Goal: Information Seeking & Learning: Learn about a topic

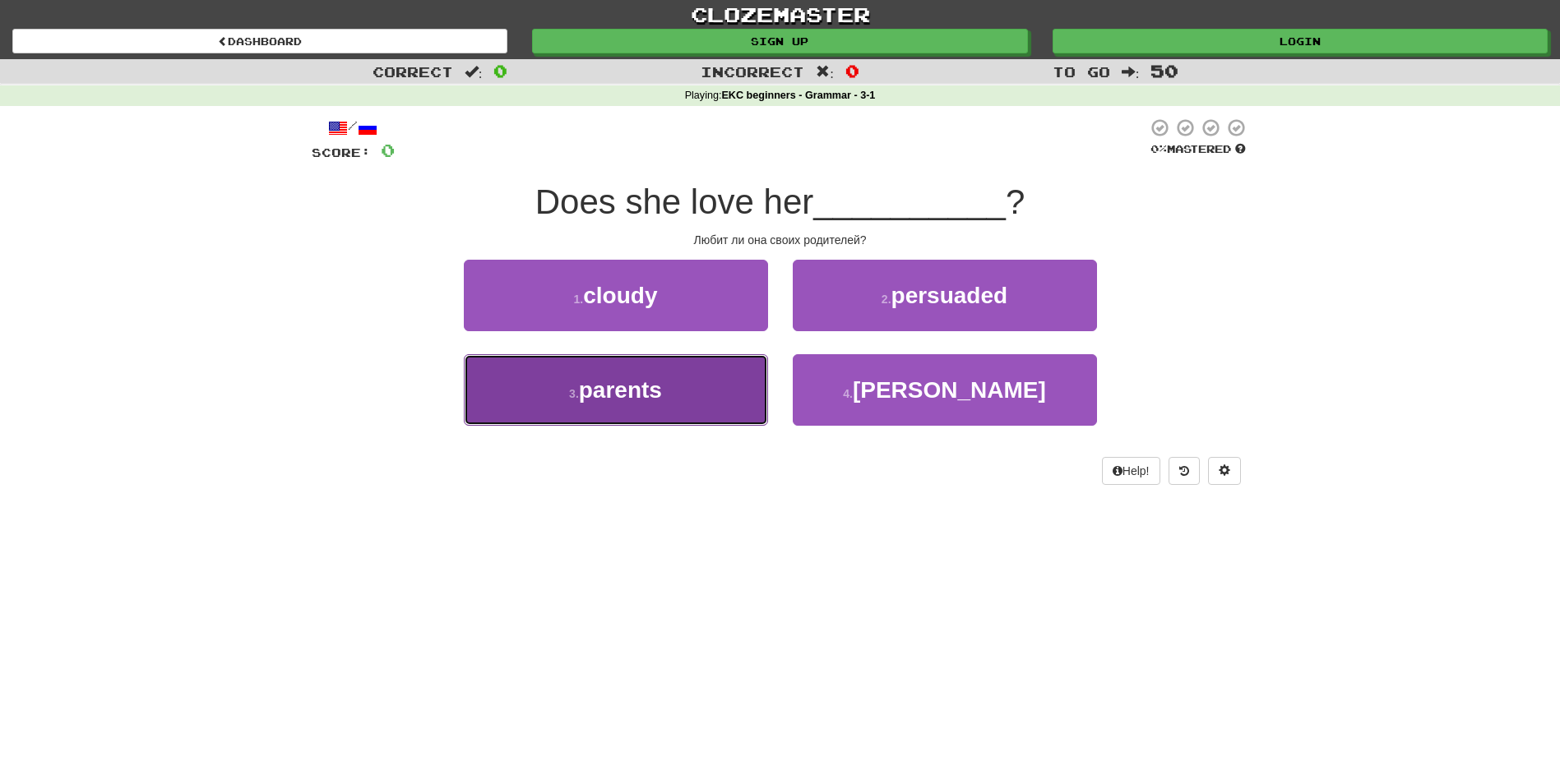
click at [648, 401] on span "parents" at bounding box center [620, 390] width 83 height 26
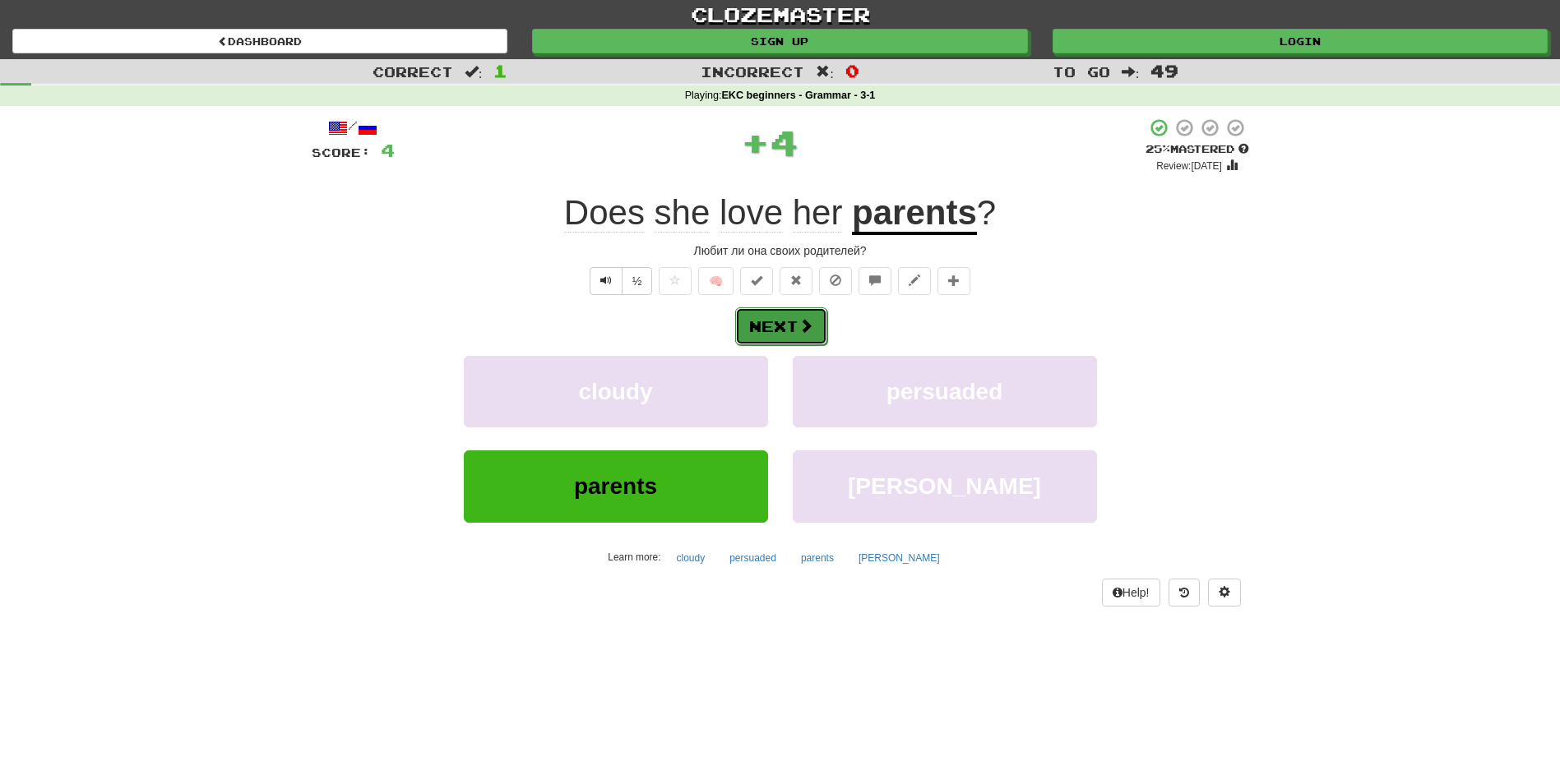
click at [775, 325] on button "Next" at bounding box center [782, 326] width 92 height 38
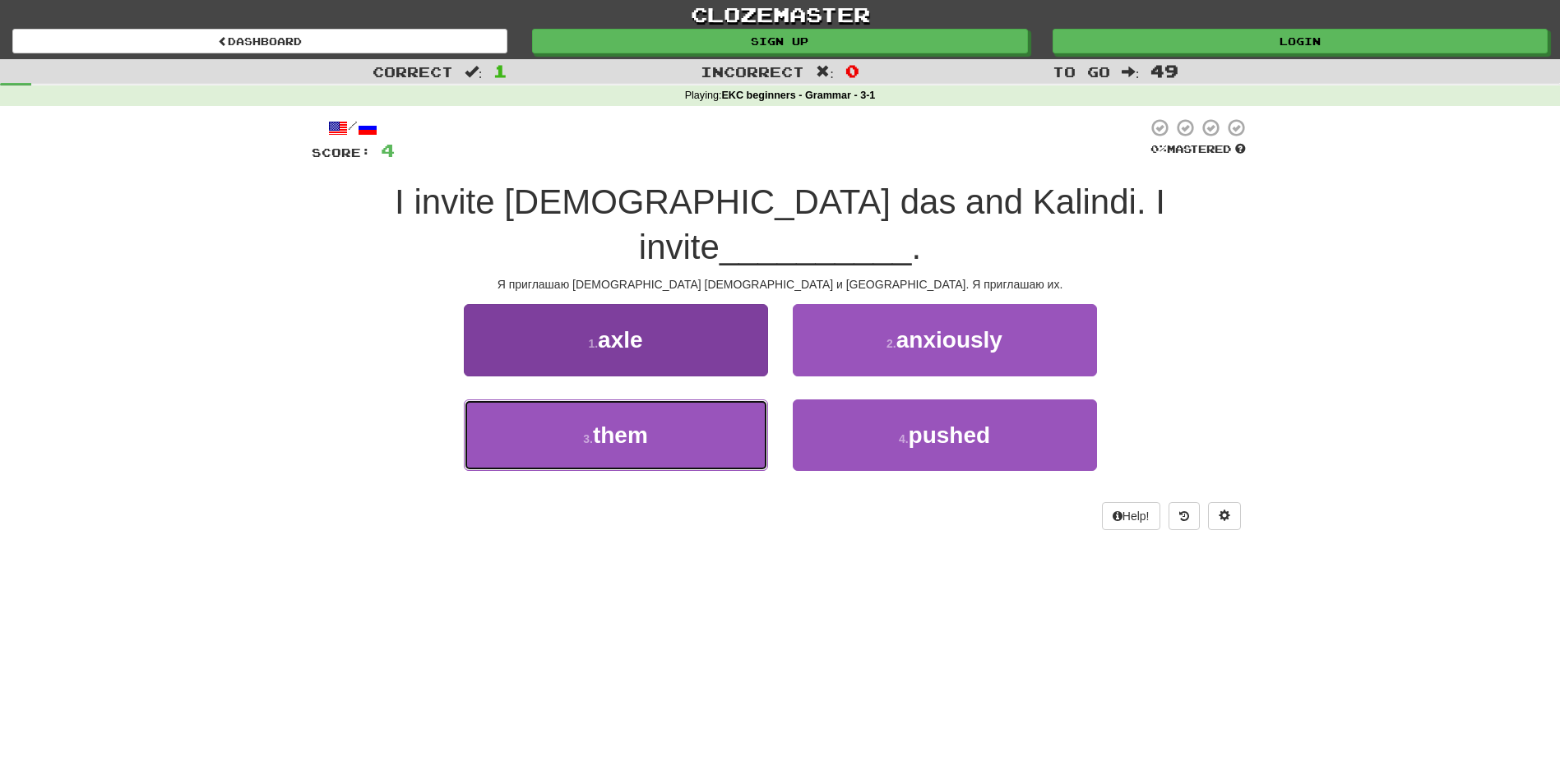
click at [648, 407] on button "3 . them" at bounding box center [616, 436] width 304 height 72
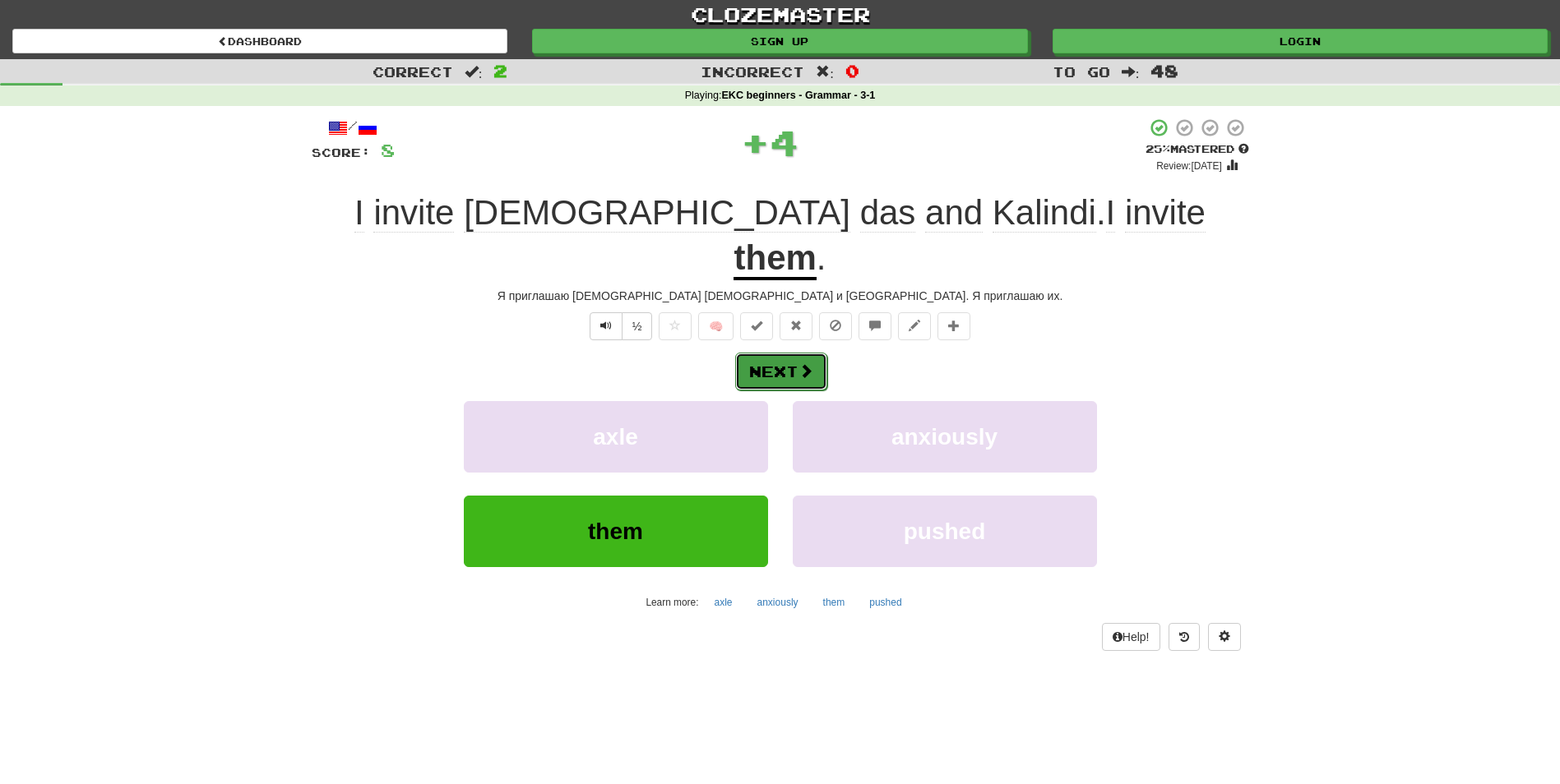
click at [763, 353] on button "Next" at bounding box center [782, 372] width 92 height 38
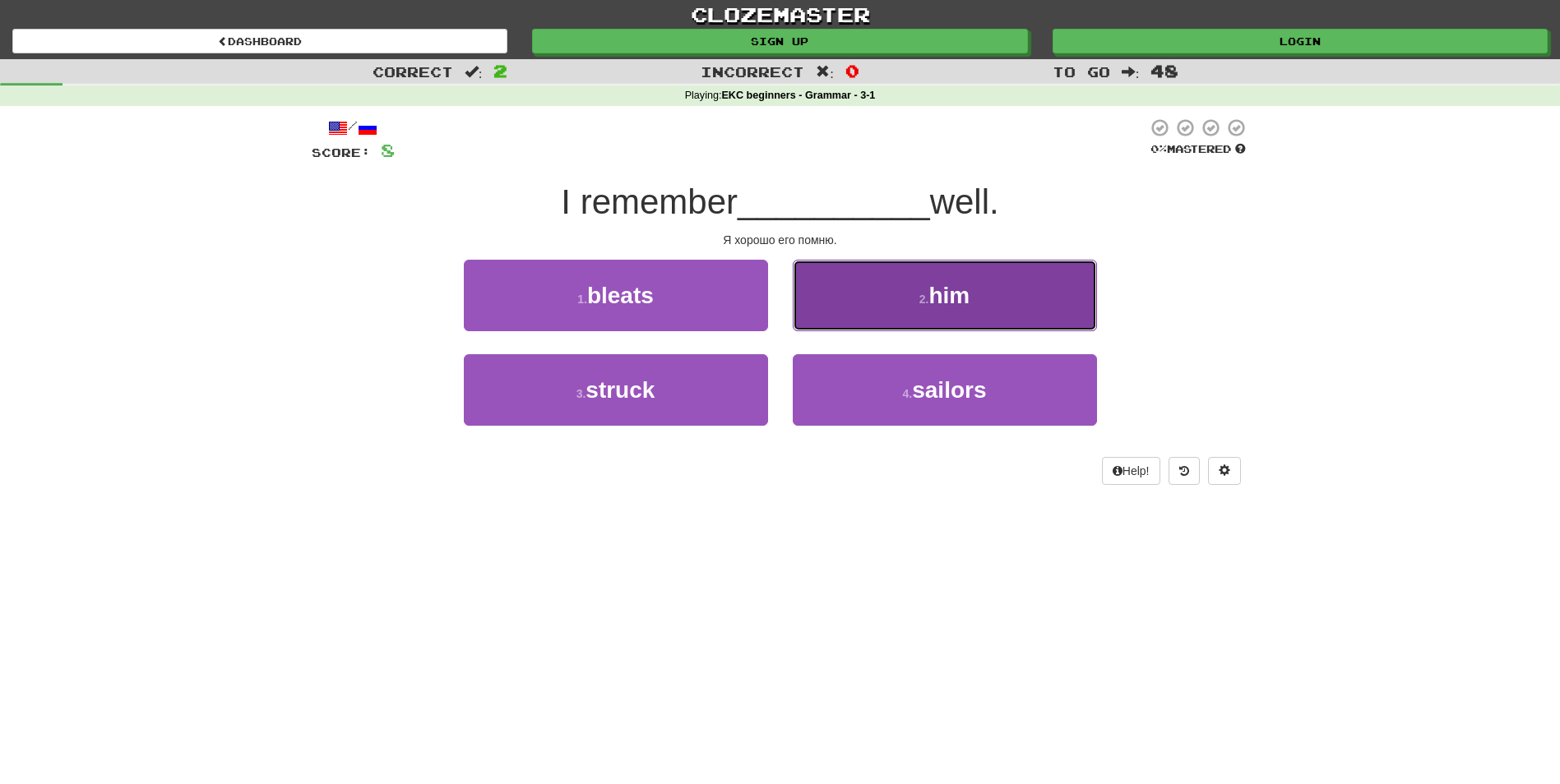
click at [876, 278] on button "2 . him" at bounding box center [945, 295] width 304 height 72
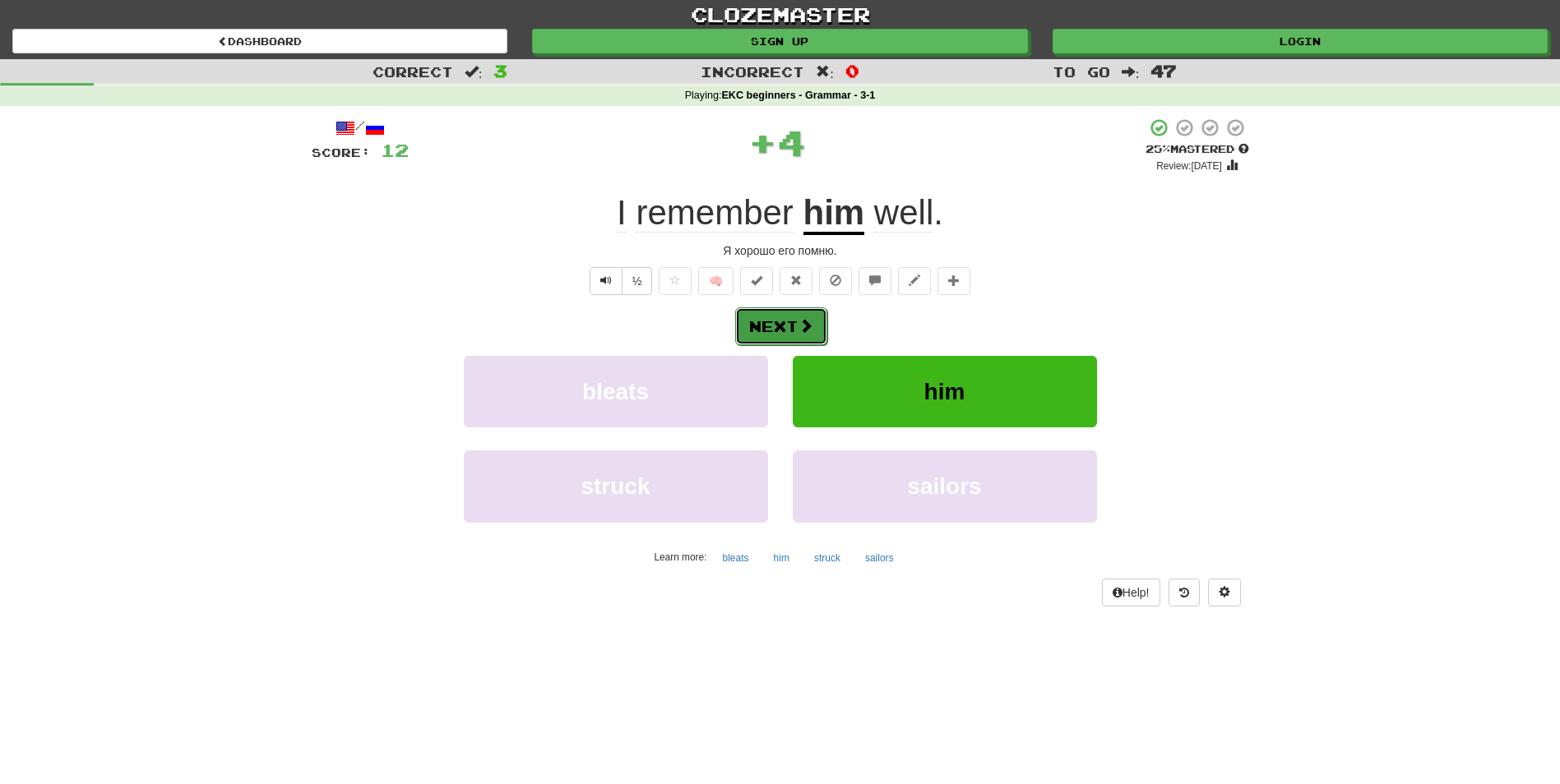
click at [799, 325] on span at bounding box center [806, 325] width 15 height 15
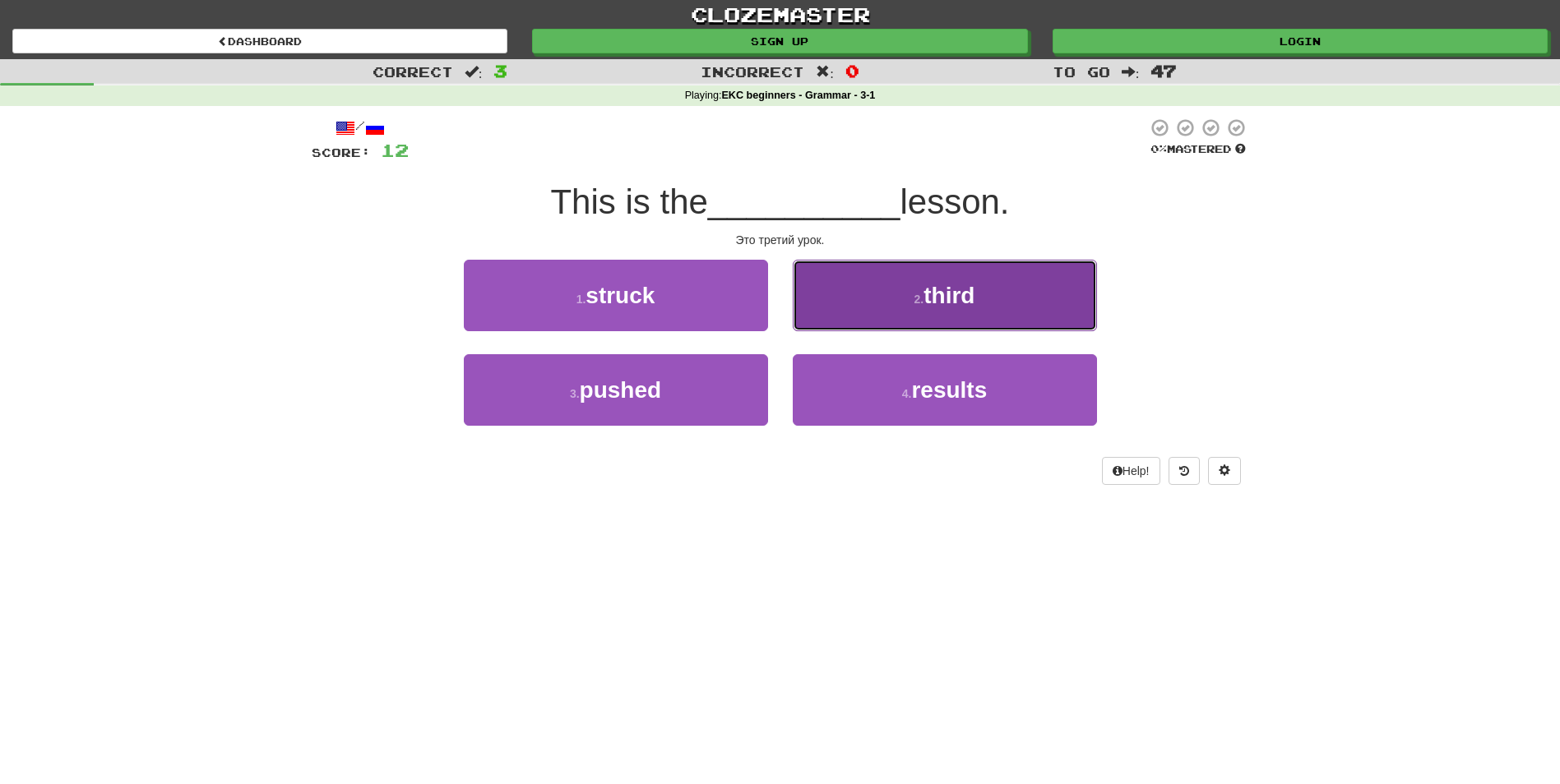
click at [917, 296] on small "2 ." at bounding box center [919, 299] width 10 height 13
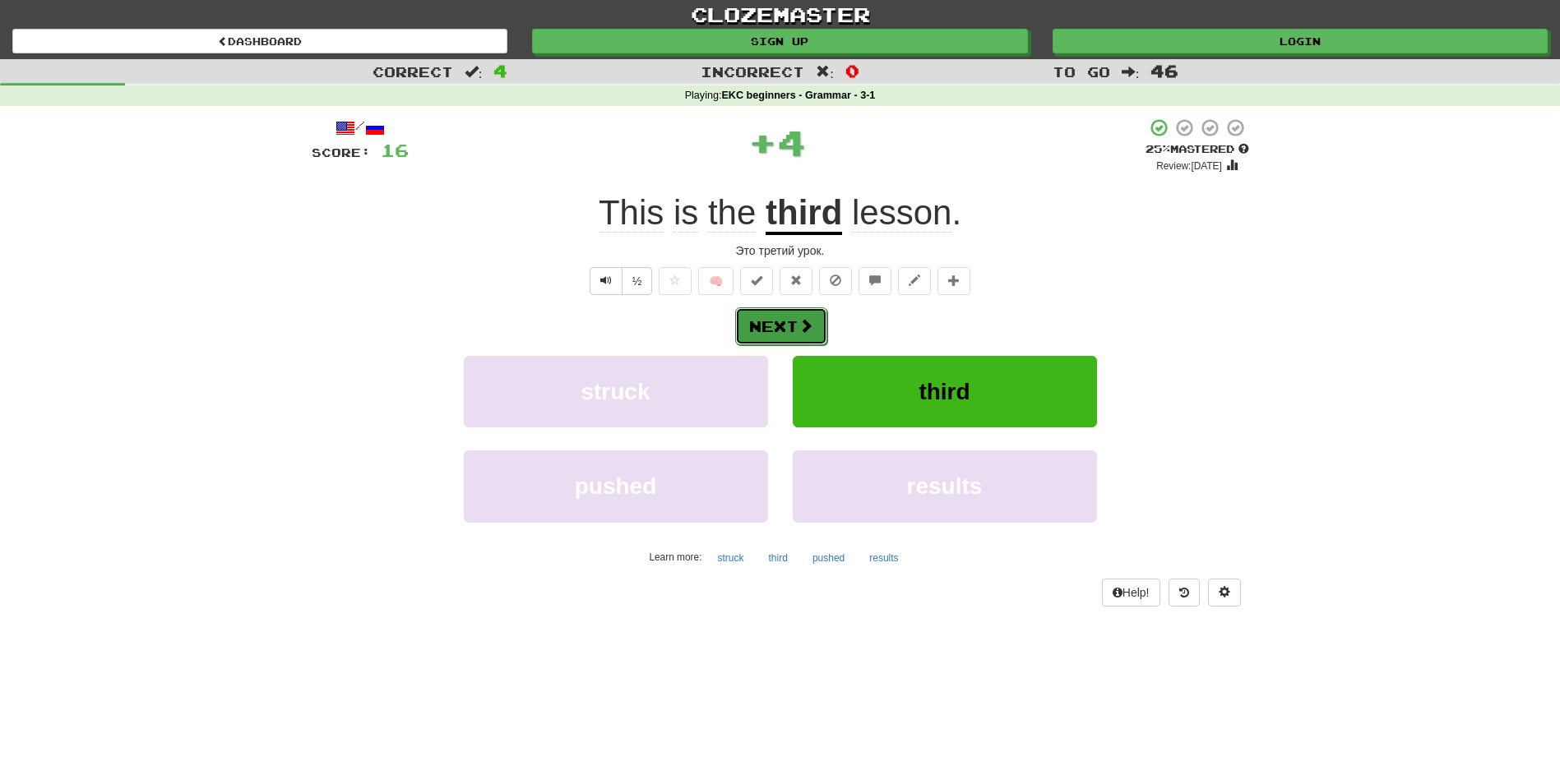
click at [819, 329] on button "Next" at bounding box center [782, 326] width 92 height 38
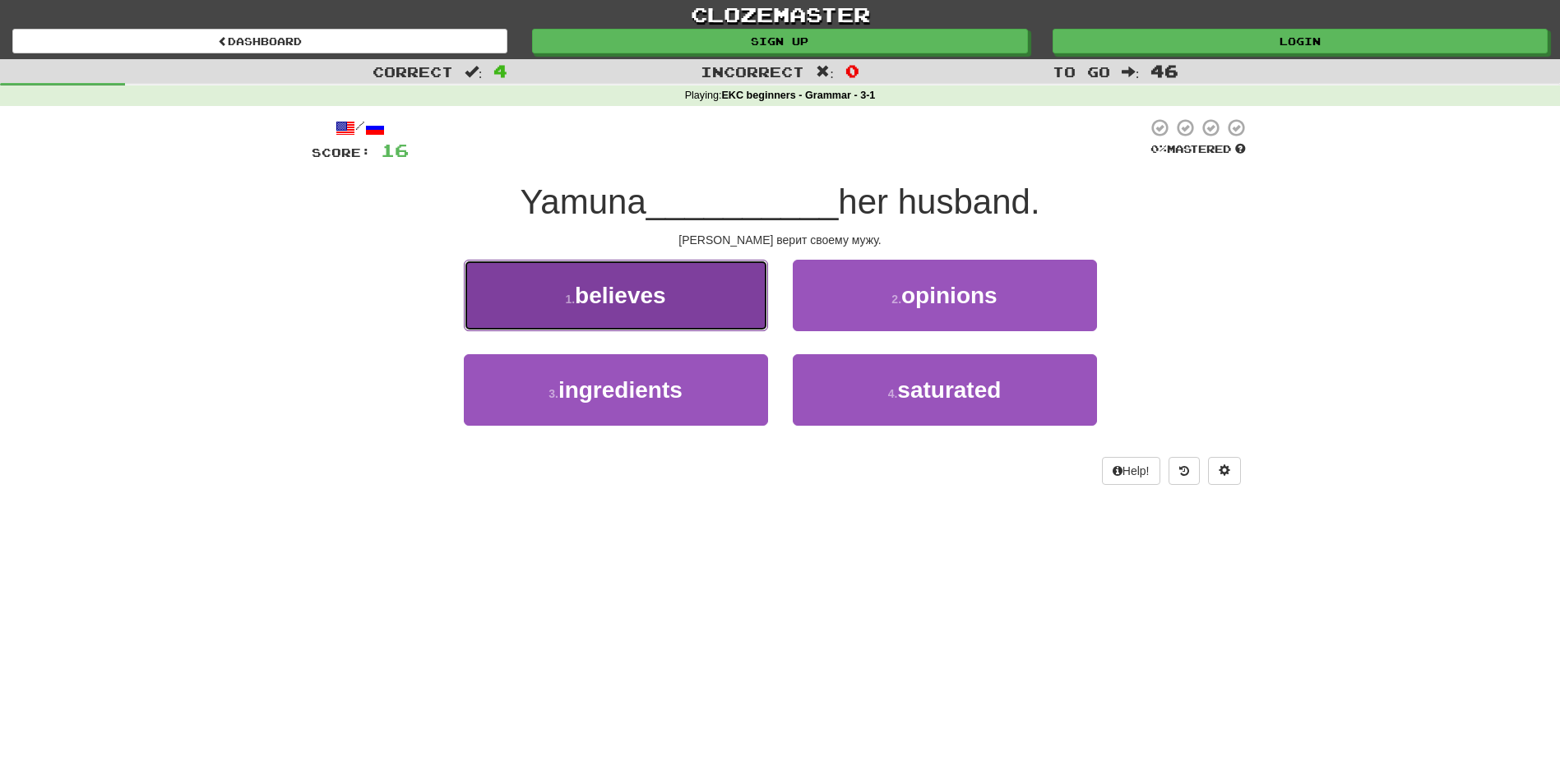
click at [683, 313] on button "1 . believes" at bounding box center [616, 295] width 304 height 72
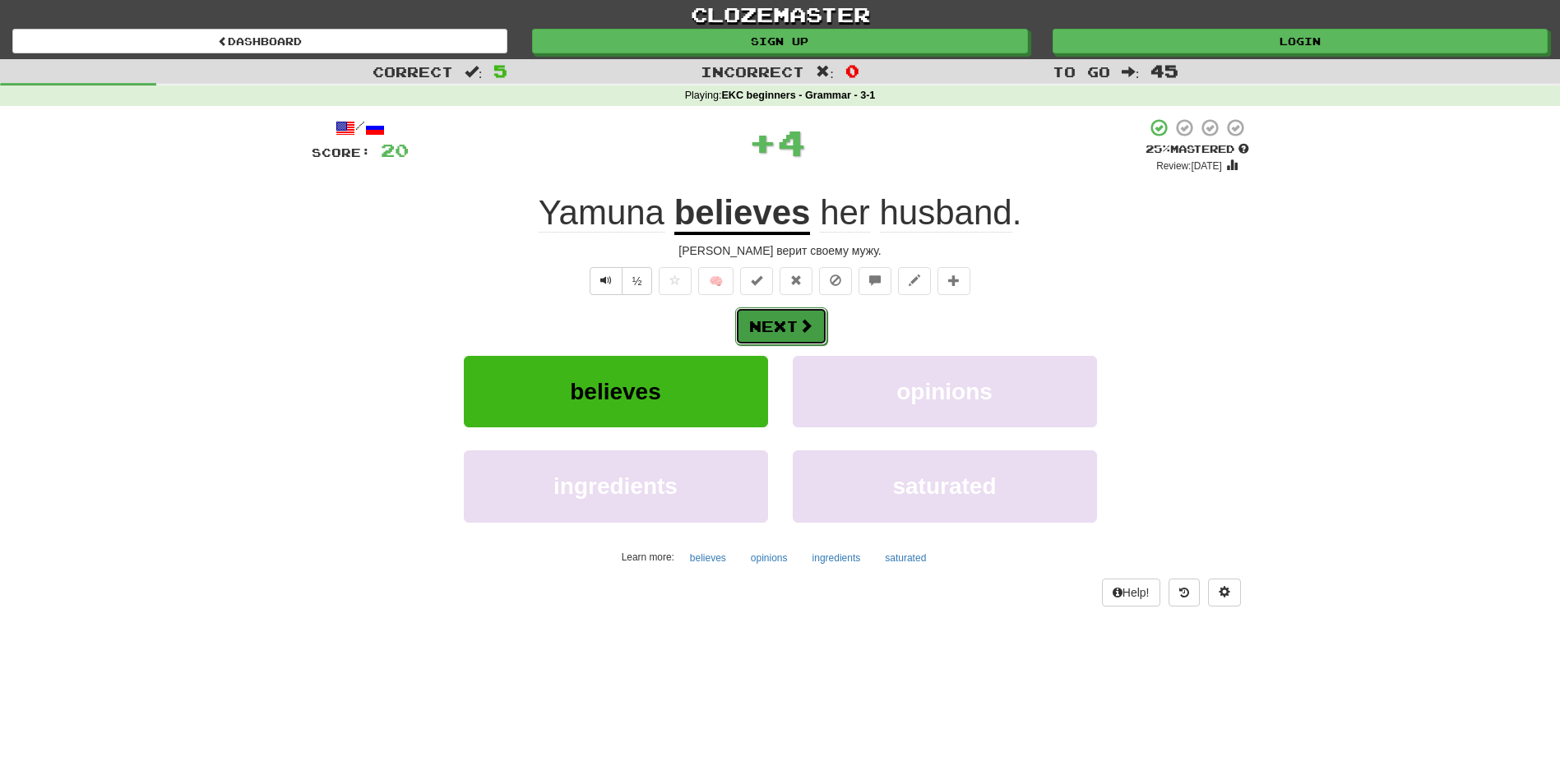
click at [736, 323] on button "Next" at bounding box center [782, 326] width 92 height 38
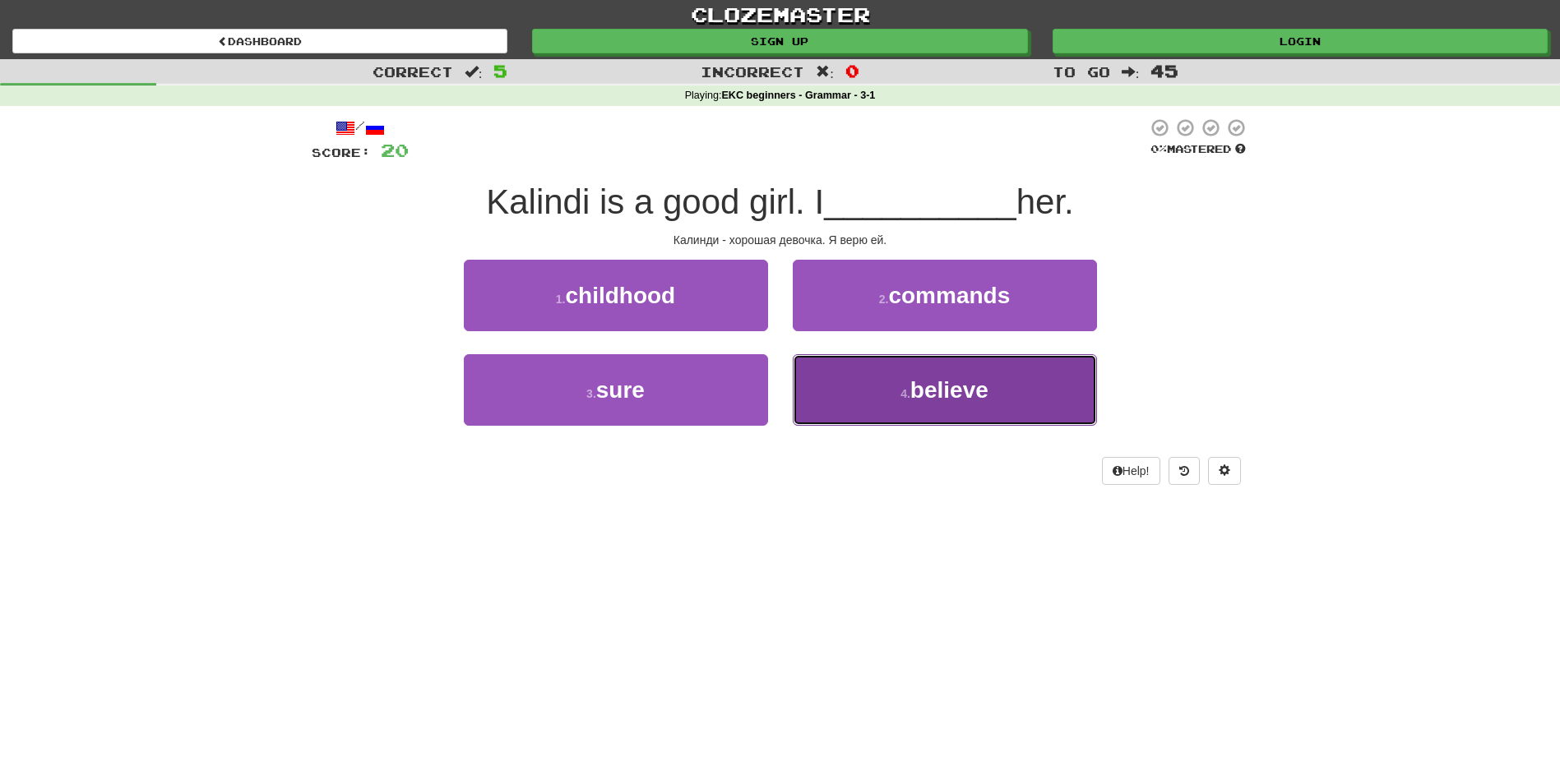
click at [826, 385] on button "4 . believe" at bounding box center [945, 390] width 304 height 72
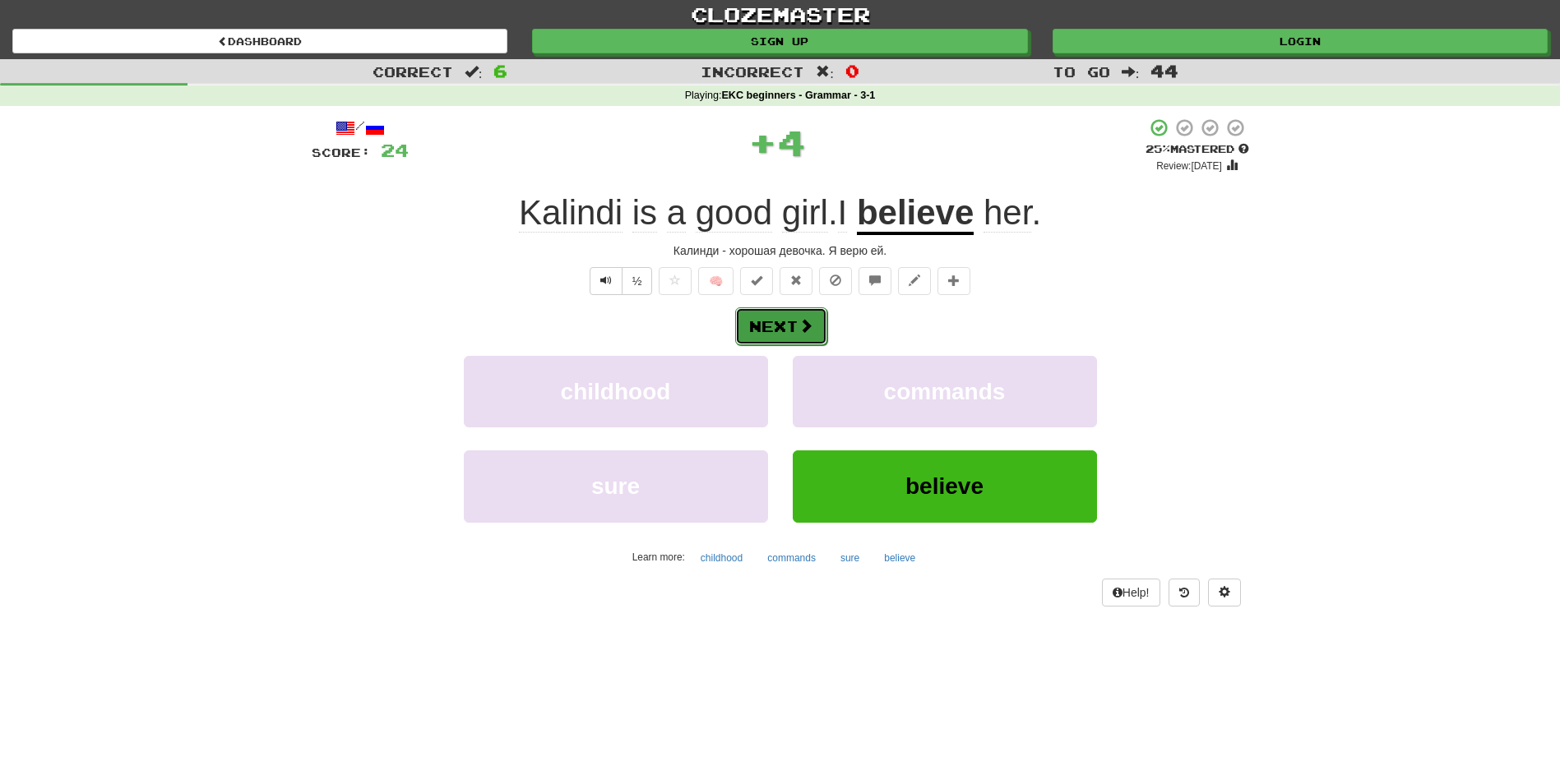
click at [780, 327] on button "Next" at bounding box center [782, 326] width 92 height 38
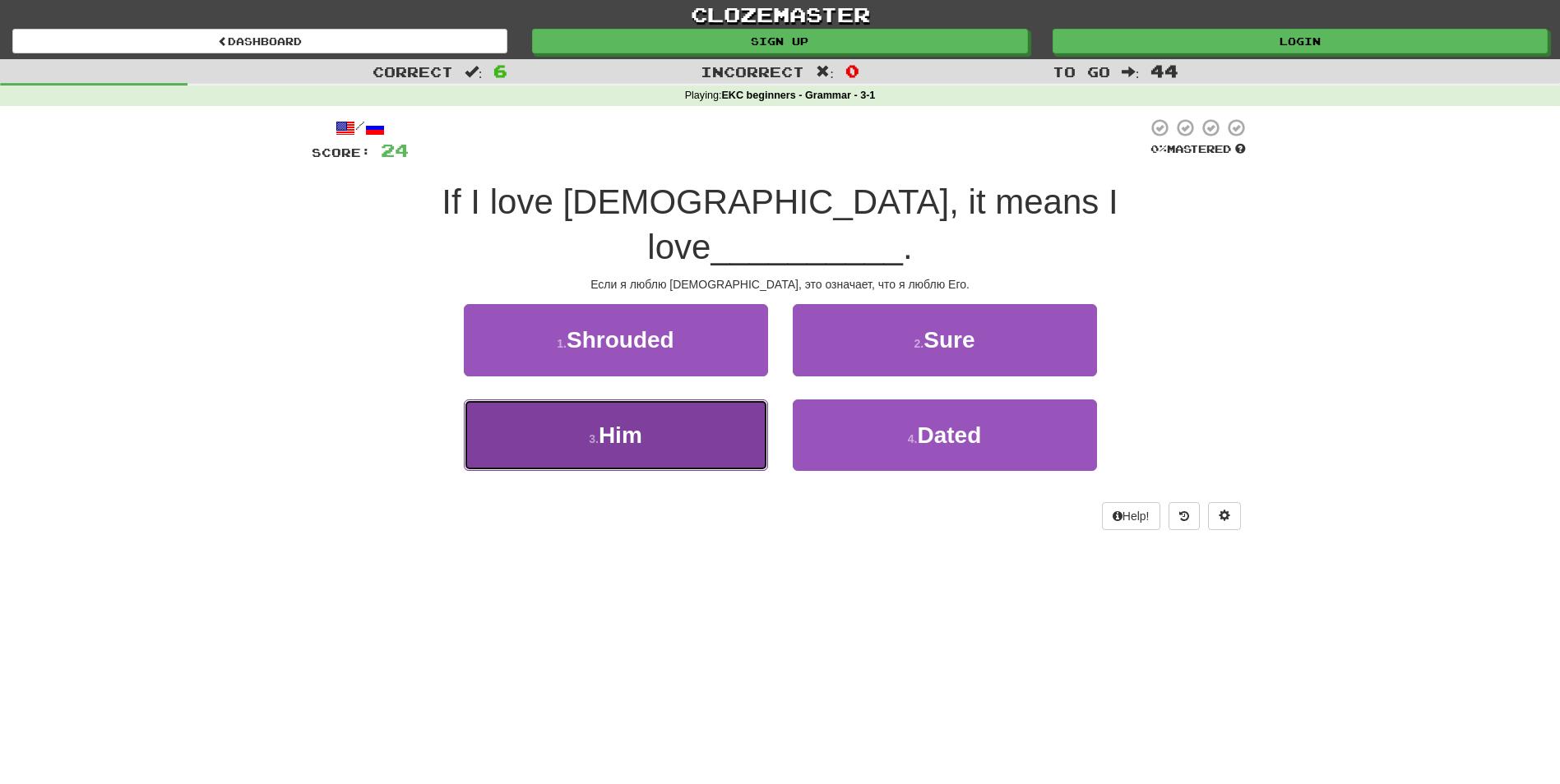
click at [626, 423] on span "Him" at bounding box center [620, 436] width 44 height 26
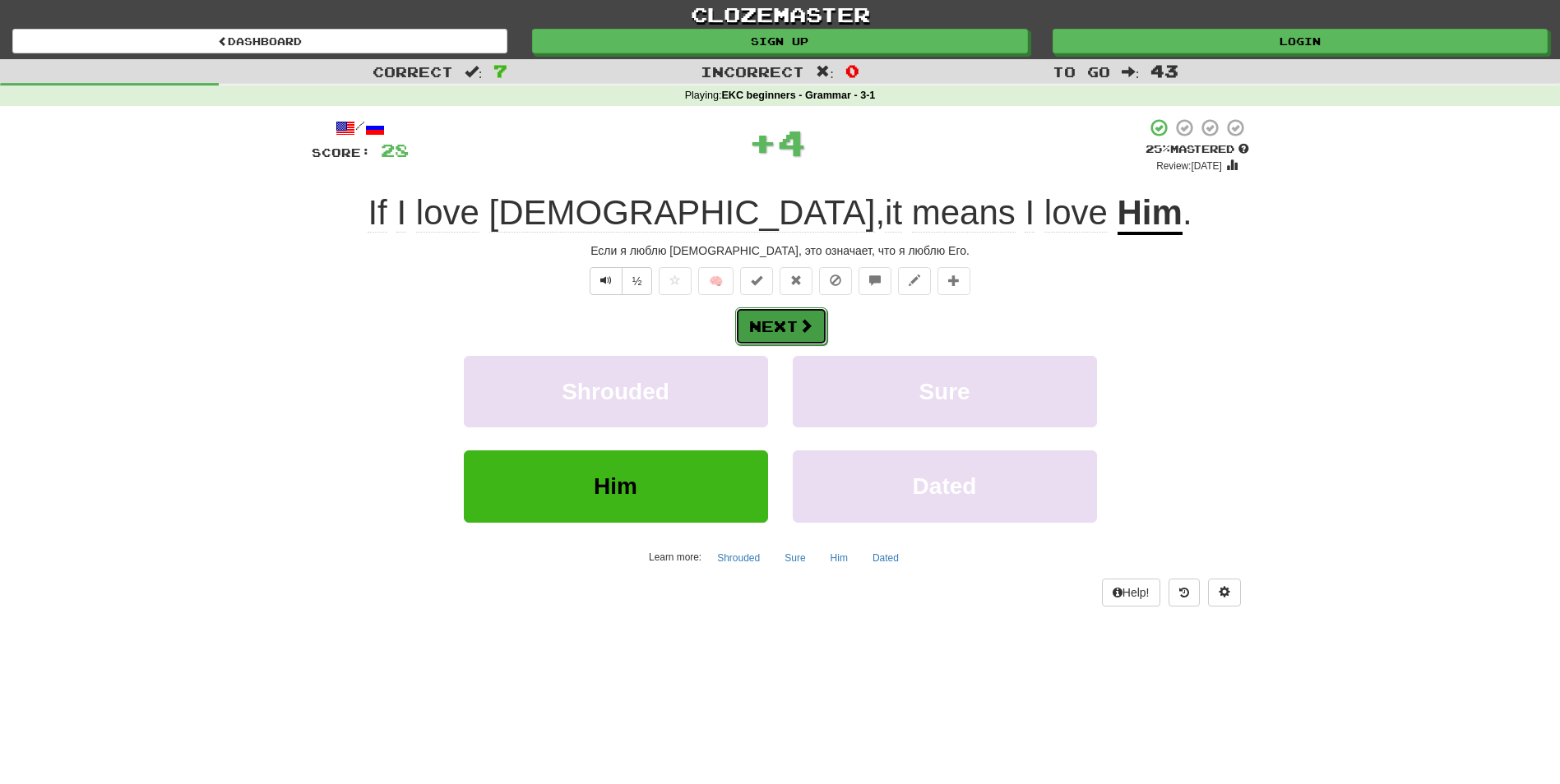
click at [812, 326] on button "Next" at bounding box center [782, 326] width 92 height 38
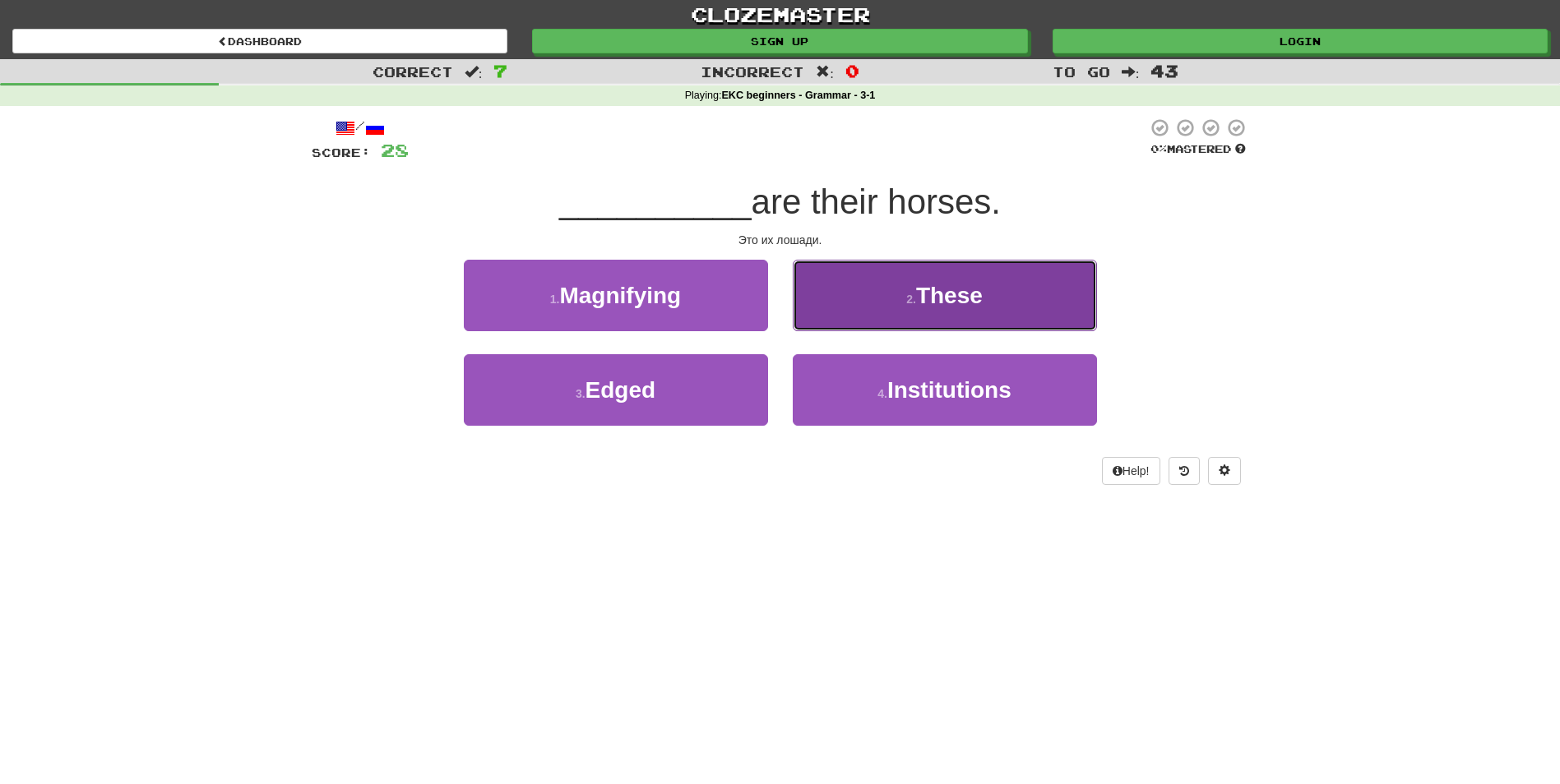
click at [859, 301] on button "2 . These" at bounding box center [945, 295] width 304 height 72
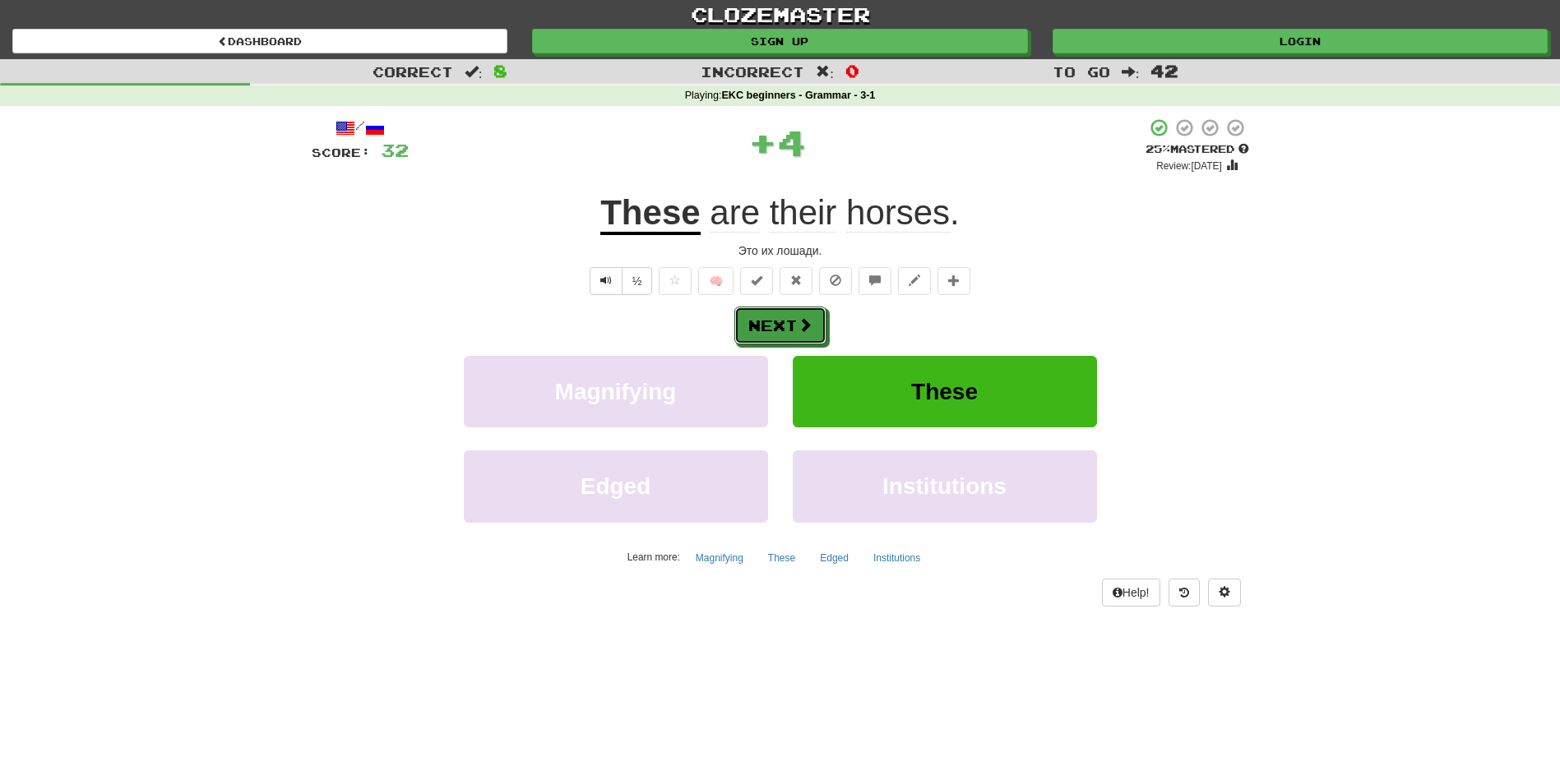
drag, startPoint x: 792, startPoint y: 316, endPoint x: 789, endPoint y: 294, distance: 22.2
click at [789, 305] on div "/ Score: 32 + 4 25 % Mastered Review: 2025-08-22 These are their horses . Это и…" at bounding box center [780, 362] width 937 height 489
click at [777, 324] on button "Next" at bounding box center [782, 326] width 92 height 38
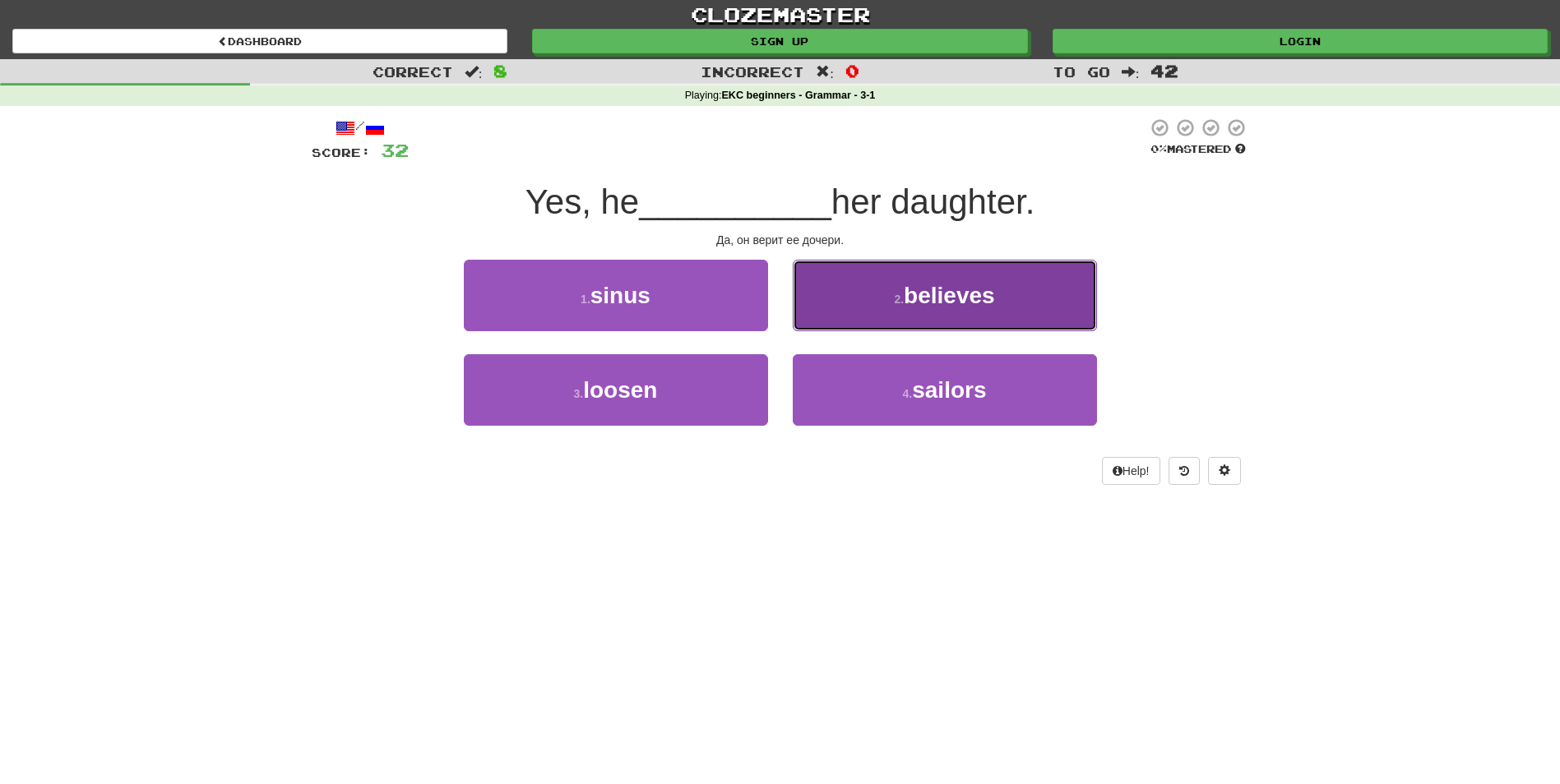
click at [853, 284] on button "2 . believes" at bounding box center [945, 295] width 304 height 72
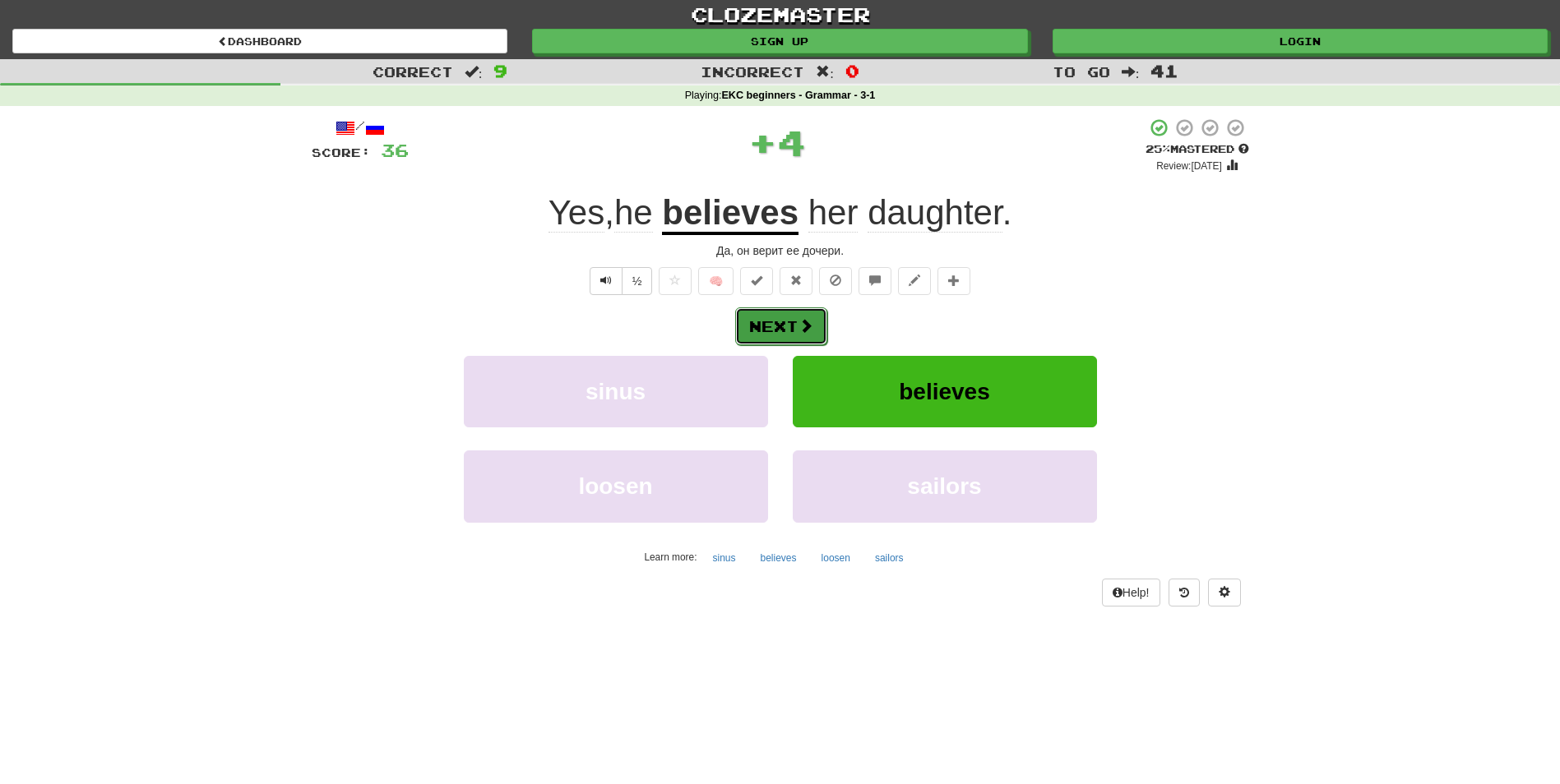
click at [794, 325] on button "Next" at bounding box center [782, 326] width 92 height 38
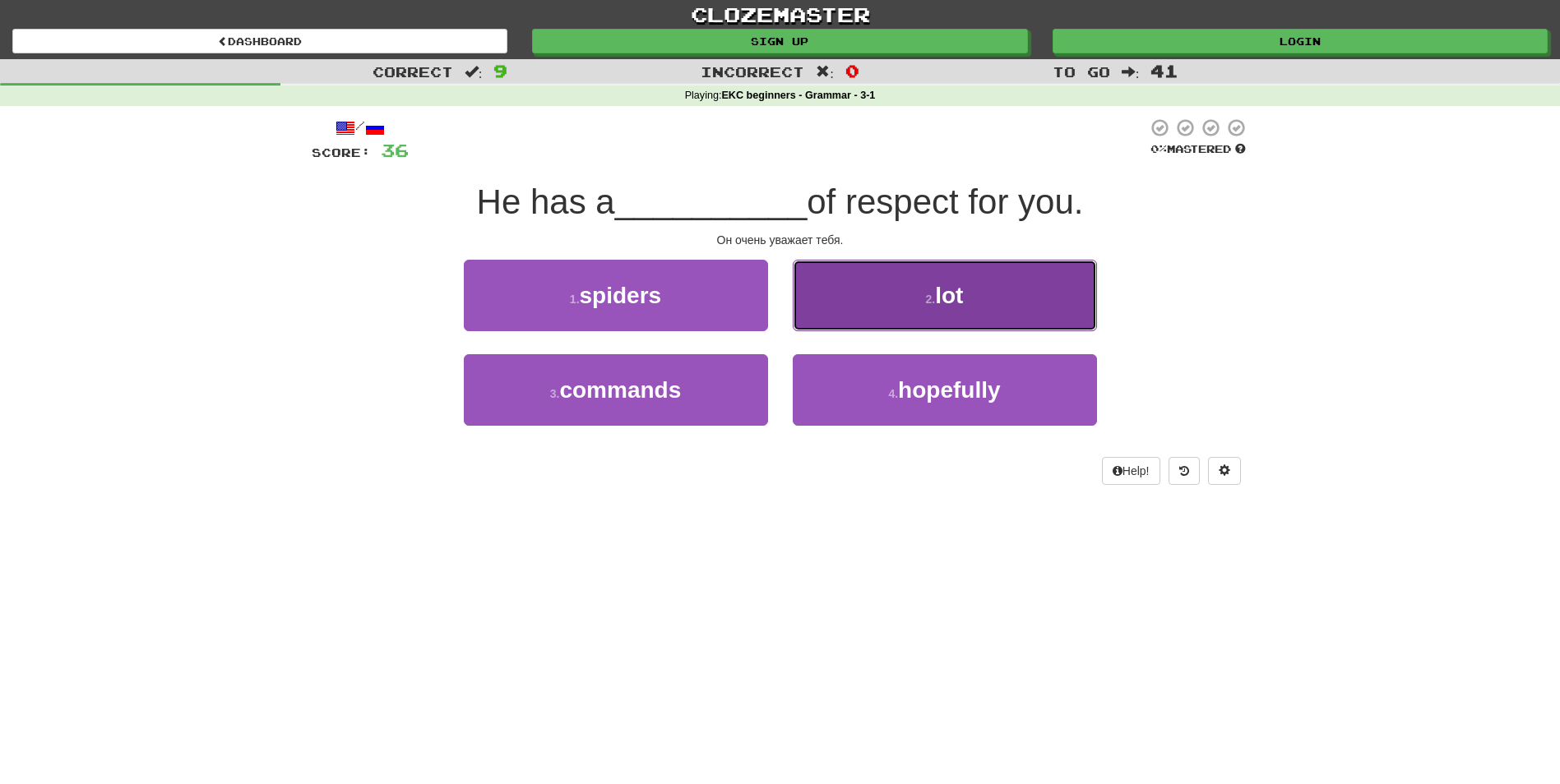
click at [809, 295] on button "2 . lot" at bounding box center [945, 295] width 304 height 72
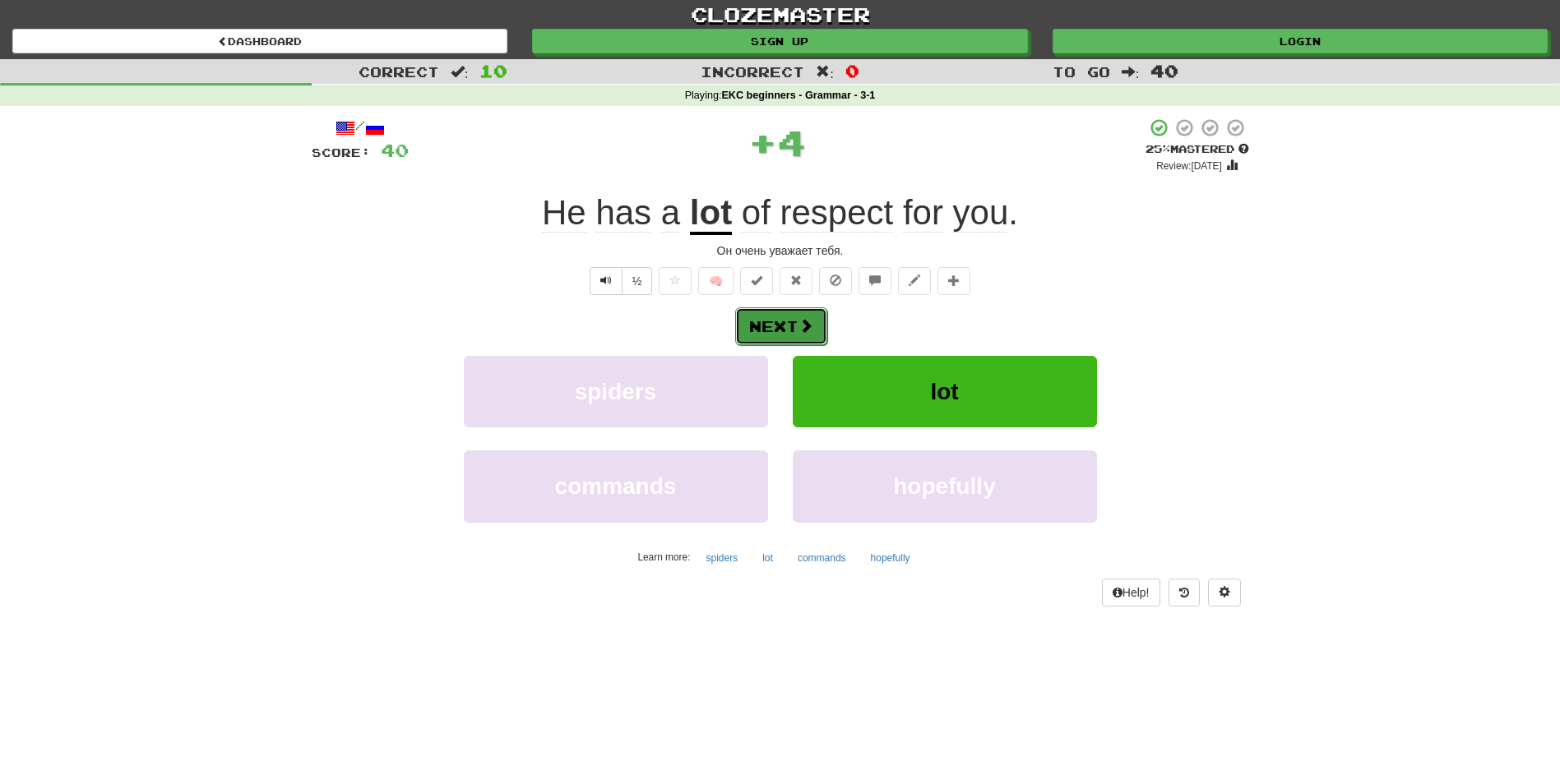
click at [764, 312] on button "Next" at bounding box center [782, 326] width 92 height 38
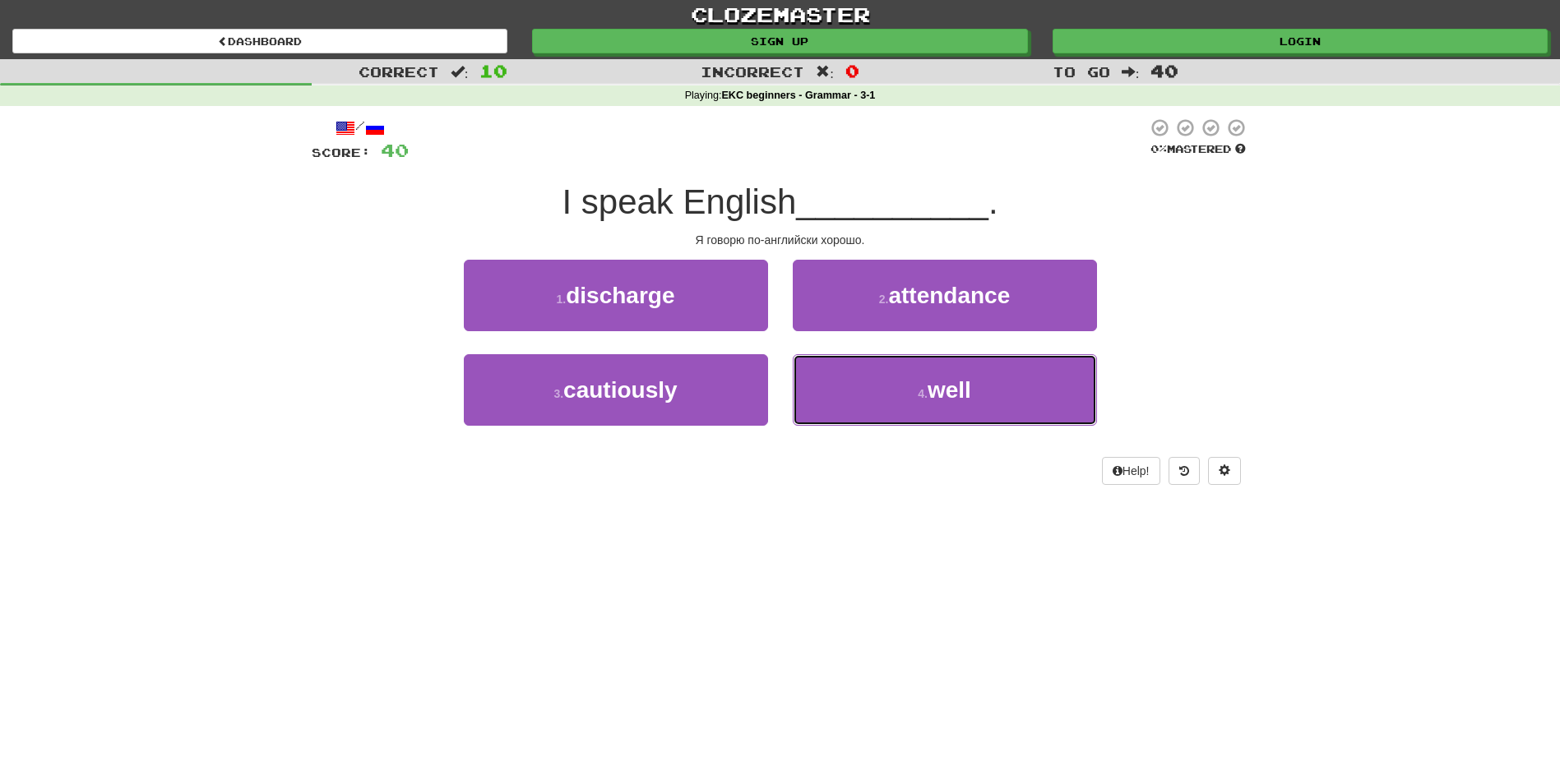
drag, startPoint x: 904, startPoint y: 363, endPoint x: 850, endPoint y: 346, distance: 56.6
click at [895, 363] on button "4 . well" at bounding box center [945, 390] width 304 height 72
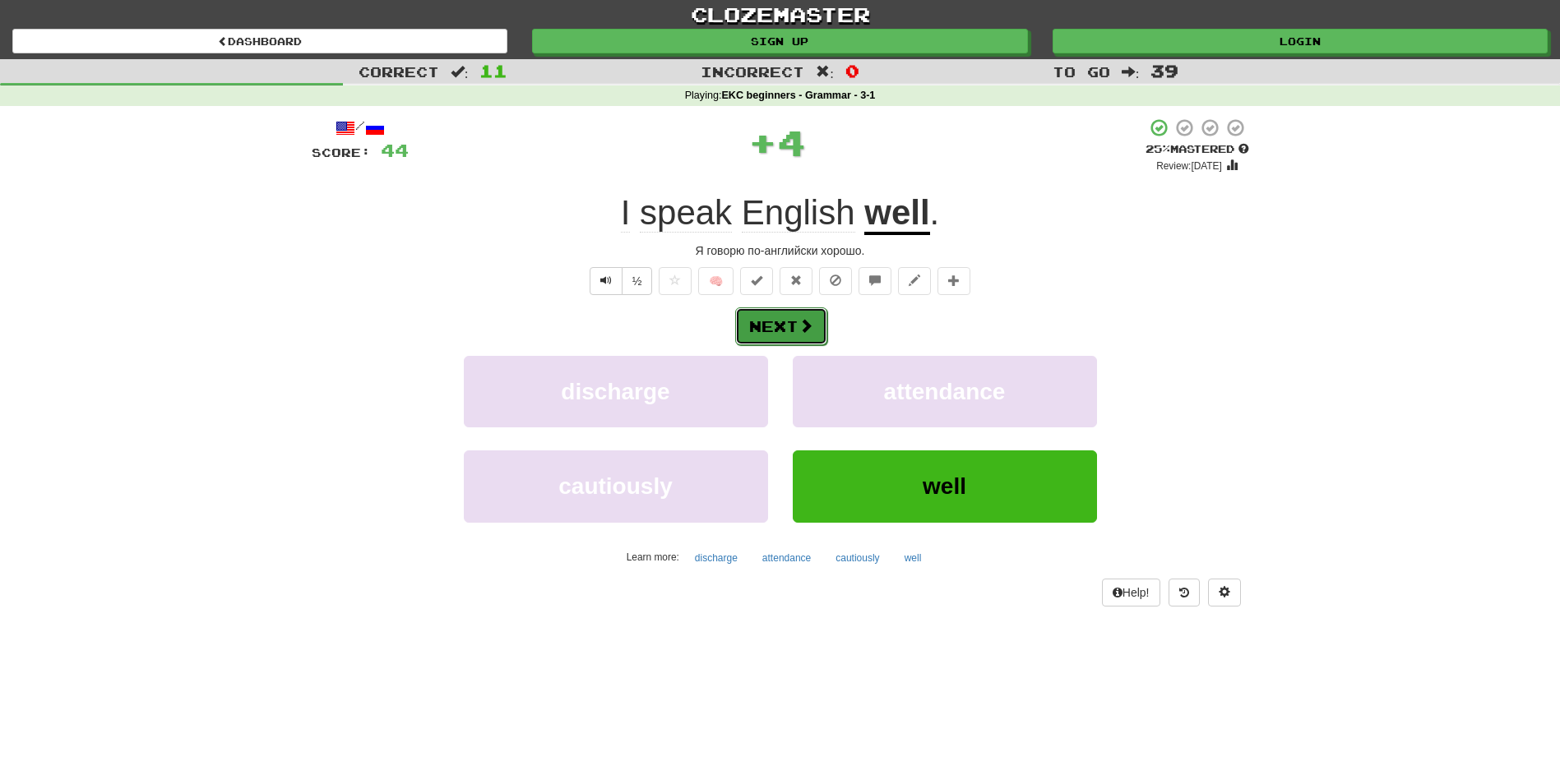
click at [802, 314] on button "Next" at bounding box center [782, 326] width 92 height 38
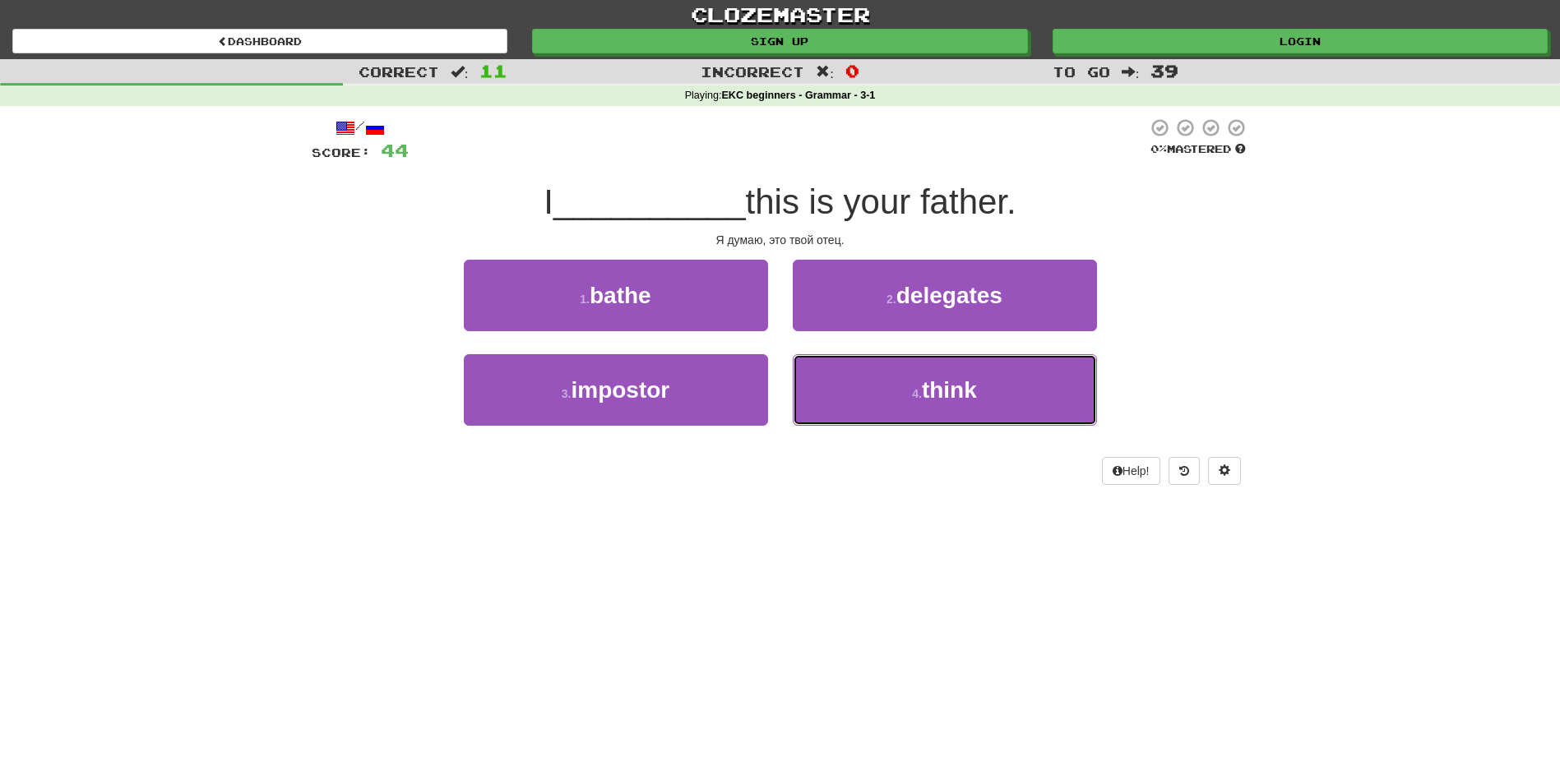
click at [919, 430] on div "4 . think" at bounding box center [945, 401] width 329 height 95
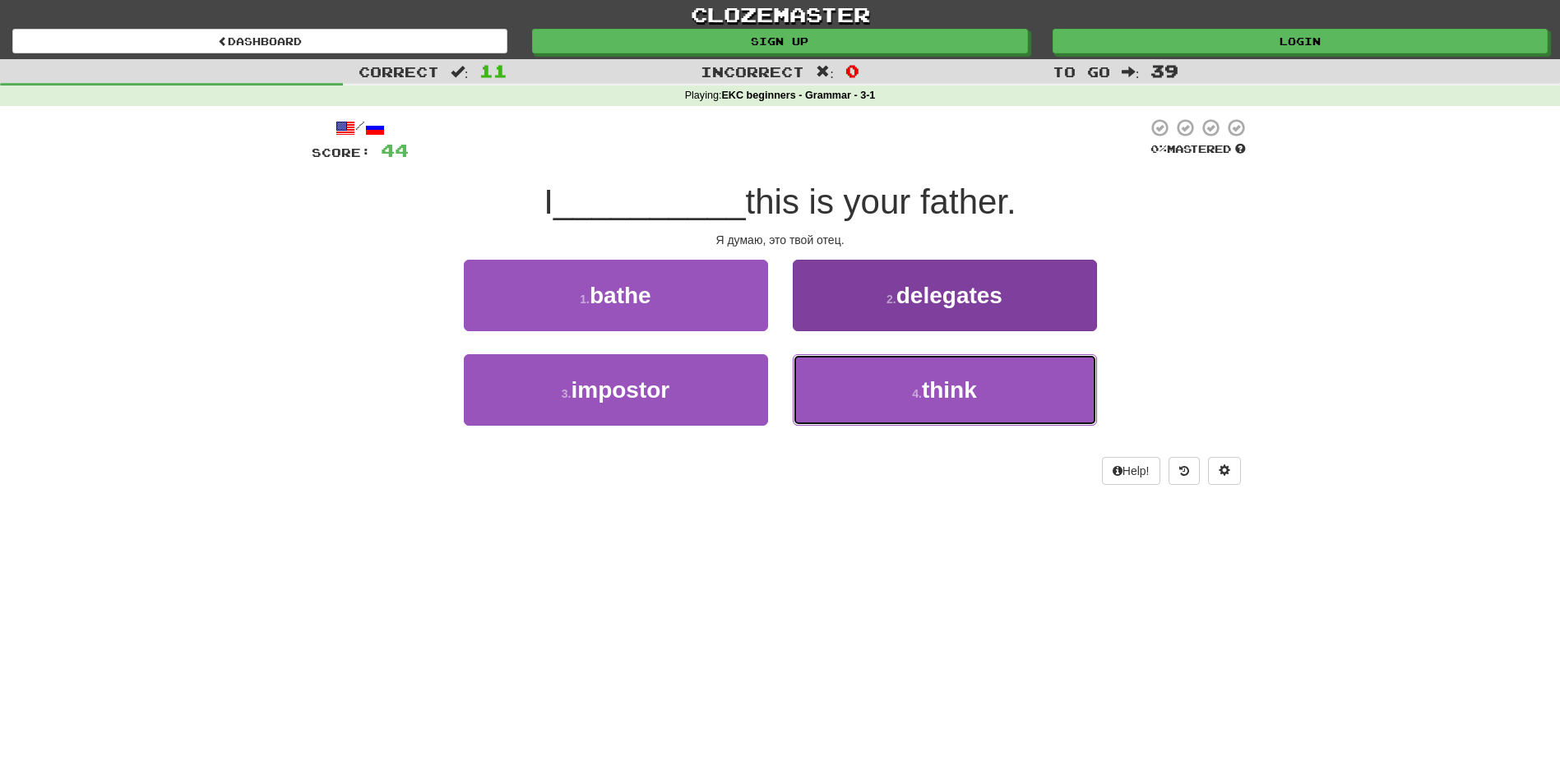
click at [845, 383] on button "4 . think" at bounding box center [945, 390] width 304 height 72
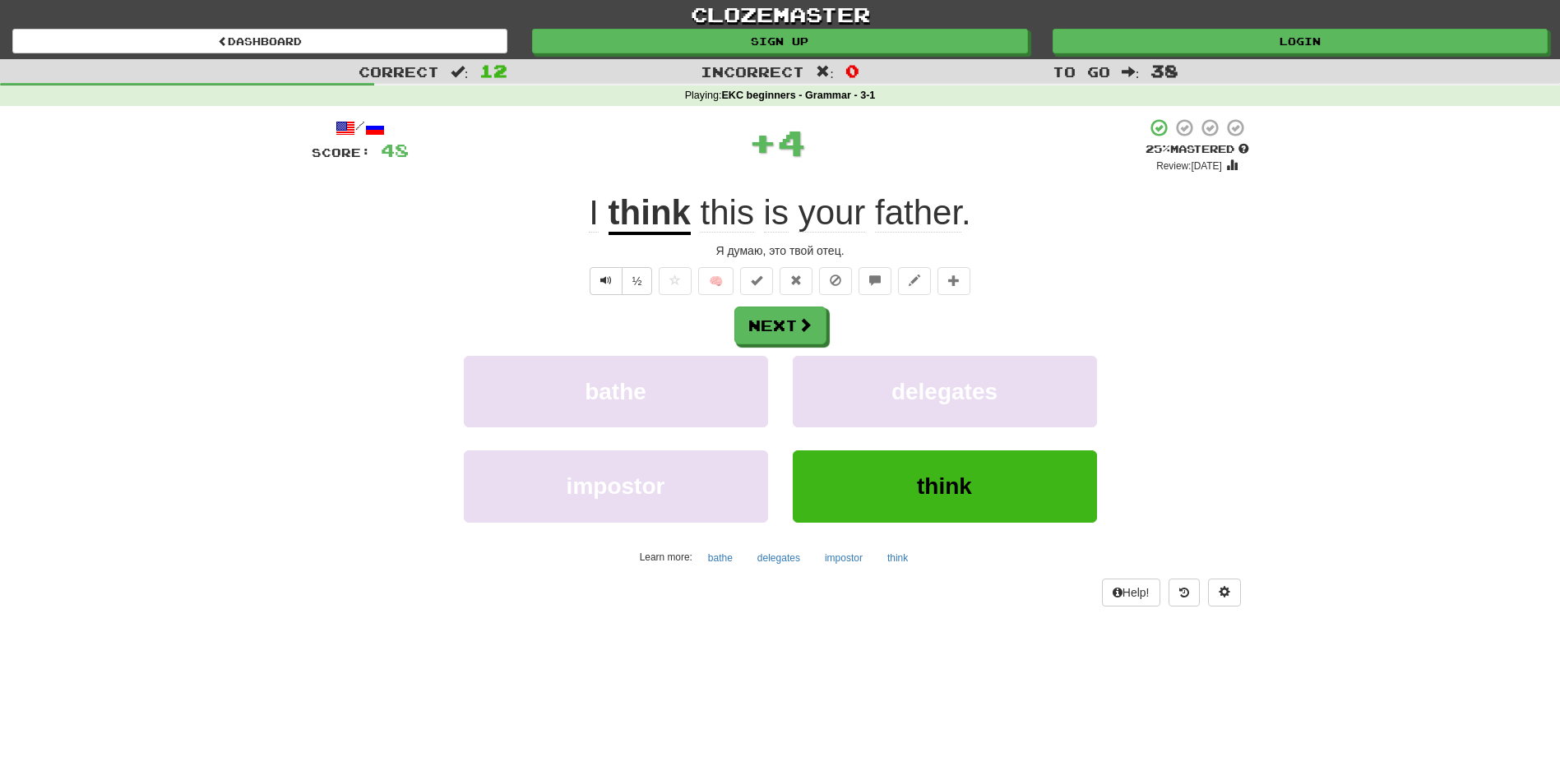
click at [787, 299] on div "/ Score: 48 + 4 25 % Mastered Review: 2025-08-22 I think this is your father . …" at bounding box center [780, 362] width 937 height 489
click at [776, 322] on button "Next" at bounding box center [782, 326] width 92 height 38
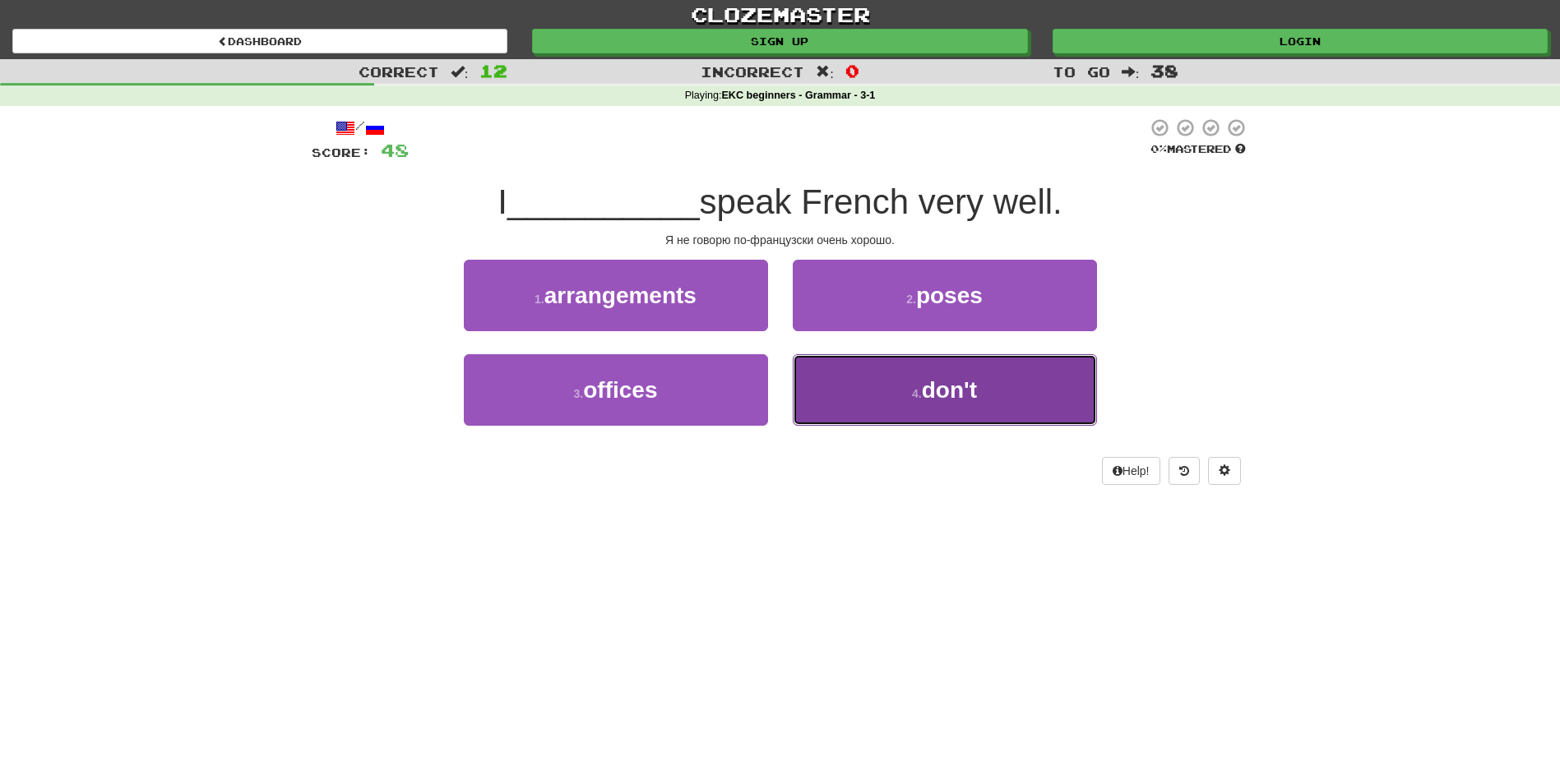
click at [884, 390] on button "4 . don't" at bounding box center [945, 390] width 304 height 72
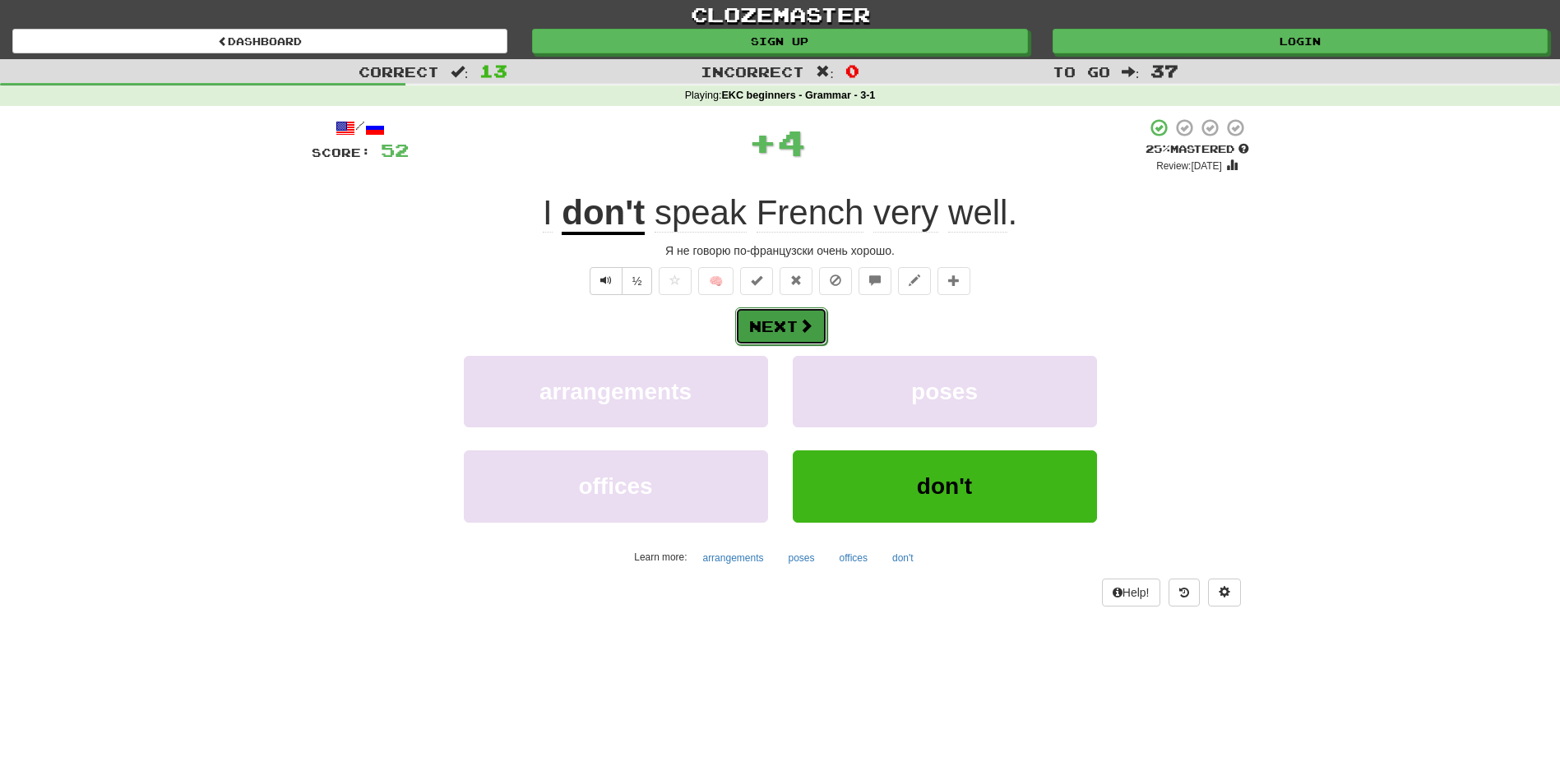
click at [764, 307] on button "Next" at bounding box center [782, 326] width 92 height 38
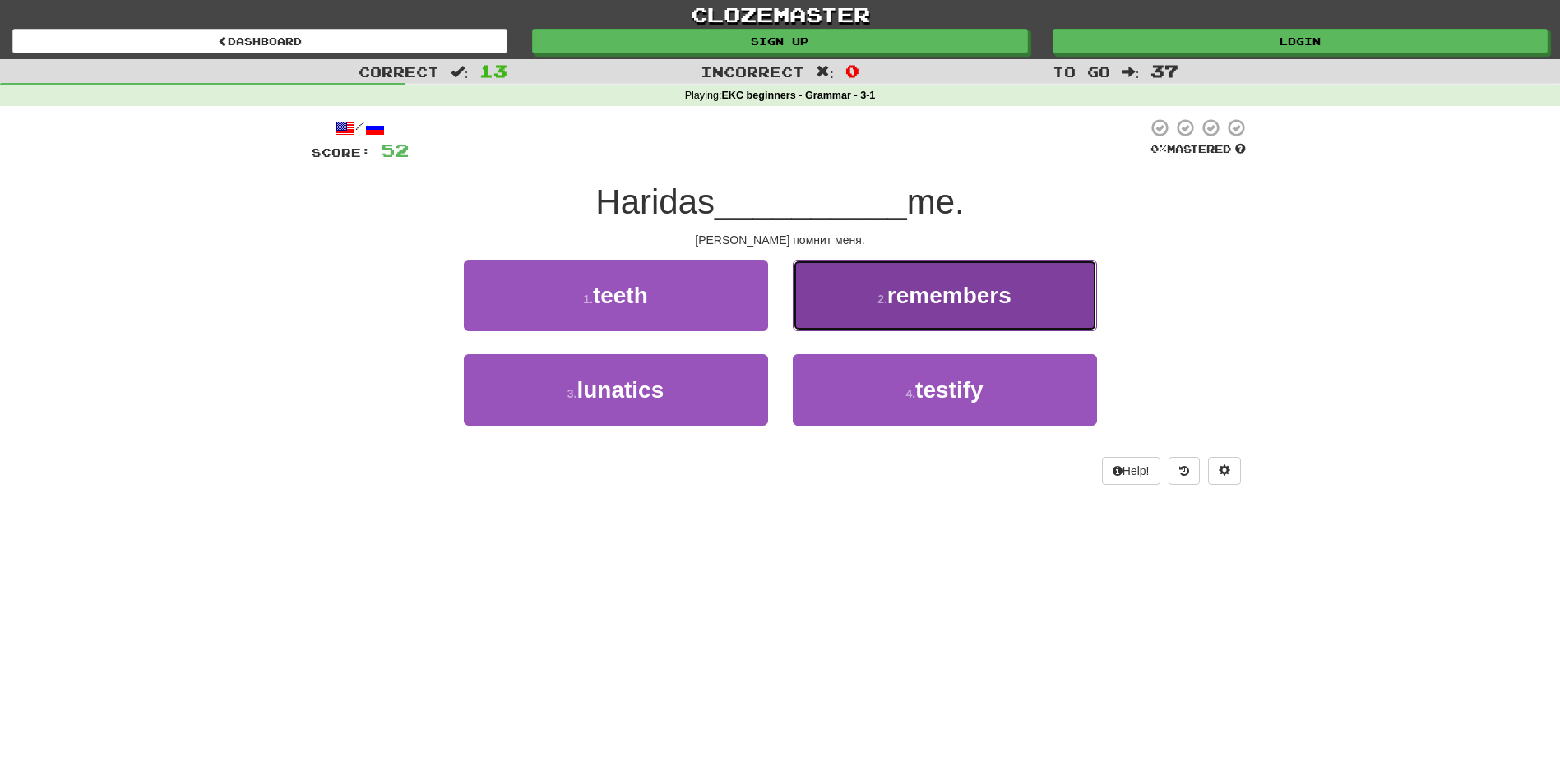
click at [830, 308] on button "2 . remembers" at bounding box center [945, 295] width 304 height 72
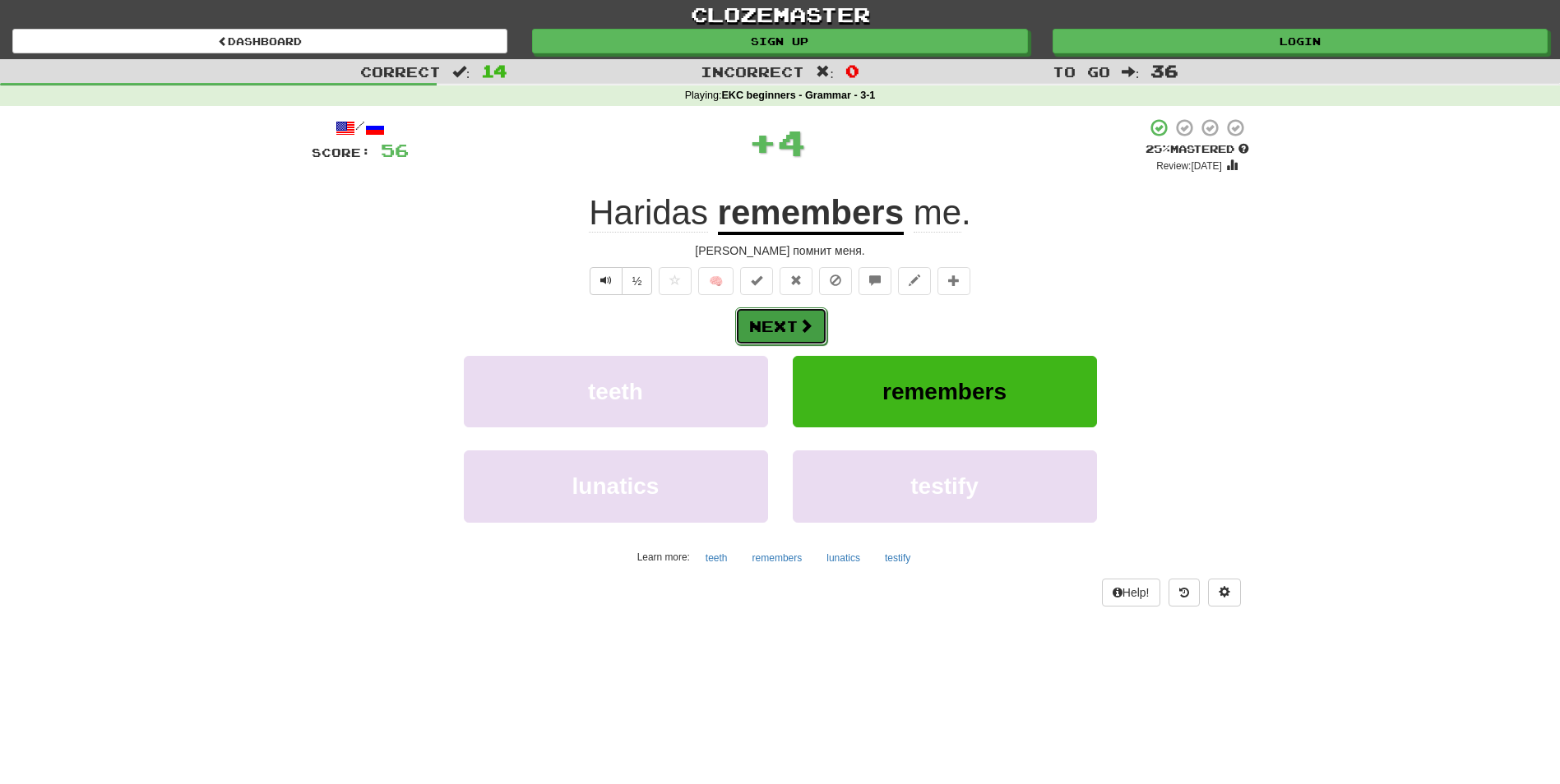
click at [765, 321] on button "Next" at bounding box center [782, 326] width 92 height 38
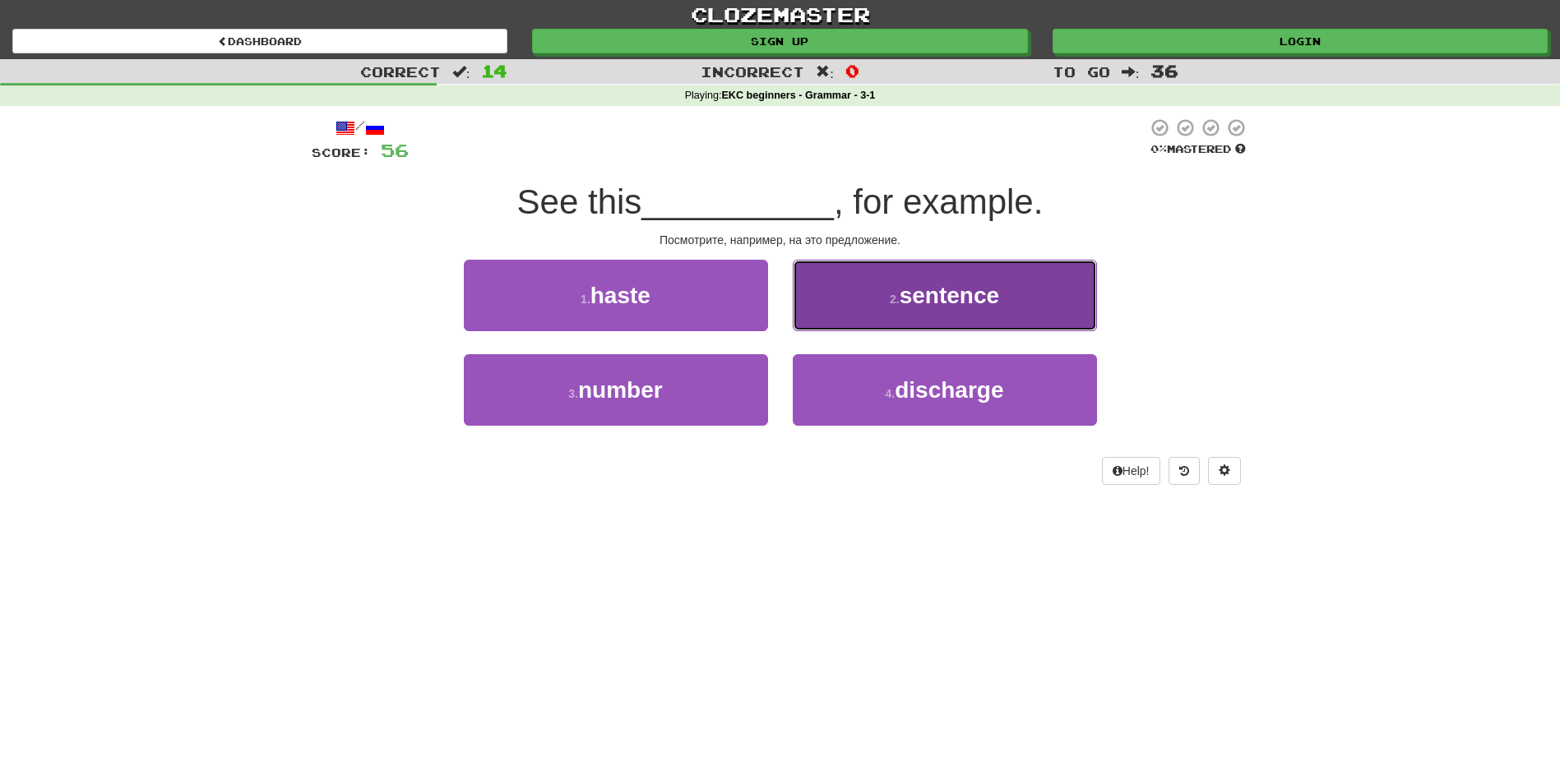
click at [871, 282] on button "2 . sentence" at bounding box center [945, 295] width 304 height 72
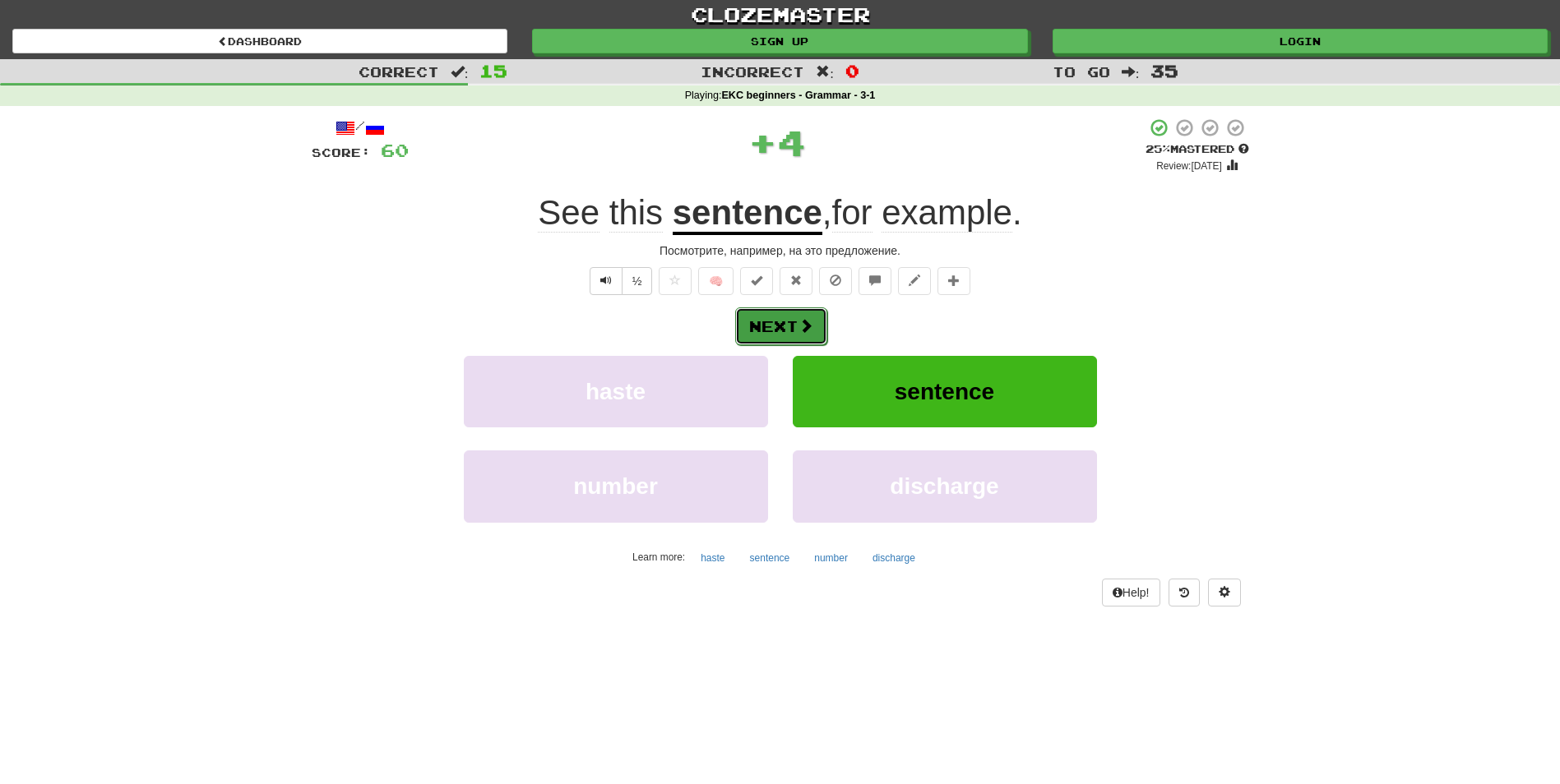
click at [799, 321] on span at bounding box center [806, 325] width 15 height 15
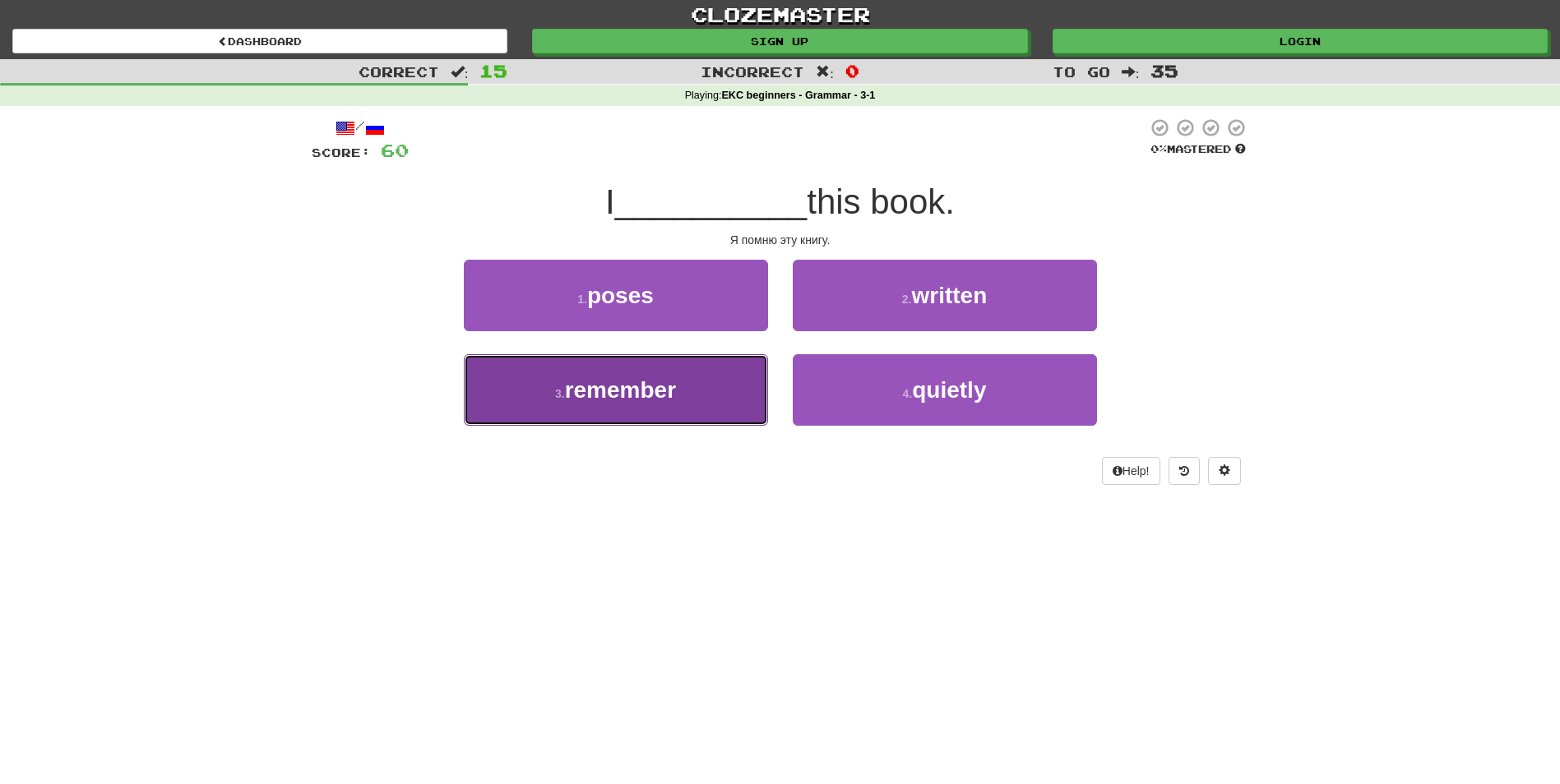
click at [656, 371] on button "3 . remember" at bounding box center [616, 390] width 304 height 72
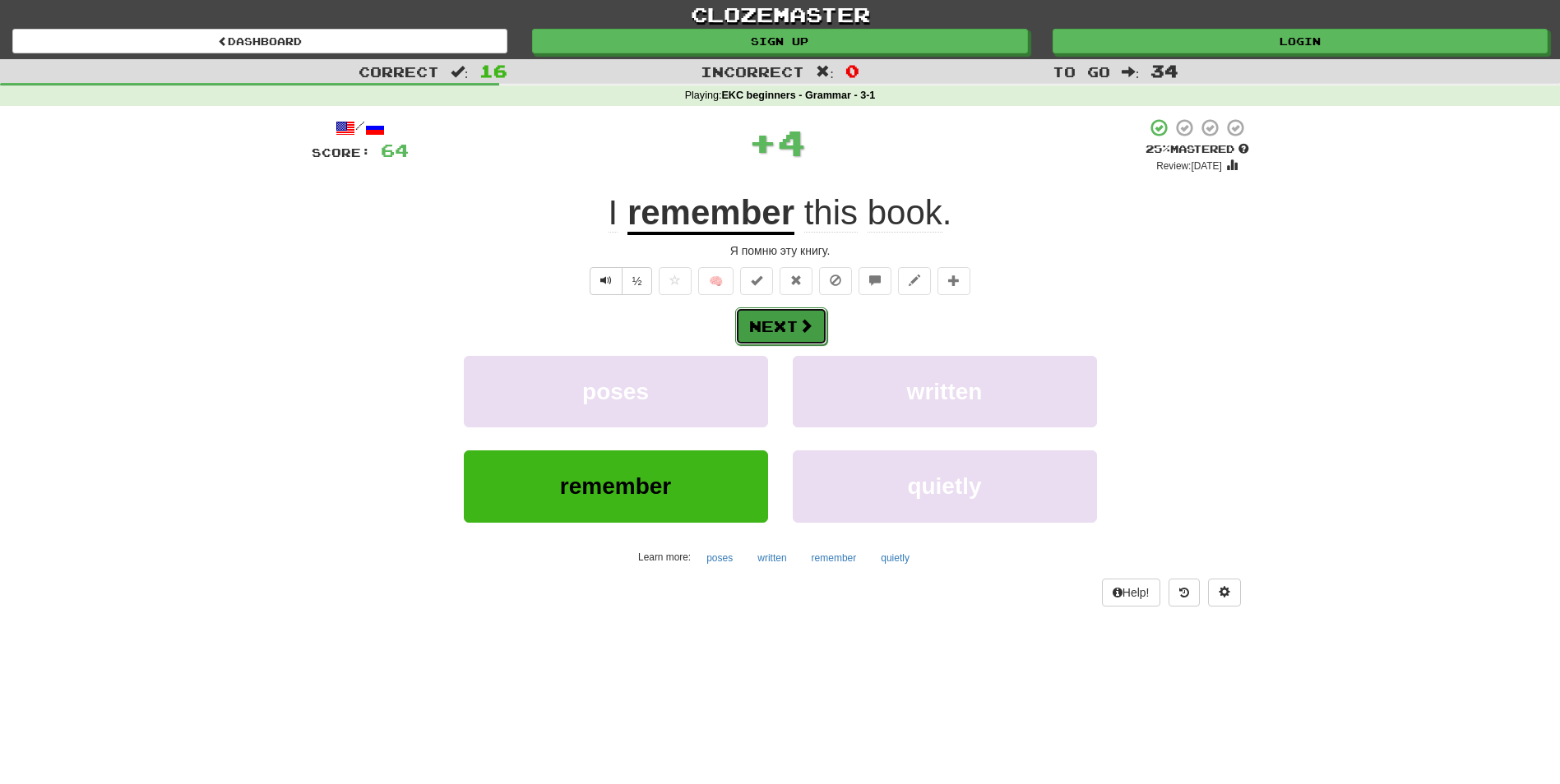
click at [736, 309] on button "Next" at bounding box center [782, 326] width 92 height 38
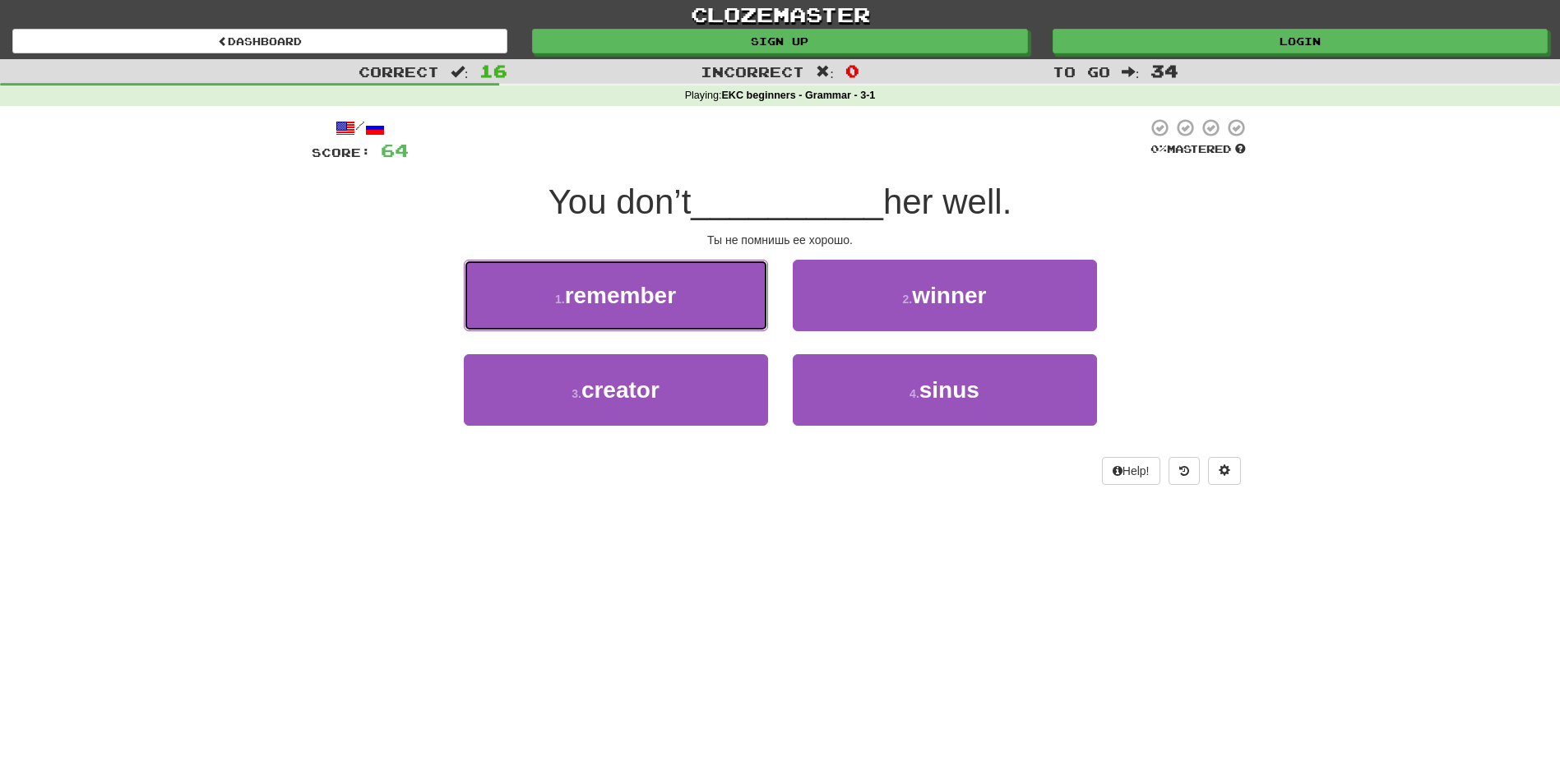
click at [673, 307] on span "remember" at bounding box center [620, 295] width 111 height 26
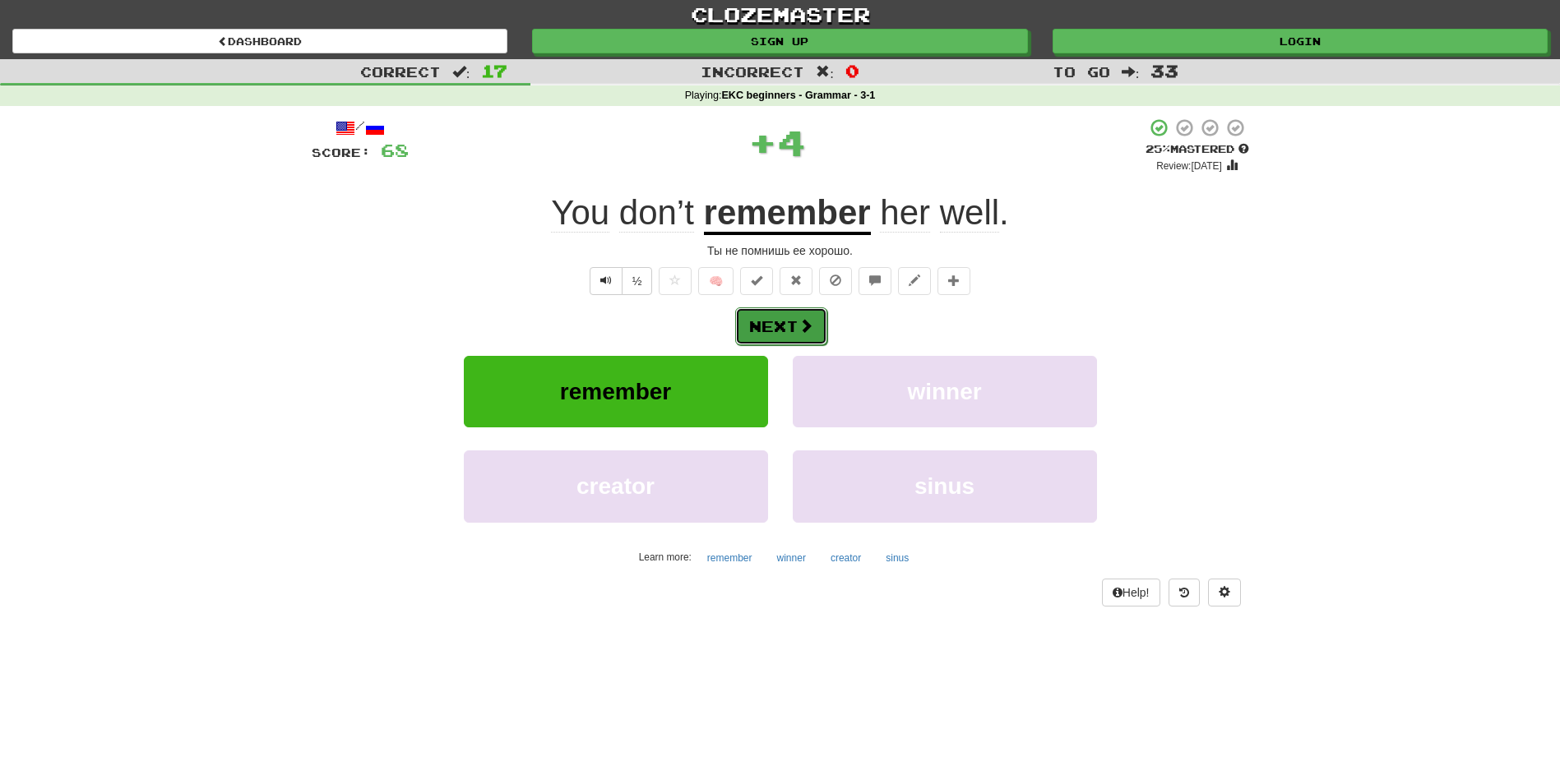
click at [753, 329] on button "Next" at bounding box center [782, 326] width 92 height 38
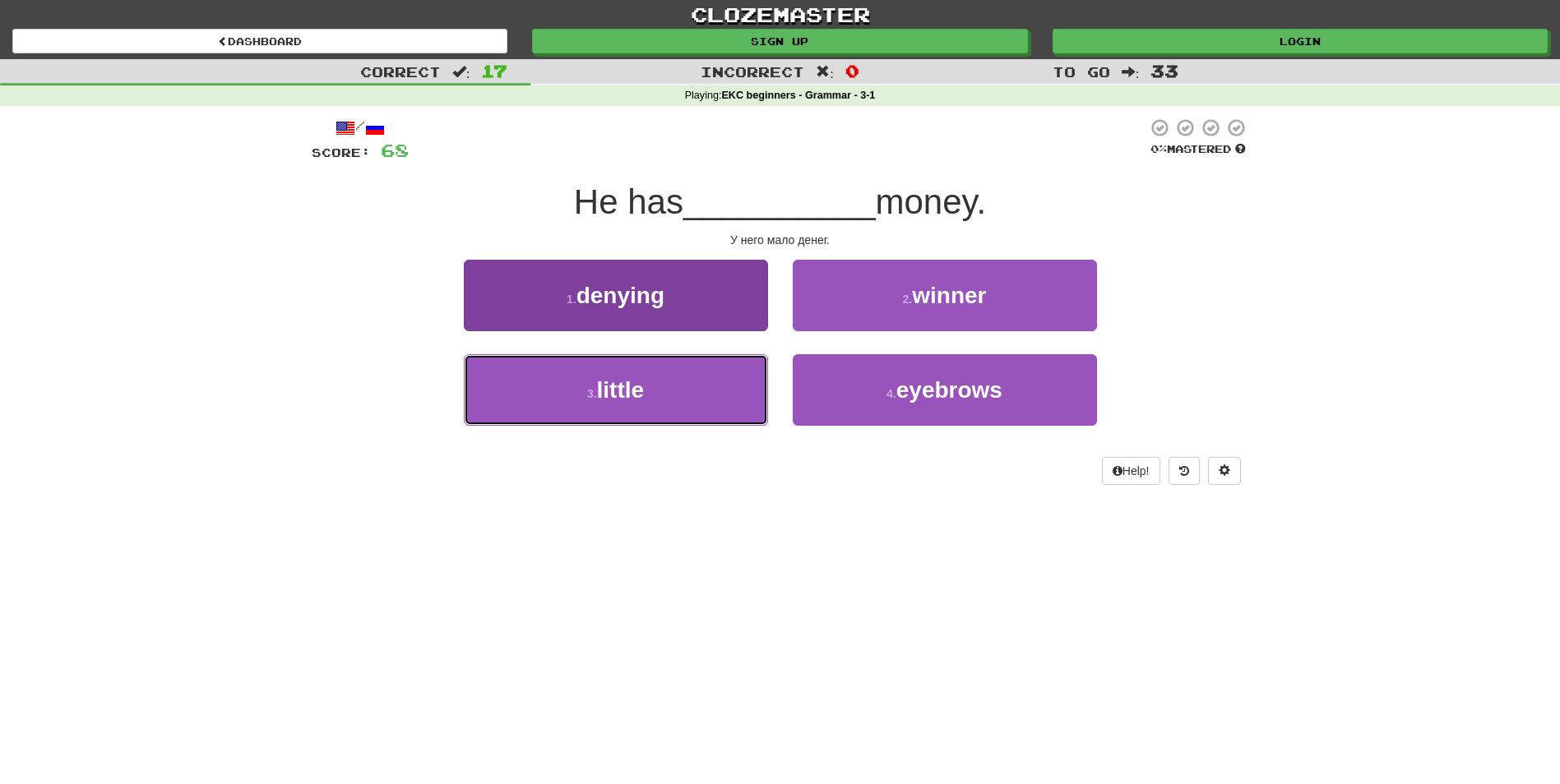
click at [695, 389] on button "3 . little" at bounding box center [616, 390] width 304 height 72
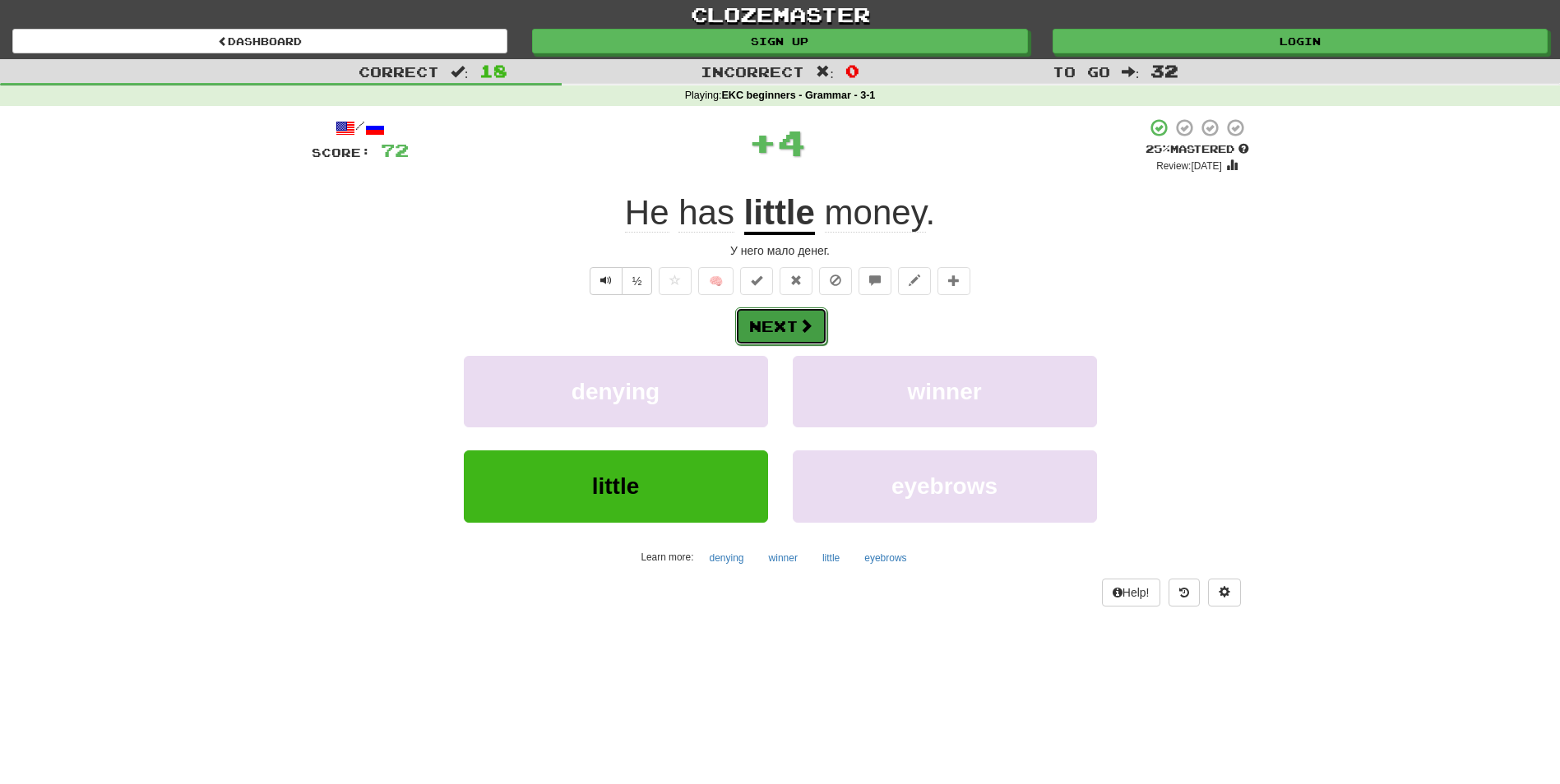
click at [767, 319] on button "Next" at bounding box center [782, 326] width 92 height 38
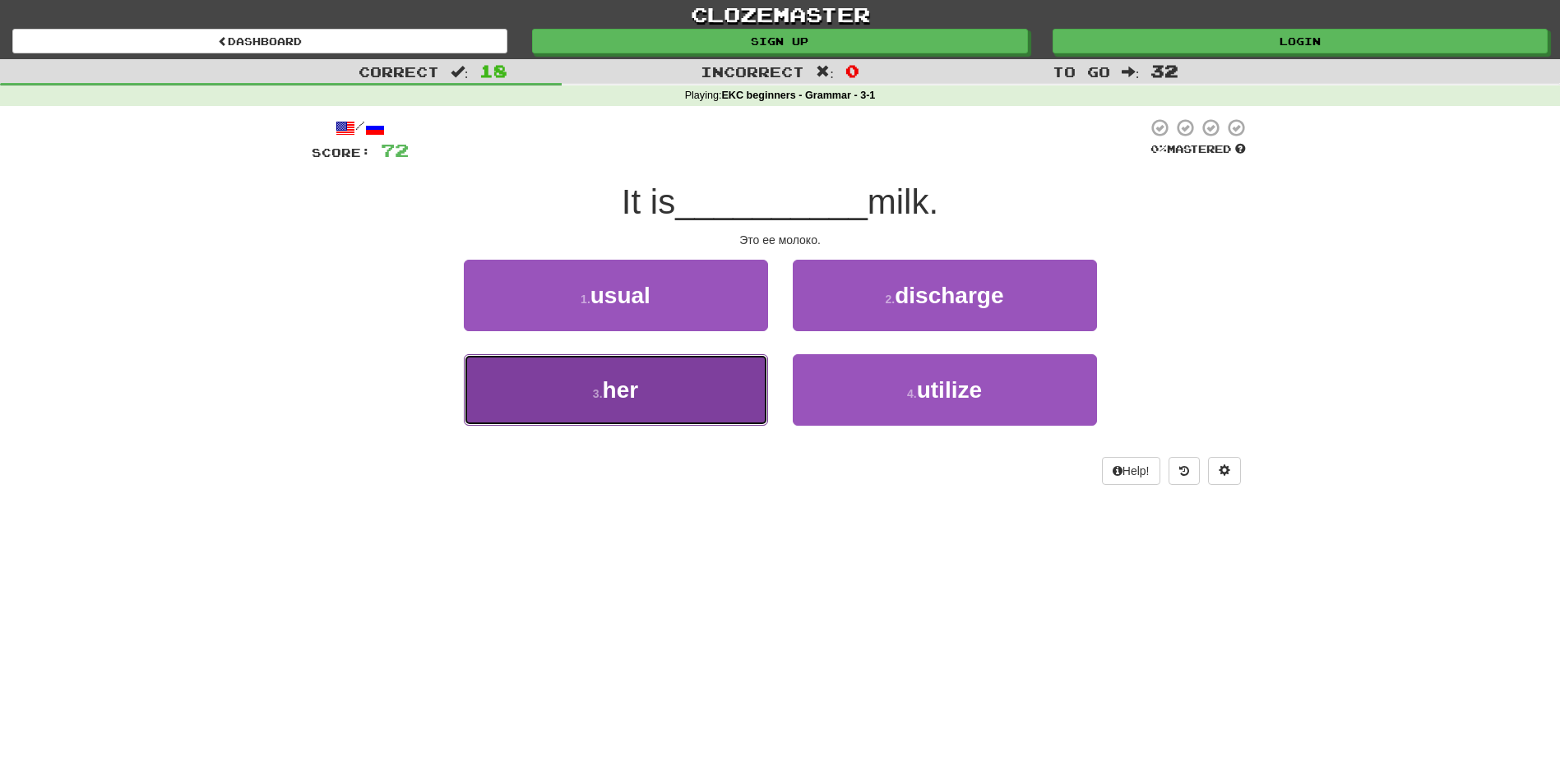
click at [672, 385] on button "3 . her" at bounding box center [616, 390] width 304 height 72
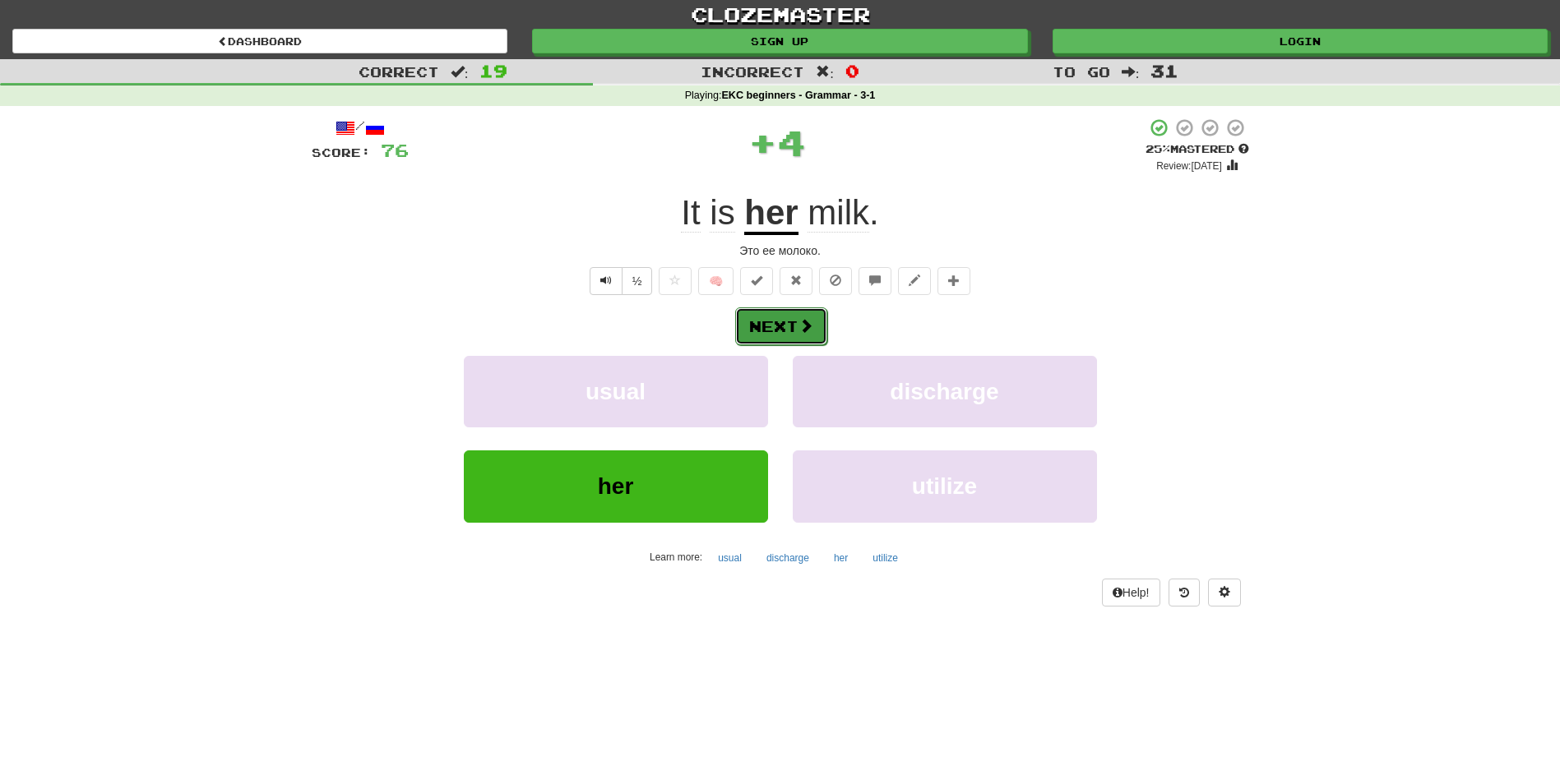
click at [777, 337] on button "Next" at bounding box center [782, 326] width 92 height 38
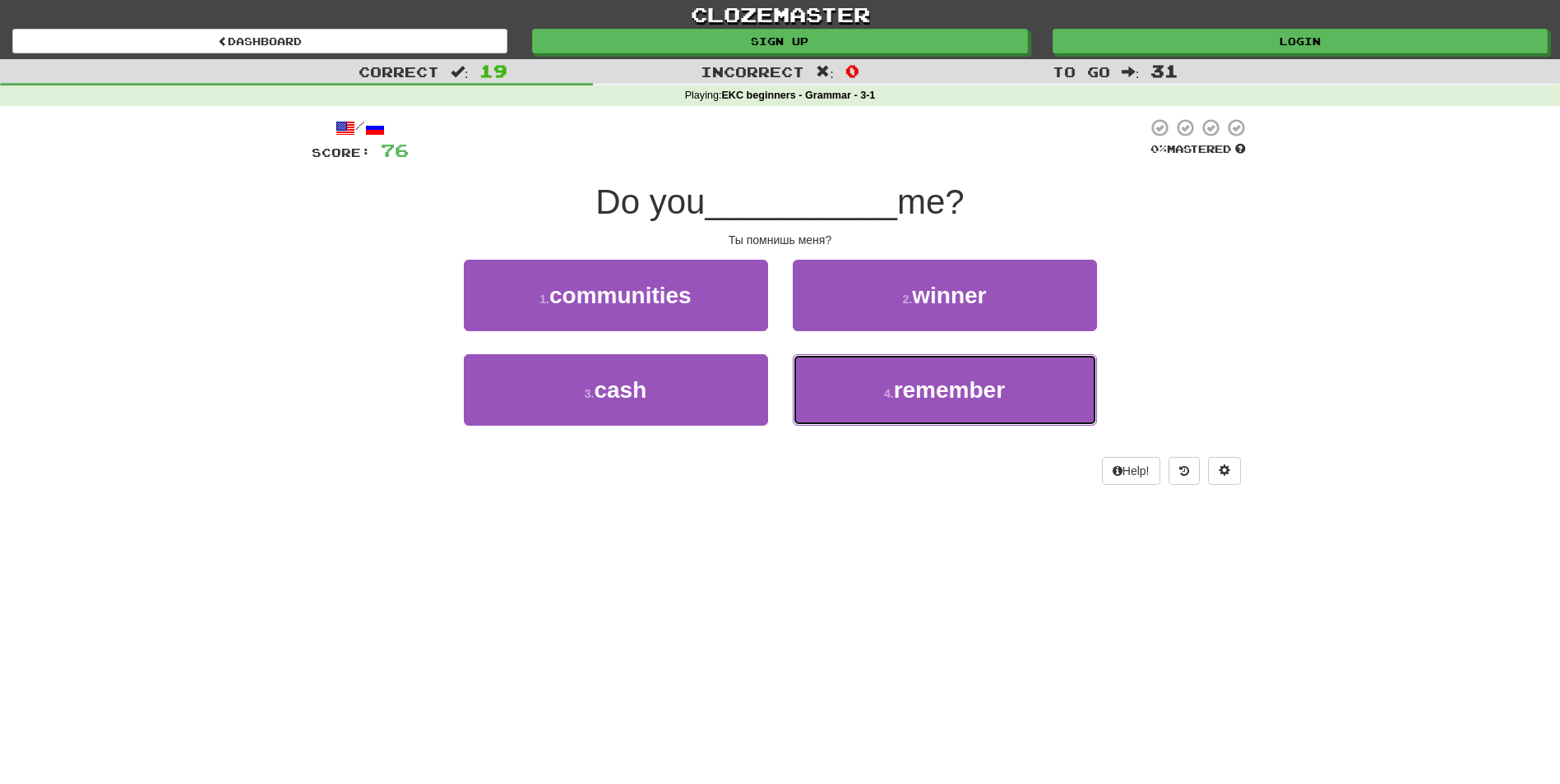
drag, startPoint x: 878, startPoint y: 372, endPoint x: 836, endPoint y: 347, distance: 48.9
click at [877, 372] on button "4 . remember" at bounding box center [945, 390] width 304 height 72
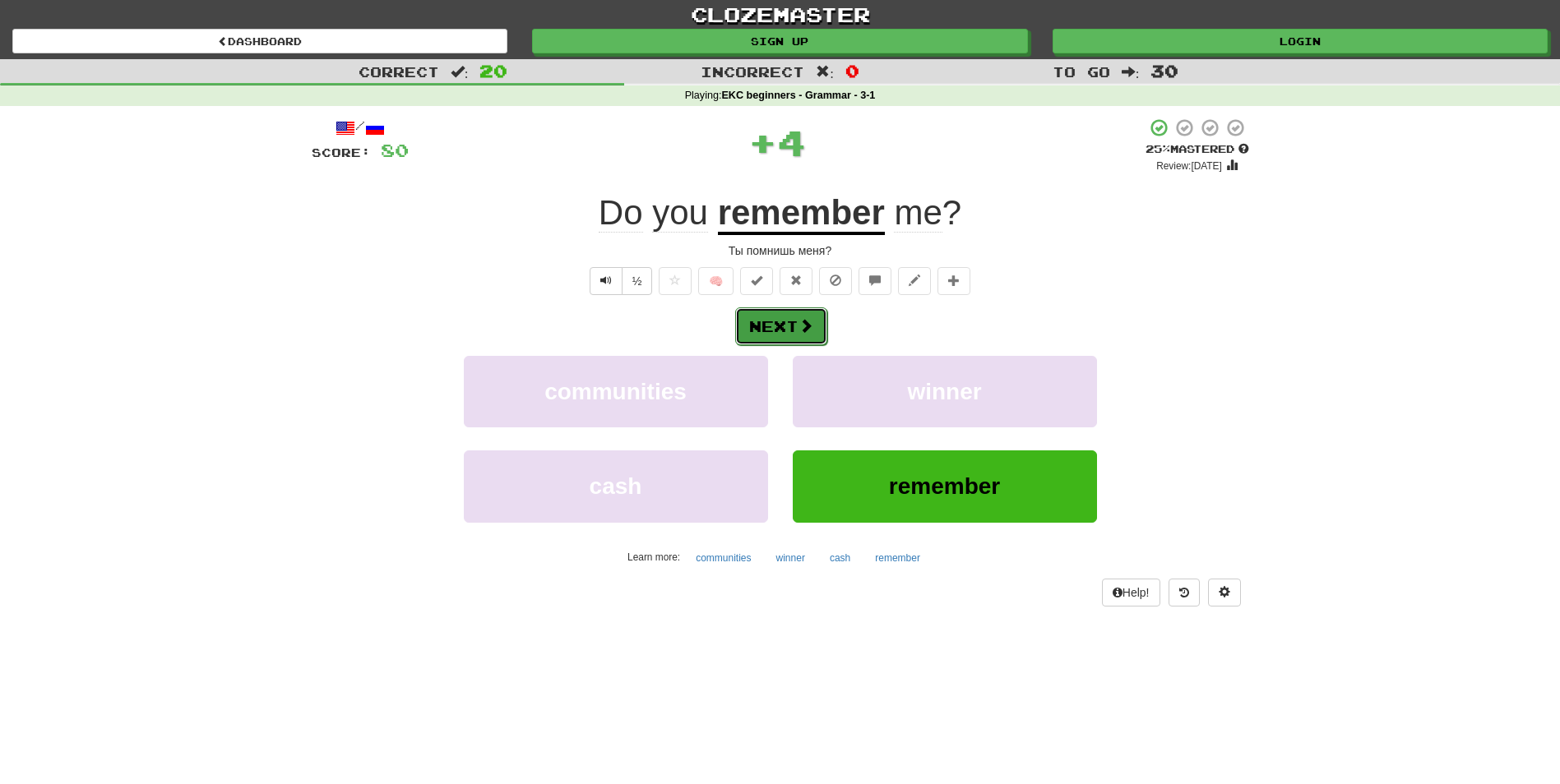
click at [799, 327] on span at bounding box center [806, 325] width 15 height 15
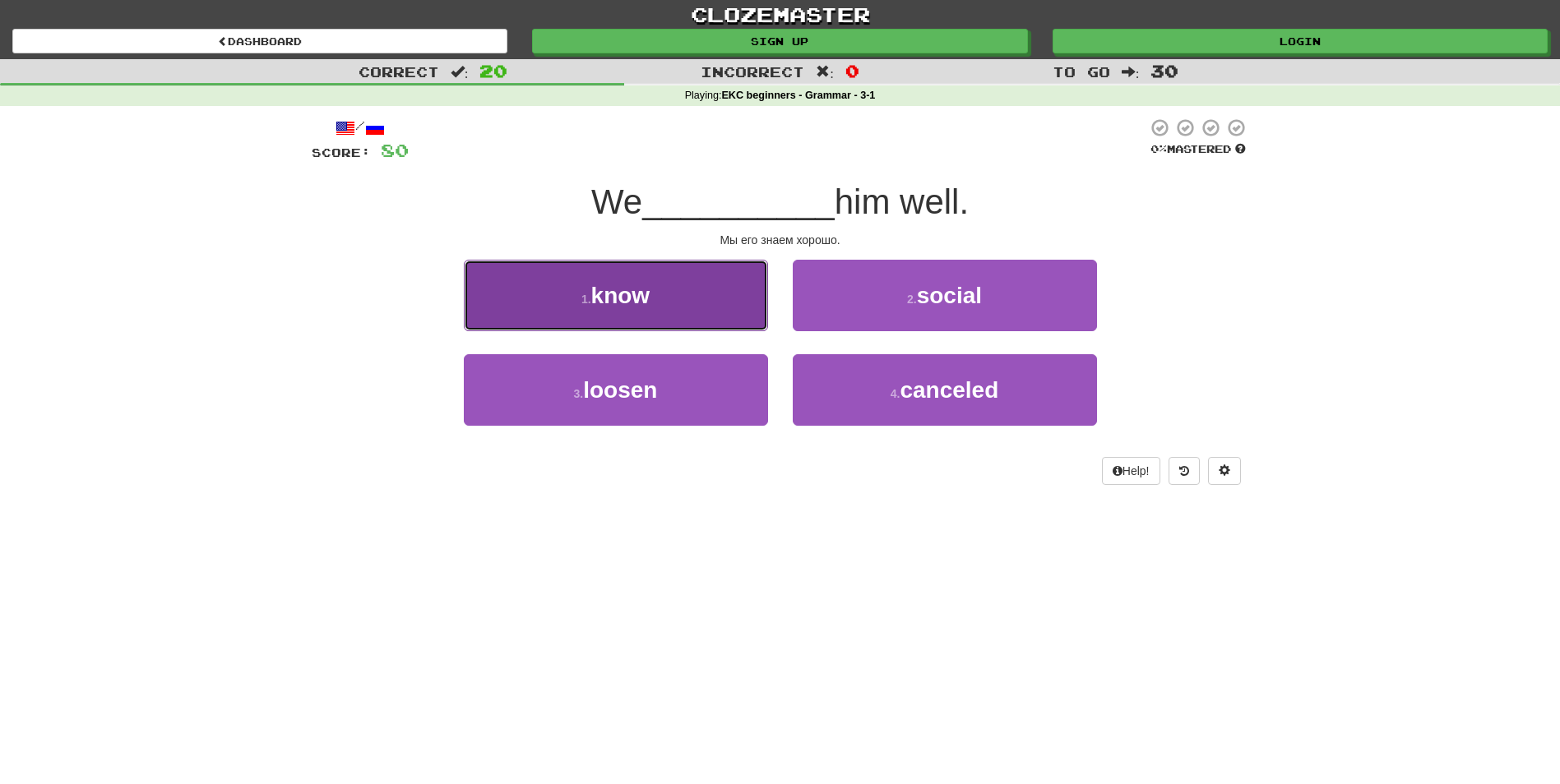
click at [670, 282] on button "1 . know" at bounding box center [616, 295] width 304 height 72
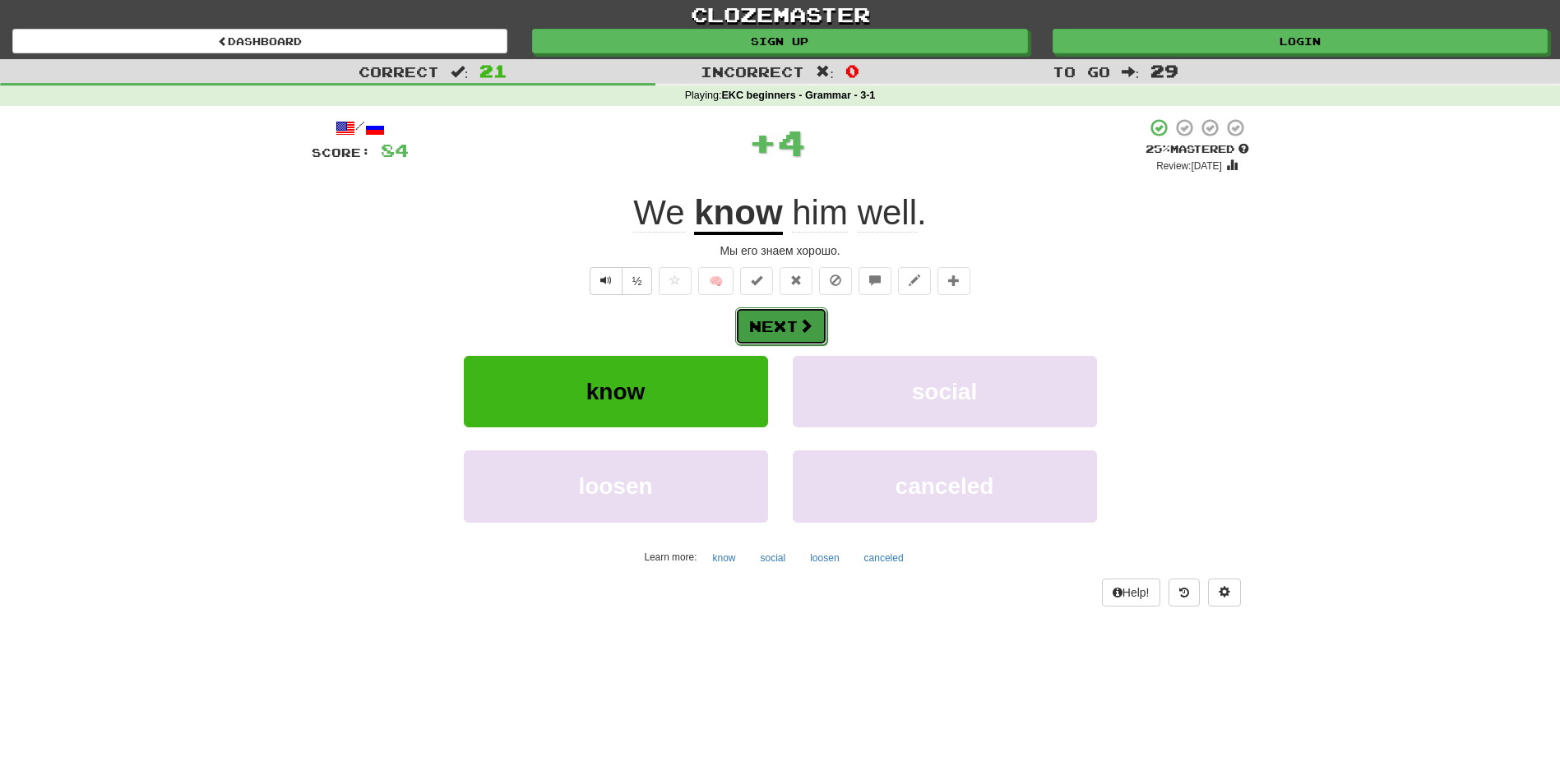
click at [755, 327] on button "Next" at bounding box center [782, 326] width 92 height 38
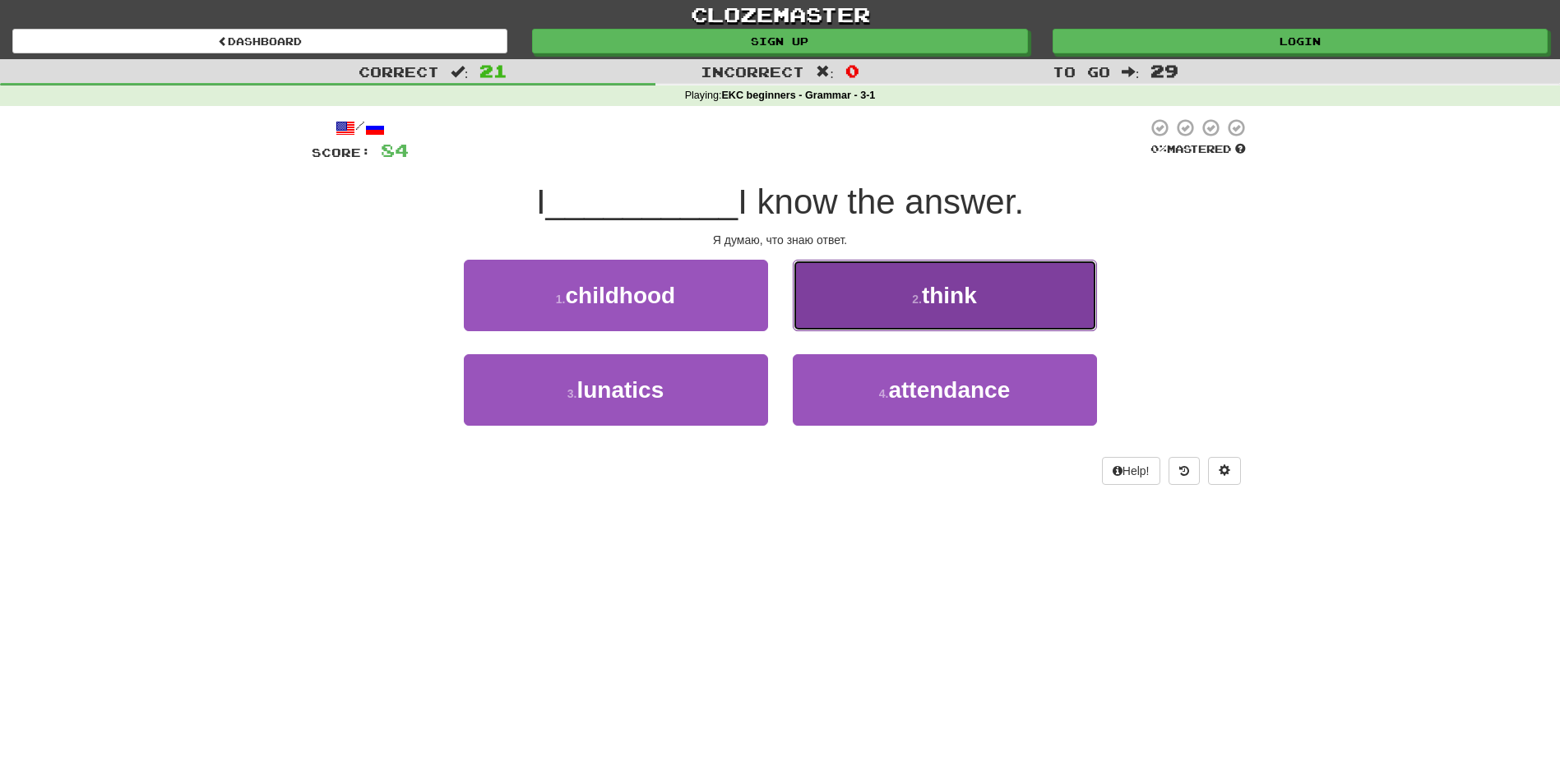
click at [809, 275] on button "2 . think" at bounding box center [945, 295] width 304 height 72
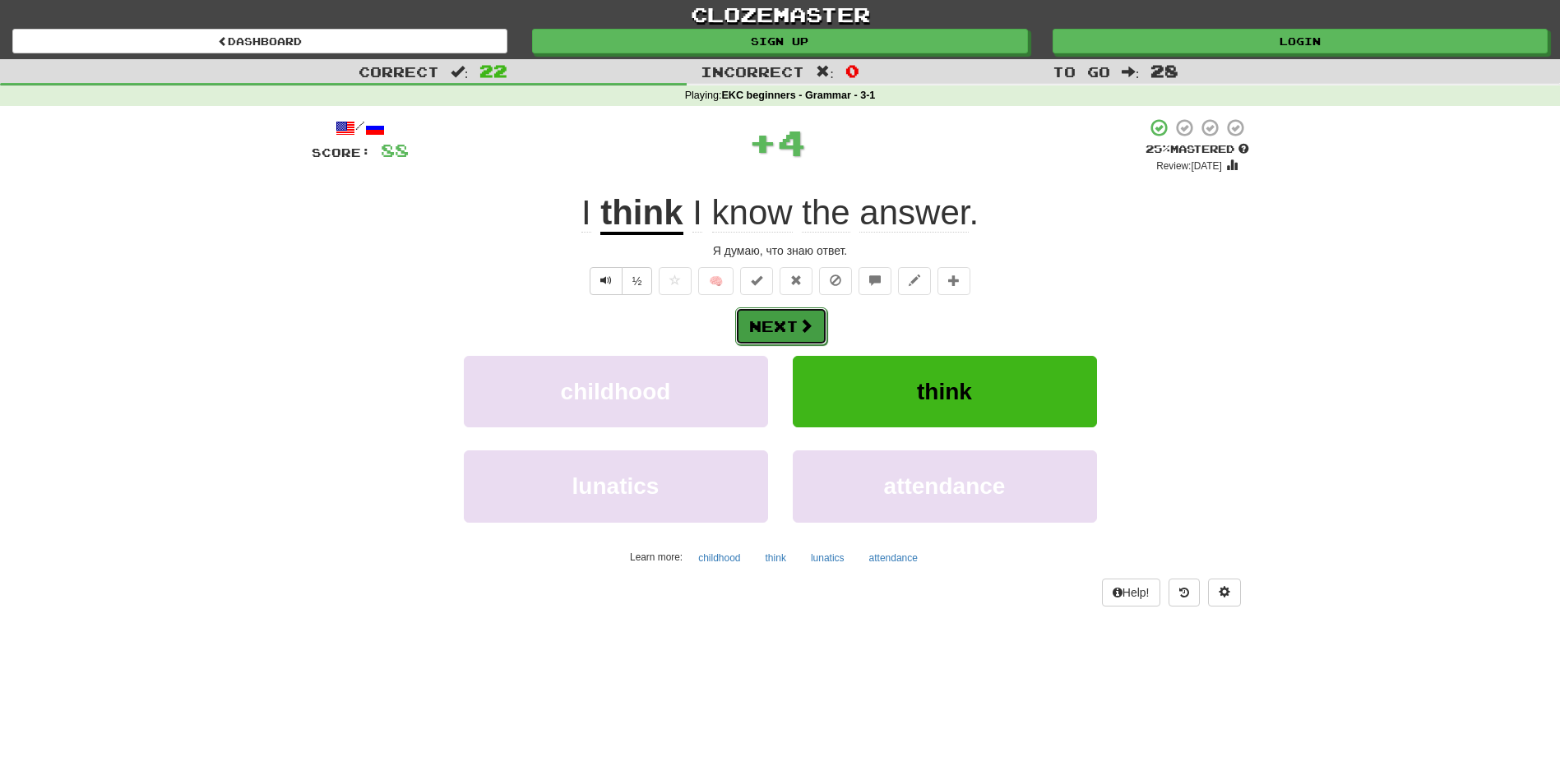
drag, startPoint x: 771, startPoint y: 319, endPoint x: 742, endPoint y: 317, distance: 29.1
click at [742, 317] on button "Next" at bounding box center [782, 326] width 92 height 38
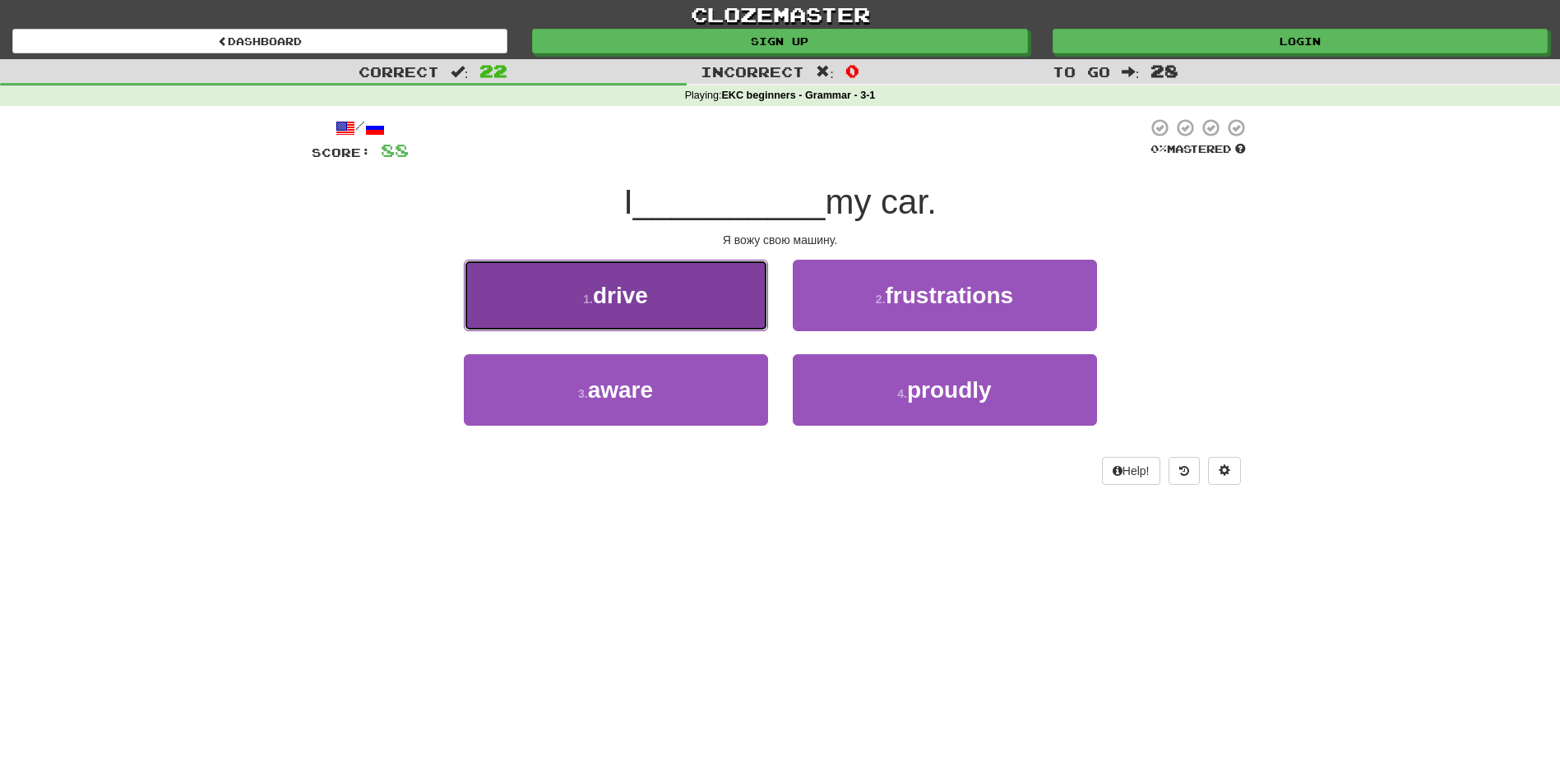
click at [648, 284] on span "drive" at bounding box center [620, 295] width 55 height 26
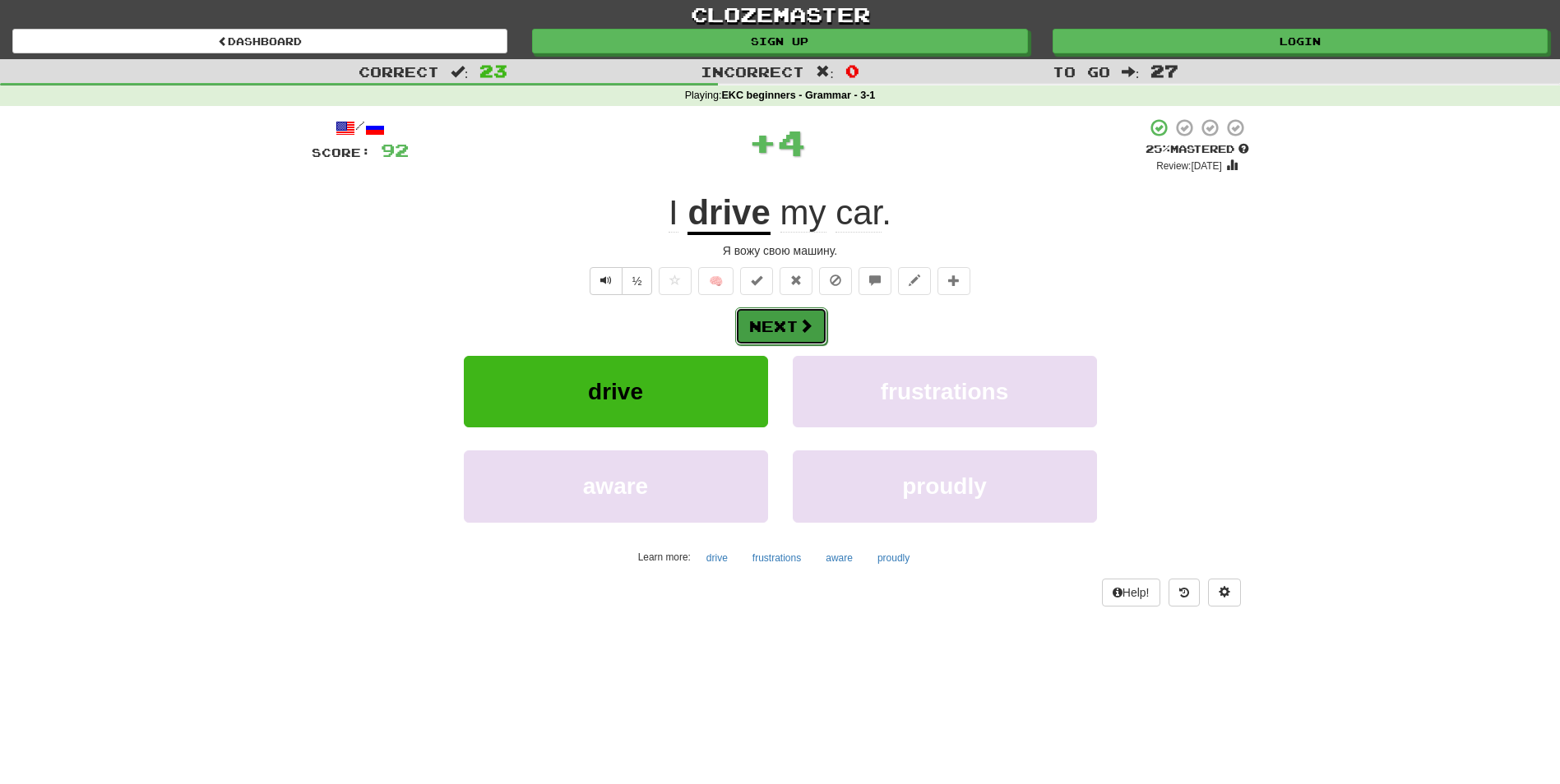
click at [769, 319] on button "Next" at bounding box center [782, 326] width 92 height 38
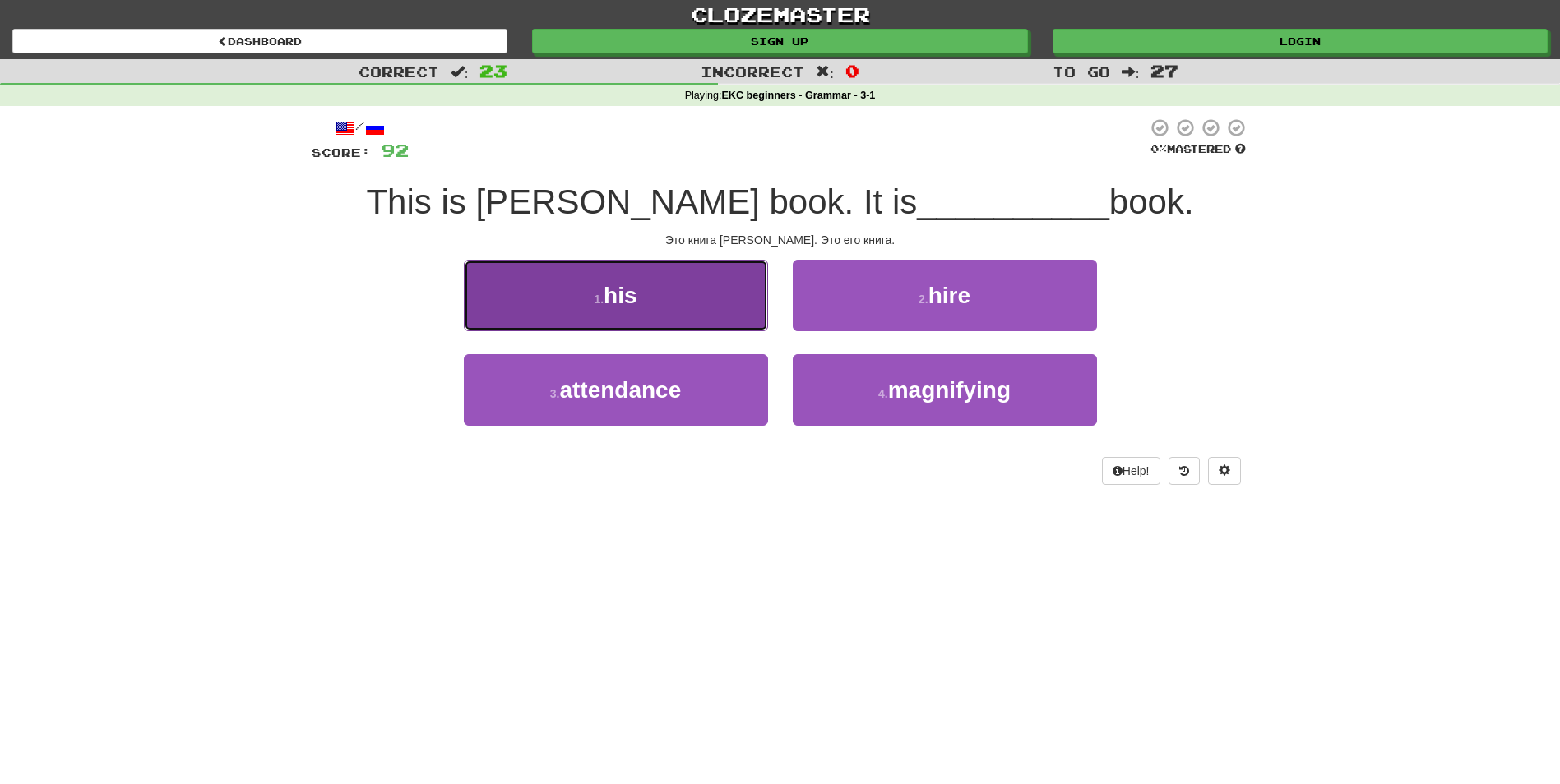
click at [713, 294] on button "1 . his" at bounding box center [616, 295] width 304 height 72
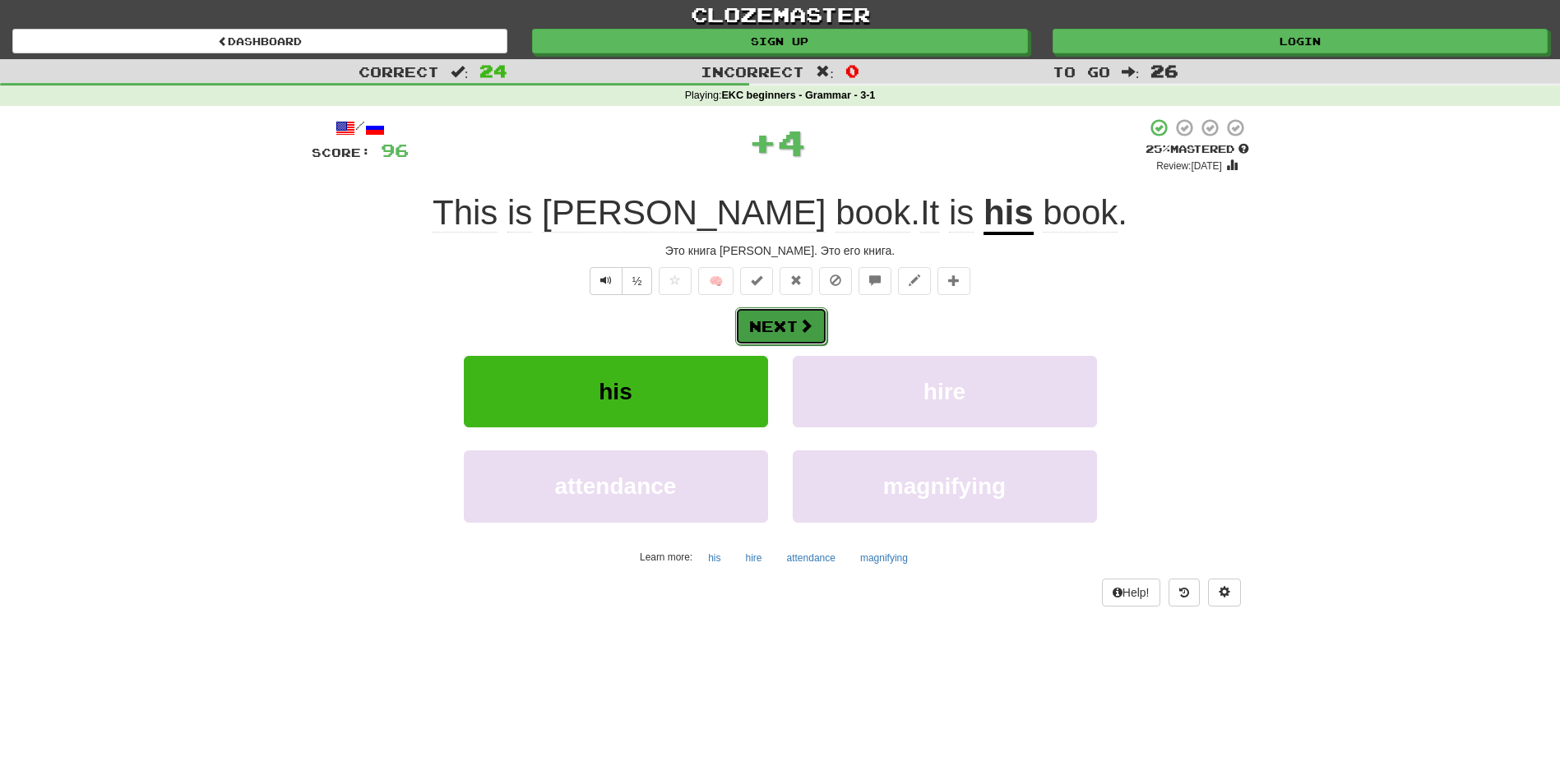
click at [809, 324] on span at bounding box center [806, 325] width 15 height 15
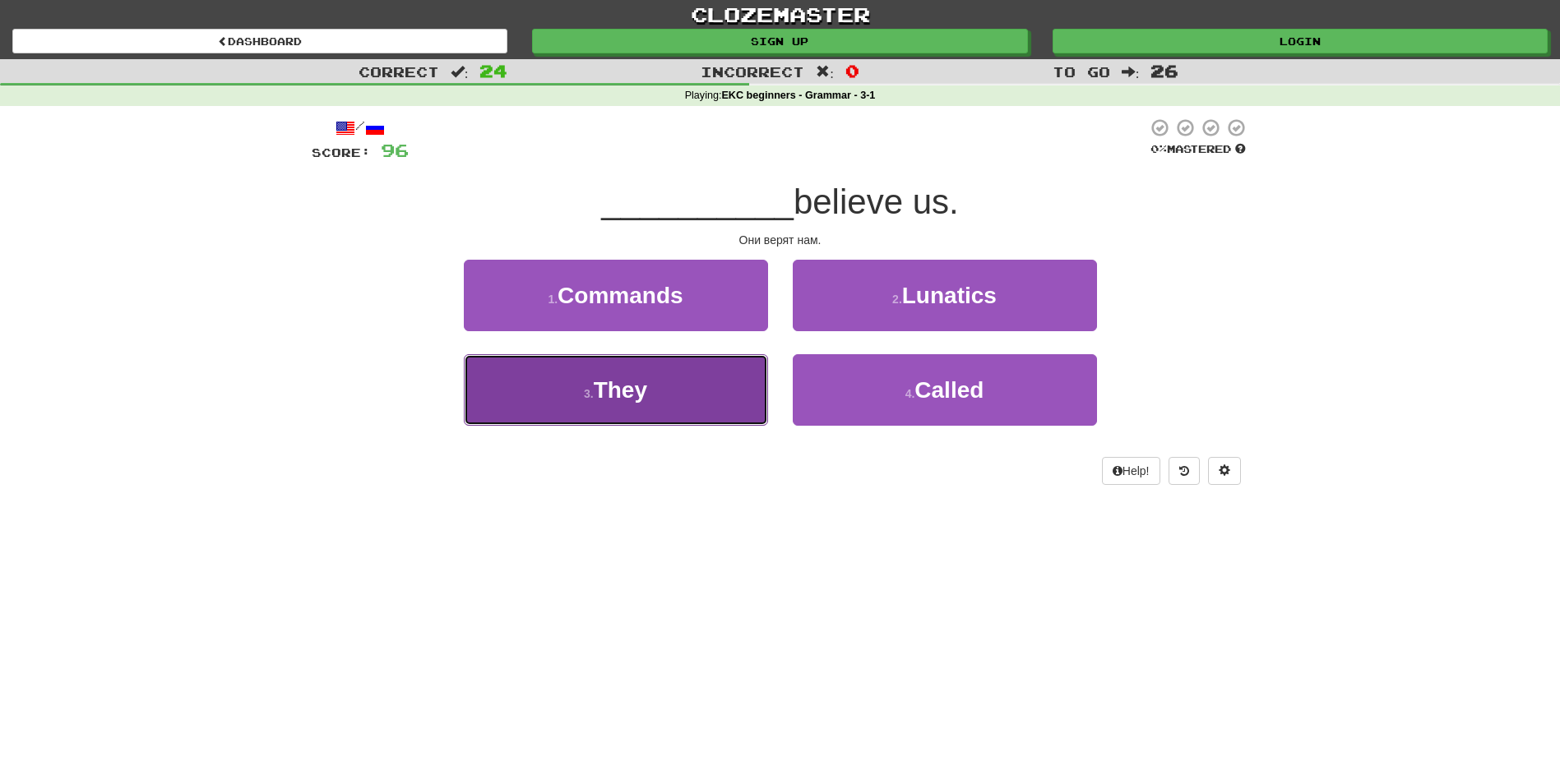
click at [641, 388] on span "They" at bounding box center [620, 390] width 54 height 26
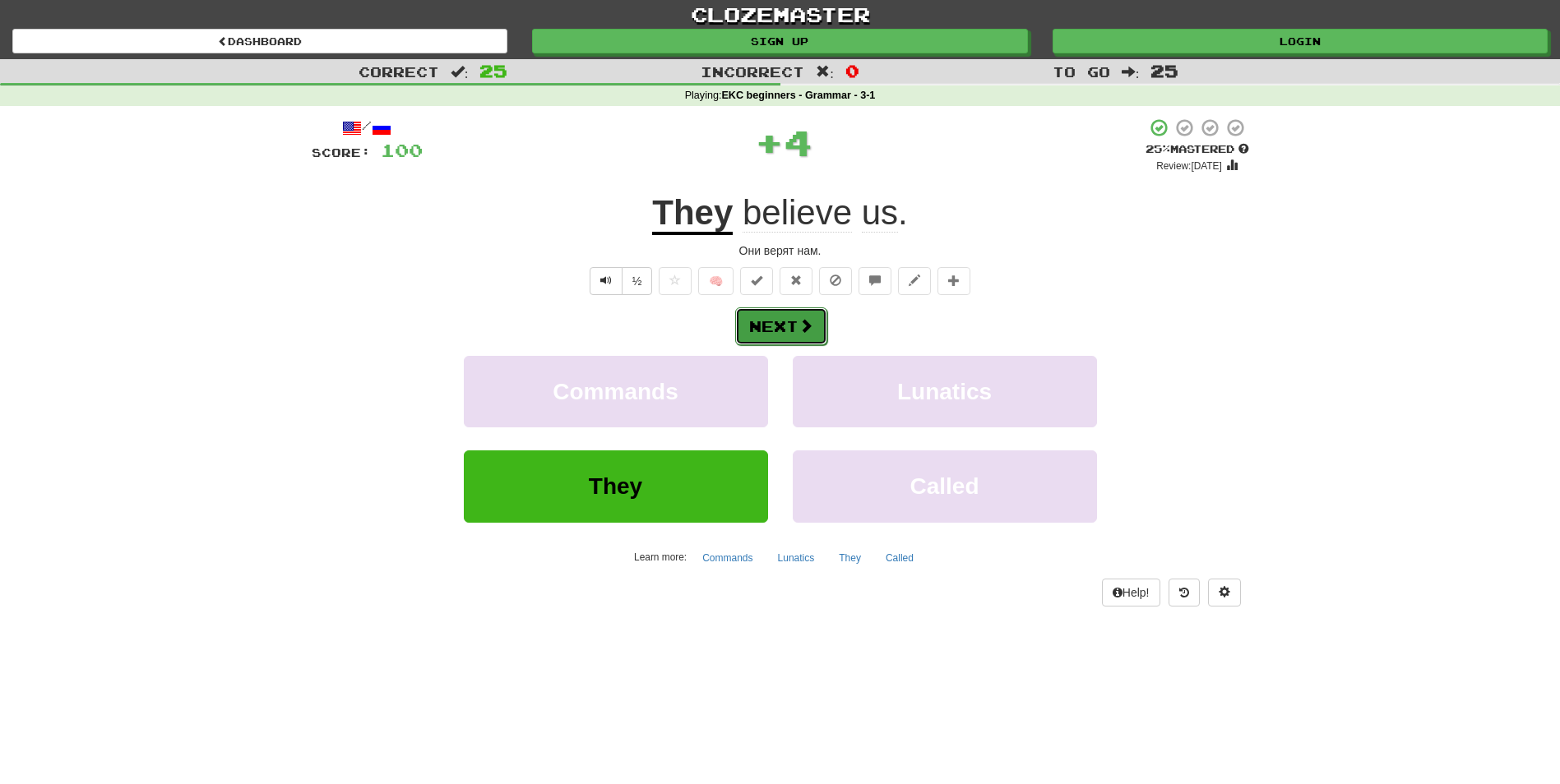
click at [806, 319] on button "Next" at bounding box center [782, 326] width 92 height 38
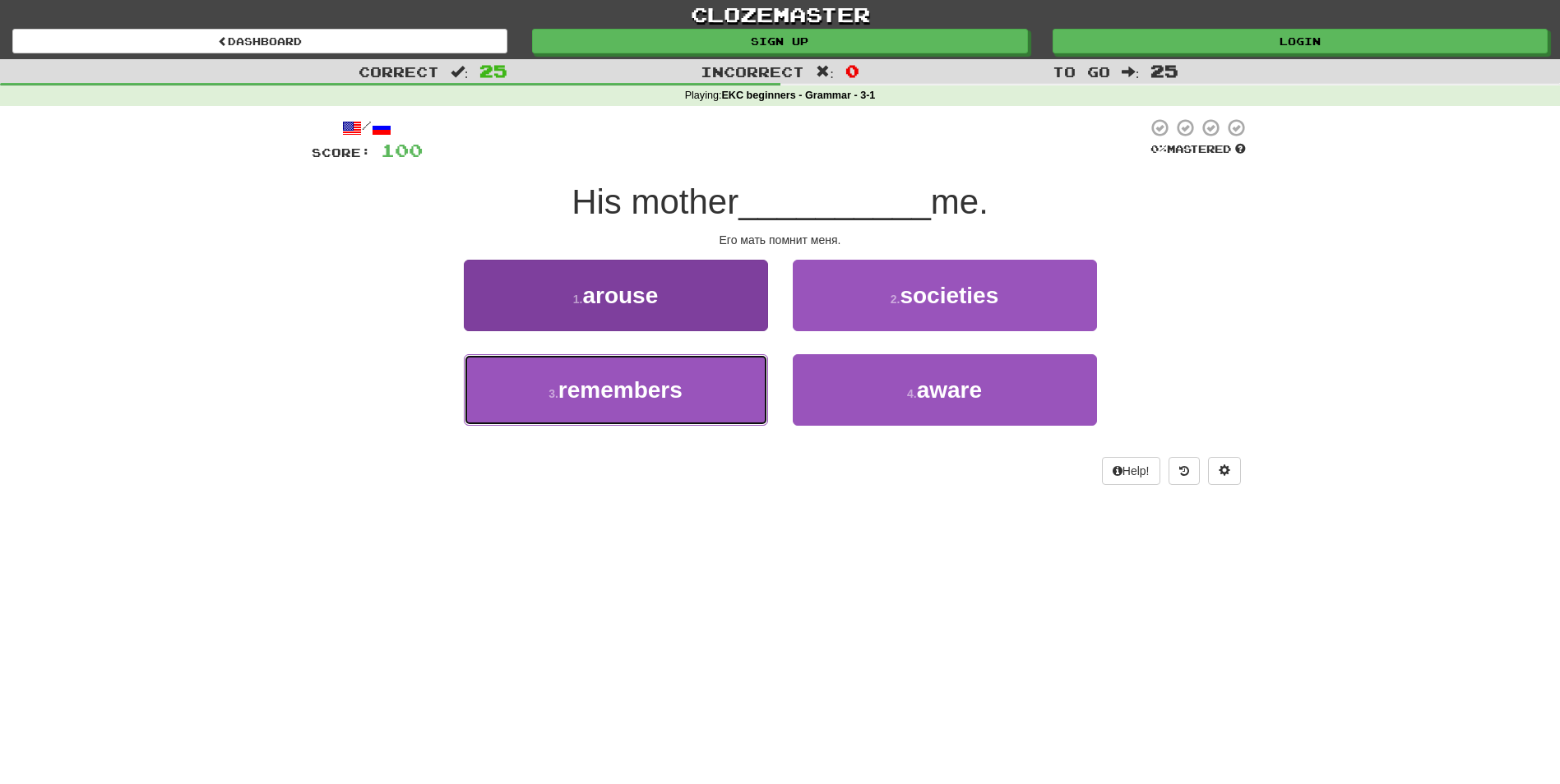
click at [625, 399] on span "remembers" at bounding box center [620, 390] width 124 height 26
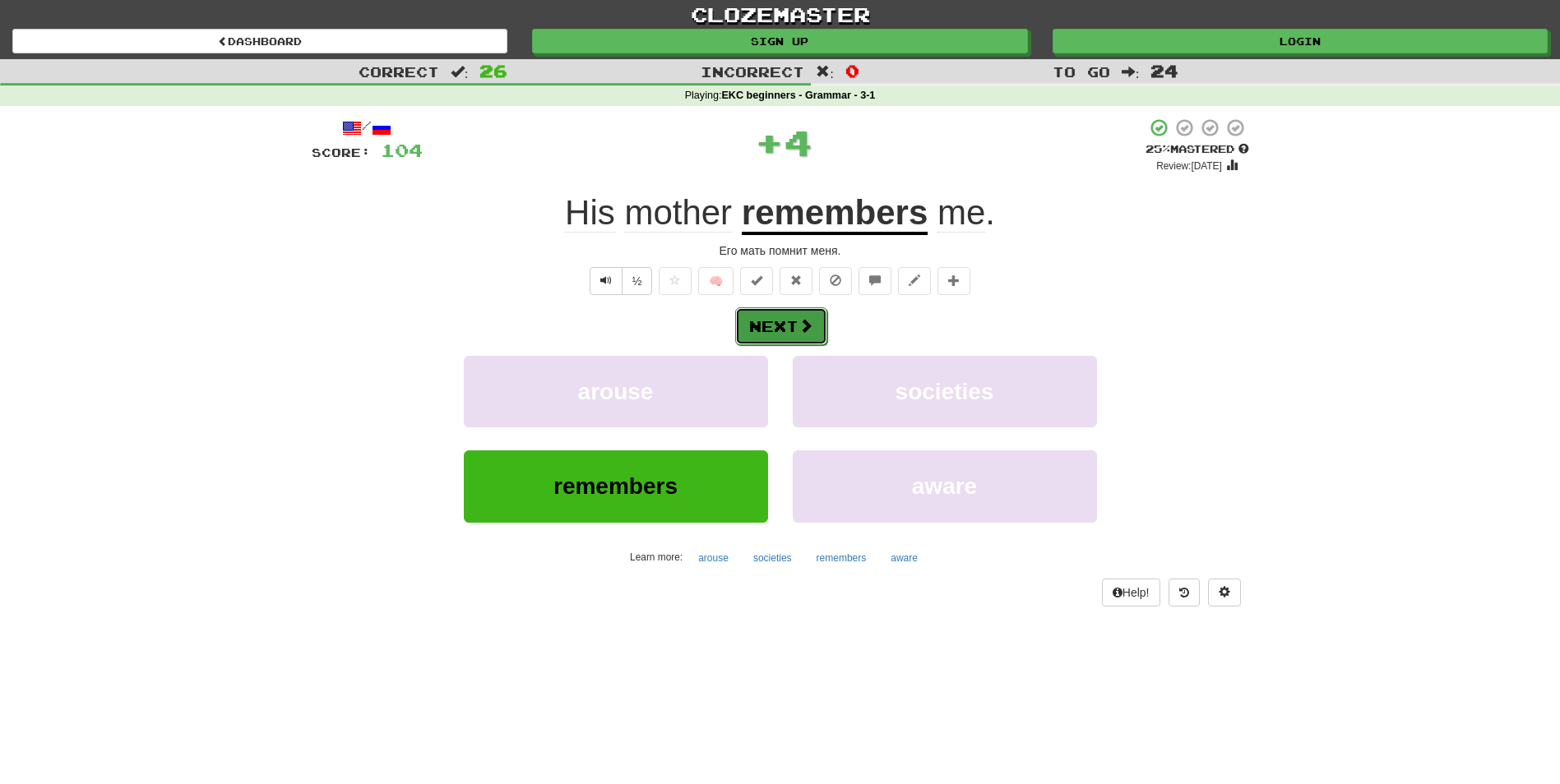
click at [765, 336] on button "Next" at bounding box center [782, 326] width 92 height 38
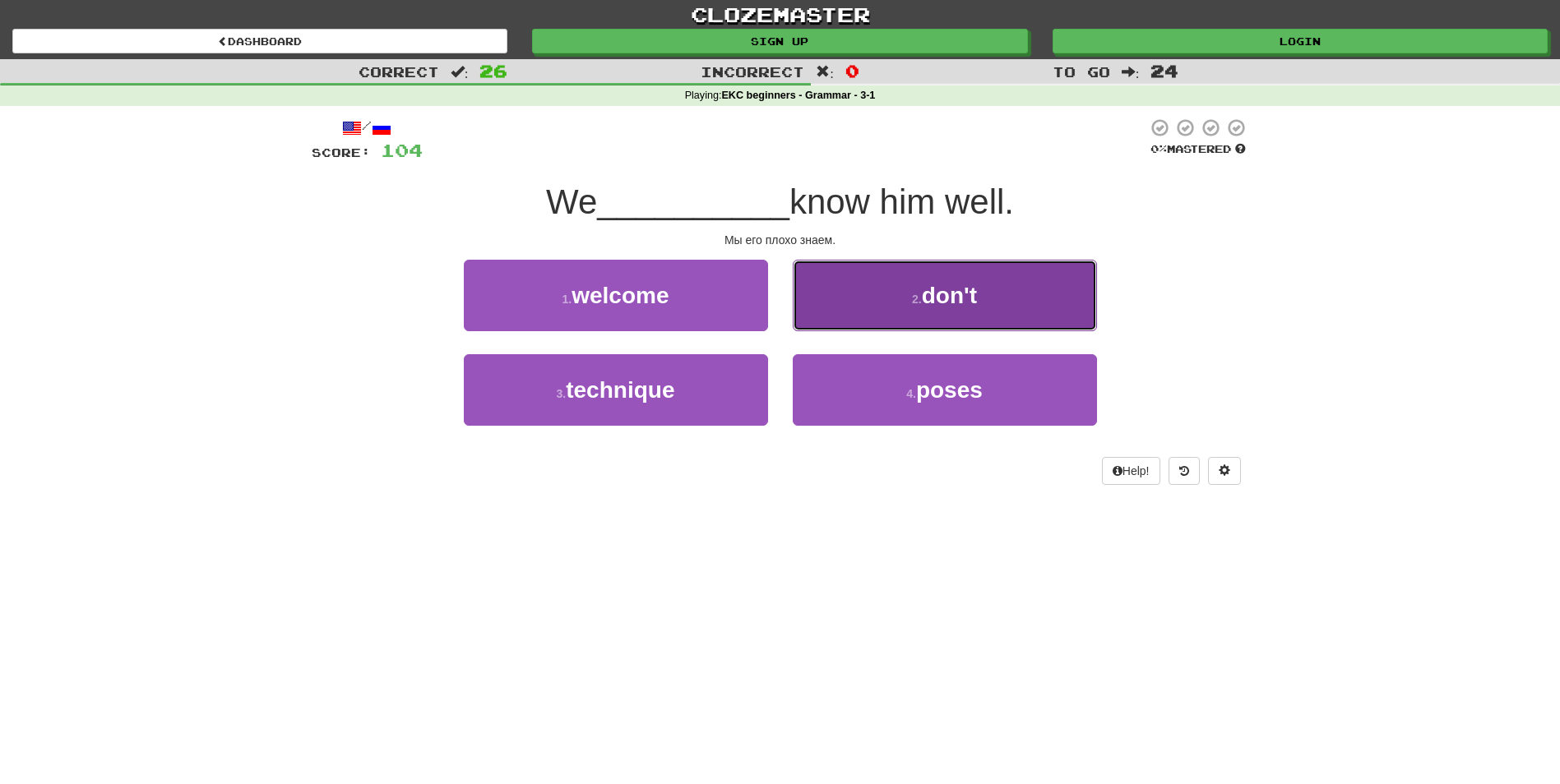
click at [853, 306] on button "2 . don't" at bounding box center [945, 295] width 304 height 72
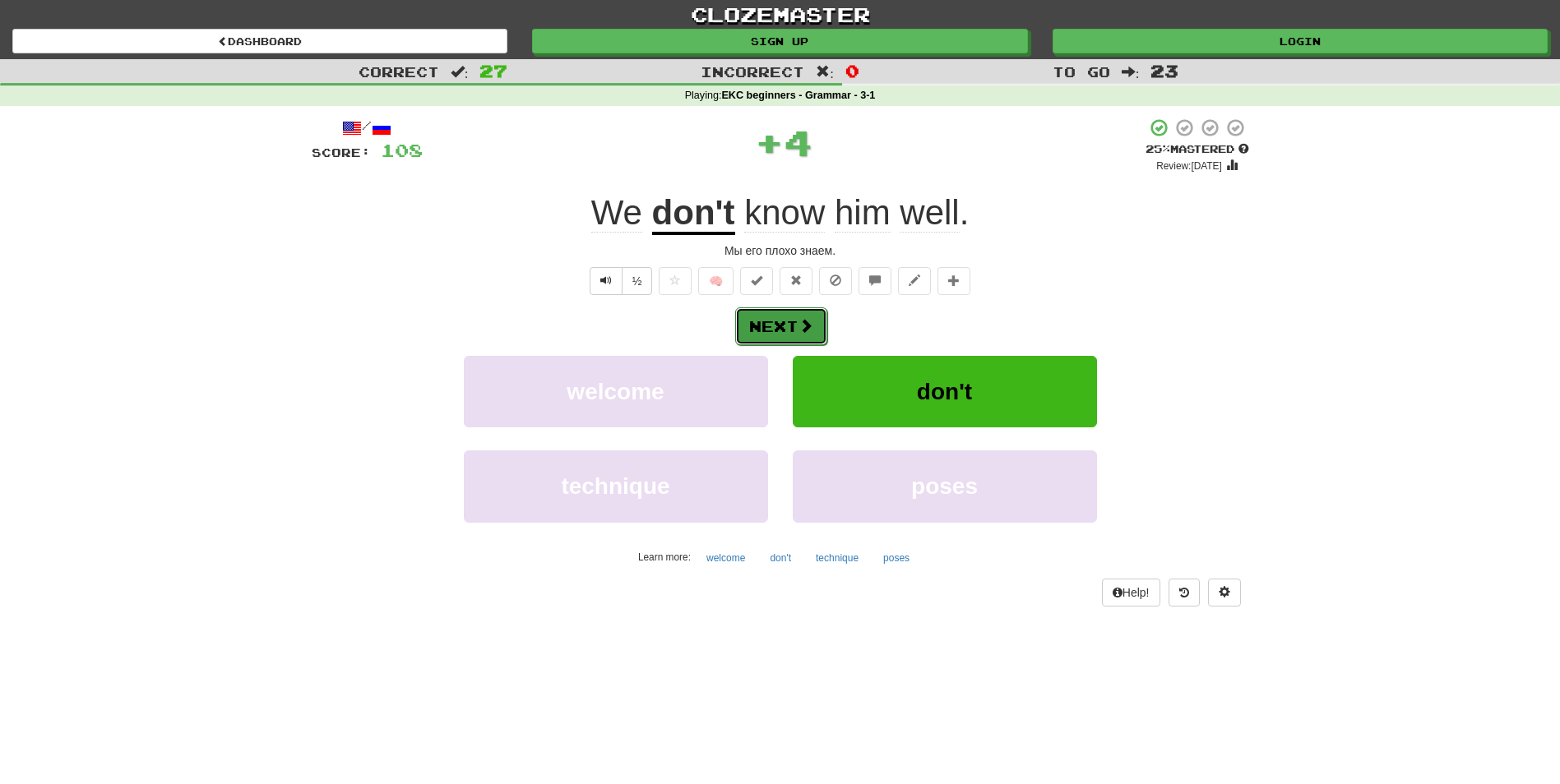
click at [790, 326] on button "Next" at bounding box center [782, 326] width 92 height 38
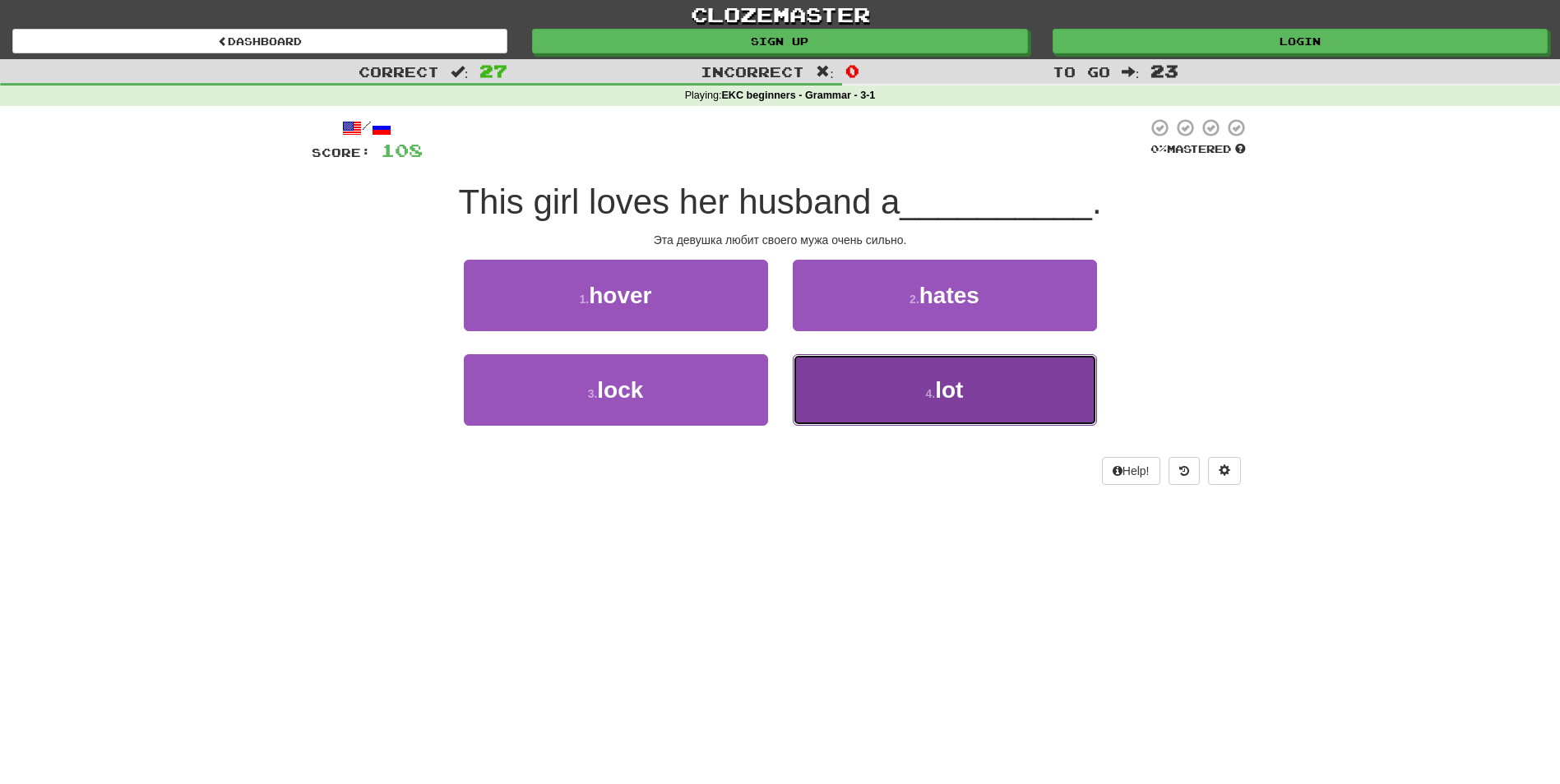
click at [899, 382] on button "4 . lot" at bounding box center [945, 390] width 304 height 72
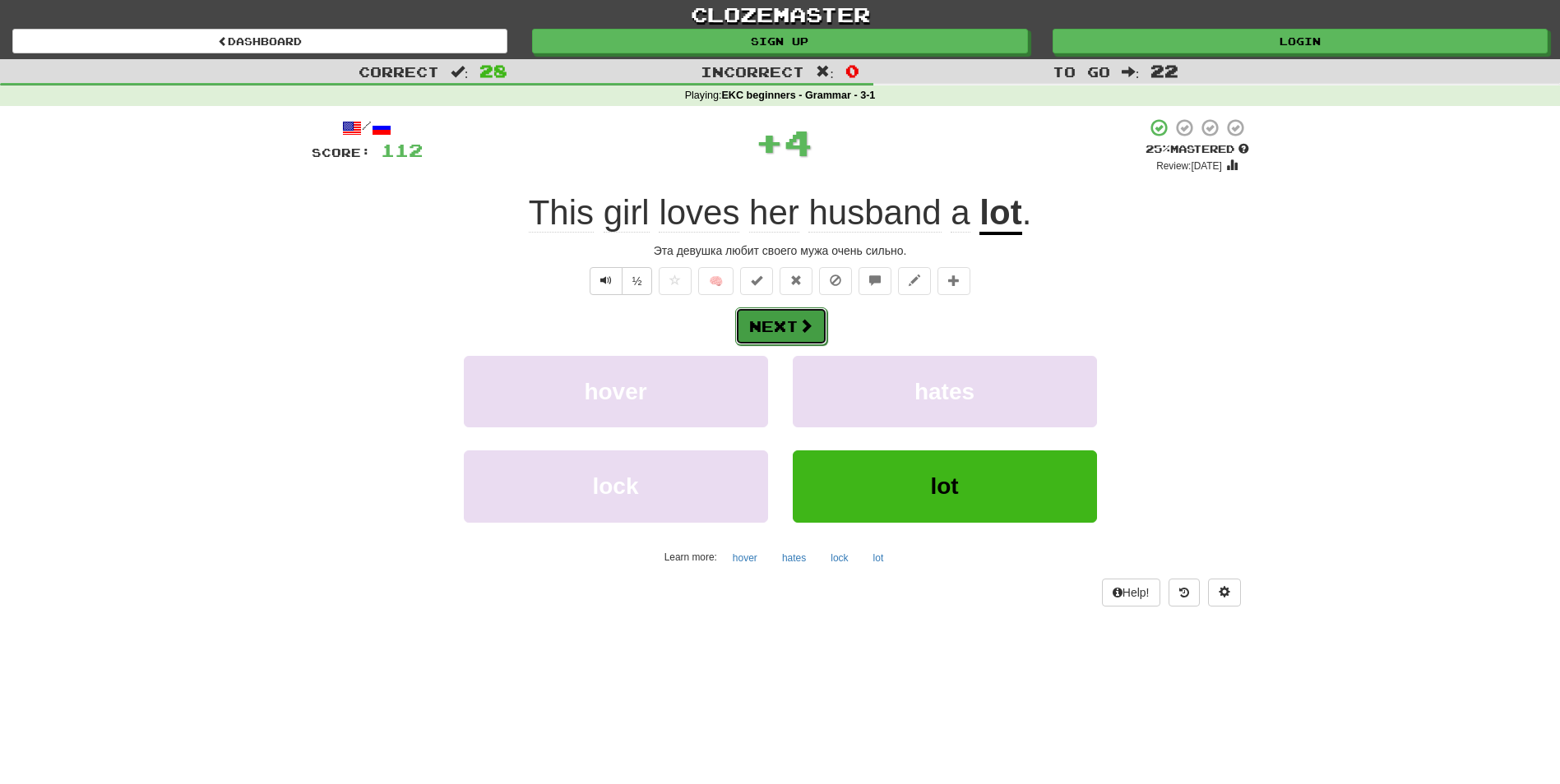
click at [785, 329] on button "Next" at bounding box center [782, 326] width 92 height 38
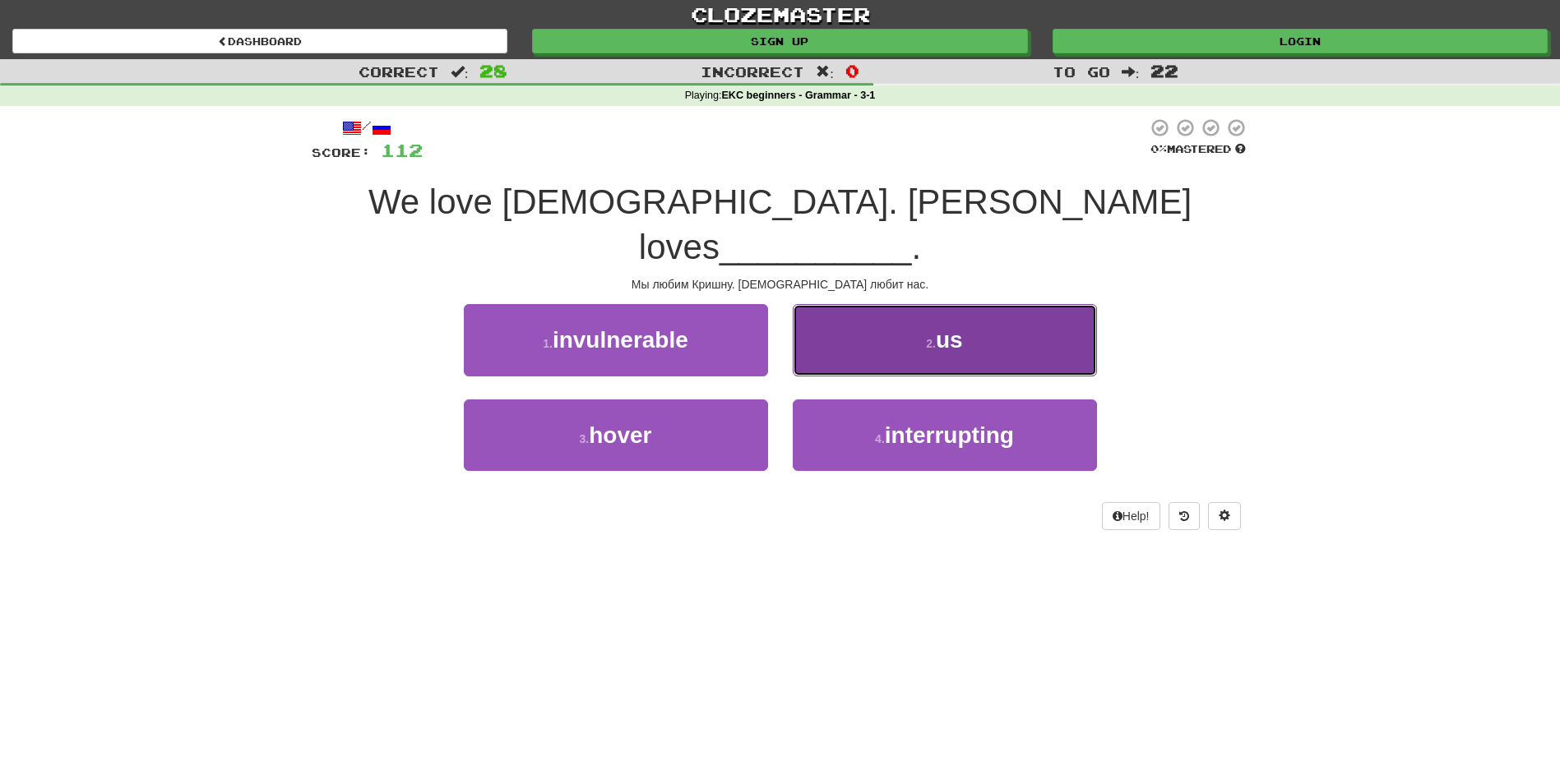
click at [938, 327] on span "us" at bounding box center [949, 340] width 27 height 26
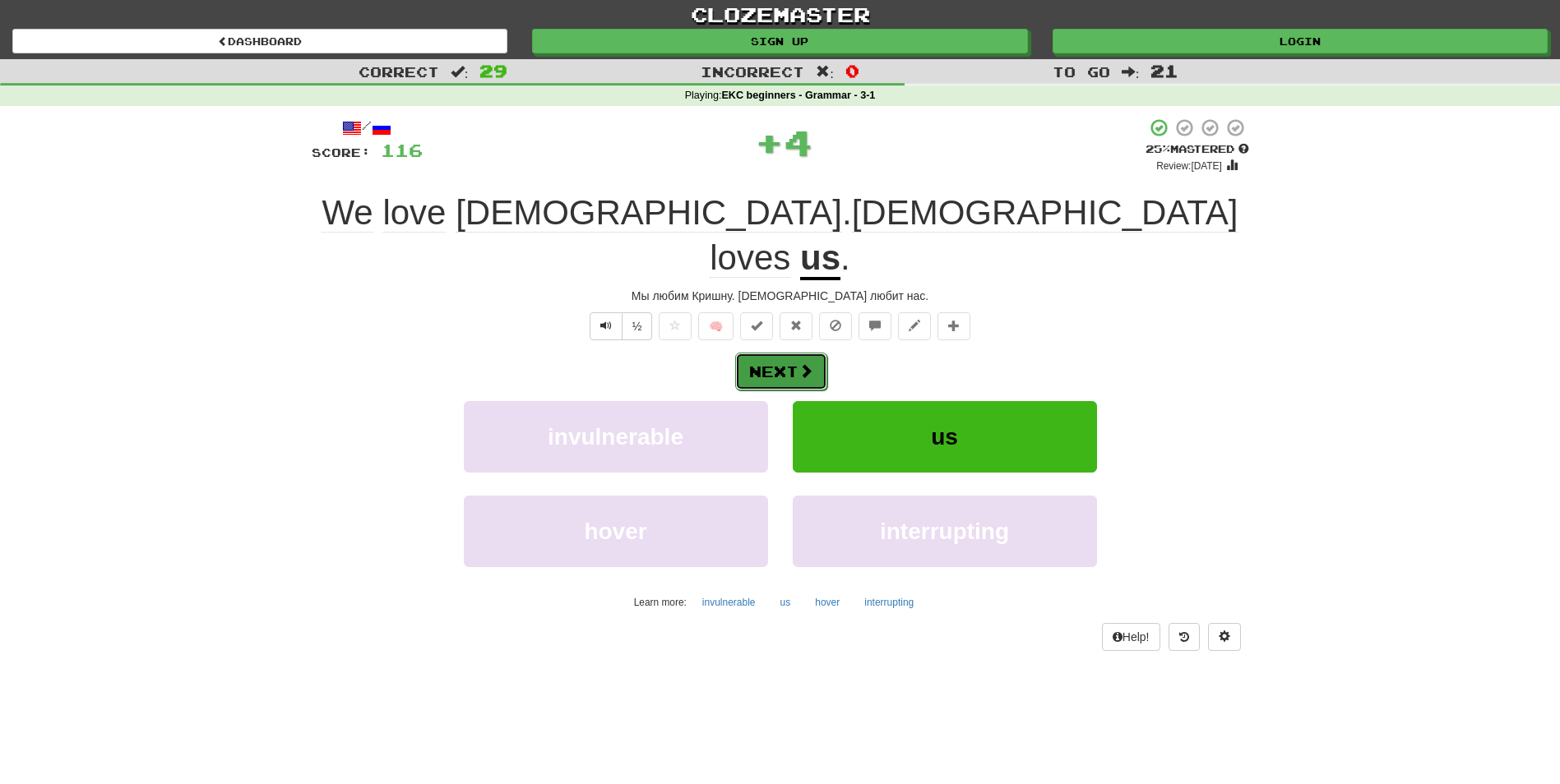
click at [822, 353] on button "Next" at bounding box center [782, 372] width 92 height 38
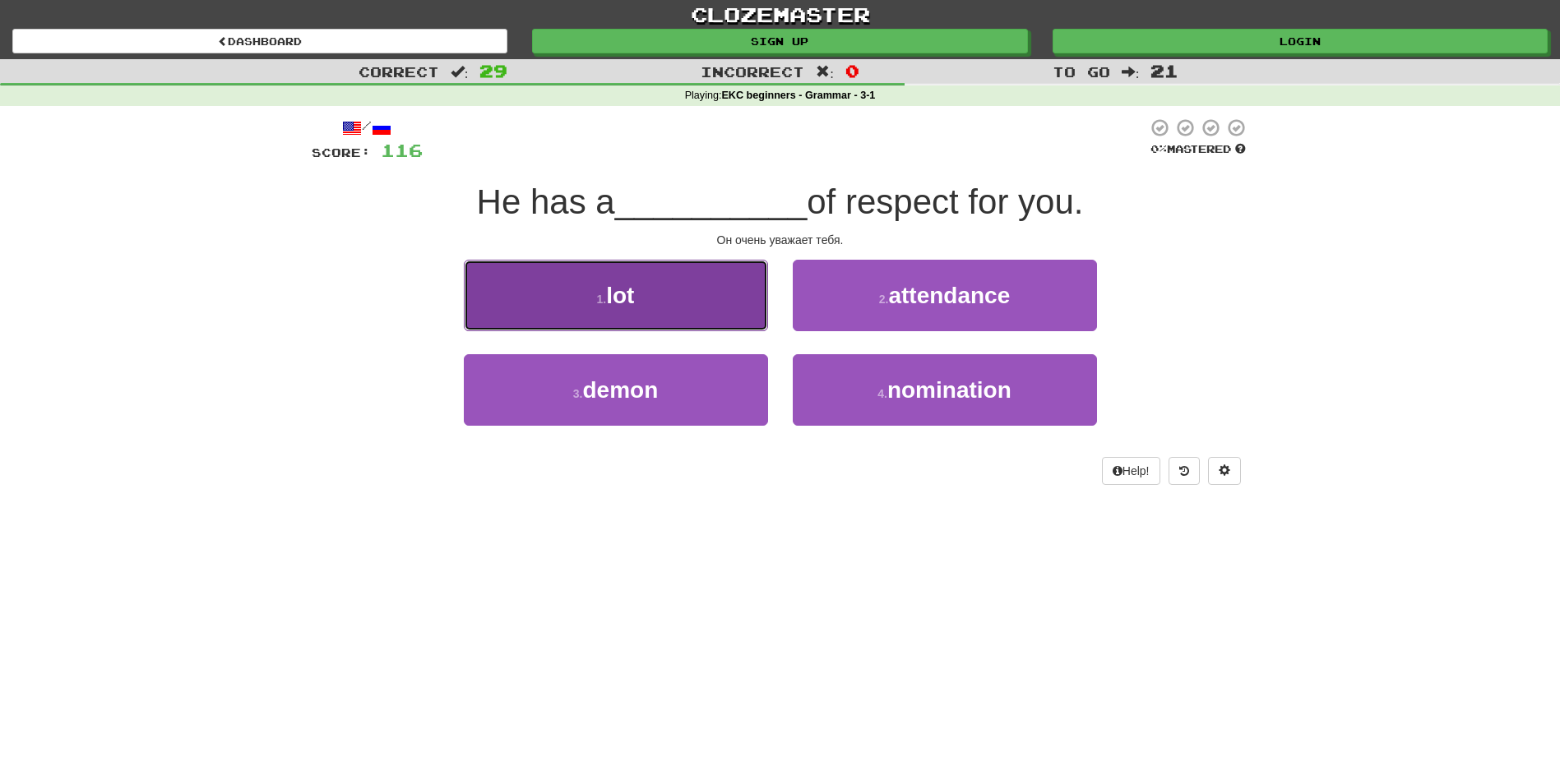
click at [671, 269] on button "1 . lot" at bounding box center [616, 295] width 304 height 72
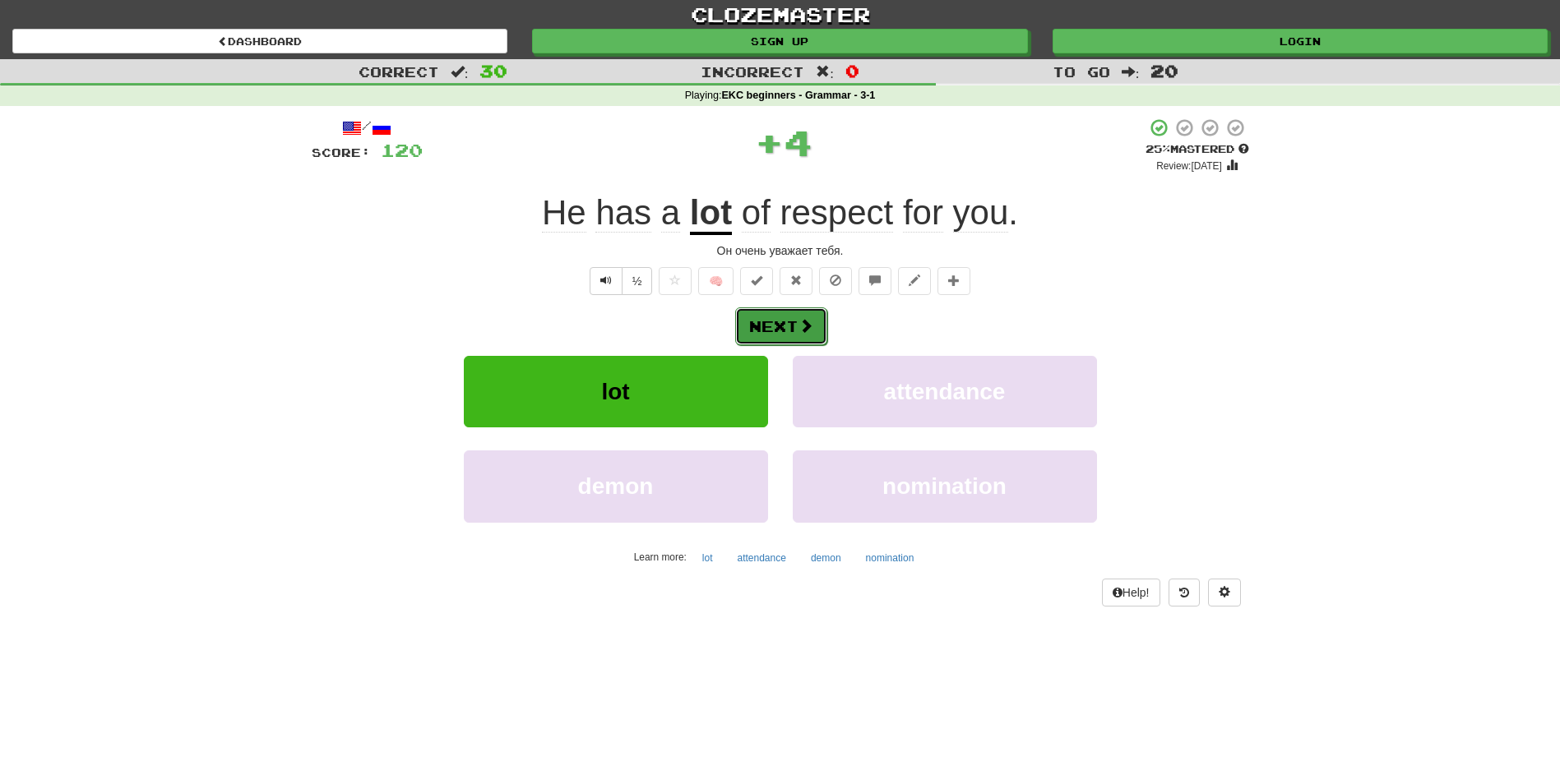
click at [767, 332] on button "Next" at bounding box center [782, 326] width 92 height 38
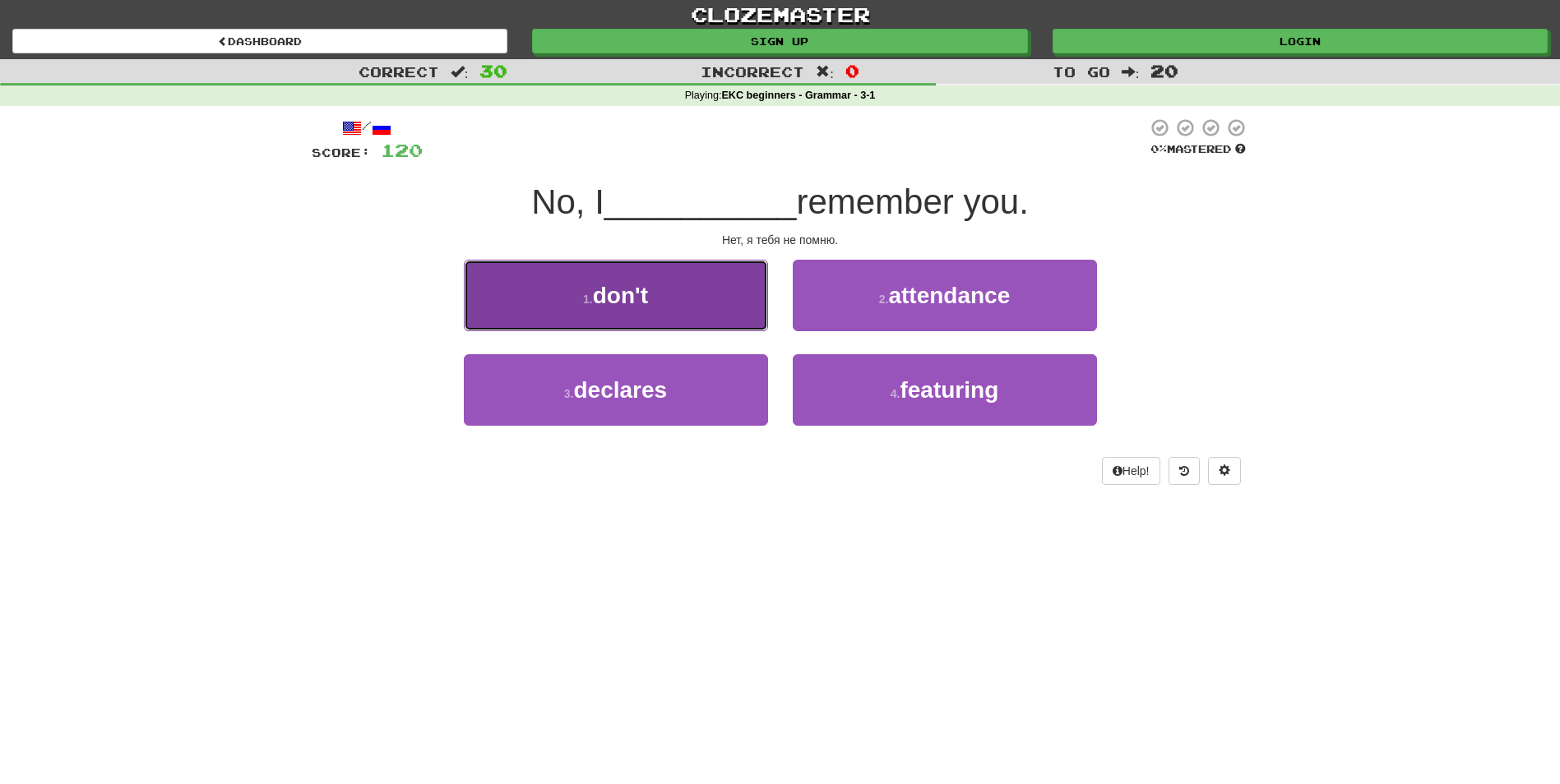
drag, startPoint x: 713, startPoint y: 307, endPoint x: 751, endPoint y: 325, distance: 42.0
click at [713, 331] on div "1 . don't" at bounding box center [615, 307] width 329 height 95
click at [698, 276] on button "1 . don't" at bounding box center [616, 295] width 304 height 72
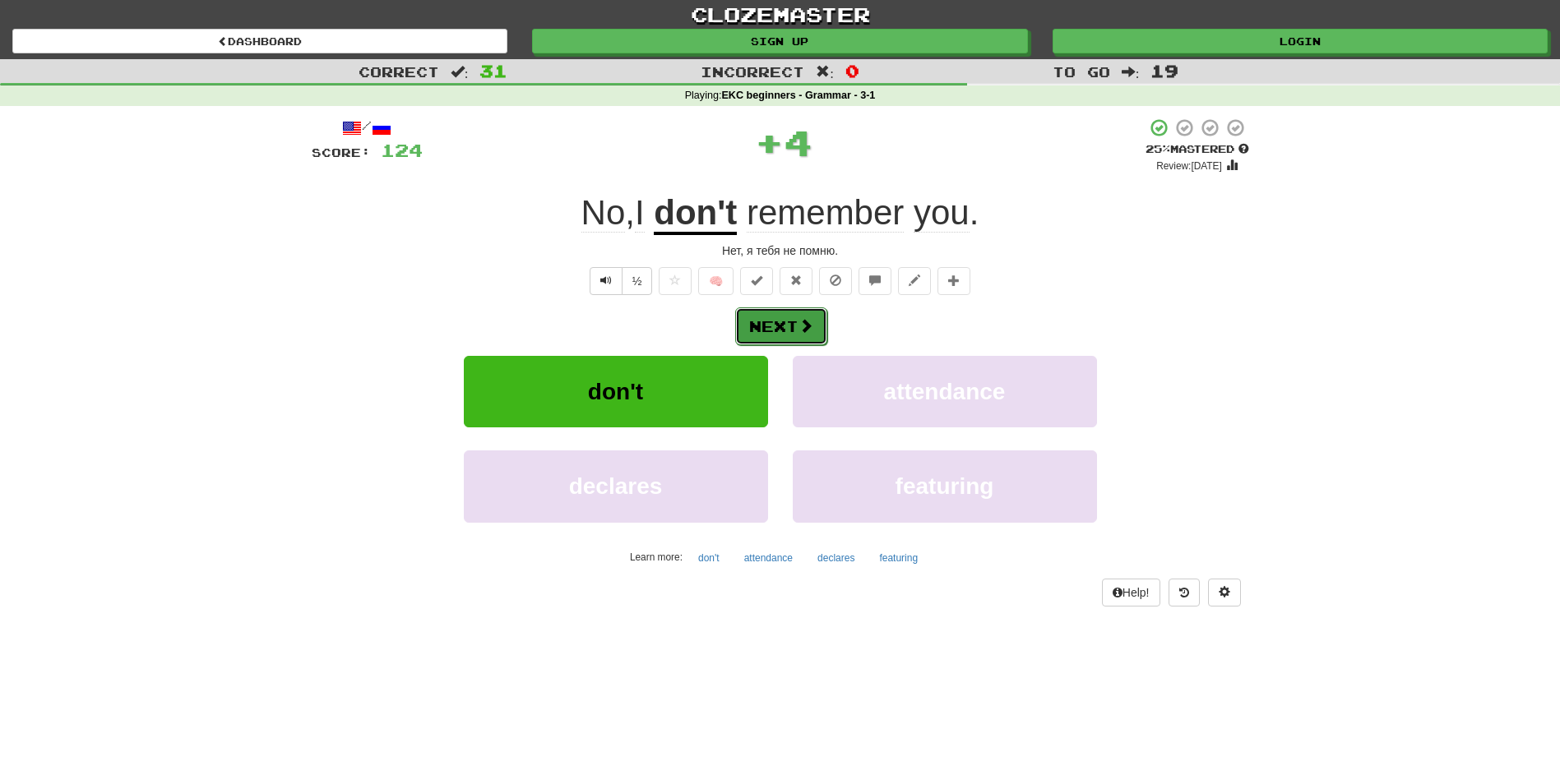
click at [771, 320] on button "Next" at bounding box center [782, 326] width 92 height 38
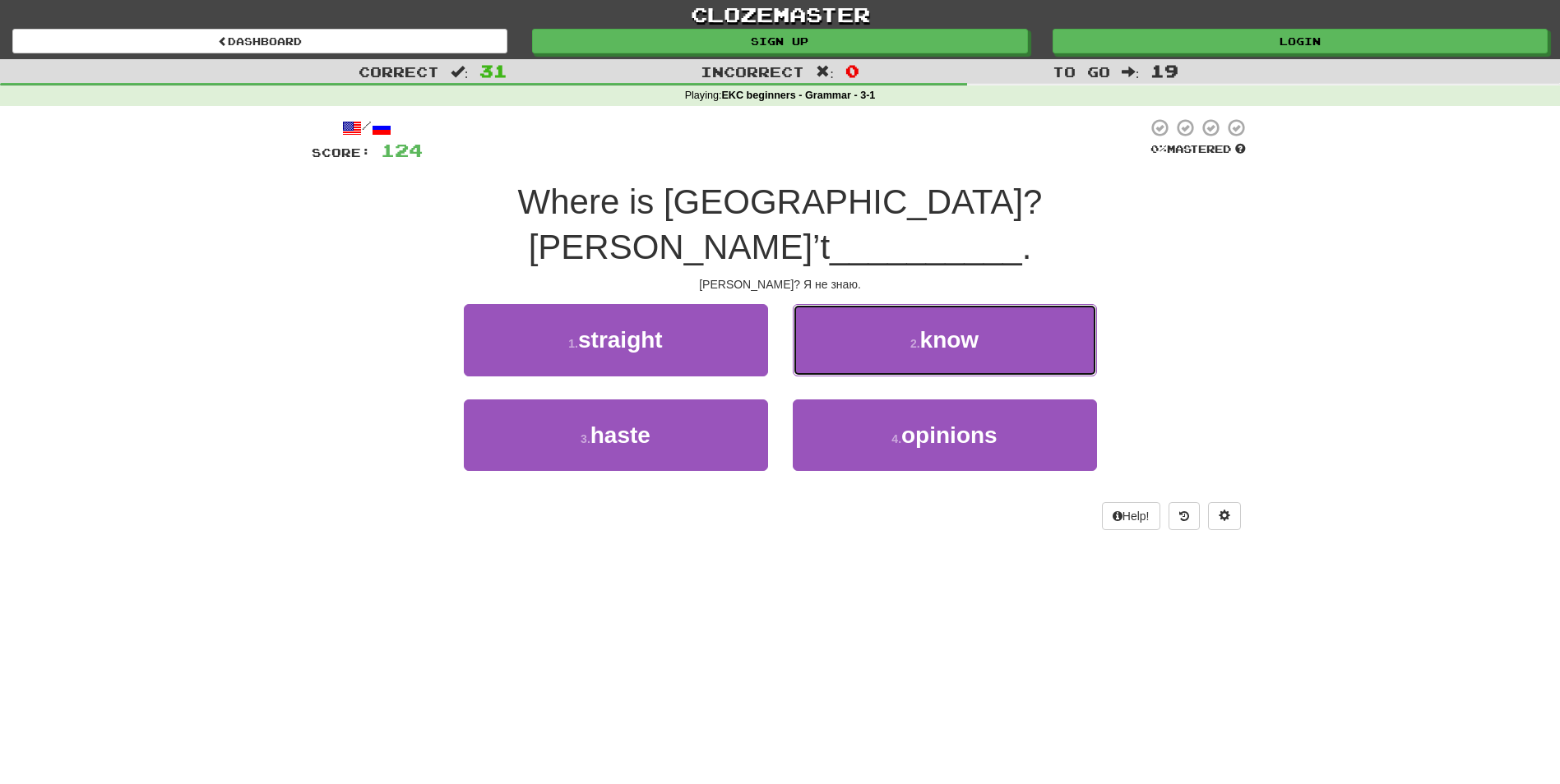
click at [890, 304] on button "2 . know" at bounding box center [945, 340] width 304 height 72
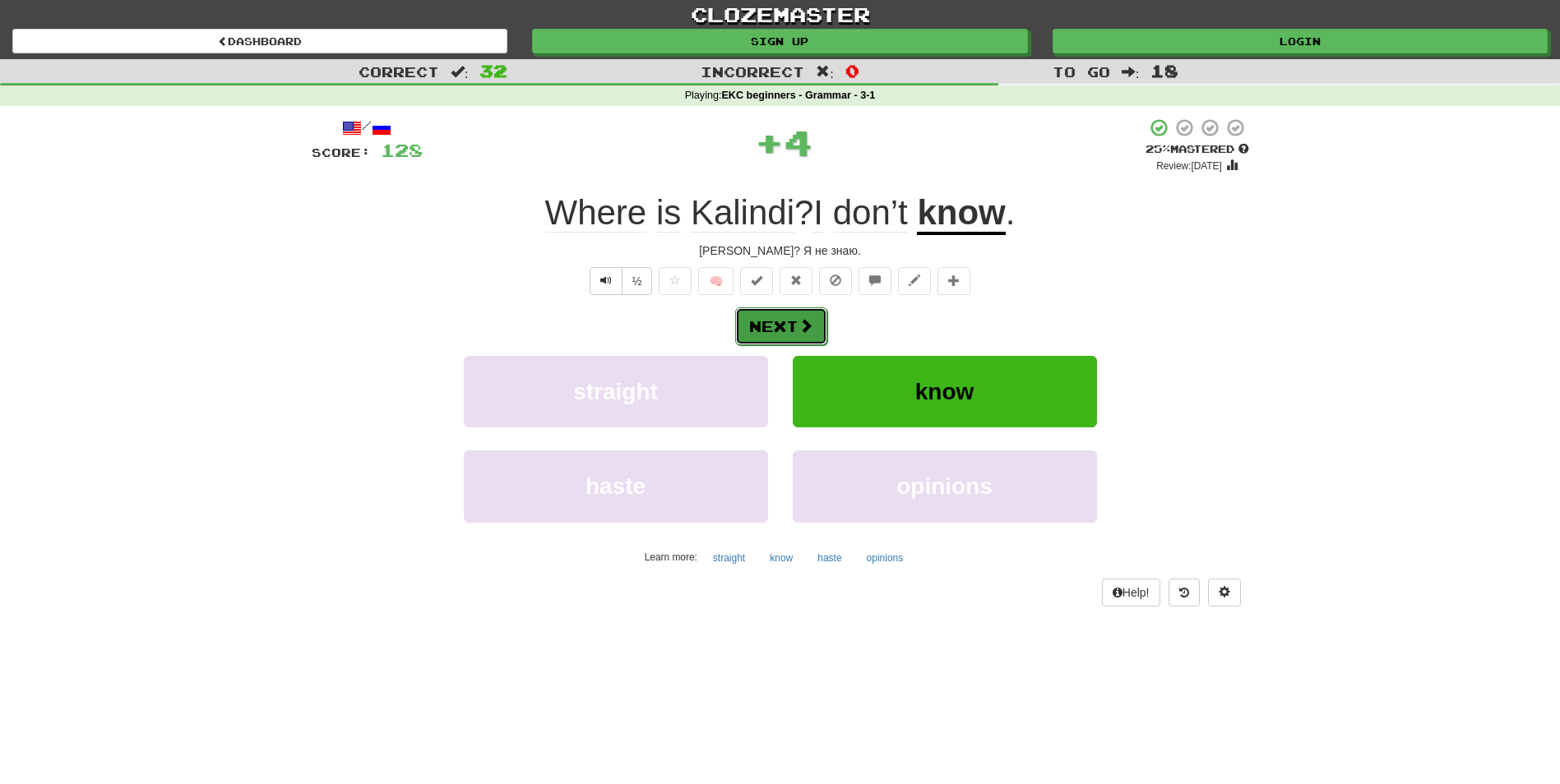
click at [785, 319] on button "Next" at bounding box center [782, 326] width 92 height 38
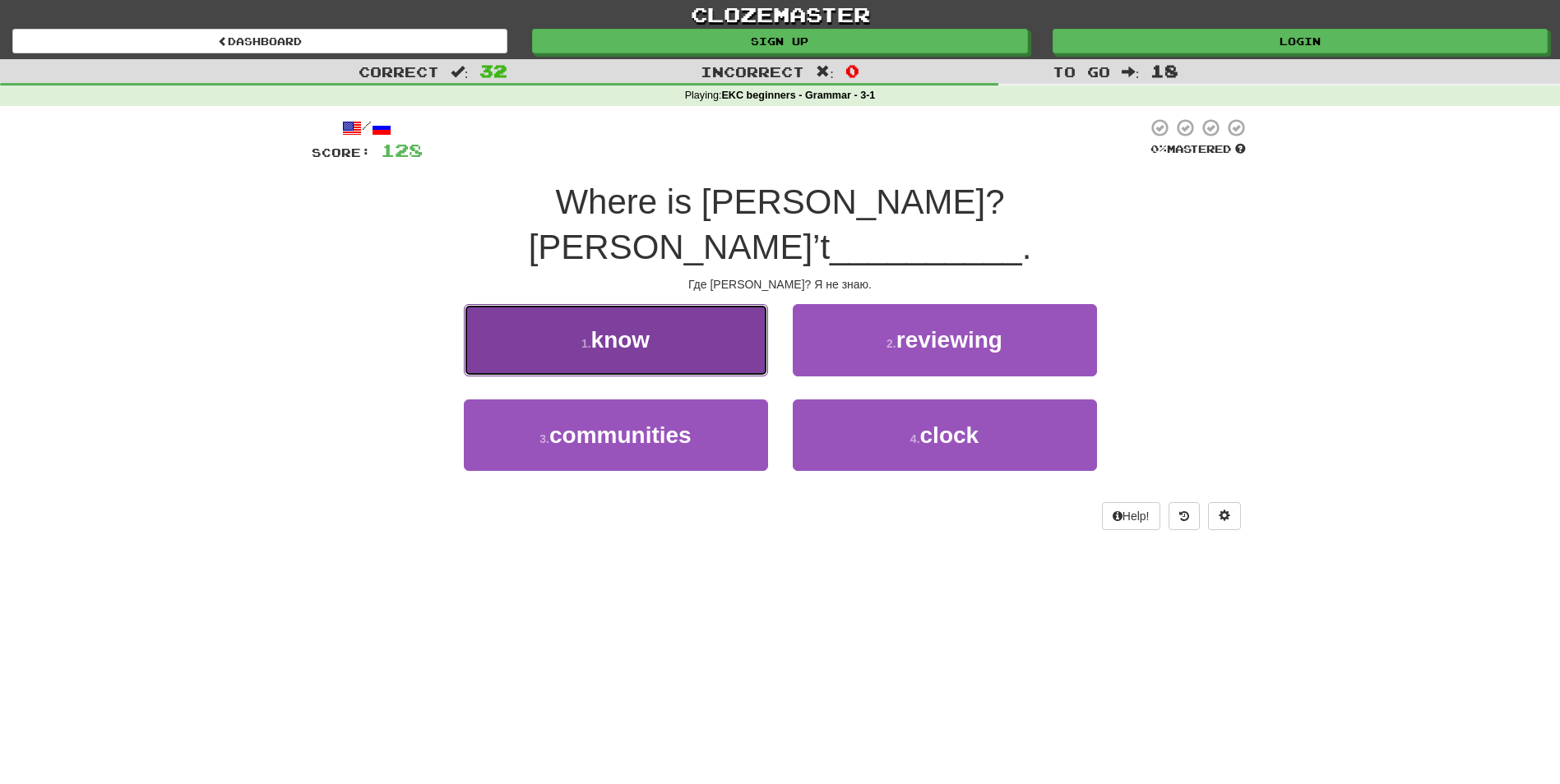
click at [705, 307] on button "1 . know" at bounding box center [616, 340] width 304 height 72
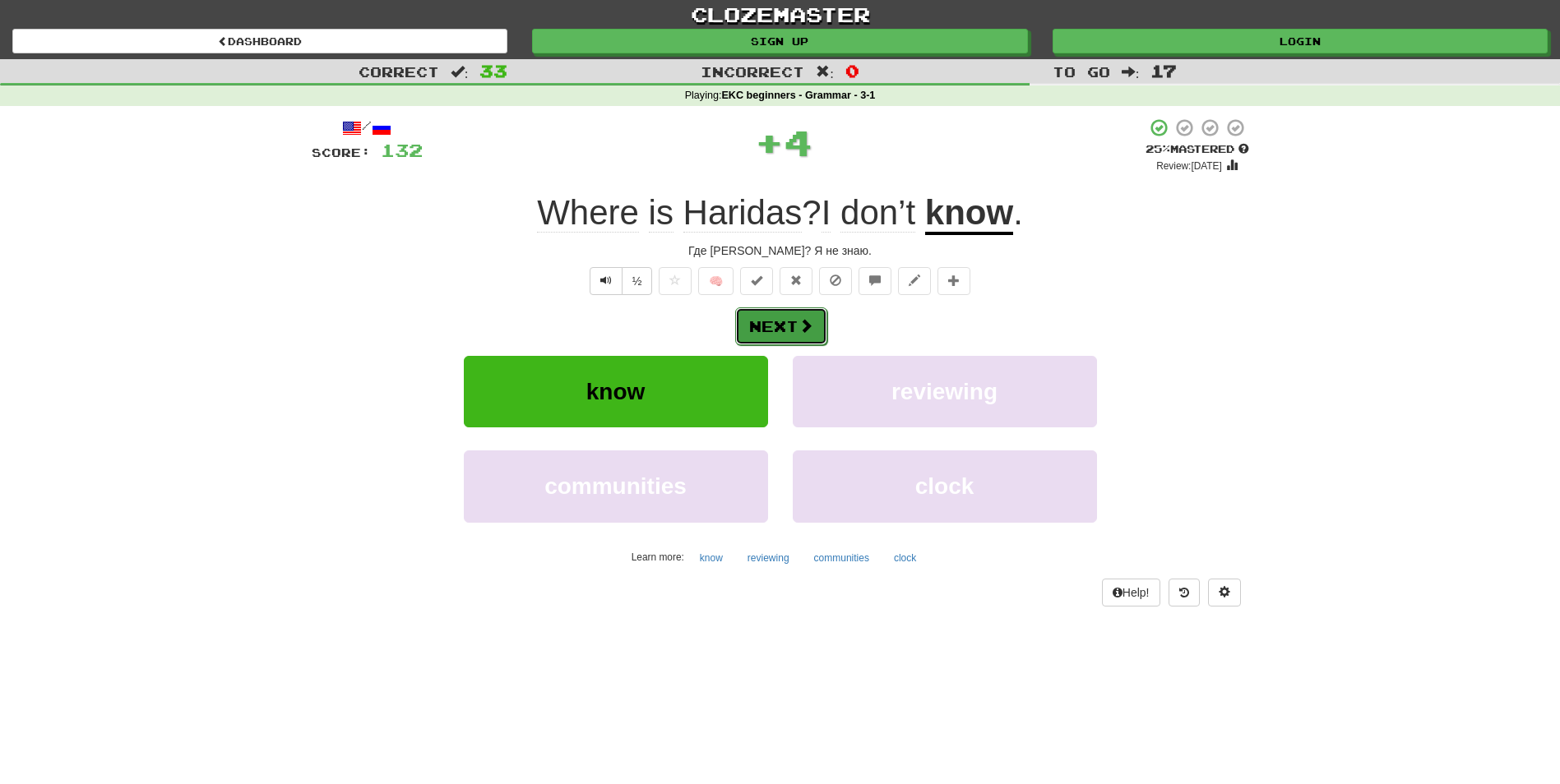
click at [781, 321] on button "Next" at bounding box center [782, 326] width 92 height 38
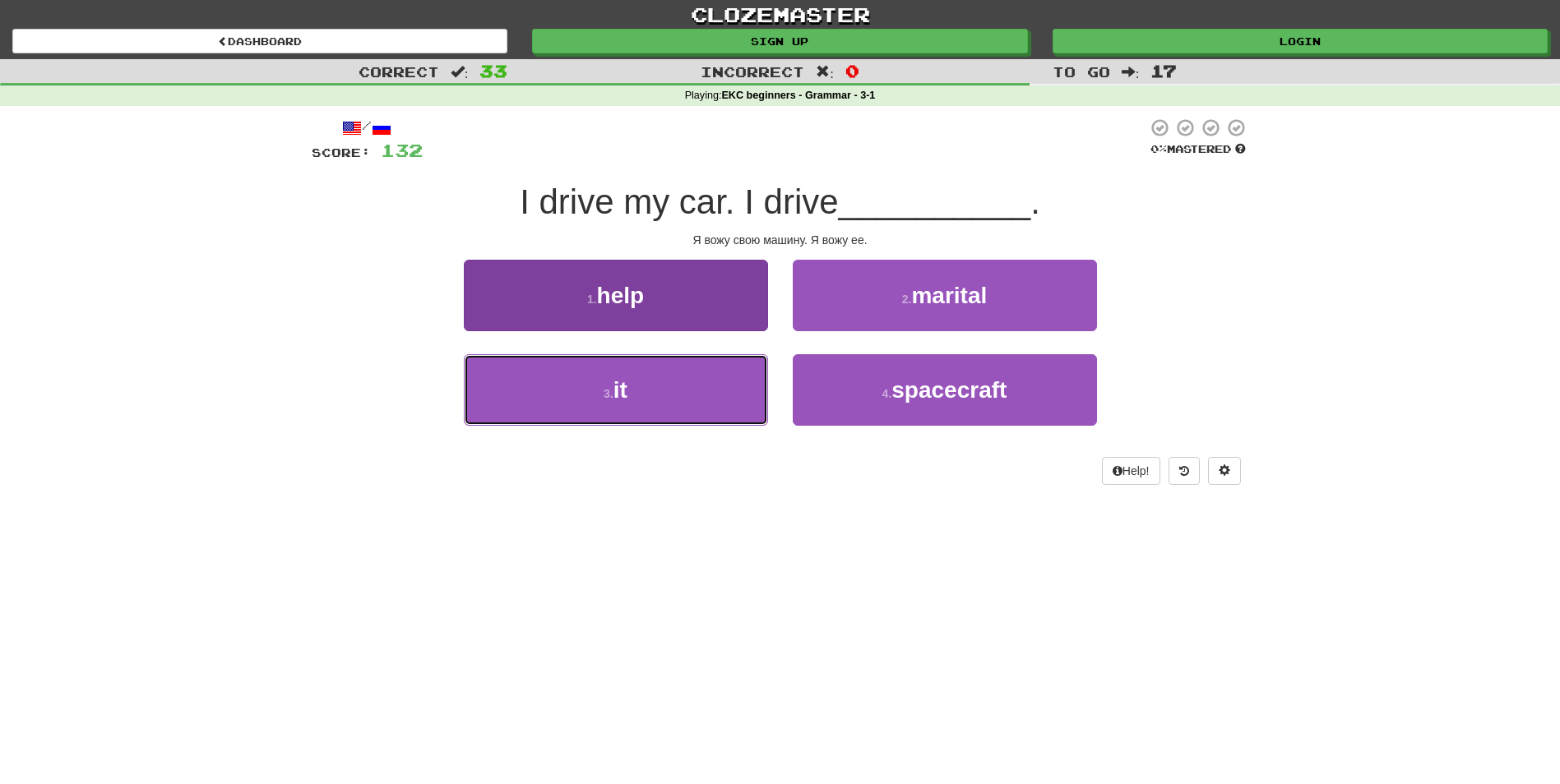
click at [702, 384] on button "3 . it" at bounding box center [616, 390] width 304 height 72
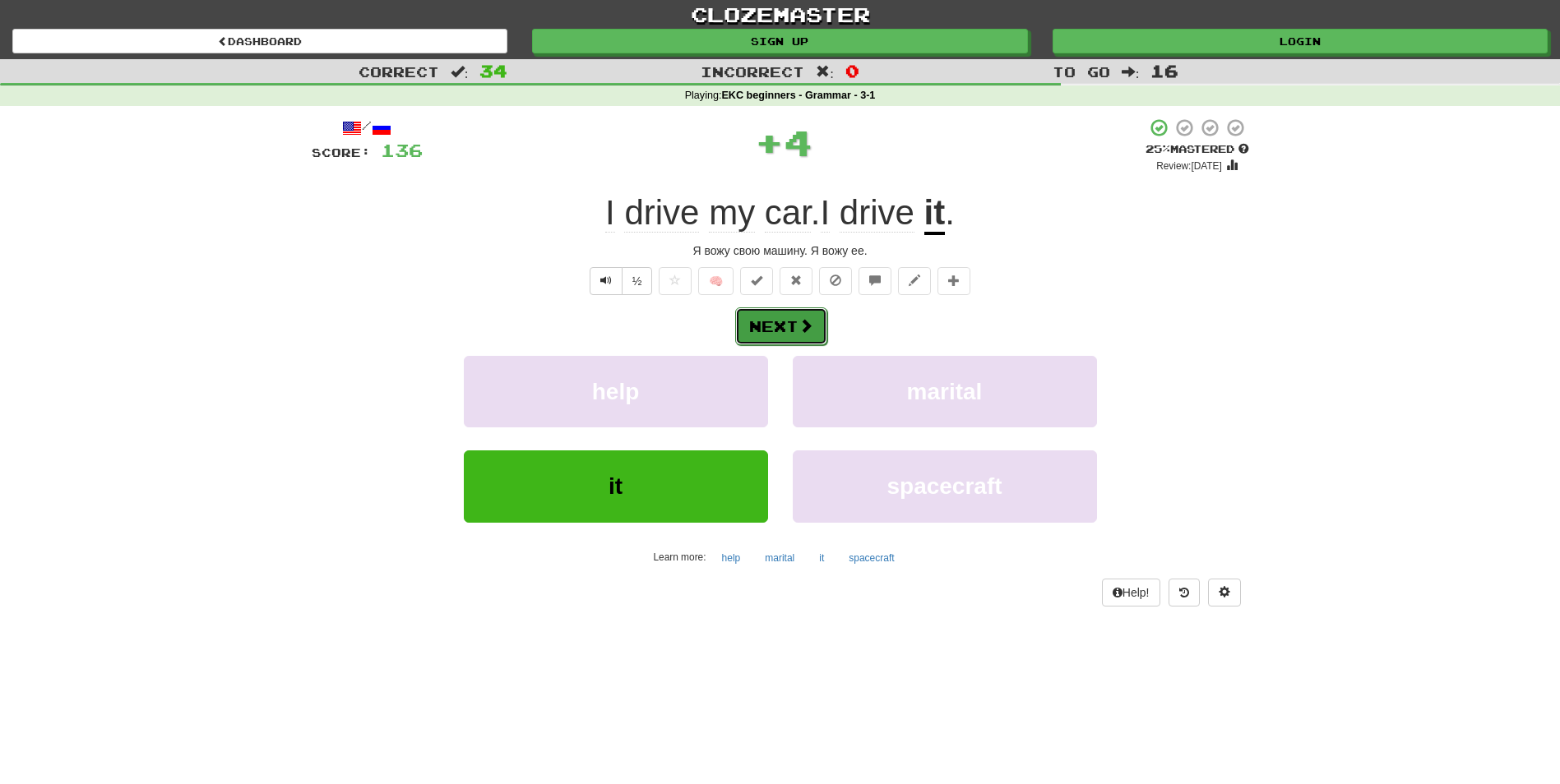
click at [772, 336] on button "Next" at bounding box center [782, 326] width 92 height 38
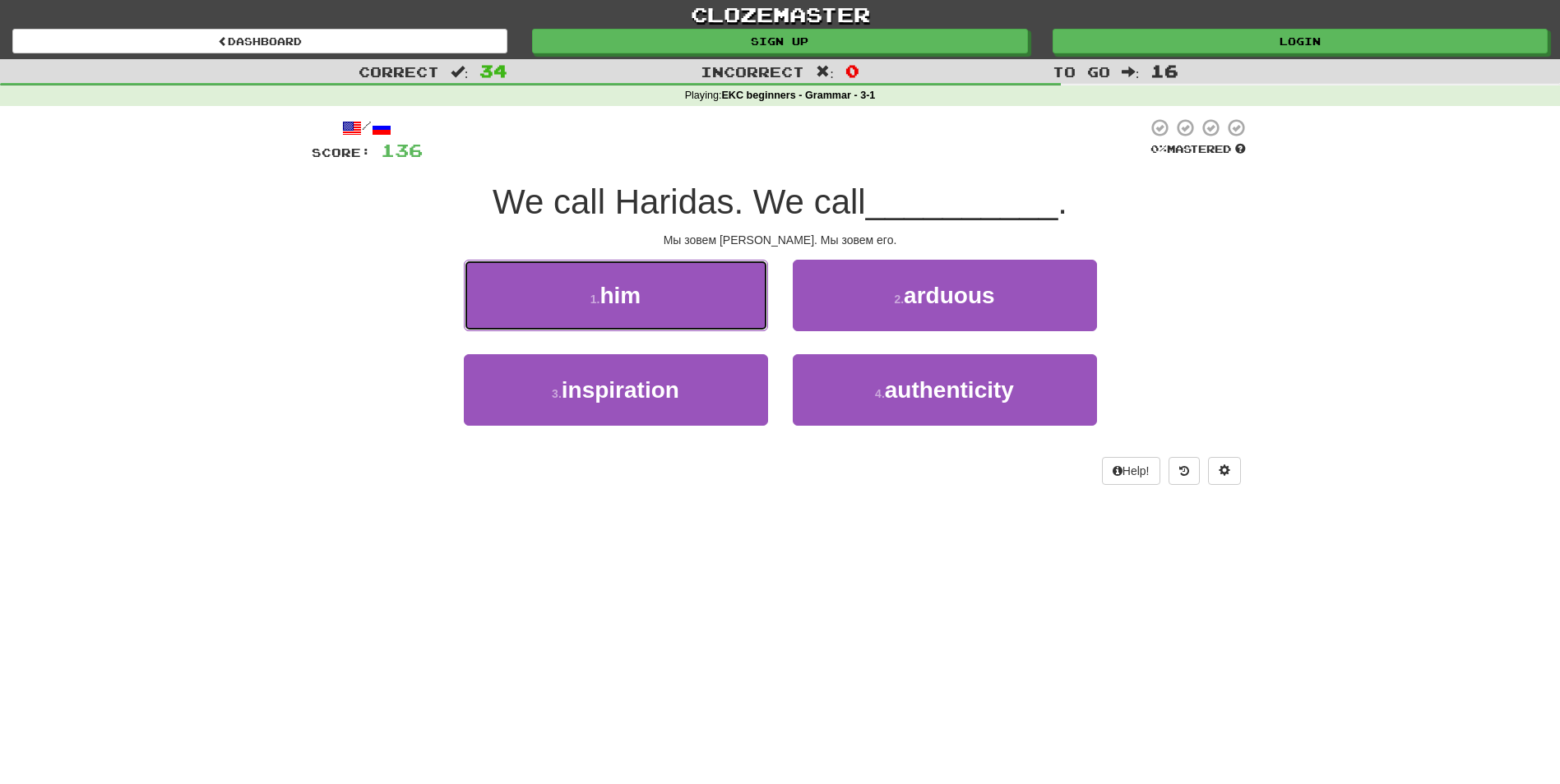
drag, startPoint x: 592, startPoint y: 295, endPoint x: 677, endPoint y: 300, distance: 85.1
click at [593, 295] on small "1 ." at bounding box center [595, 299] width 10 height 13
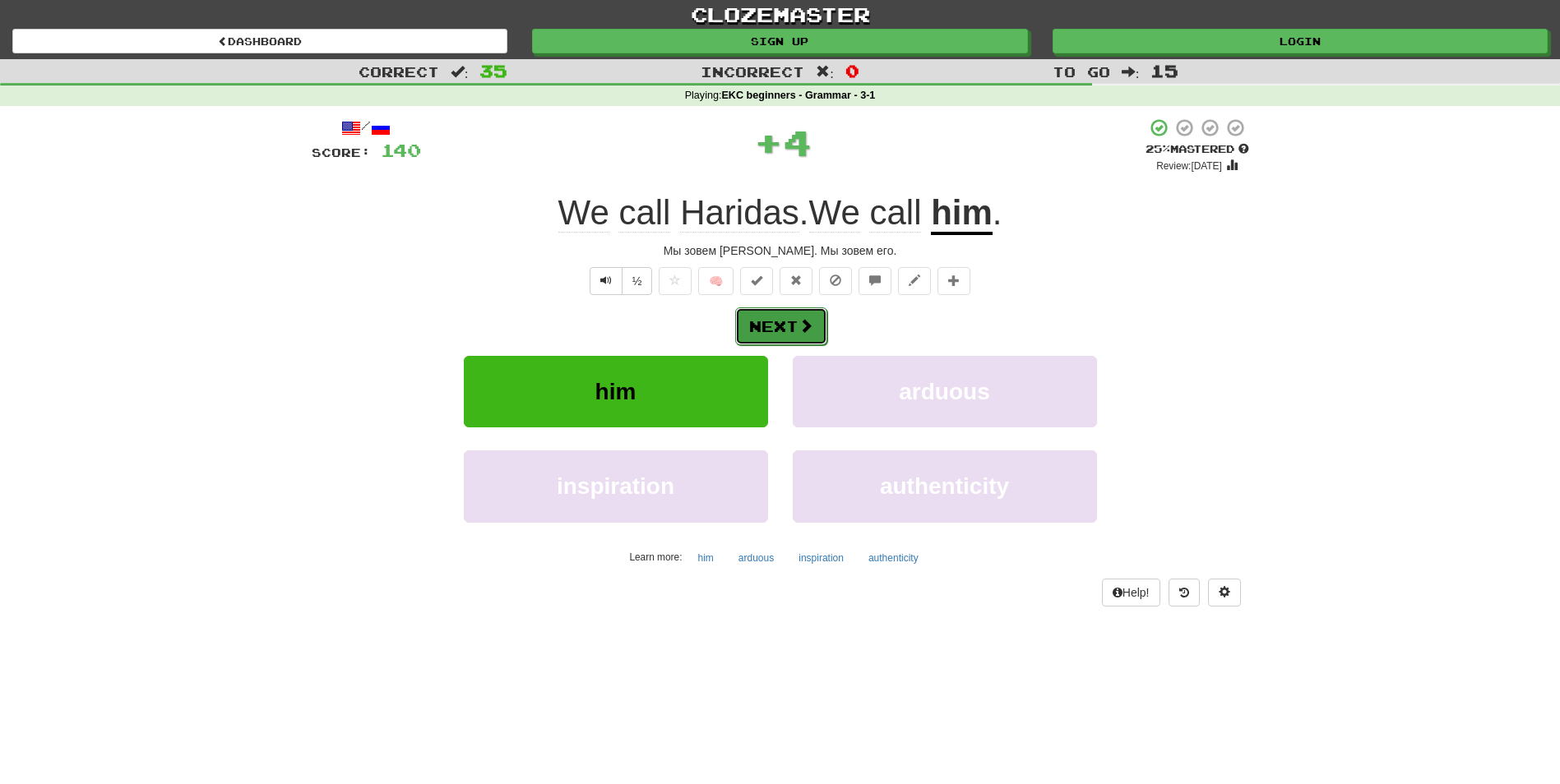
click at [767, 323] on button "Next" at bounding box center [782, 326] width 92 height 38
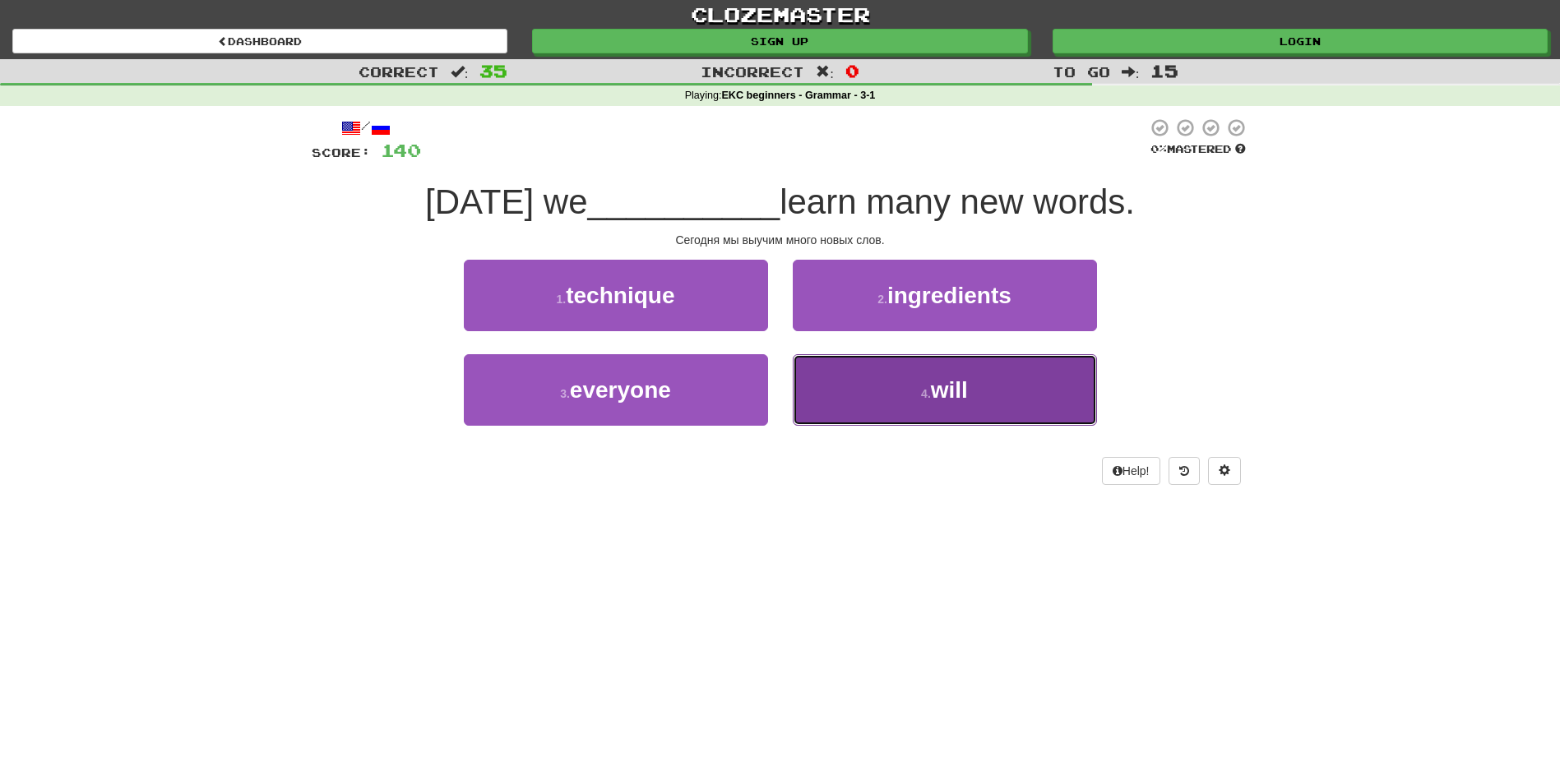
click at [840, 395] on button "4 . will" at bounding box center [945, 390] width 304 height 72
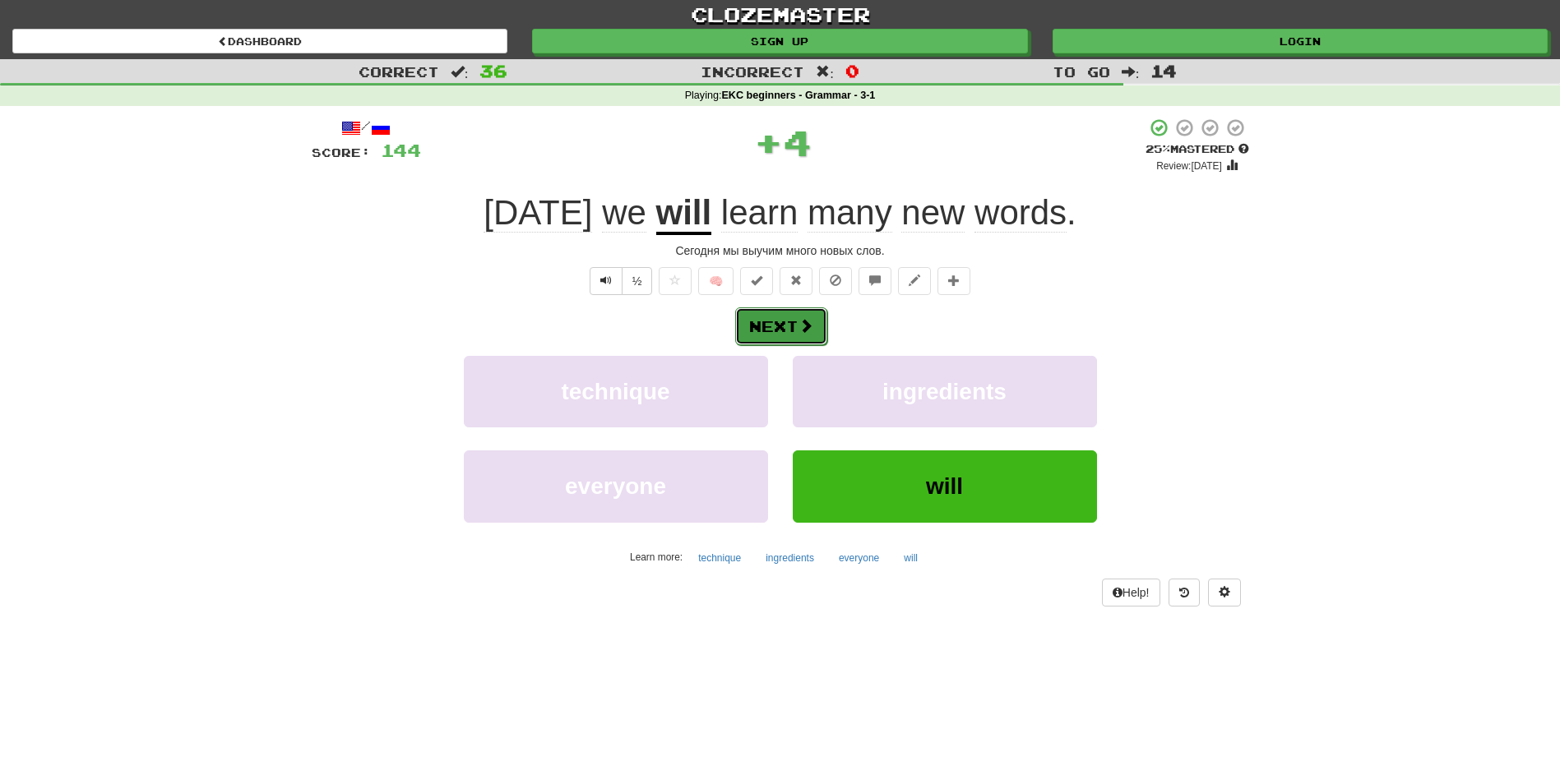
click at [758, 341] on button "Next" at bounding box center [782, 326] width 92 height 38
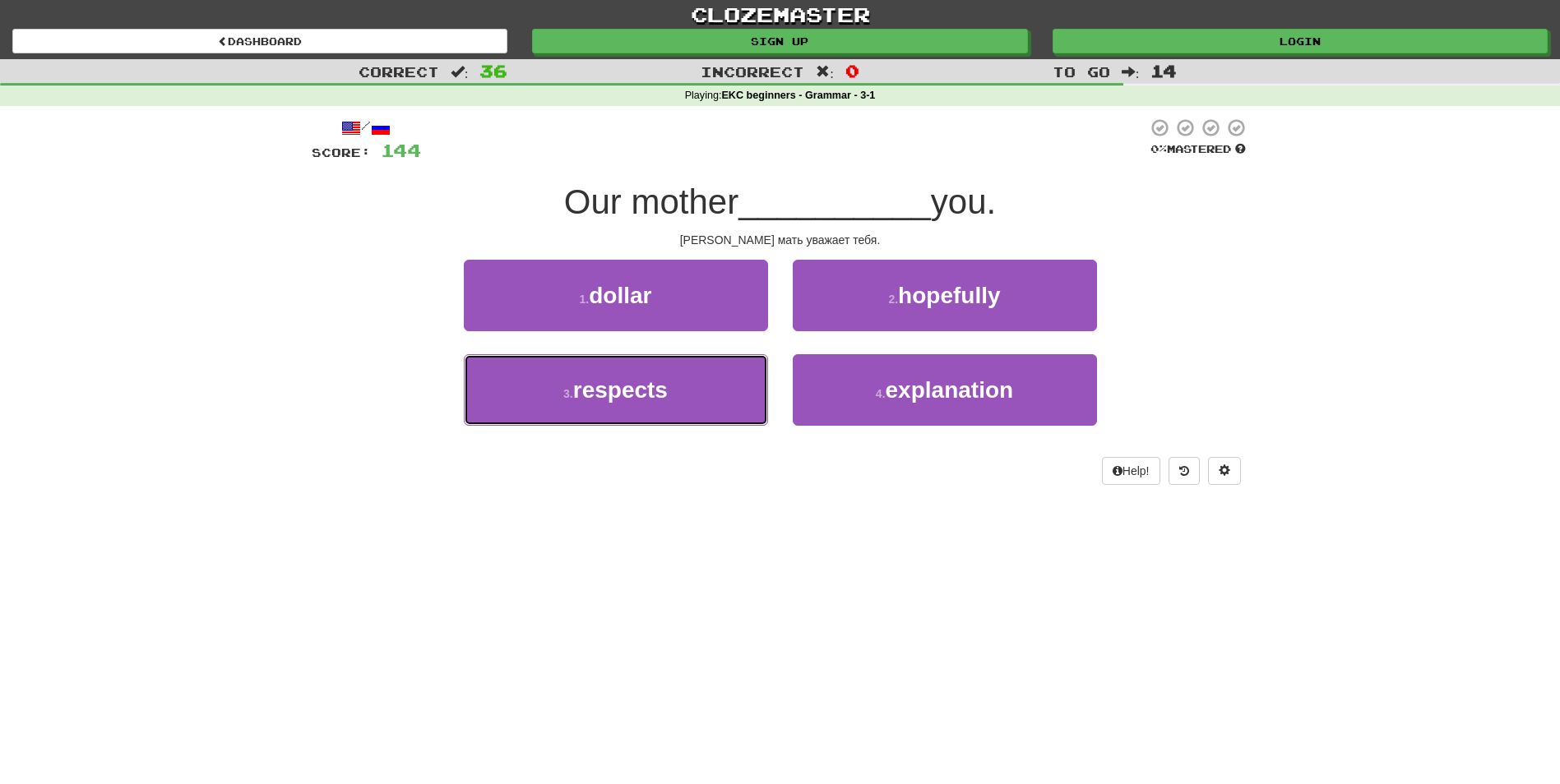
drag, startPoint x: 663, startPoint y: 369, endPoint x: 695, endPoint y: 344, distance: 40.6
click at [663, 368] on button "3 . respects" at bounding box center [616, 390] width 304 height 72
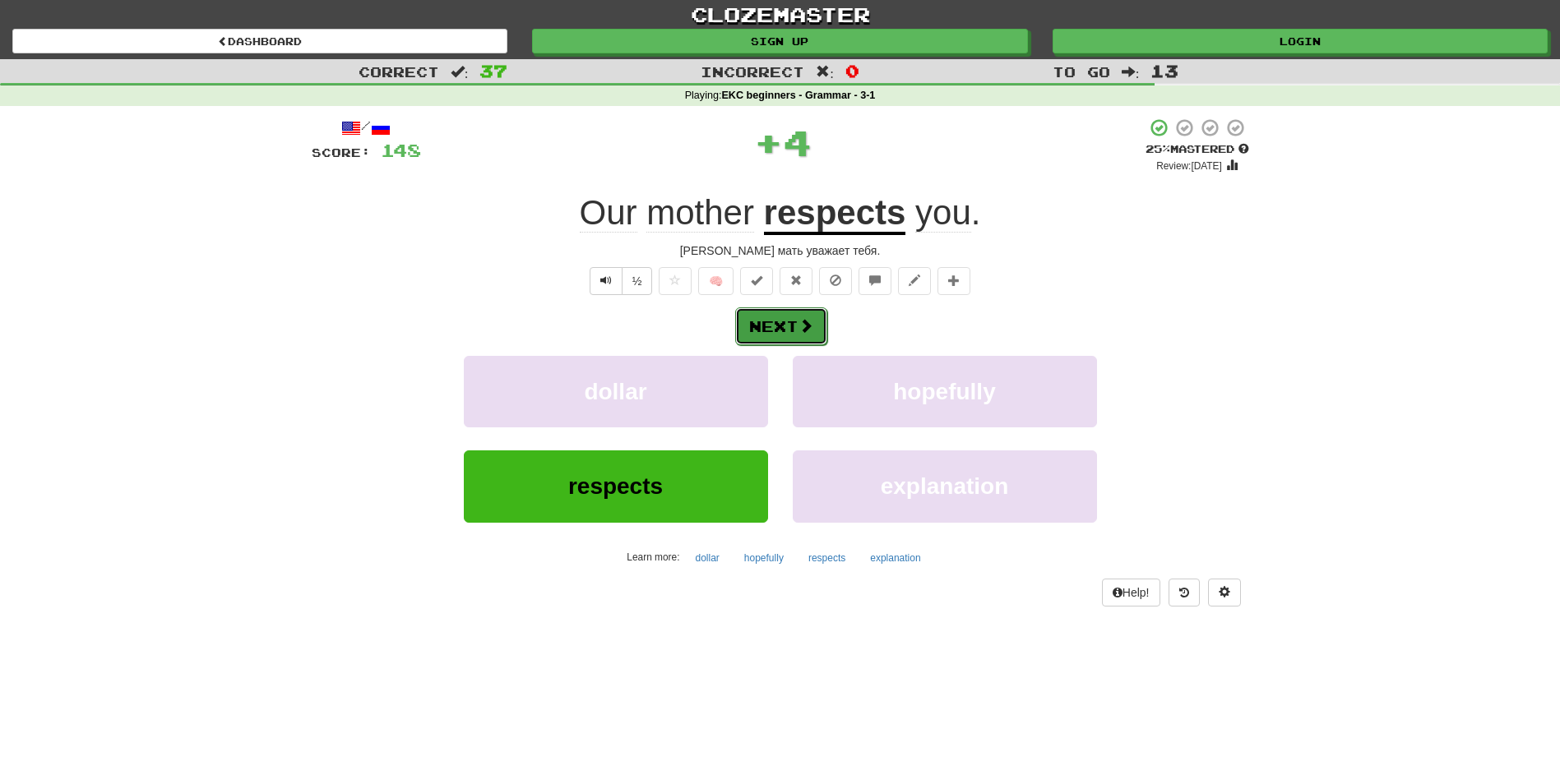
click at [753, 322] on button "Next" at bounding box center [782, 326] width 92 height 38
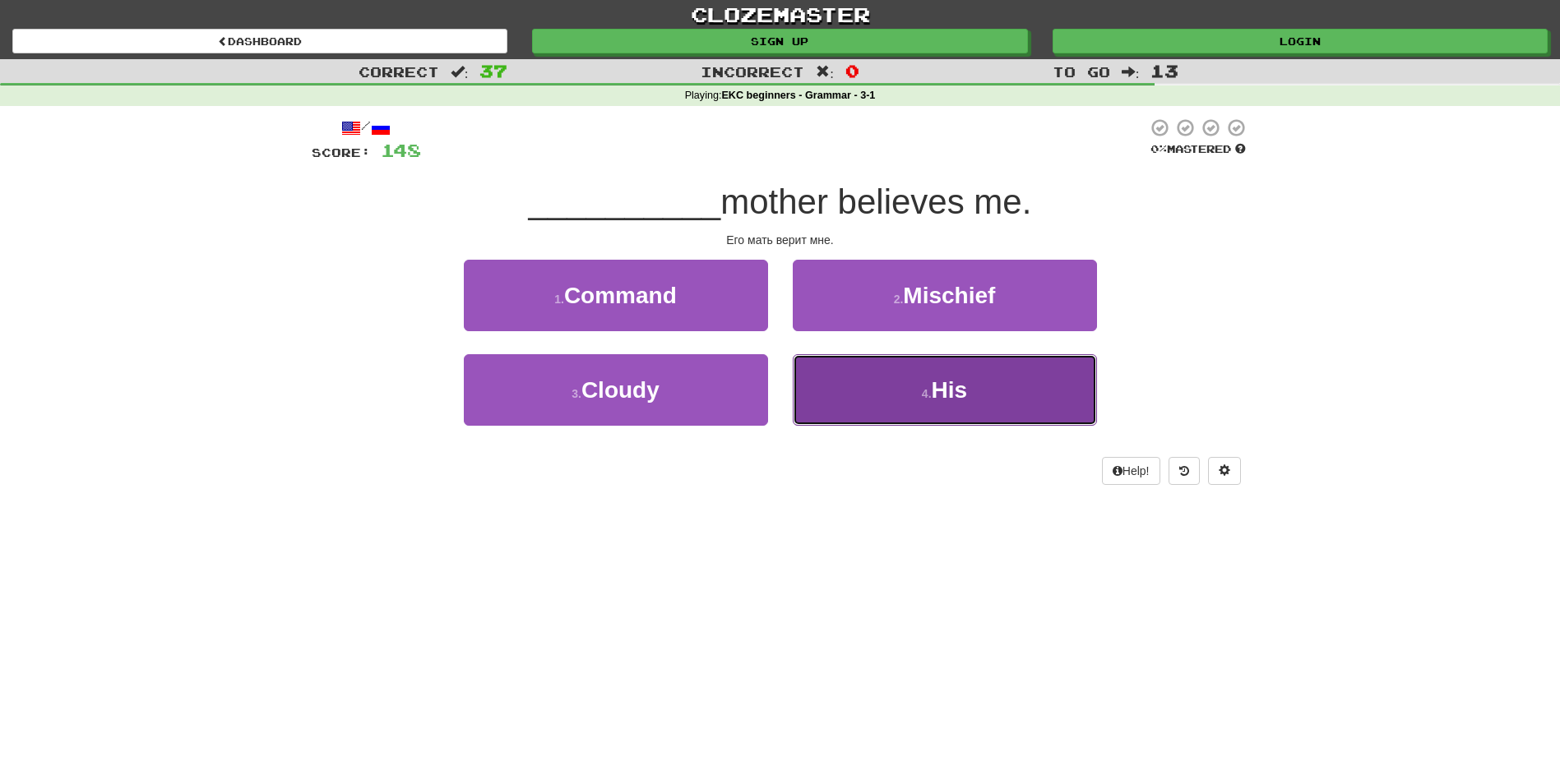
click at [857, 378] on button "4 . His" at bounding box center [945, 390] width 304 height 72
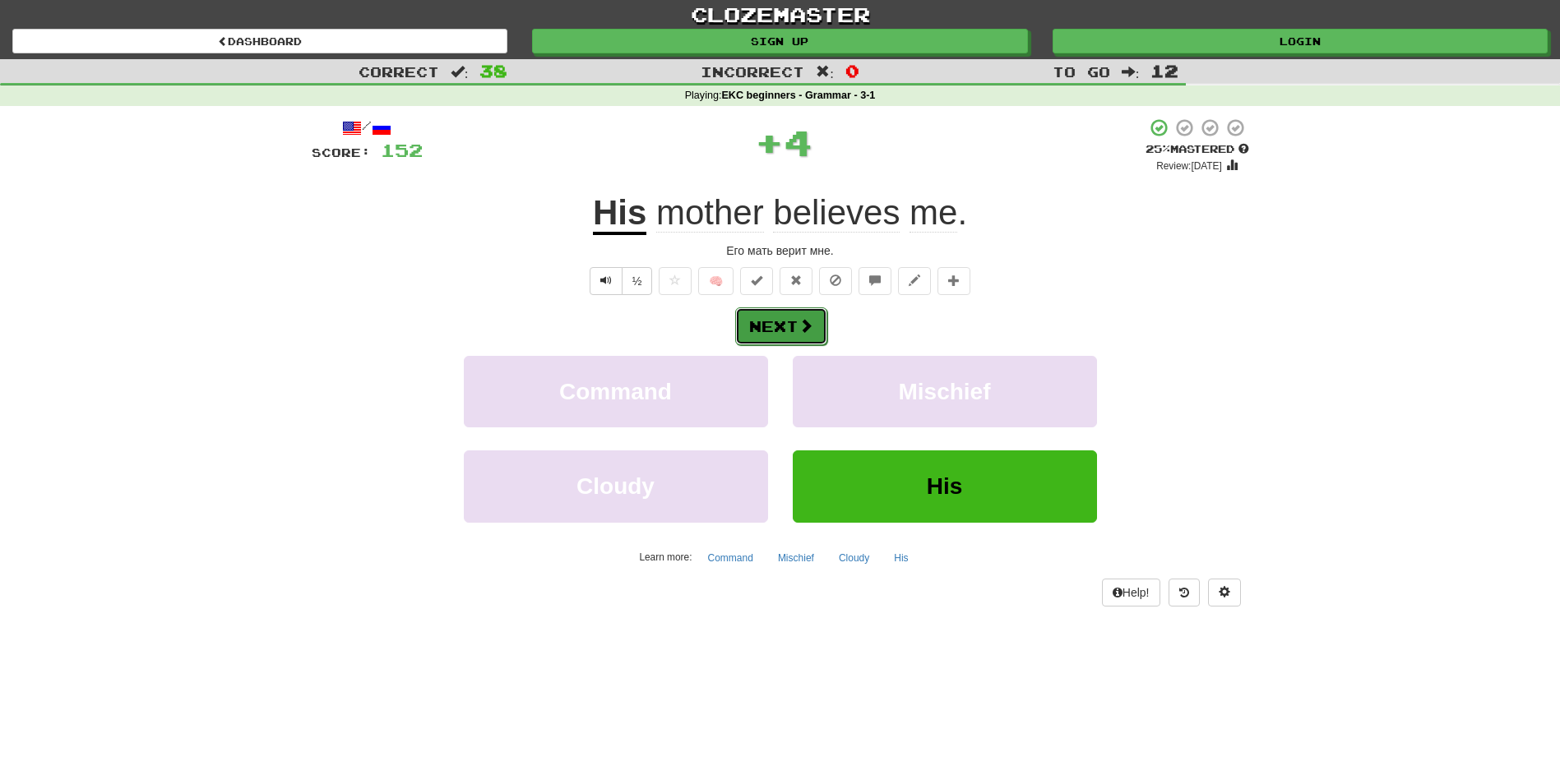
click at [791, 316] on button "Next" at bounding box center [782, 326] width 92 height 38
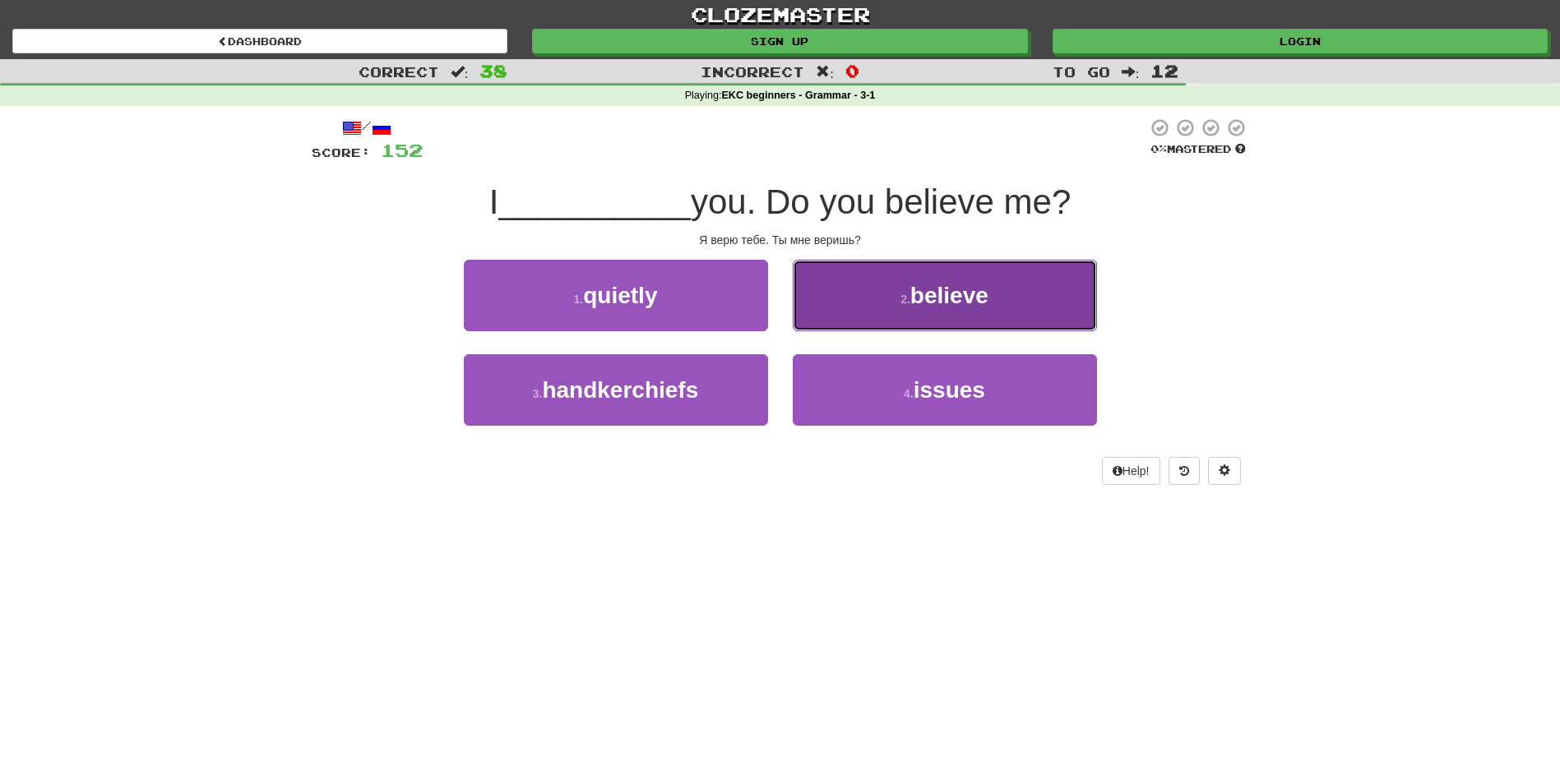
click at [853, 324] on button "2 . believe" at bounding box center [945, 295] width 304 height 72
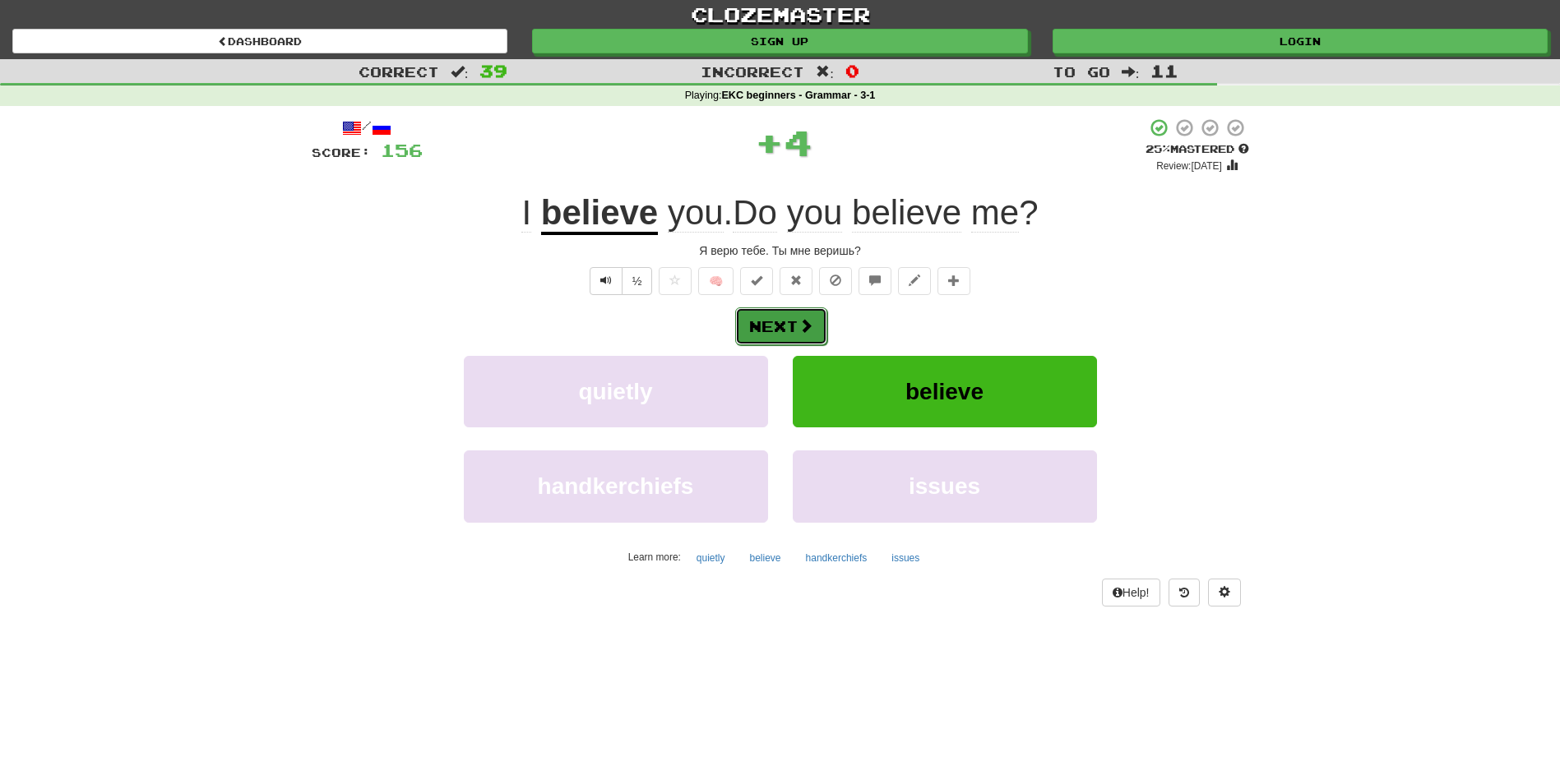
click at [795, 324] on button "Next" at bounding box center [782, 326] width 92 height 38
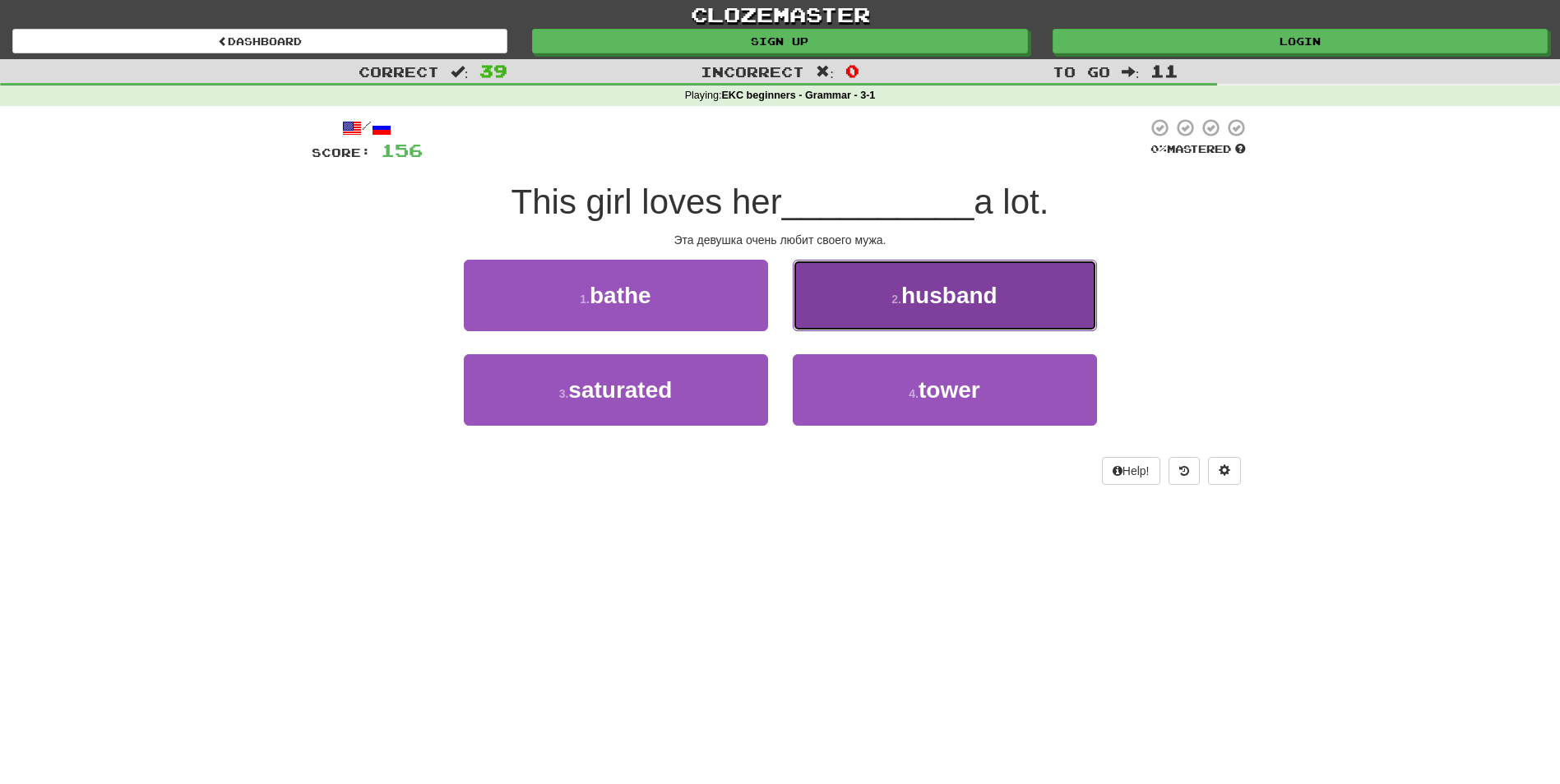
click at [966, 294] on span "husband" at bounding box center [949, 295] width 97 height 26
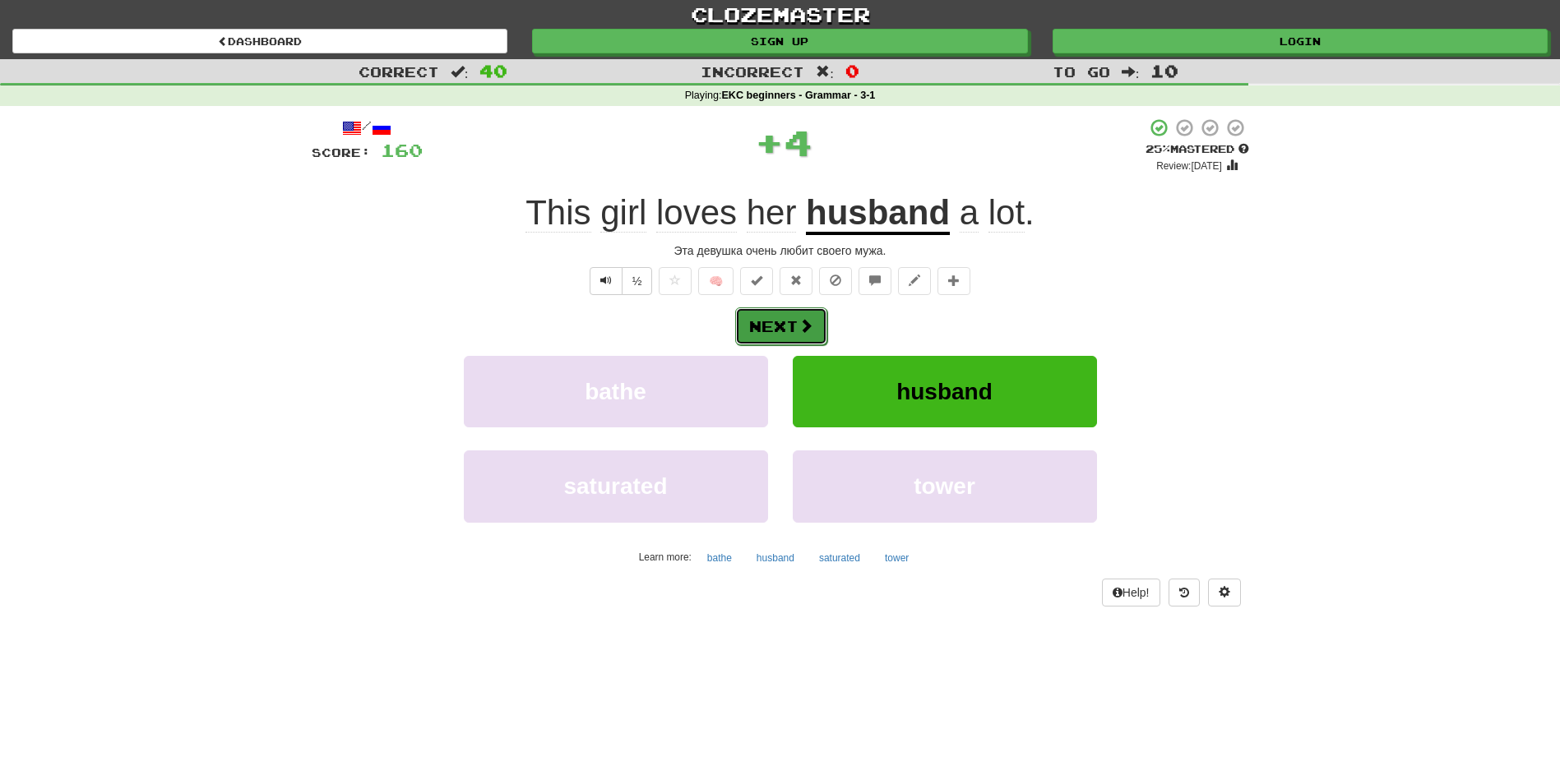
click at [801, 322] on span at bounding box center [806, 325] width 15 height 15
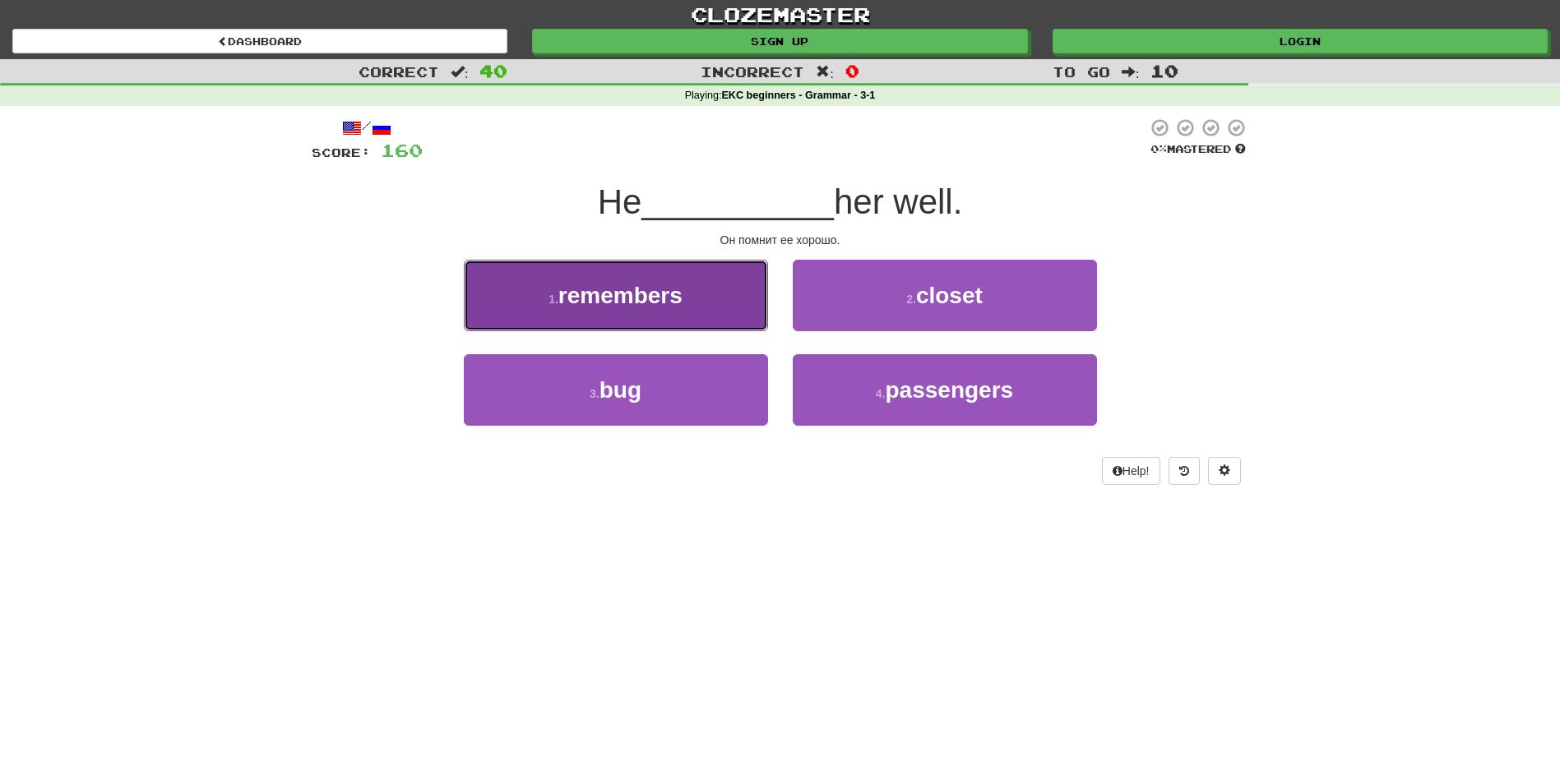
click at [691, 304] on button "1 . remembers" at bounding box center [616, 295] width 304 height 72
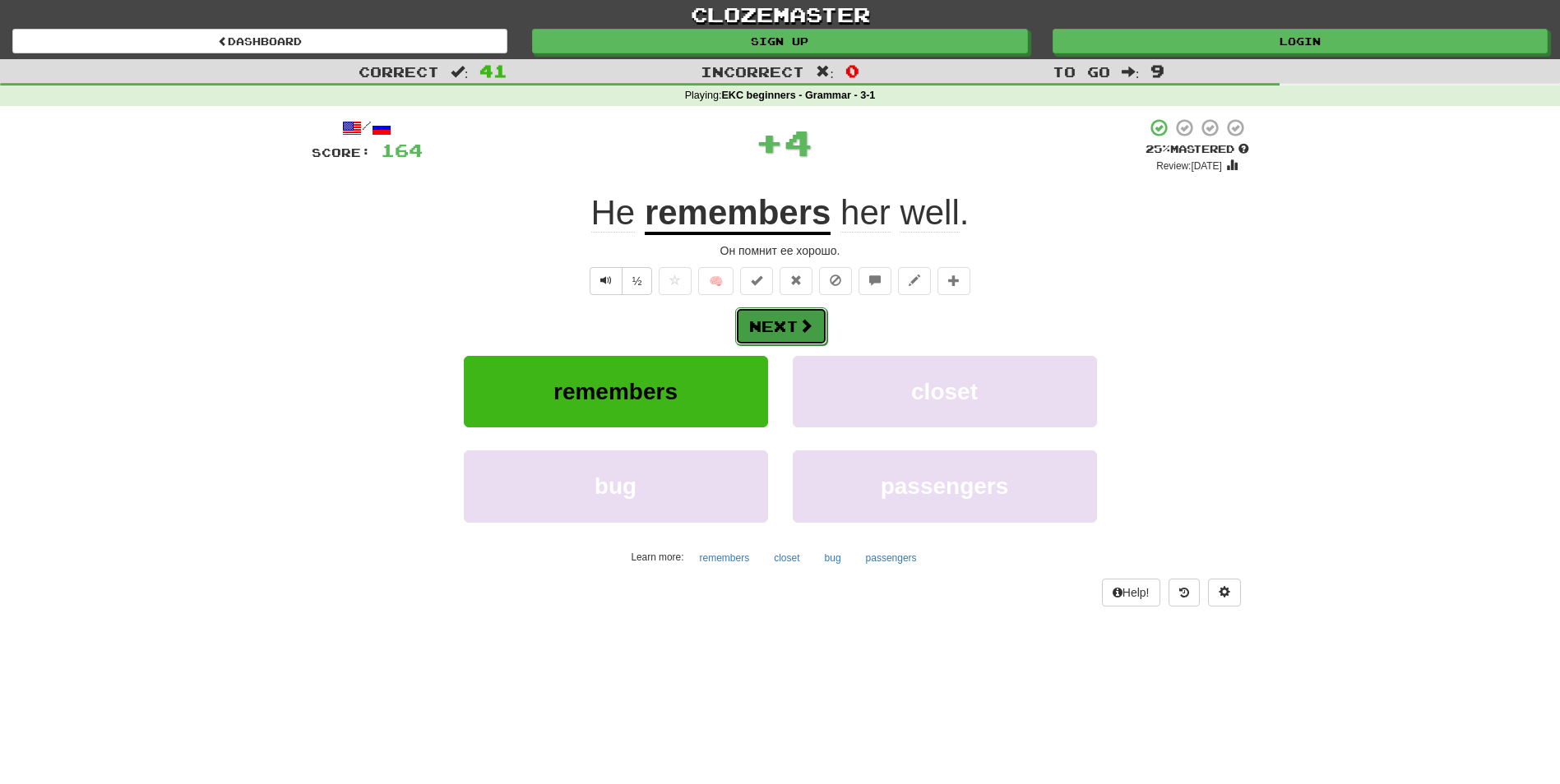
drag, startPoint x: 775, startPoint y: 313, endPoint x: 771, endPoint y: 321, distance: 8.9
click at [771, 321] on button "Next" at bounding box center [782, 326] width 92 height 38
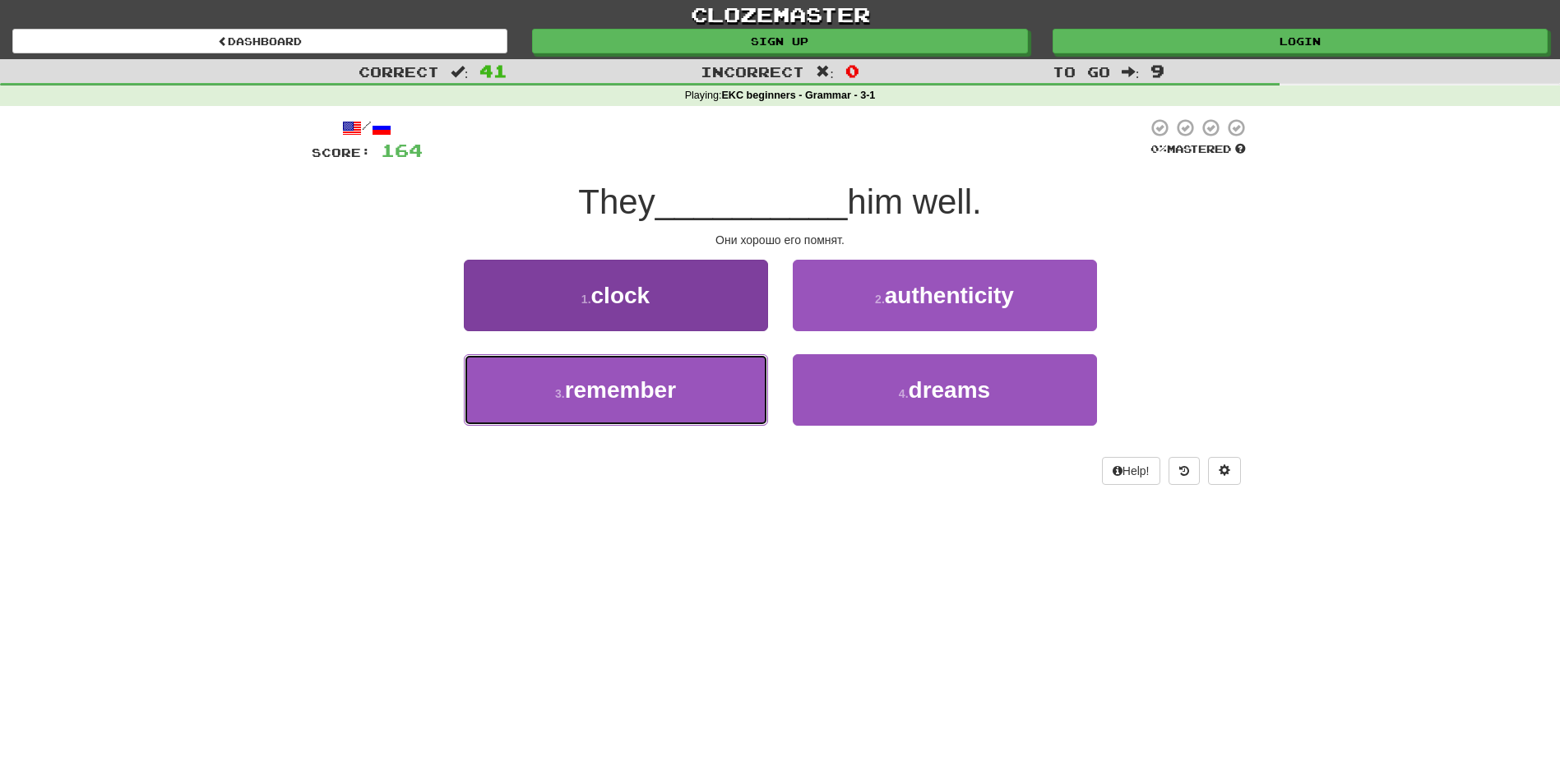
drag, startPoint x: 698, startPoint y: 394, endPoint x: 727, endPoint y: 368, distance: 38.9
click at [697, 394] on button "3 . remember" at bounding box center [616, 390] width 304 height 72
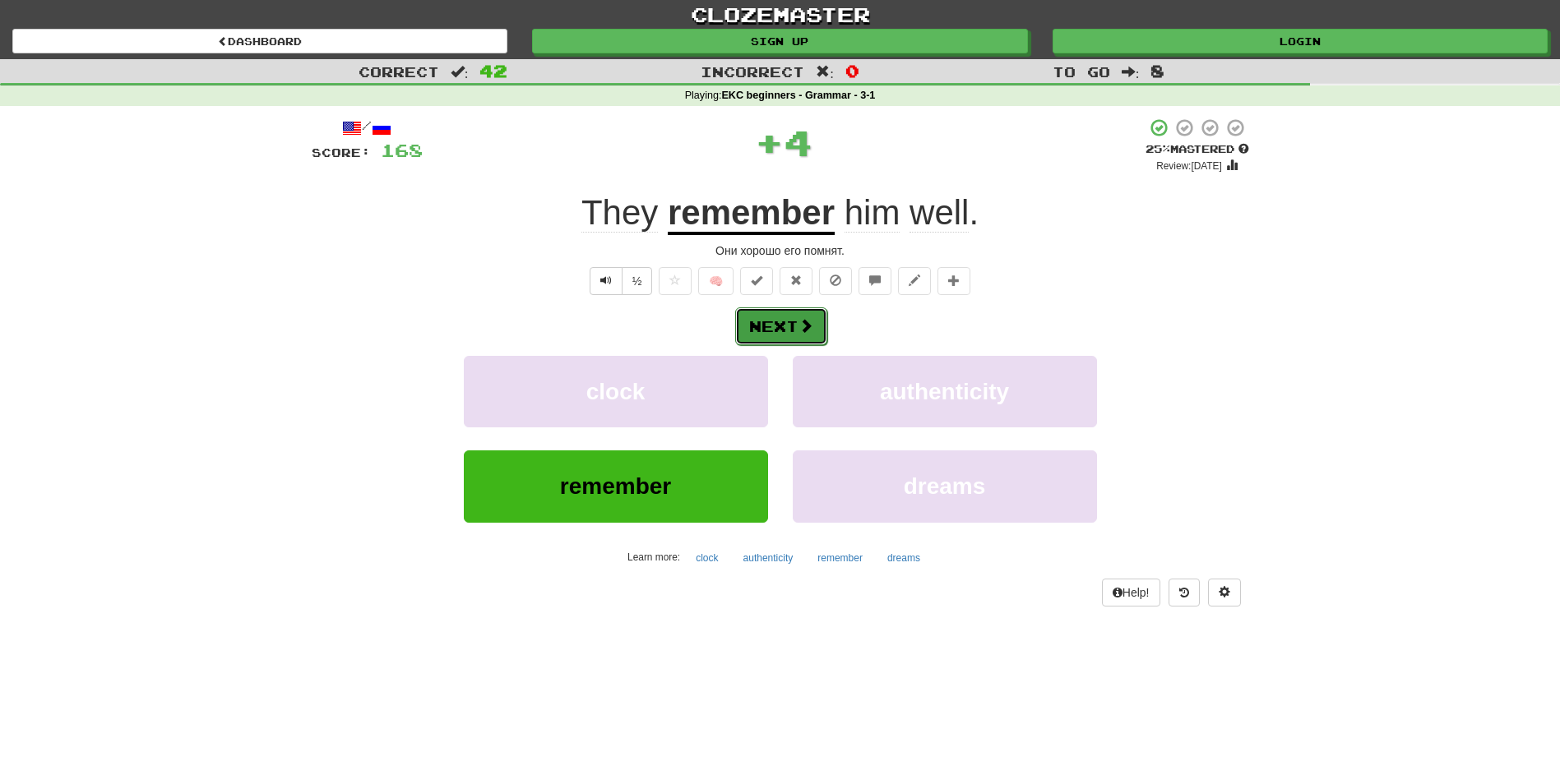
click at [773, 319] on button "Next" at bounding box center [782, 326] width 92 height 38
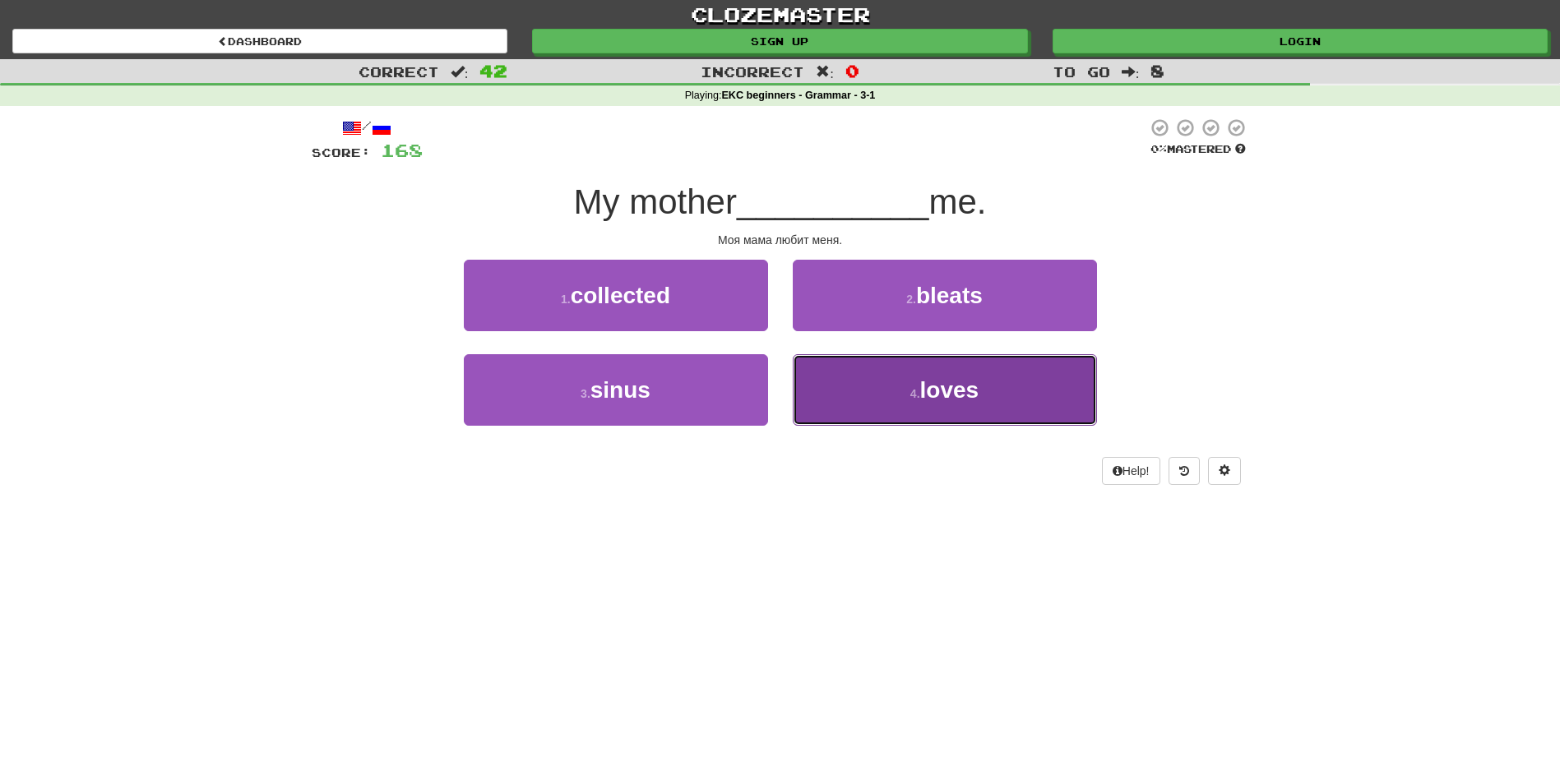
click at [873, 383] on button "4 . loves" at bounding box center [945, 390] width 304 height 72
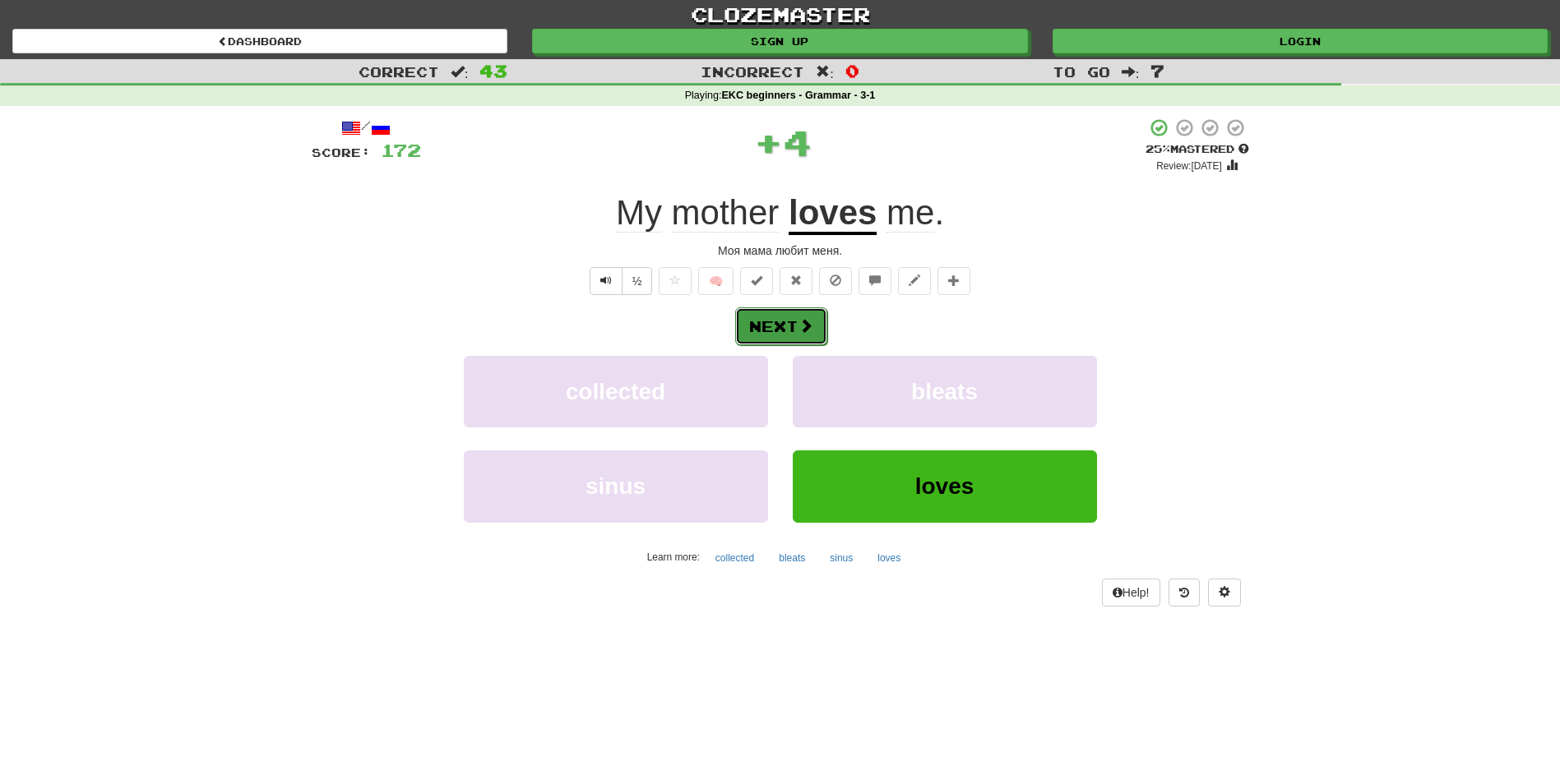
click at [802, 324] on span at bounding box center [806, 325] width 15 height 15
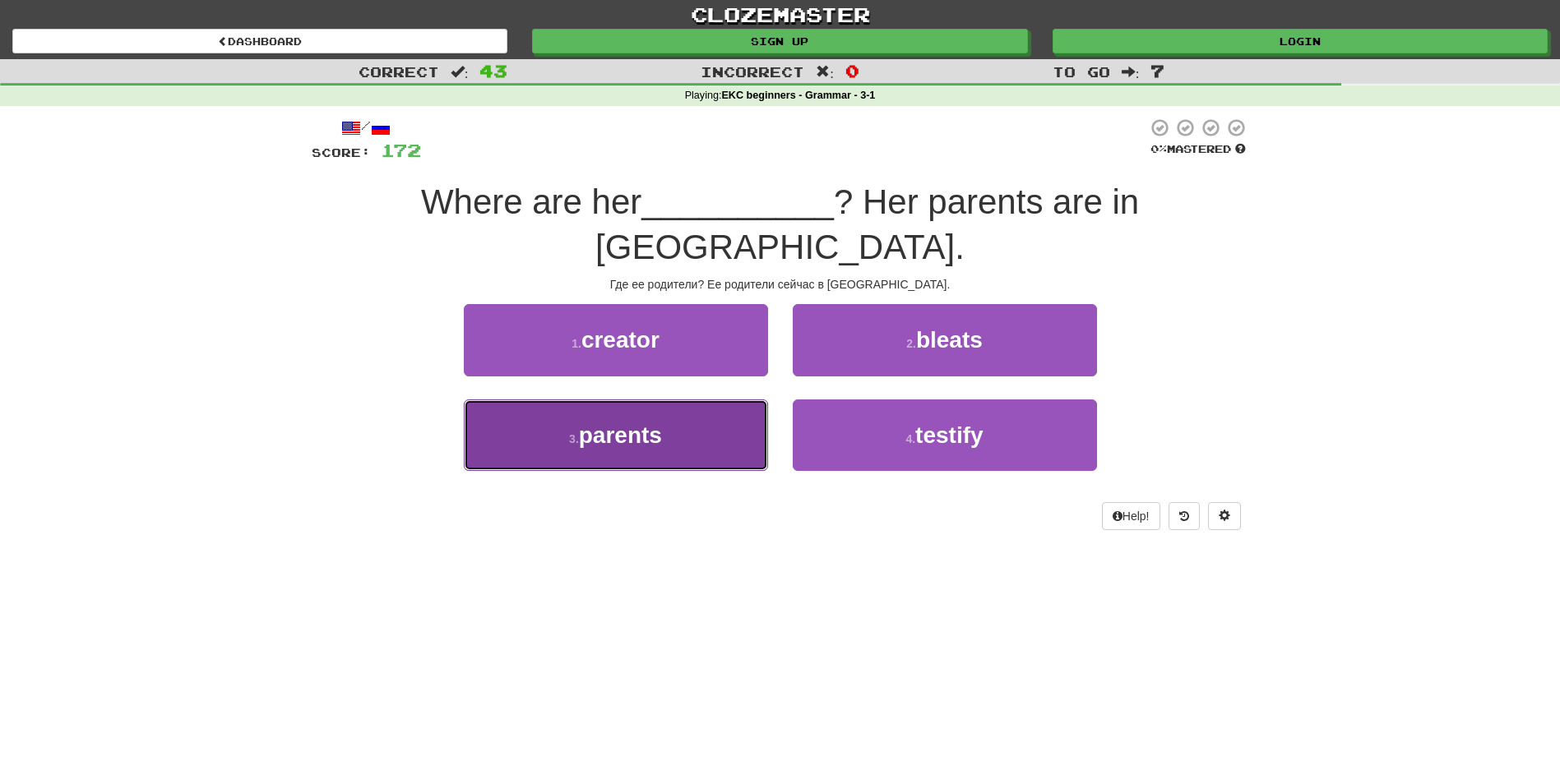
click at [689, 406] on button "3 . parents" at bounding box center [616, 436] width 304 height 72
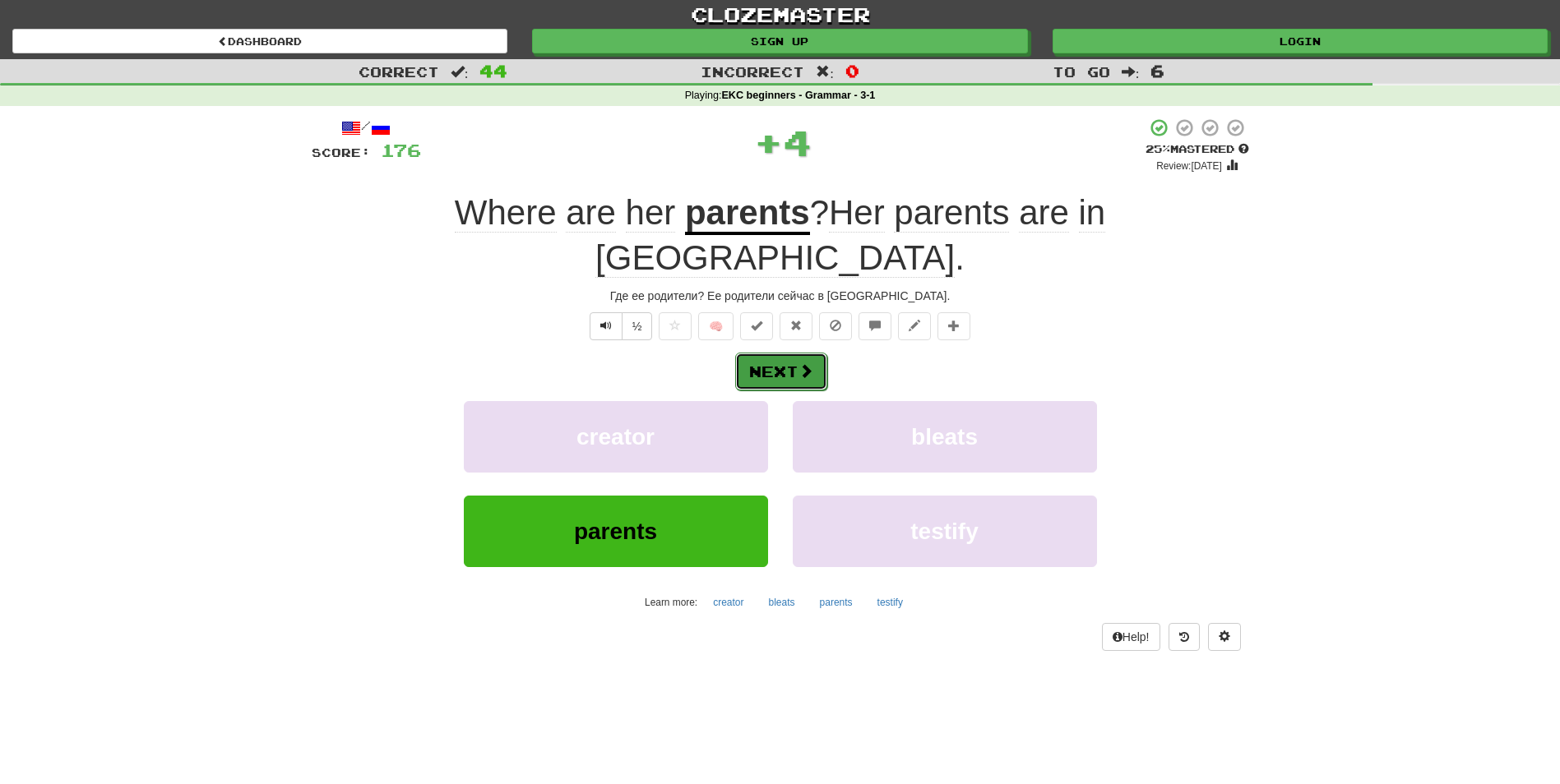
click at [777, 353] on button "Next" at bounding box center [782, 372] width 92 height 38
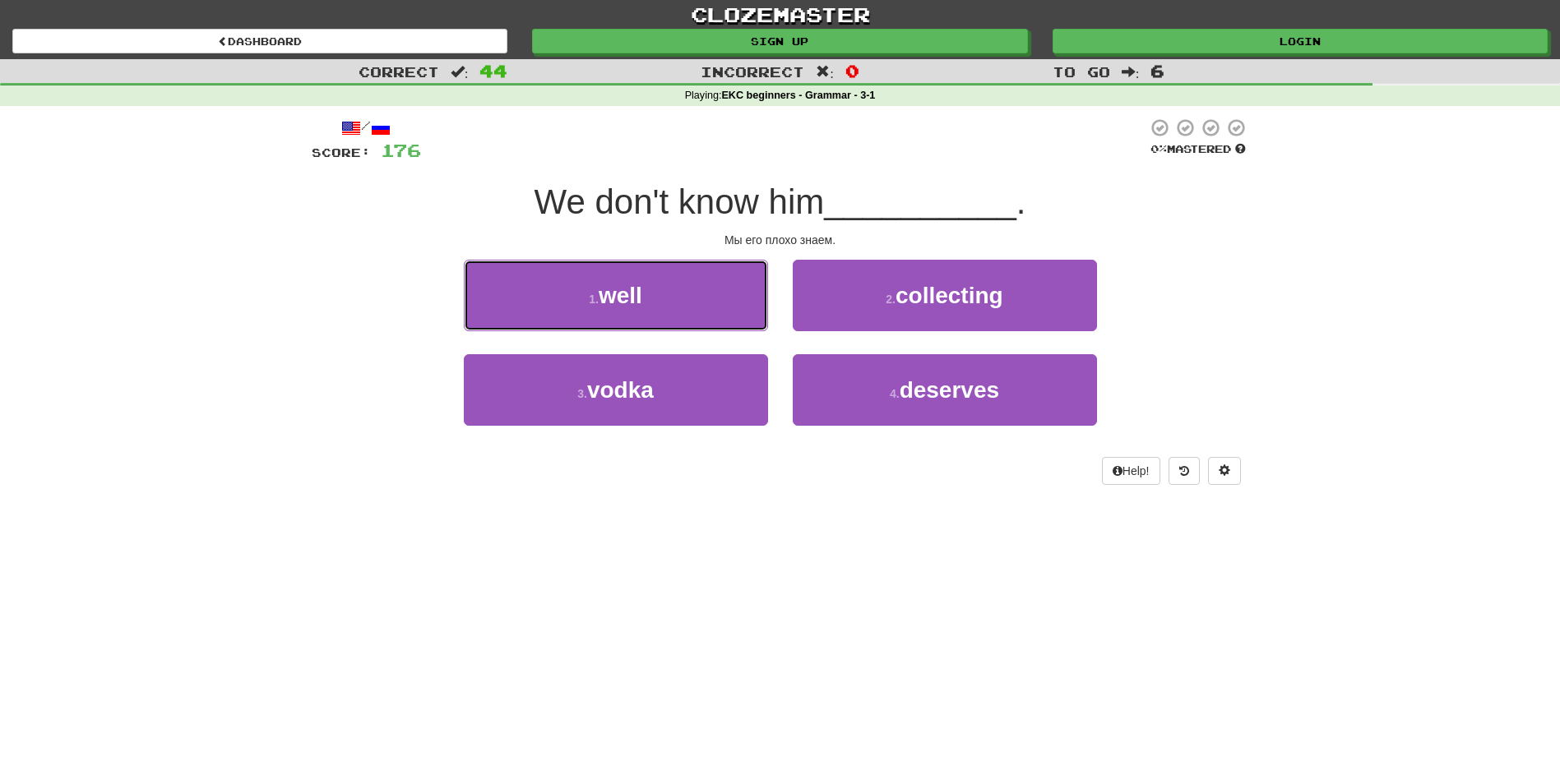
drag, startPoint x: 733, startPoint y: 299, endPoint x: 745, endPoint y: 305, distance: 13.4
click at [730, 299] on button "1 . well" at bounding box center [616, 295] width 304 height 72
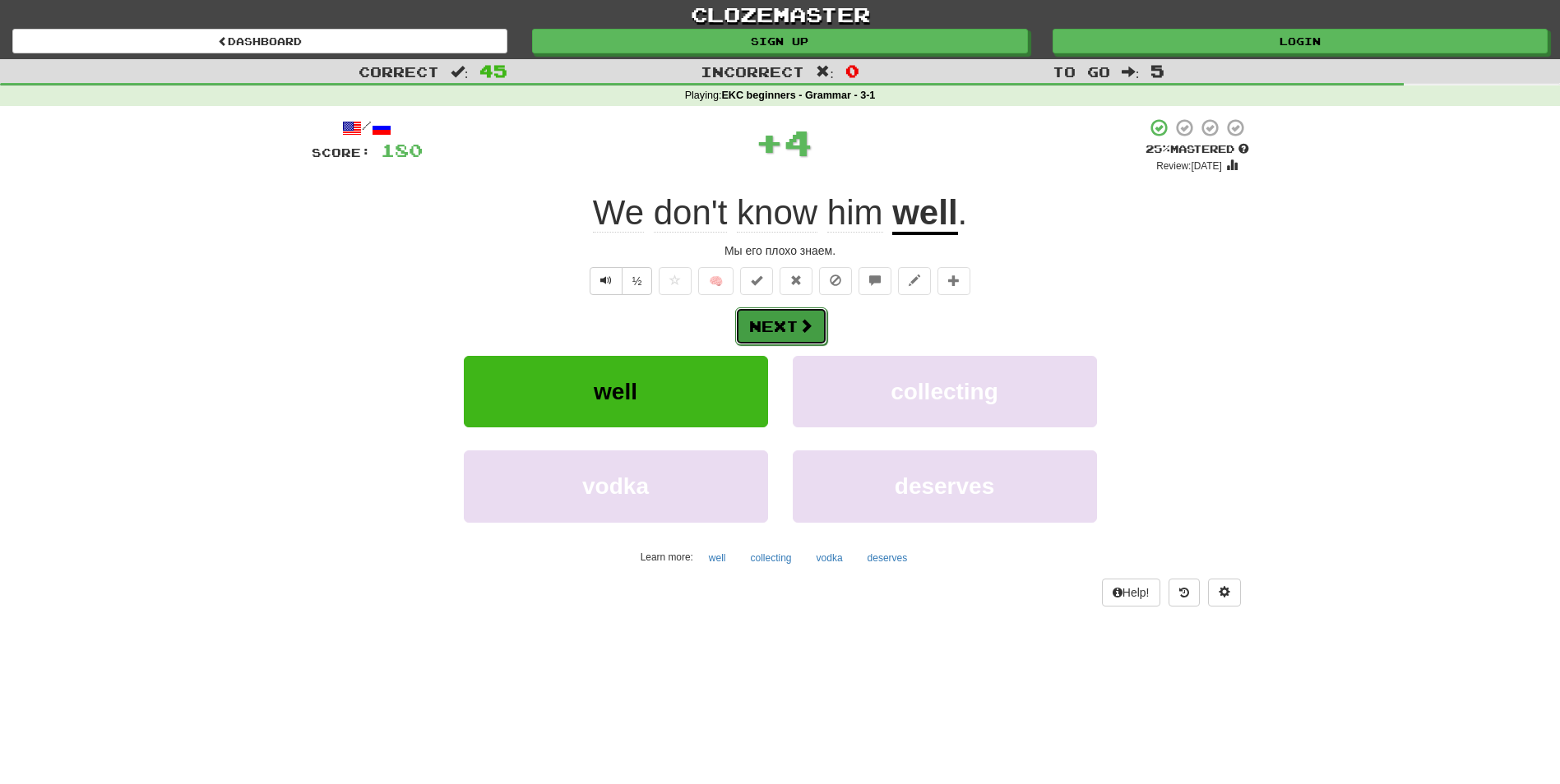
click at [774, 325] on button "Next" at bounding box center [782, 326] width 92 height 38
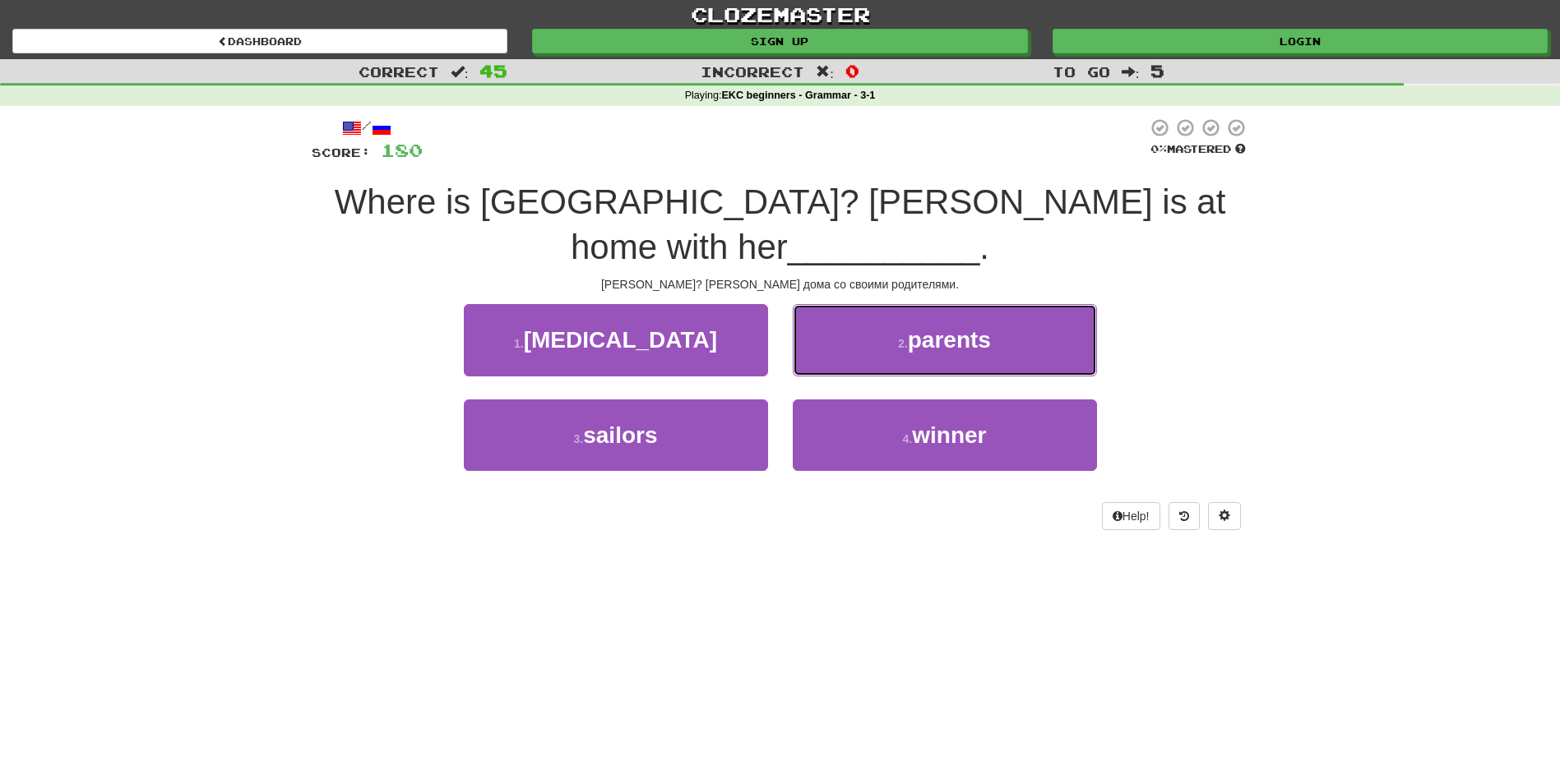
click at [1068, 304] on button "2 . parents" at bounding box center [945, 340] width 304 height 72
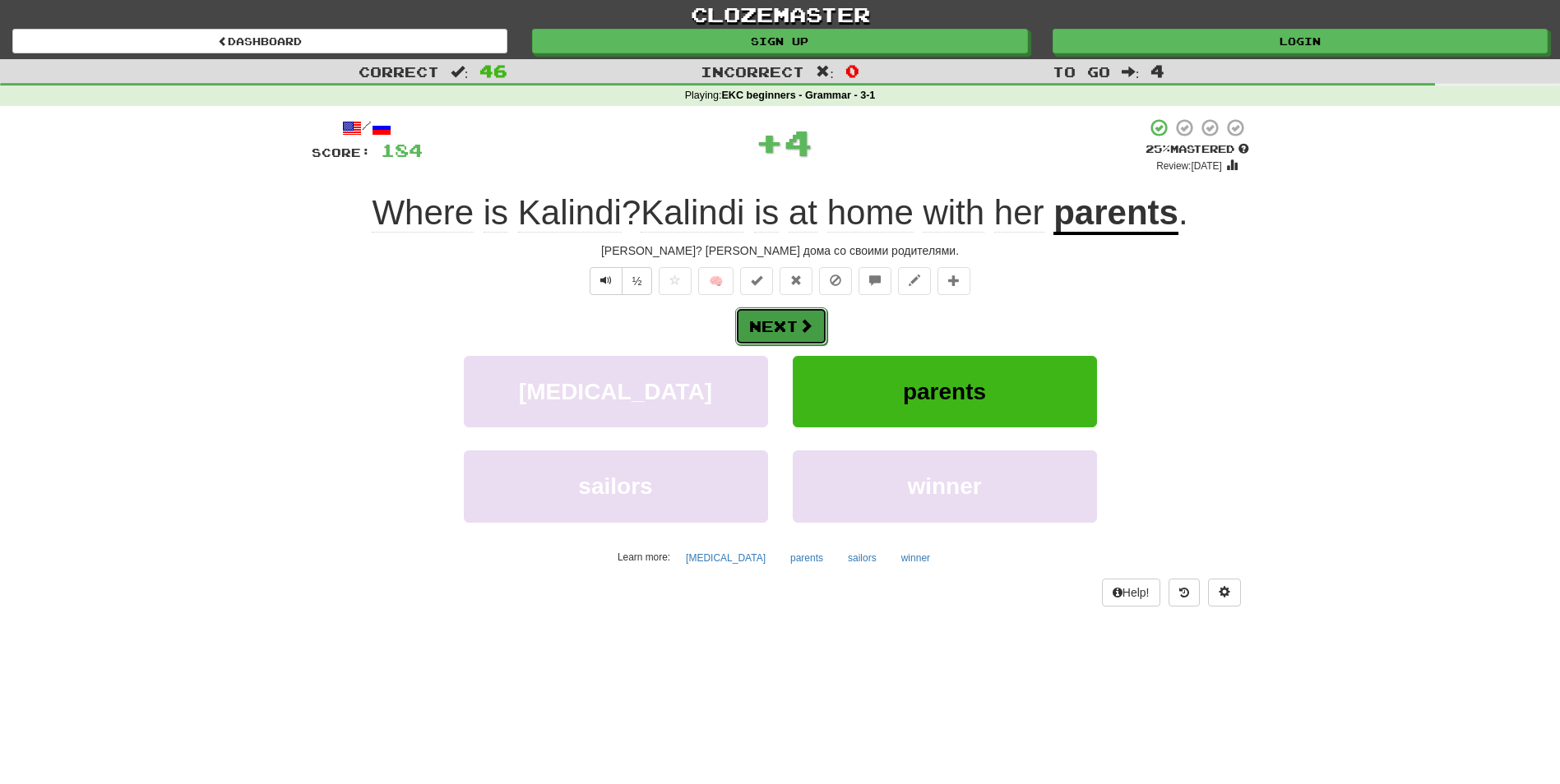
click at [779, 308] on button "Next" at bounding box center [782, 326] width 92 height 38
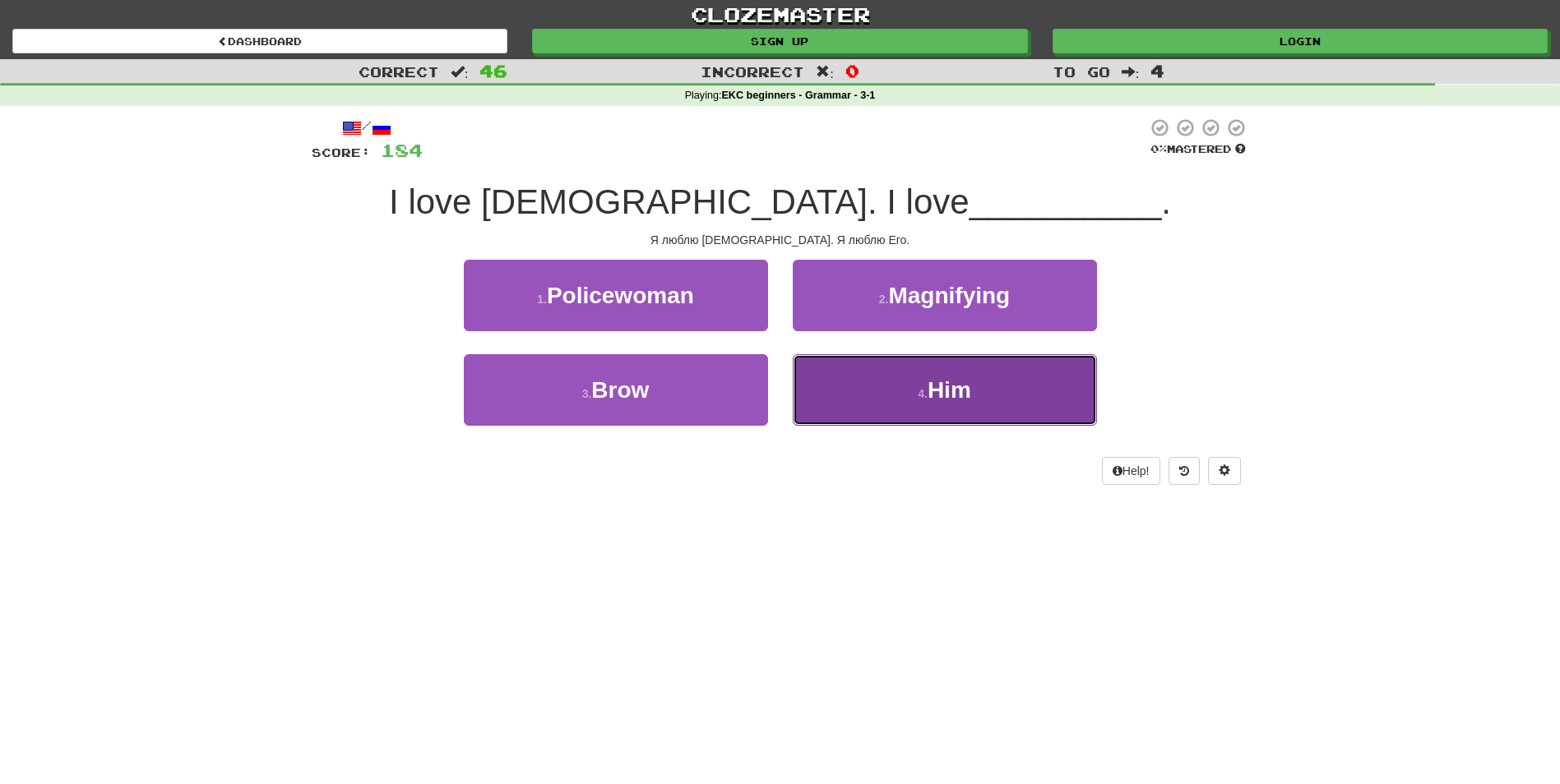
click at [908, 407] on button "4 . Him" at bounding box center [945, 390] width 304 height 72
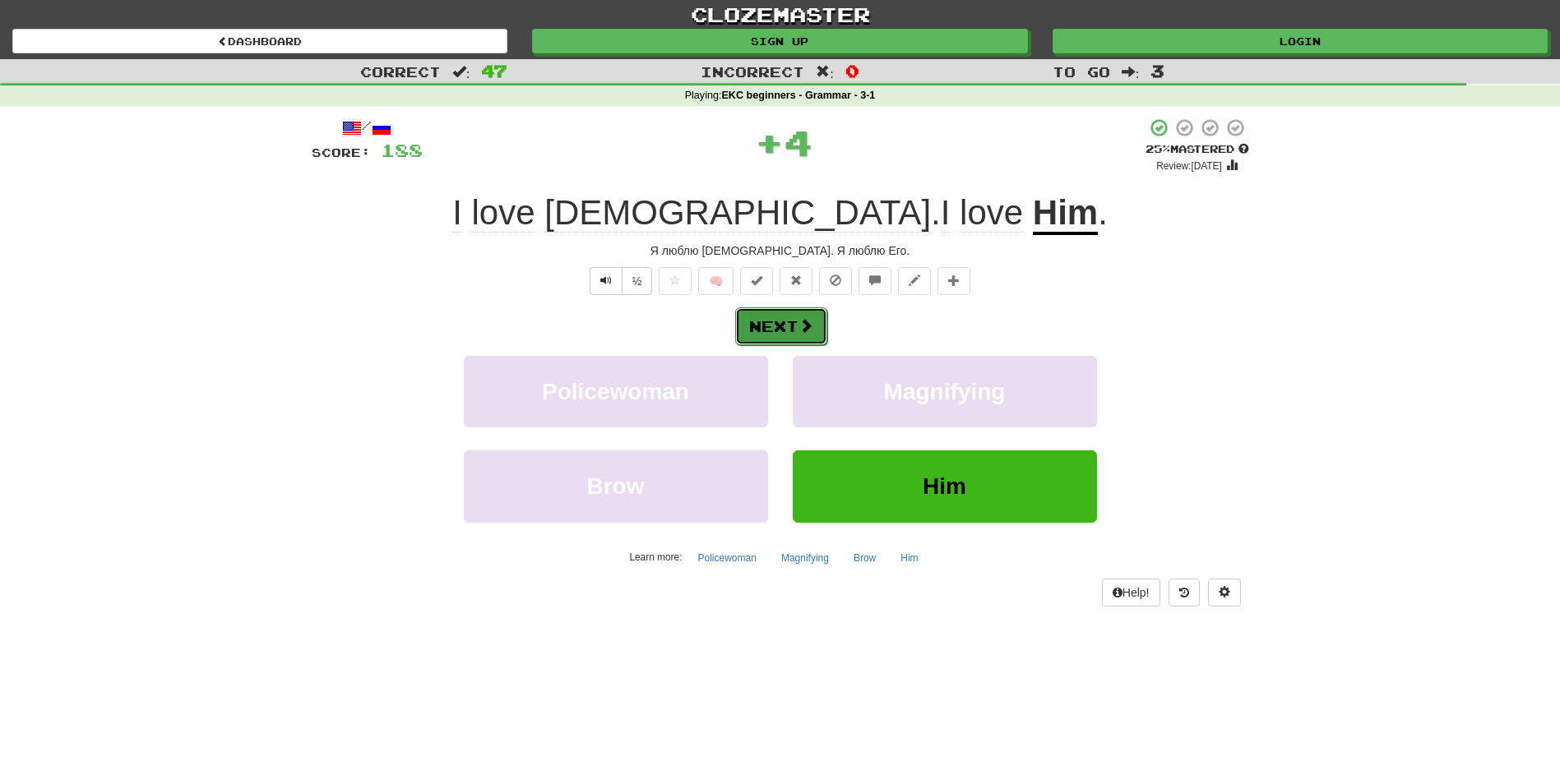
click at [795, 323] on button "Next" at bounding box center [782, 326] width 92 height 38
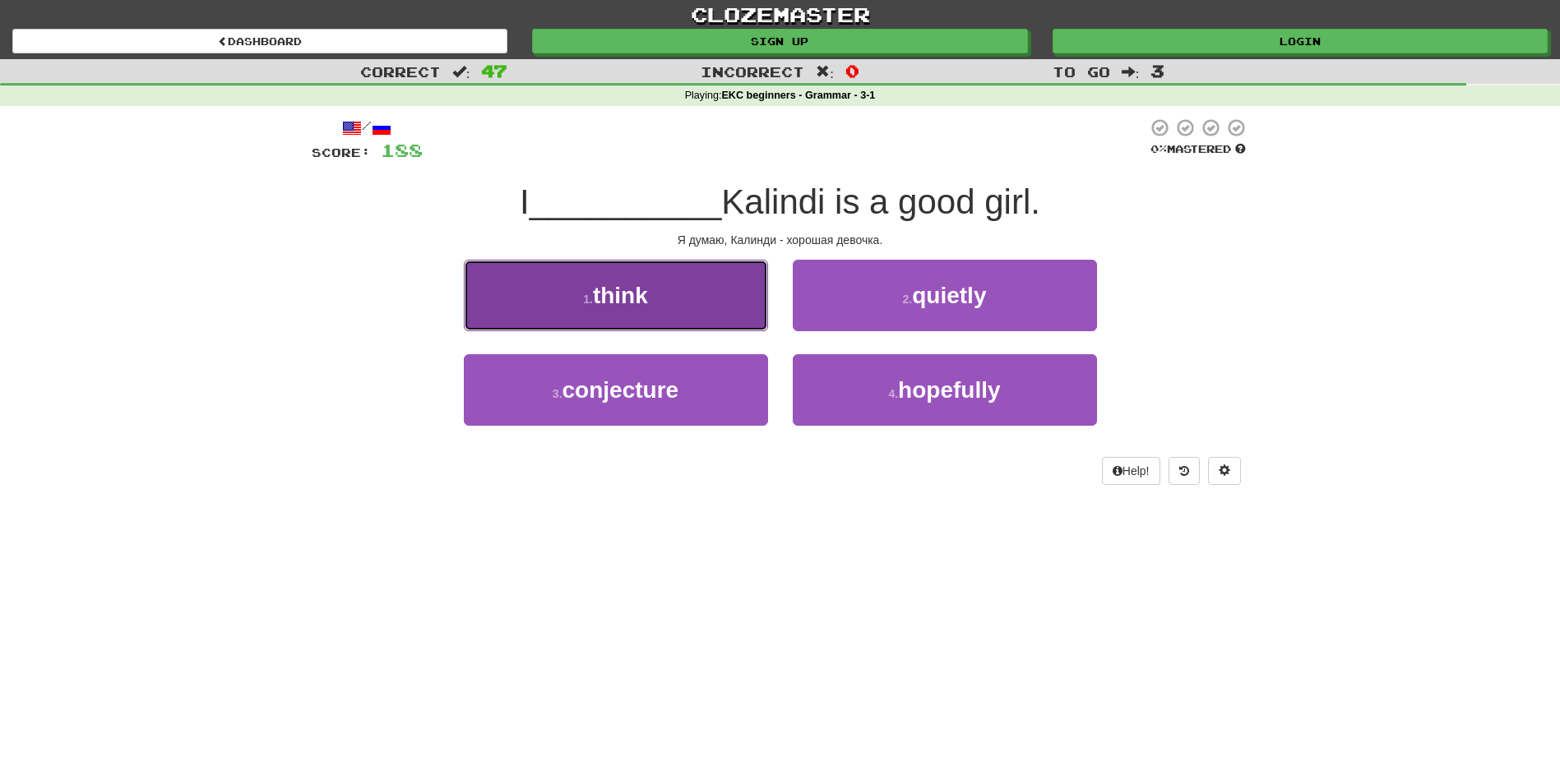
click at [617, 290] on span "think" at bounding box center [620, 295] width 55 height 26
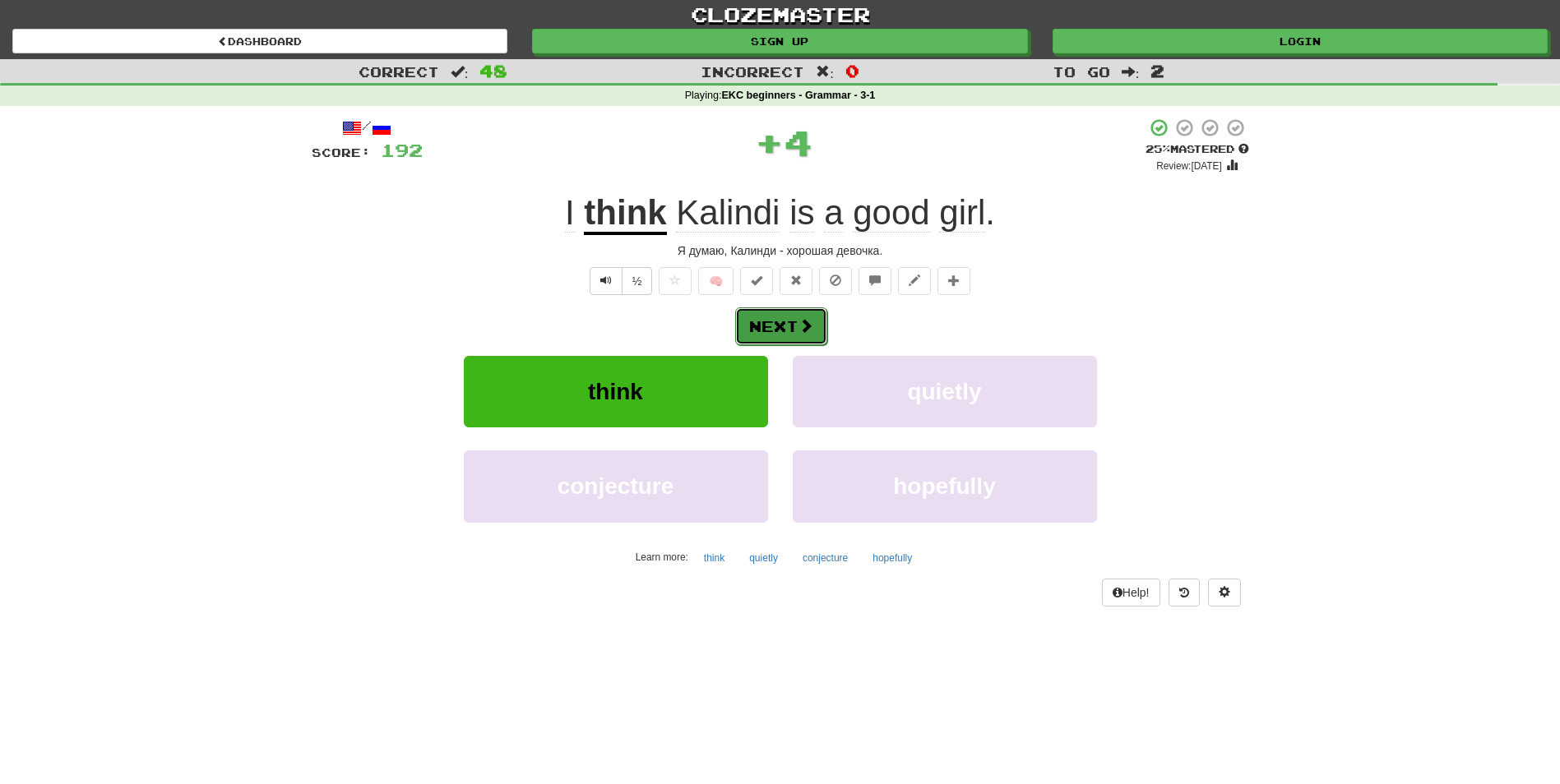
click at [783, 335] on button "Next" at bounding box center [782, 326] width 92 height 38
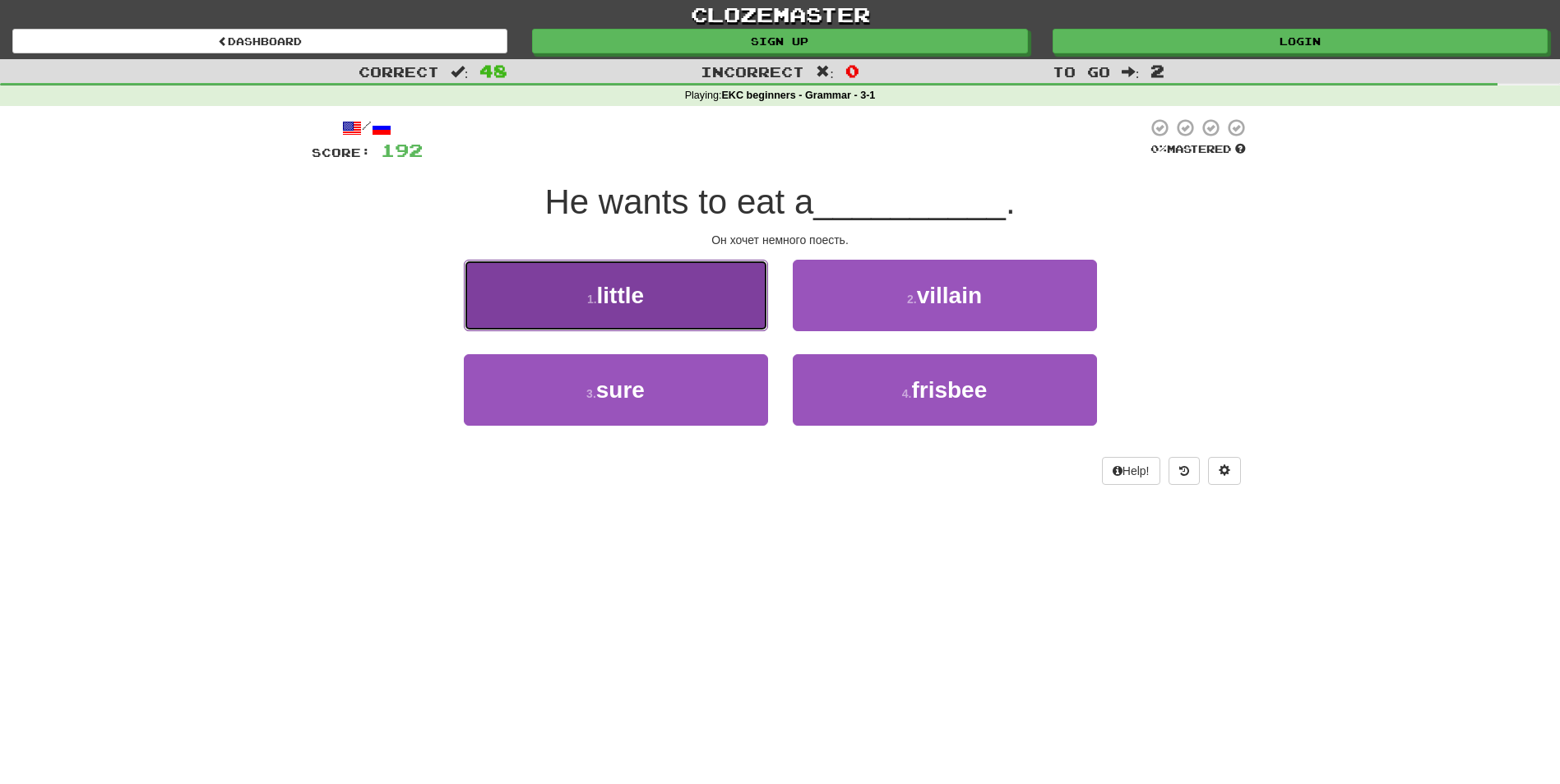
click at [693, 284] on button "1 . little" at bounding box center [616, 295] width 304 height 72
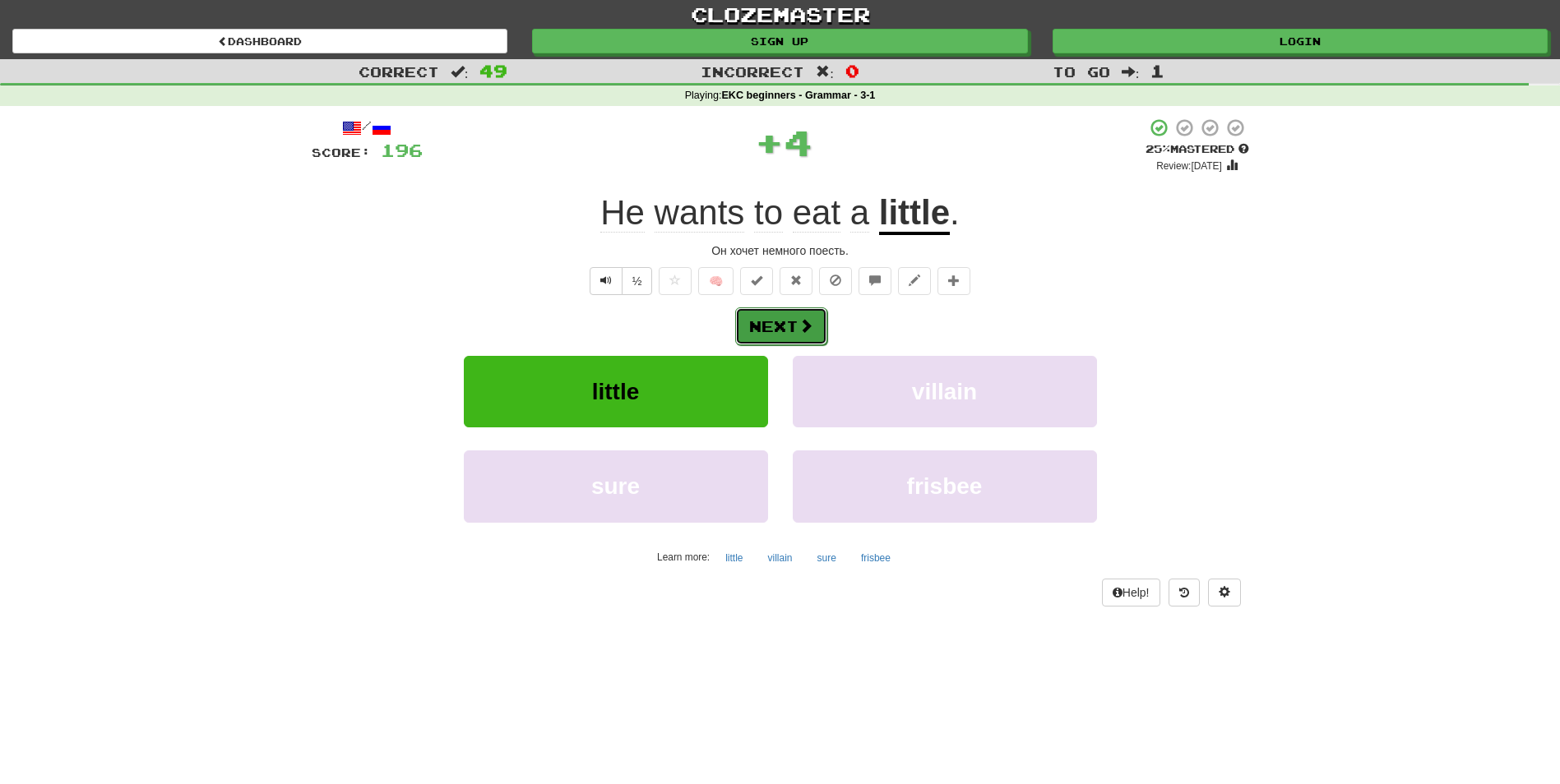
click at [775, 336] on button "Next" at bounding box center [782, 326] width 92 height 38
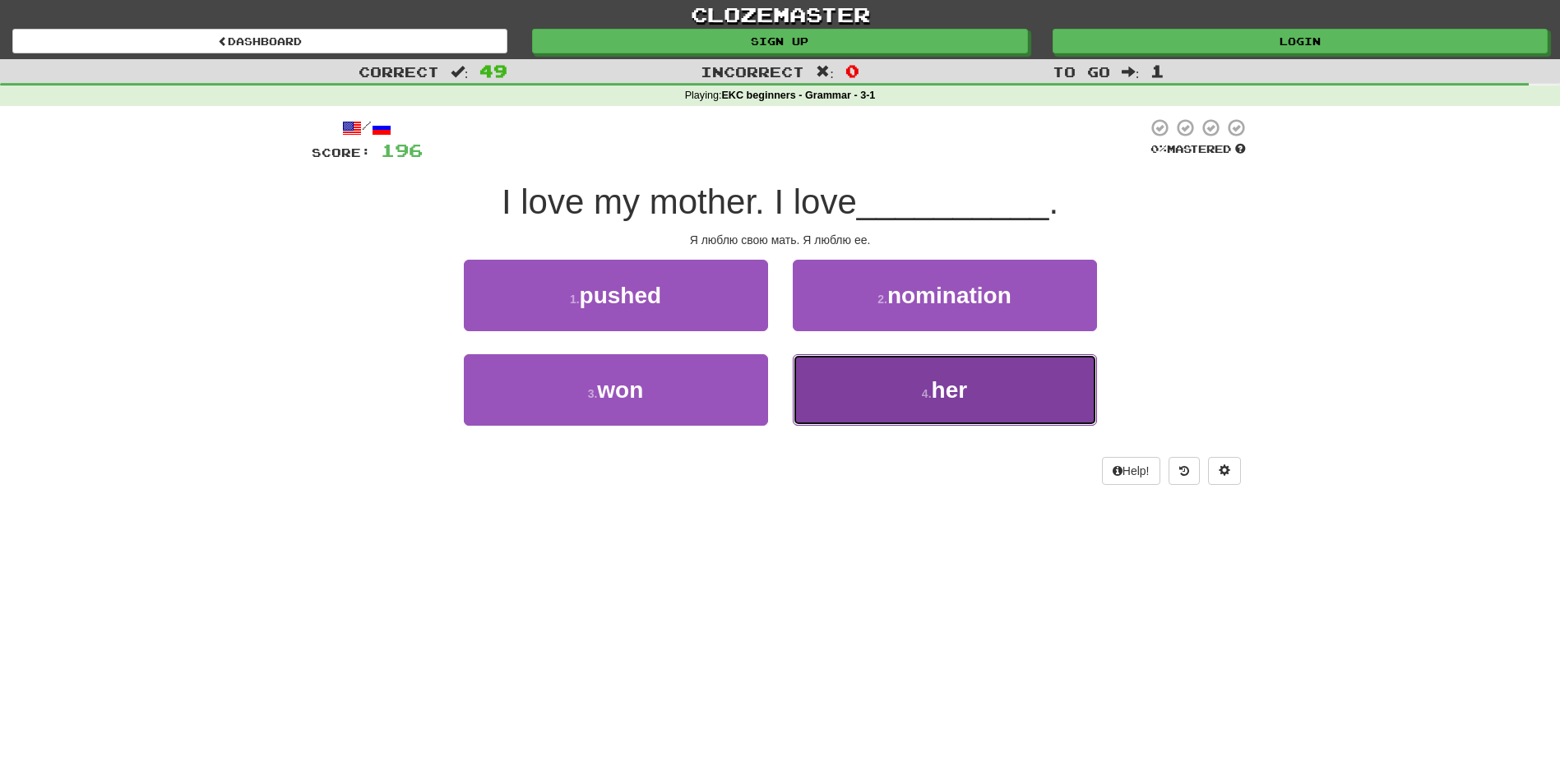
click at [911, 407] on button "4 . her" at bounding box center [945, 390] width 304 height 72
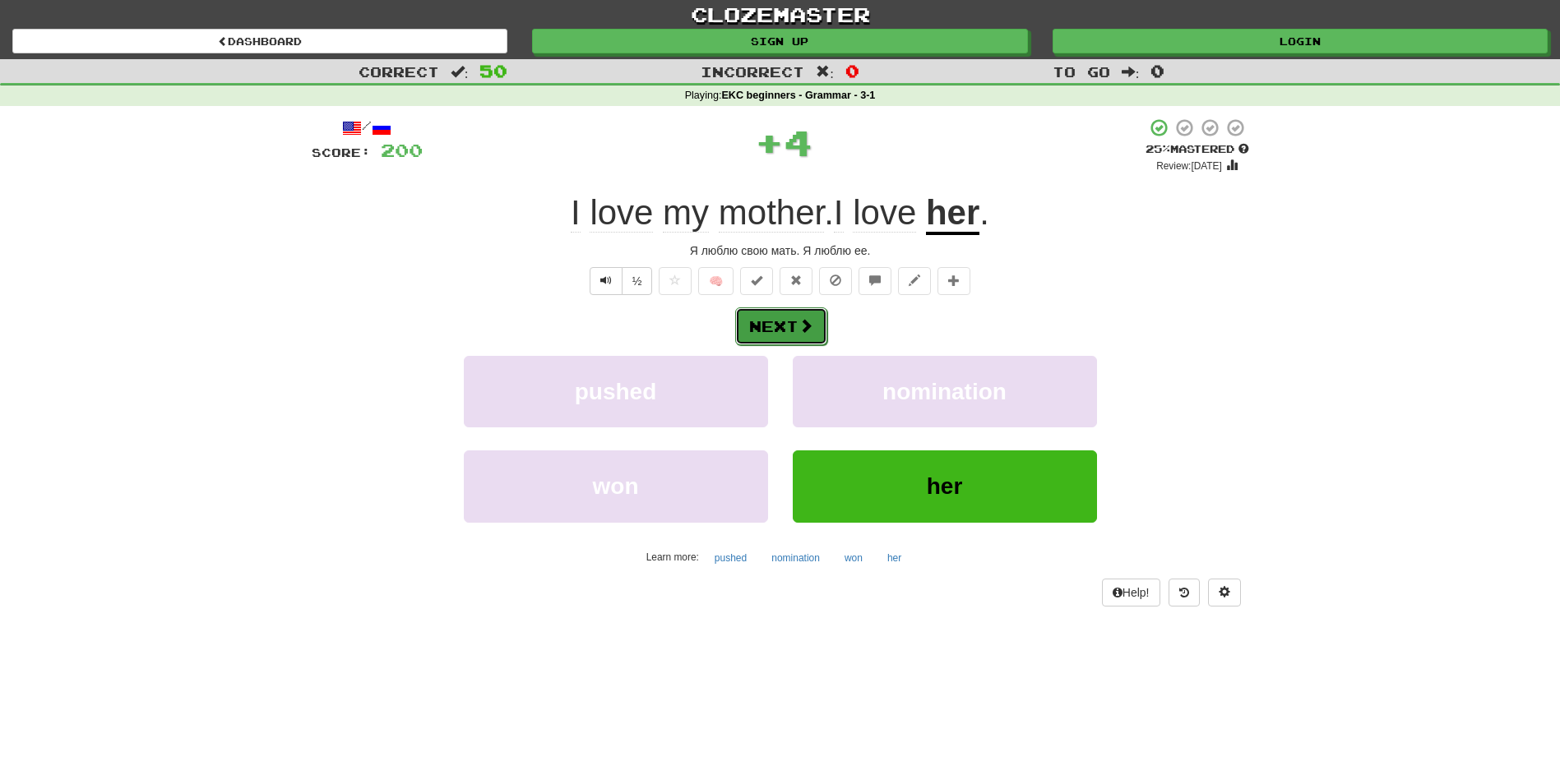
click at [791, 334] on button "Next" at bounding box center [782, 326] width 92 height 38
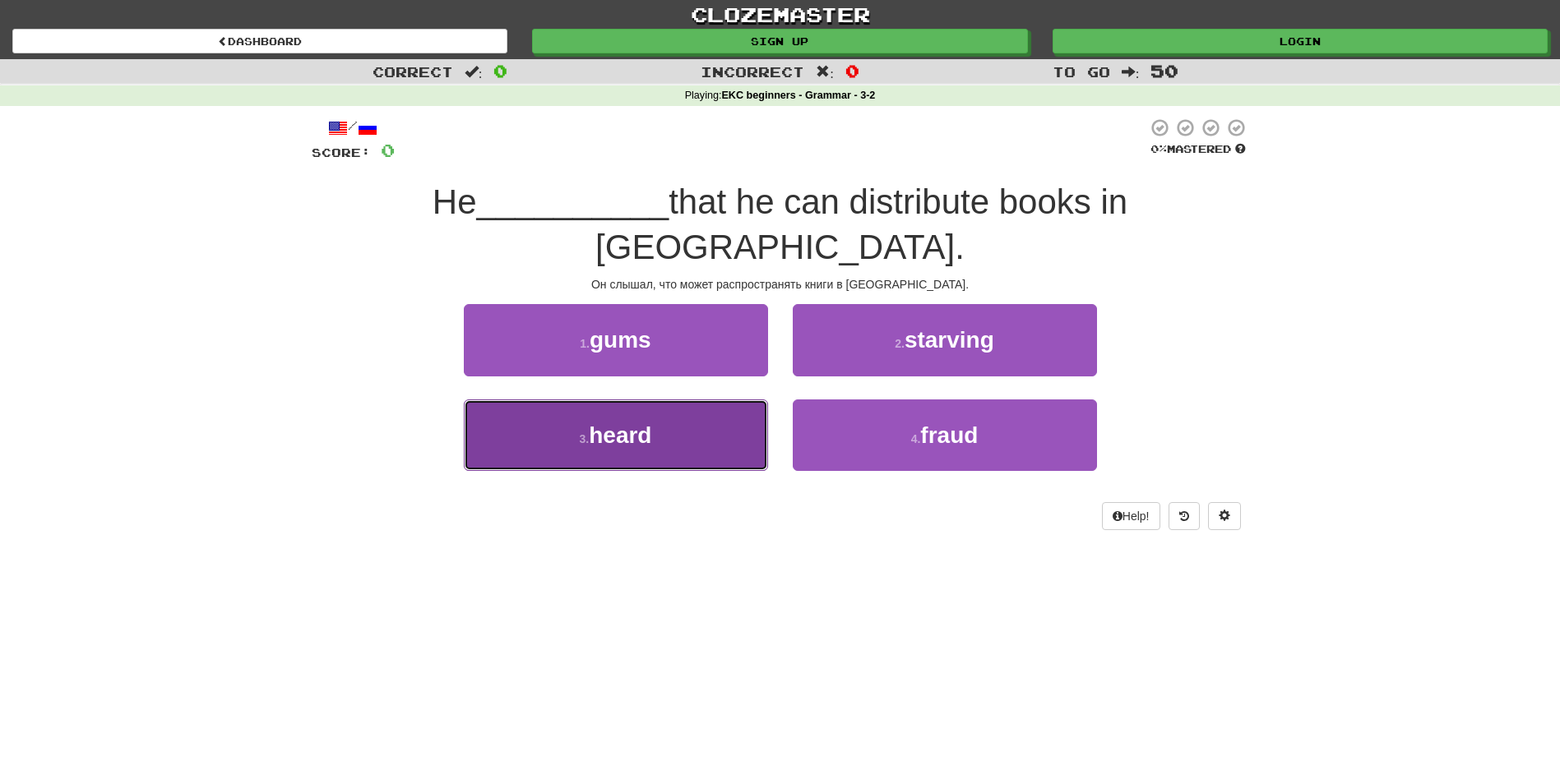
click at [666, 400] on button "3 . heard" at bounding box center [616, 436] width 304 height 72
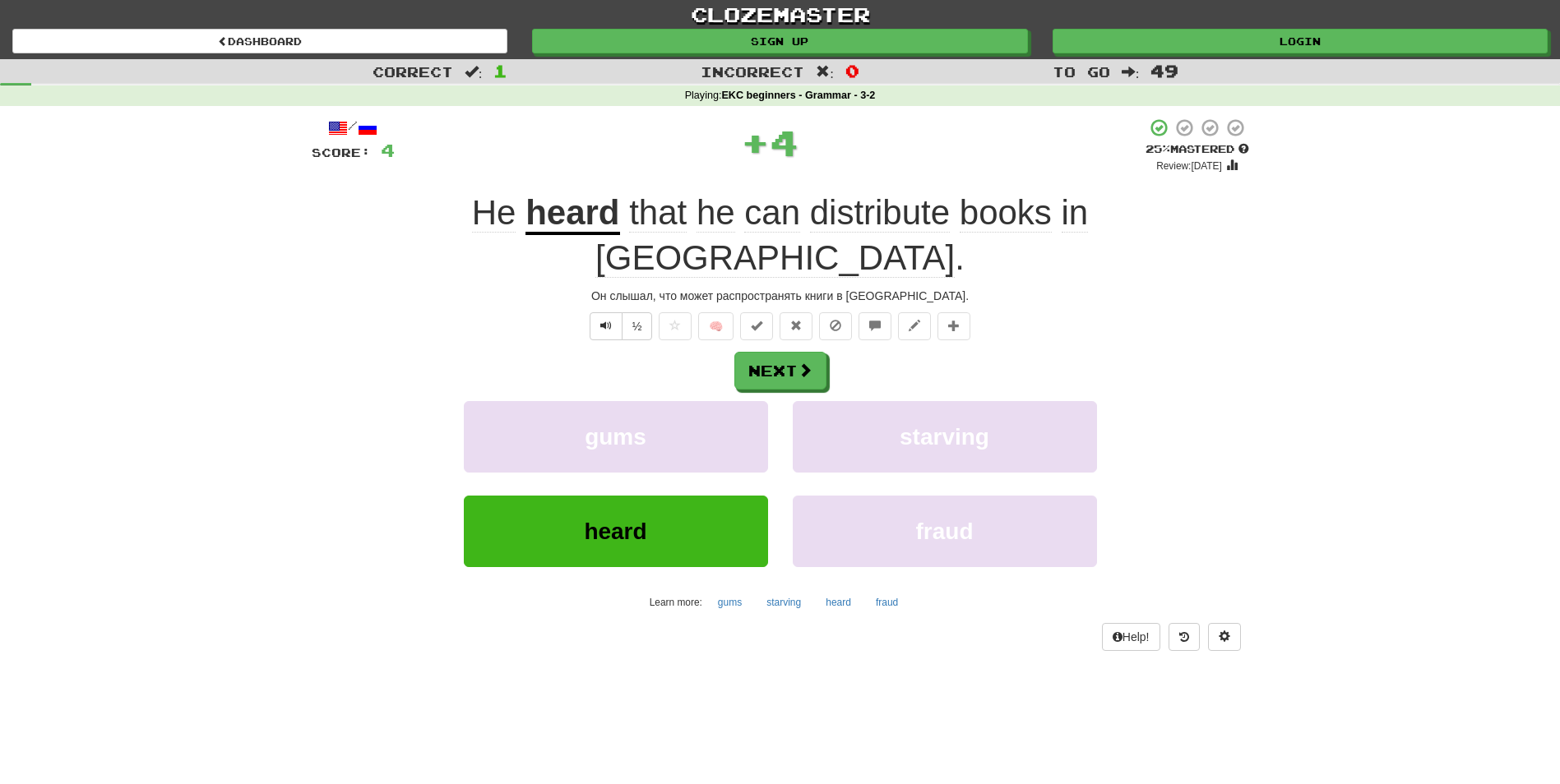
click at [736, 352] on div "Next" at bounding box center [780, 371] width 937 height 38
click at [737, 305] on div "/ Score: 4 + 4 25 % Mastered Review: [DATE] He heard that he can distribute boo…" at bounding box center [780, 384] width 937 height 534
click at [774, 353] on button "Next" at bounding box center [782, 372] width 92 height 38
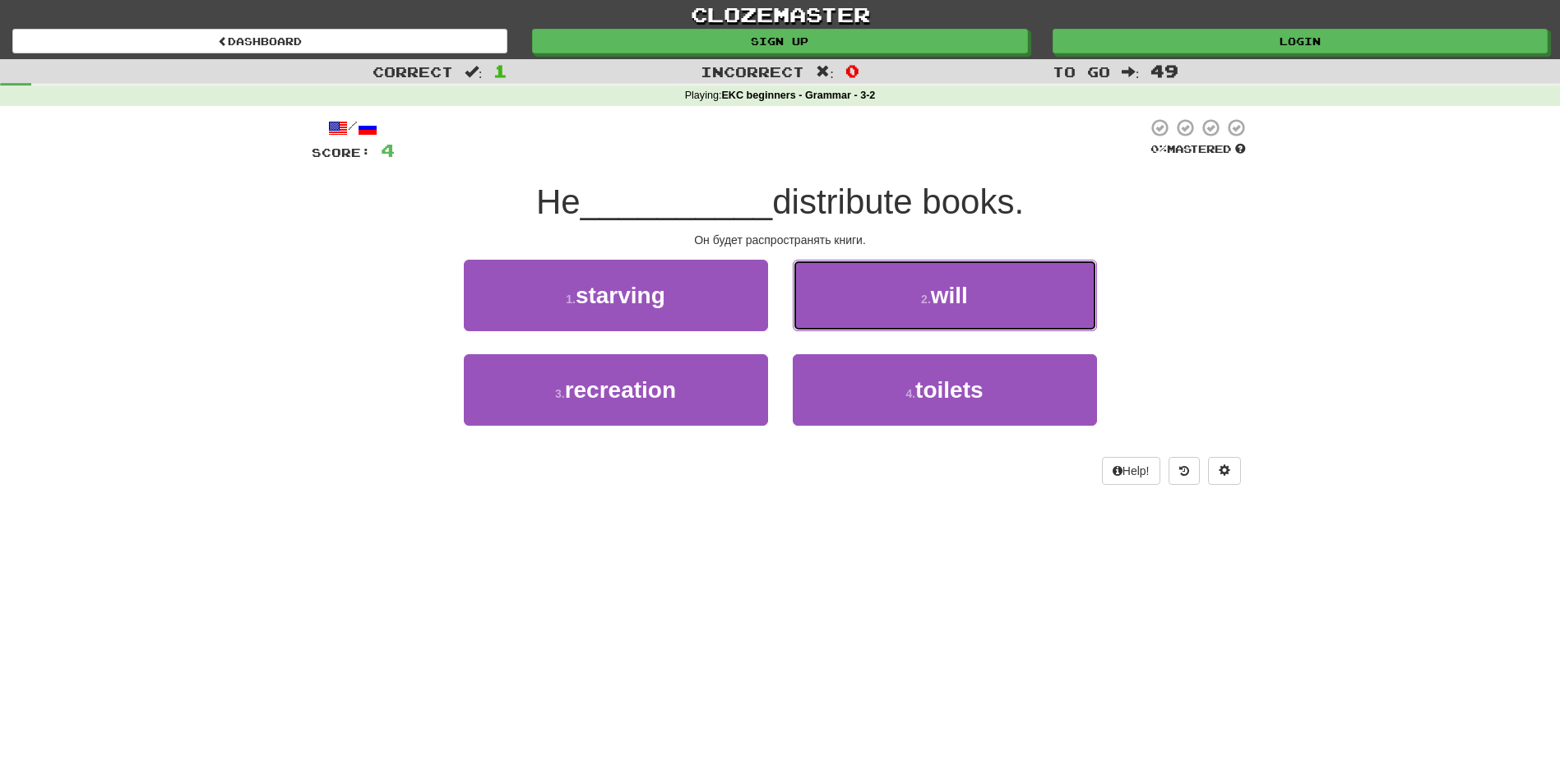
drag, startPoint x: 865, startPoint y: 290, endPoint x: 852, endPoint y: 296, distance: 14.3
click at [865, 291] on button "2 . will" at bounding box center [945, 295] width 304 height 72
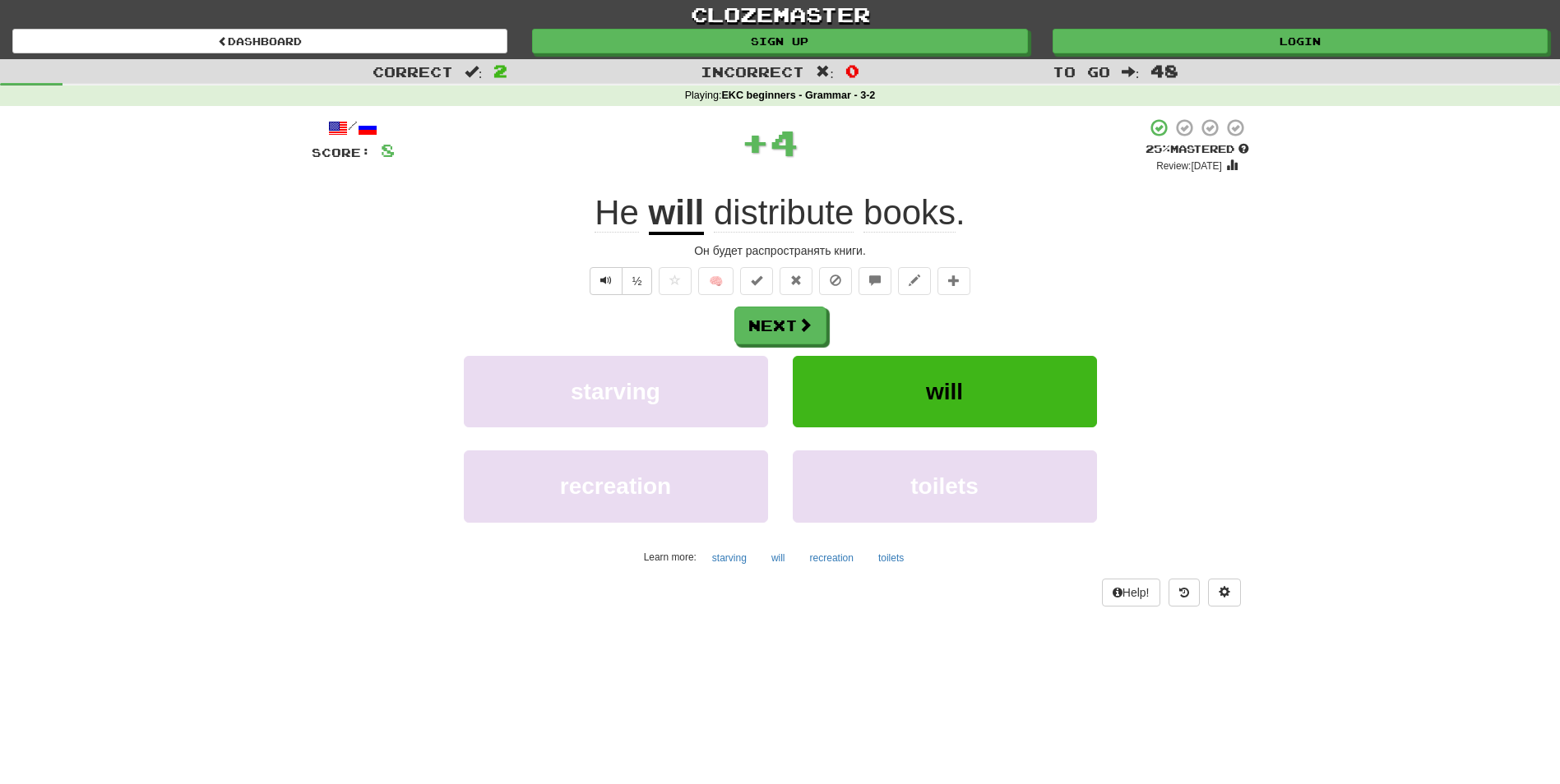
click at [755, 304] on div "/ Score: 8 + 4 25 % Mastered Review: [DATE] He will distribute books . Он будет…" at bounding box center [780, 362] width 937 height 489
click at [783, 316] on button "Next" at bounding box center [782, 326] width 92 height 38
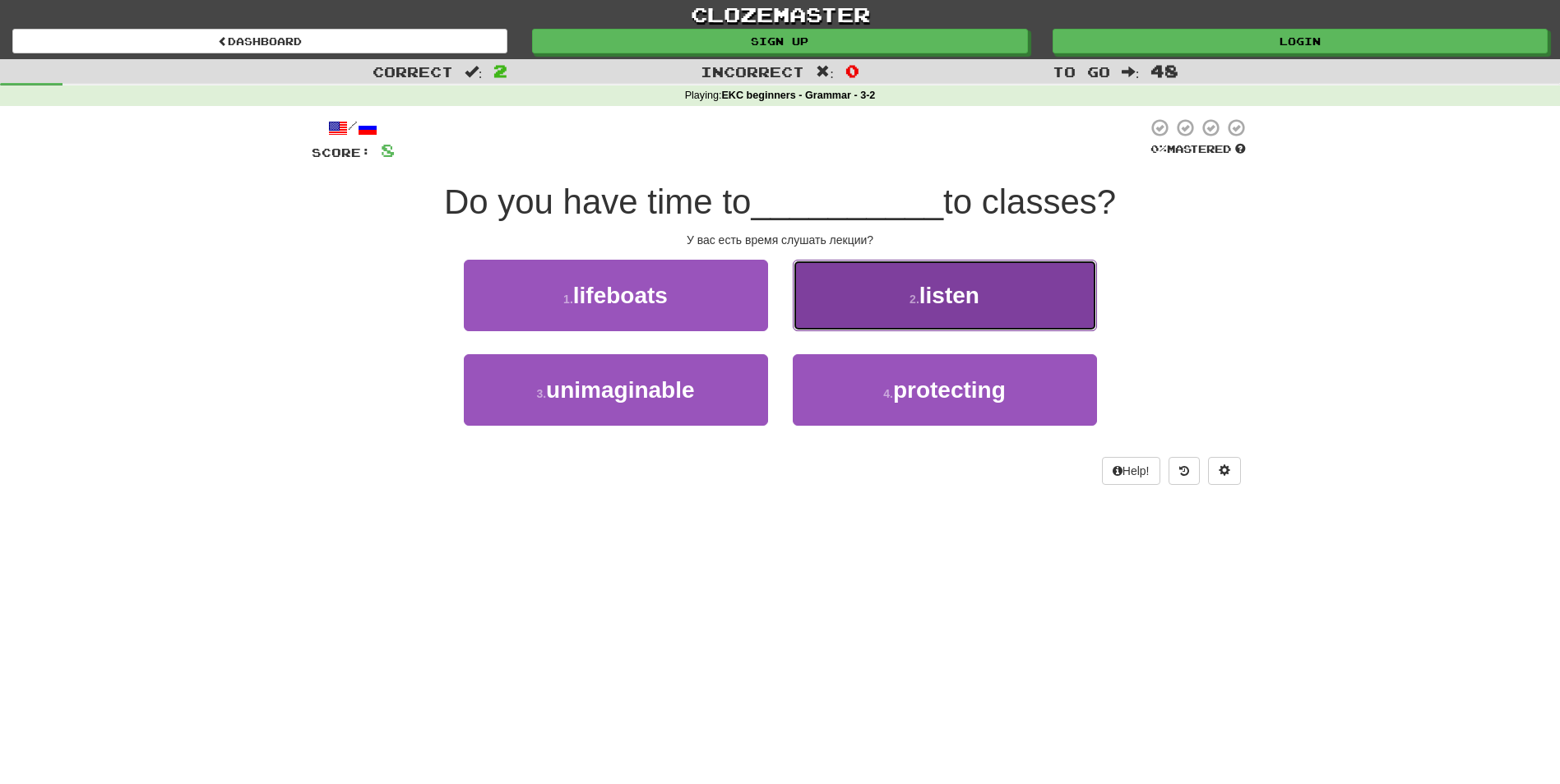
click at [892, 296] on button "2 . listen" at bounding box center [945, 295] width 304 height 72
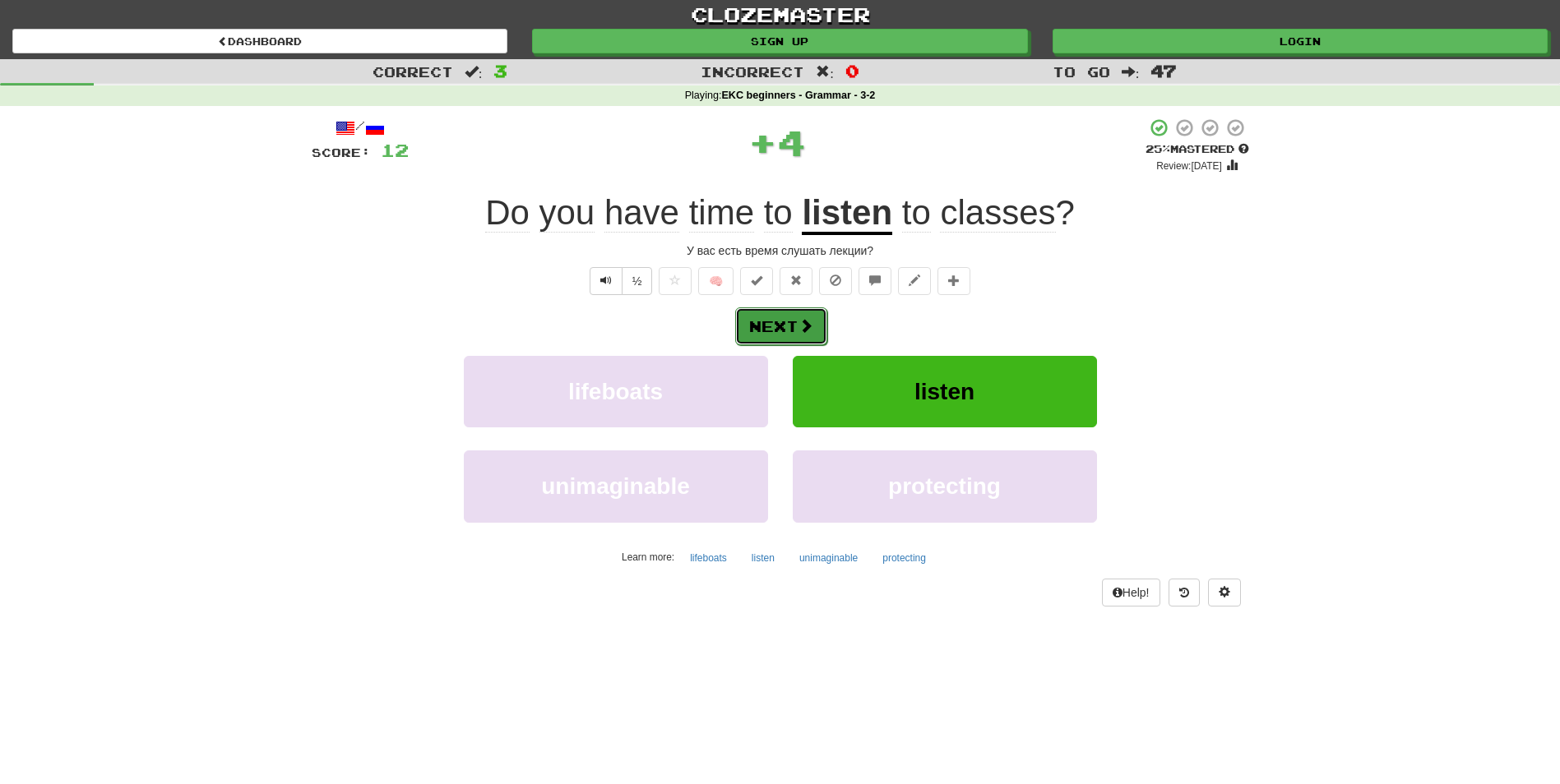
click at [804, 324] on span at bounding box center [806, 325] width 15 height 15
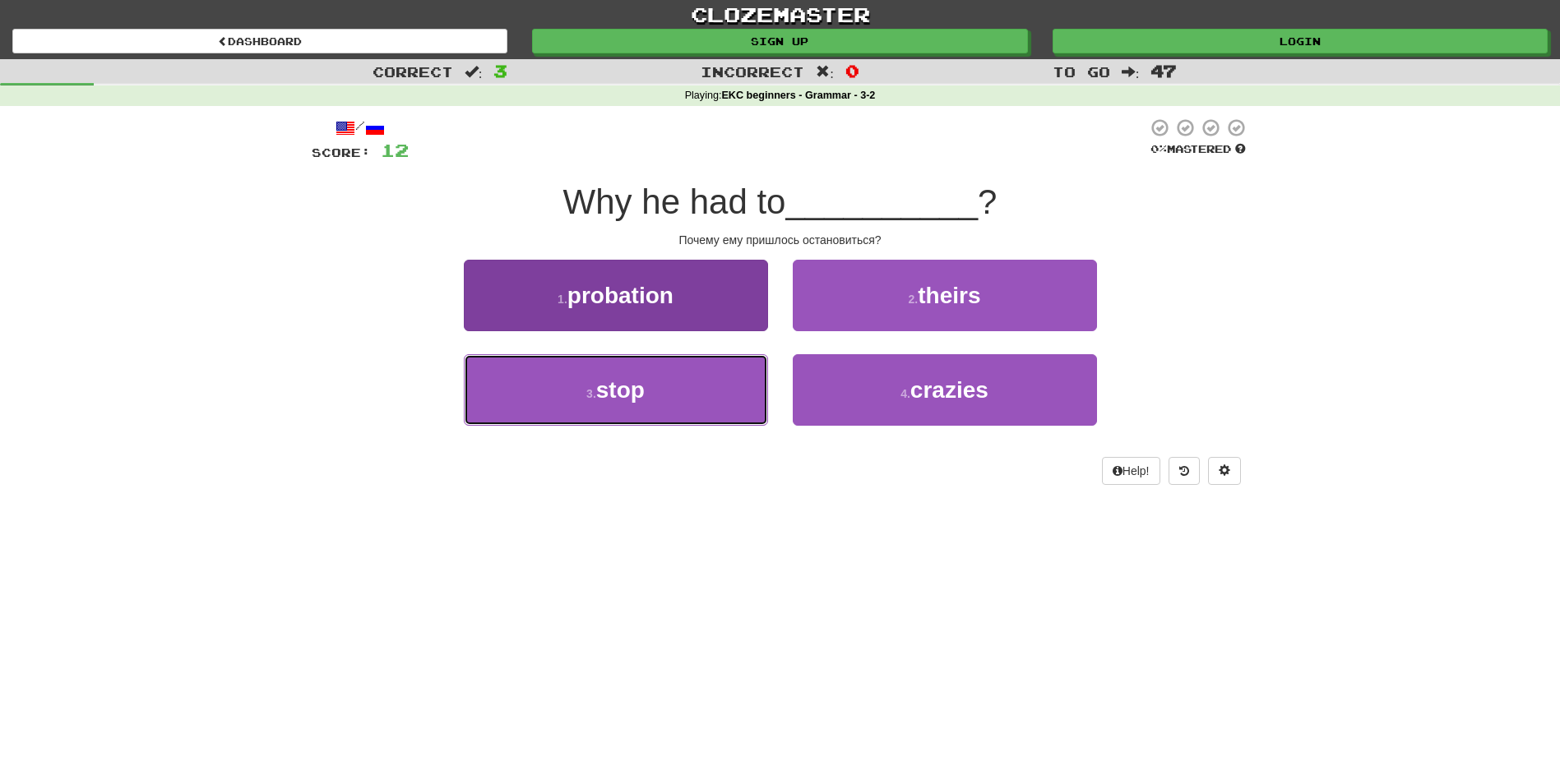
click at [660, 384] on button "3 . stop" at bounding box center [616, 390] width 304 height 72
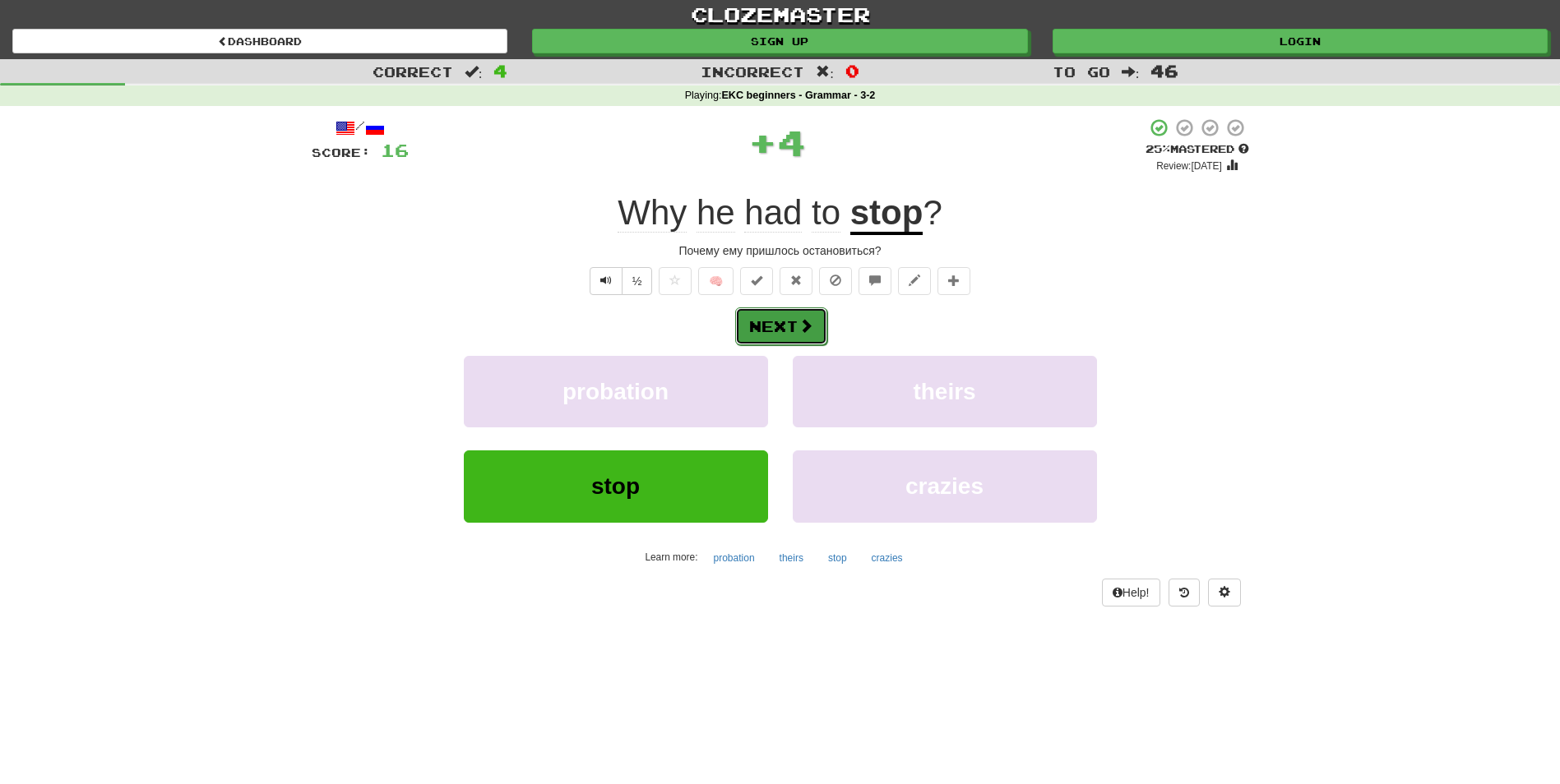
click at [765, 336] on button "Next" at bounding box center [782, 326] width 92 height 38
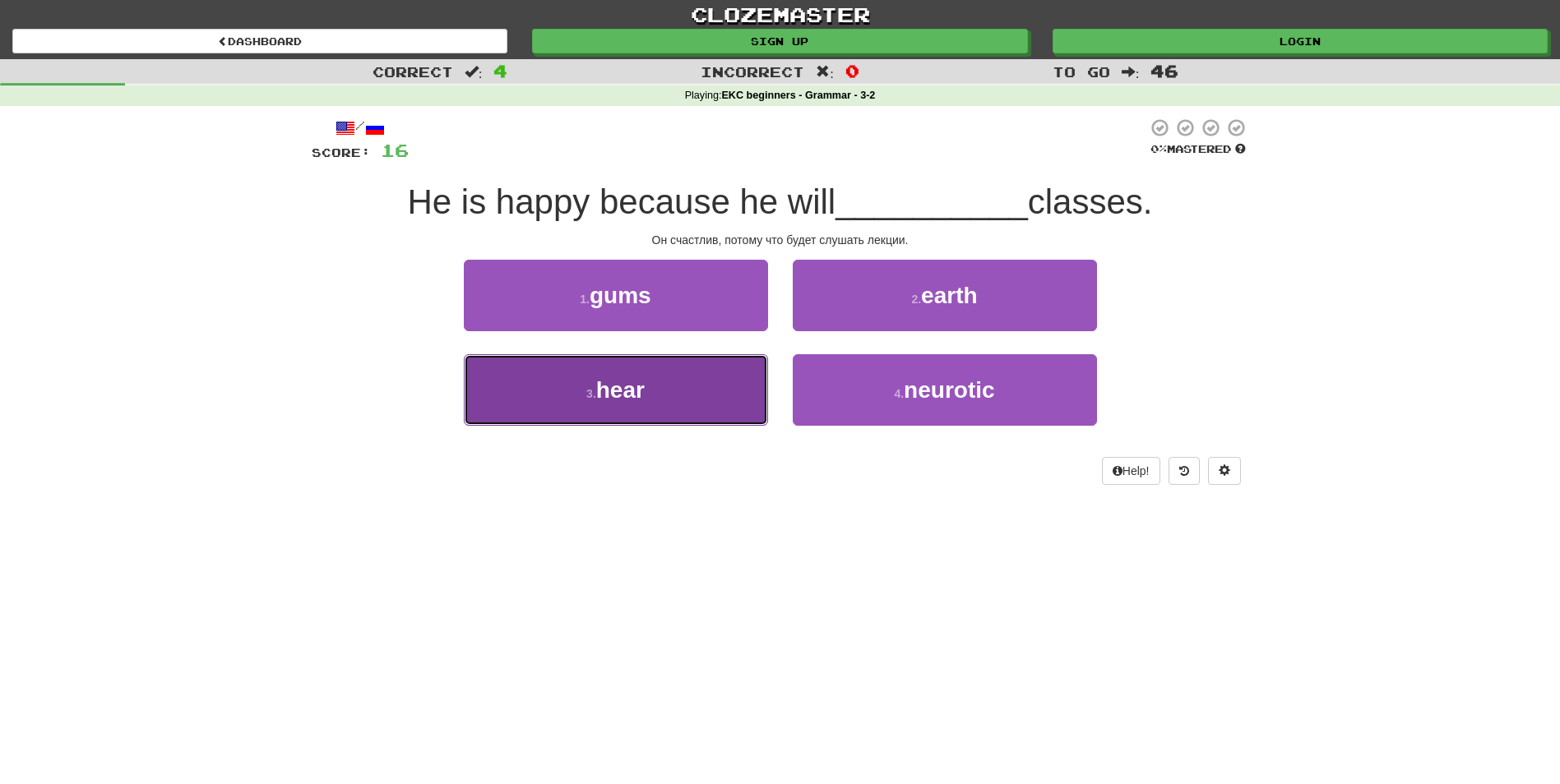
click at [668, 375] on button "3 . hear" at bounding box center [616, 390] width 304 height 72
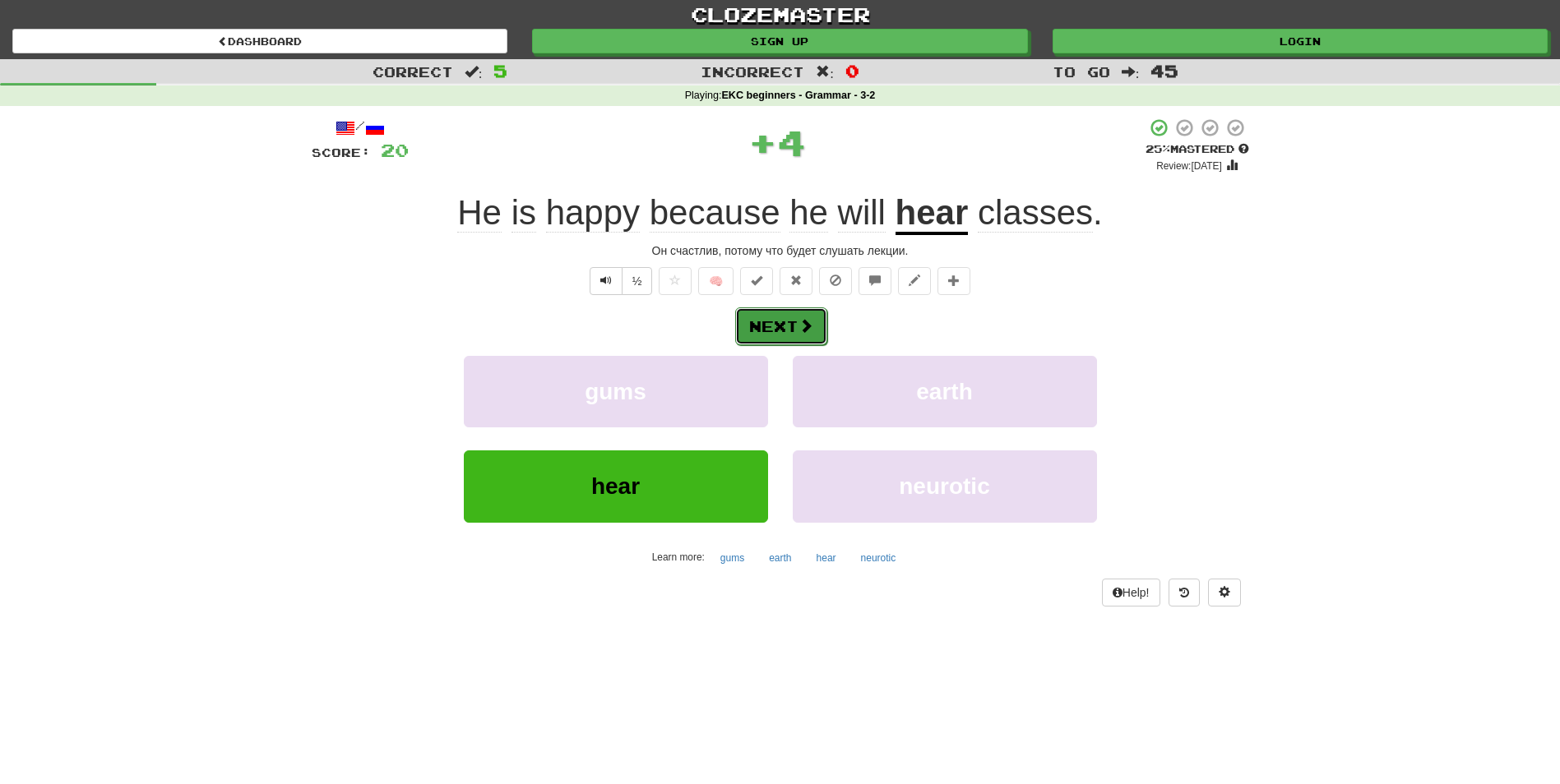
click at [804, 324] on span at bounding box center [806, 325] width 15 height 15
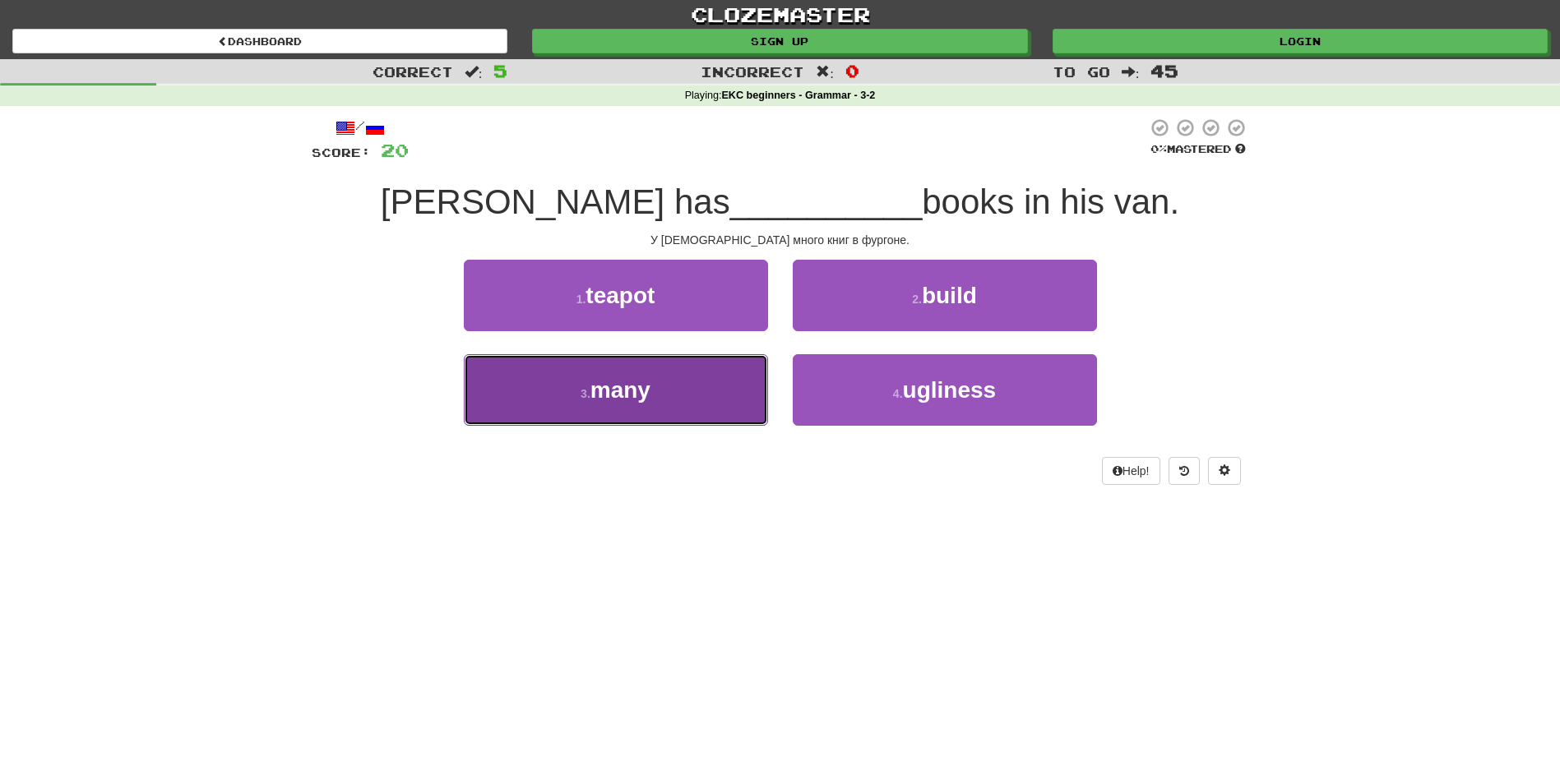
click at [622, 401] on span "many" at bounding box center [620, 390] width 60 height 26
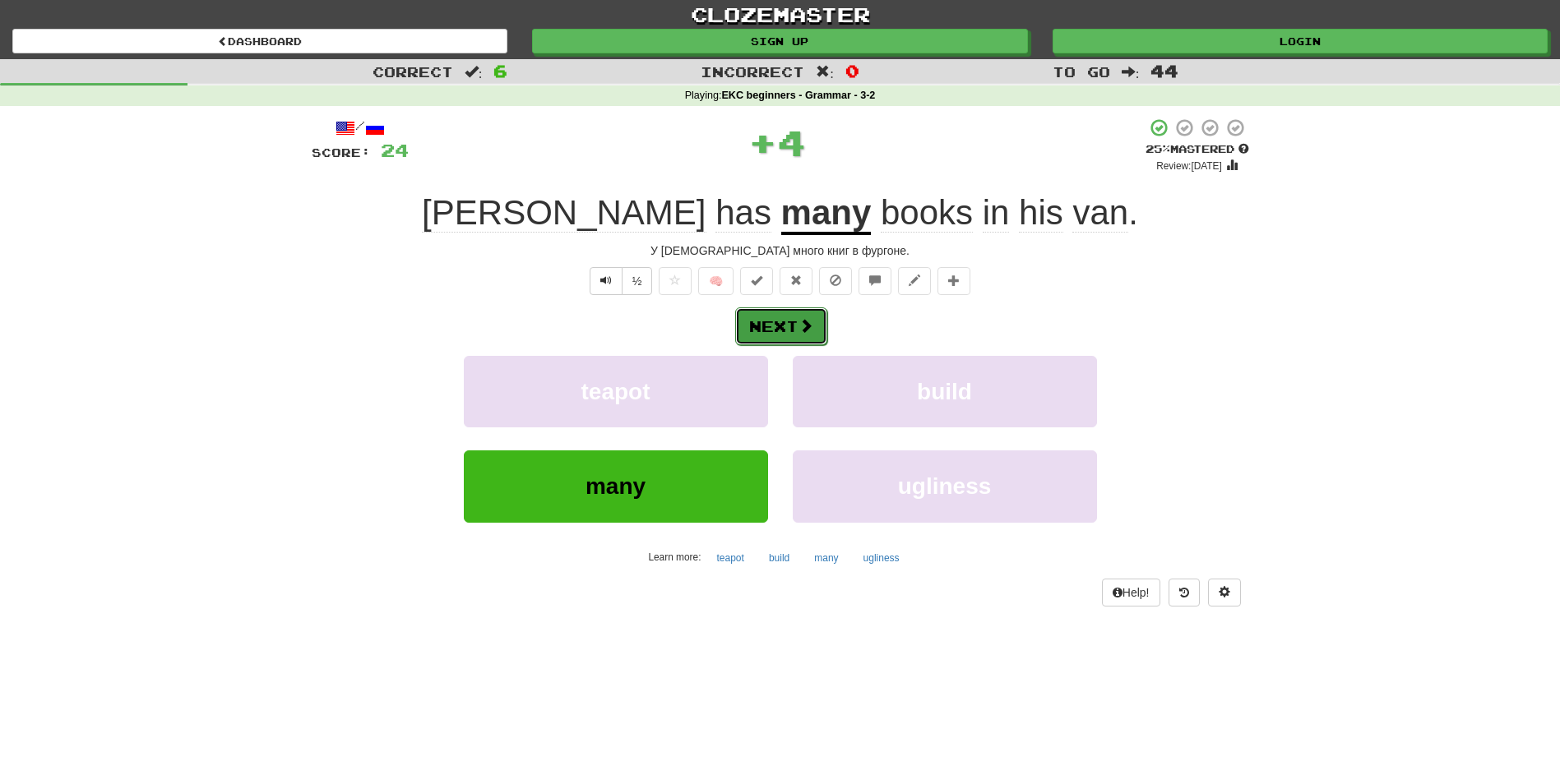
click at [760, 323] on button "Next" at bounding box center [782, 326] width 92 height 38
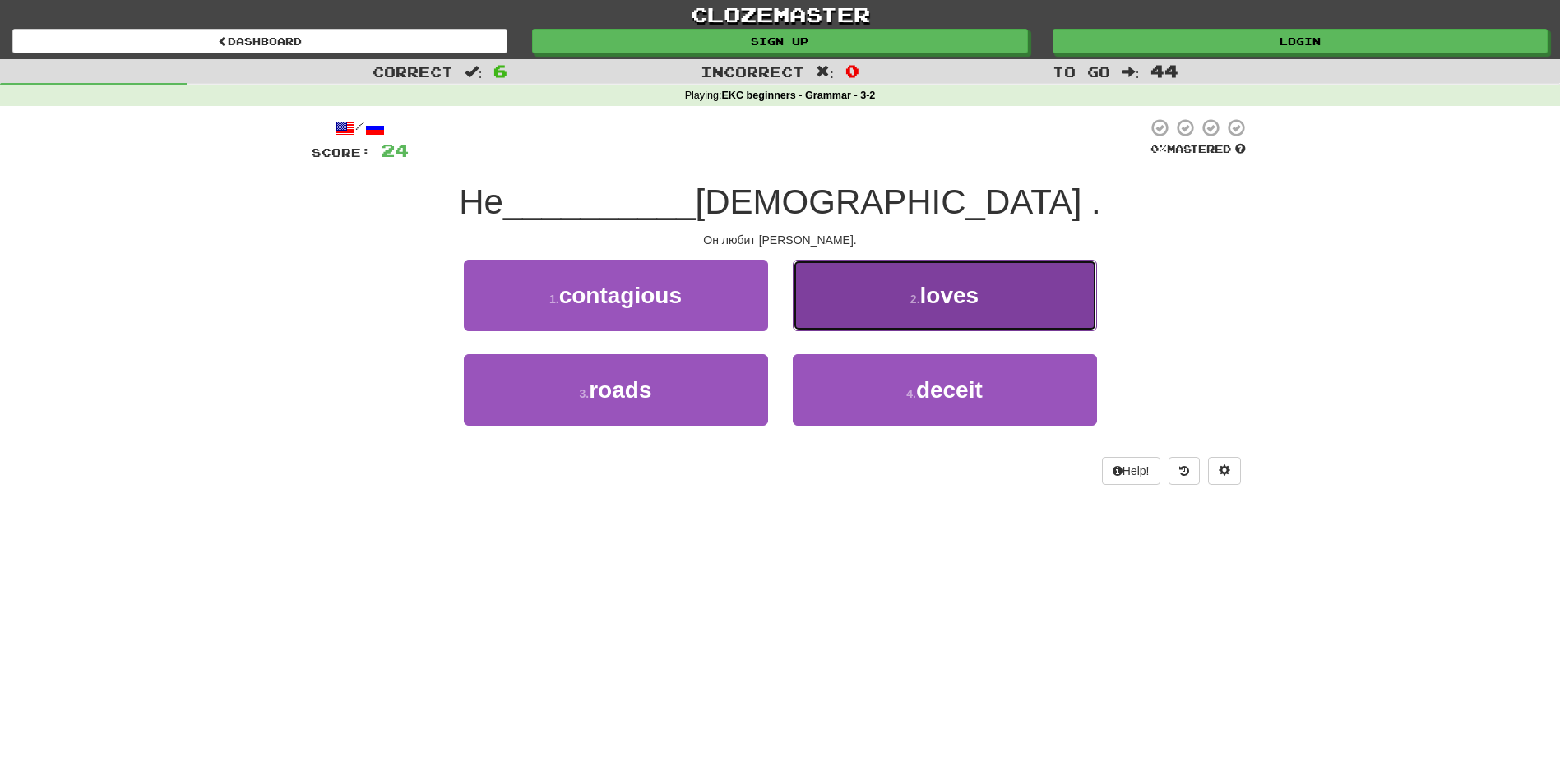
click at [1023, 308] on button "2 . loves" at bounding box center [945, 295] width 304 height 72
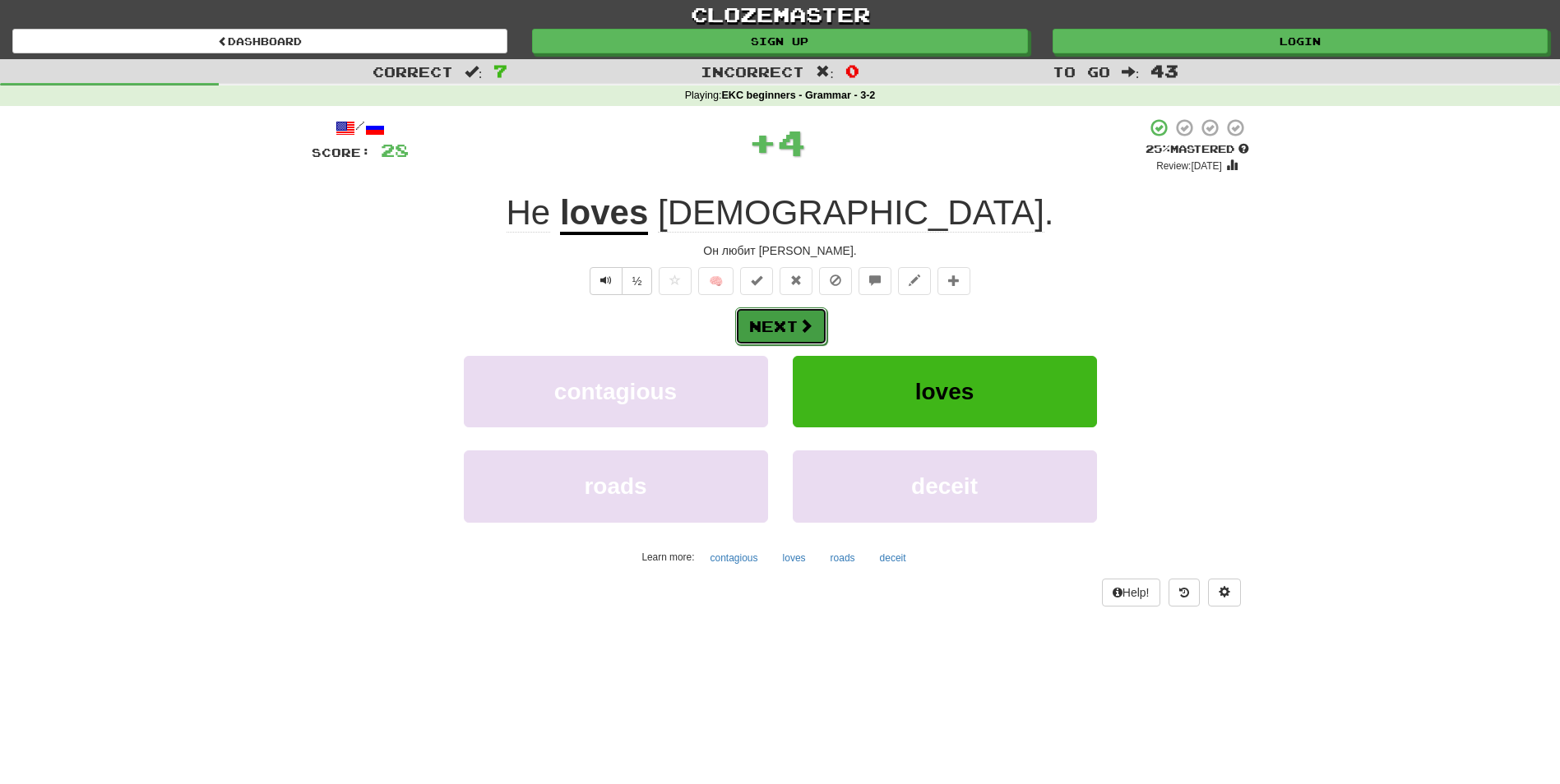
click at [797, 317] on button "Next" at bounding box center [782, 326] width 92 height 38
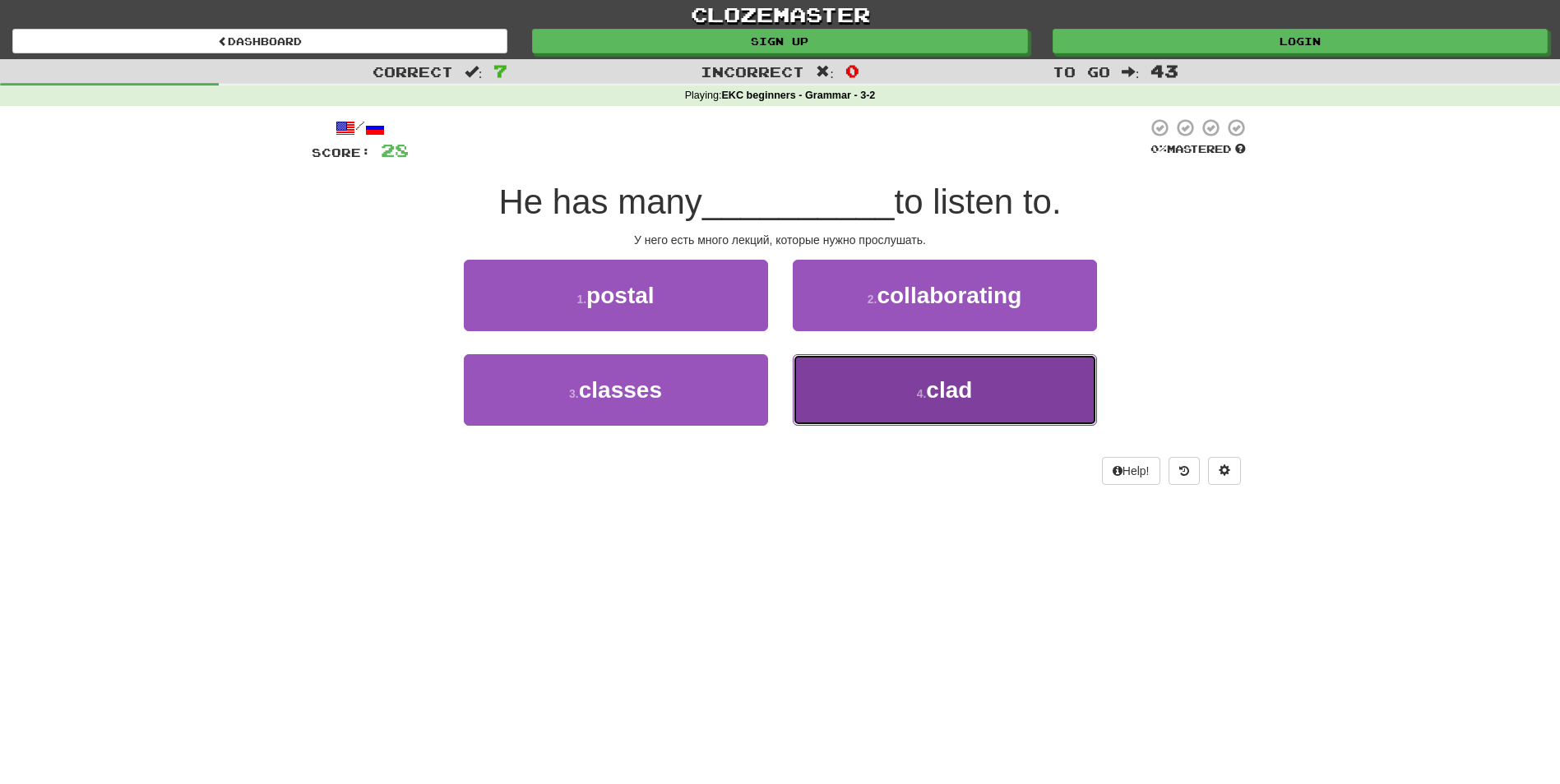
click at [853, 370] on button "4 . clad" at bounding box center [945, 390] width 304 height 72
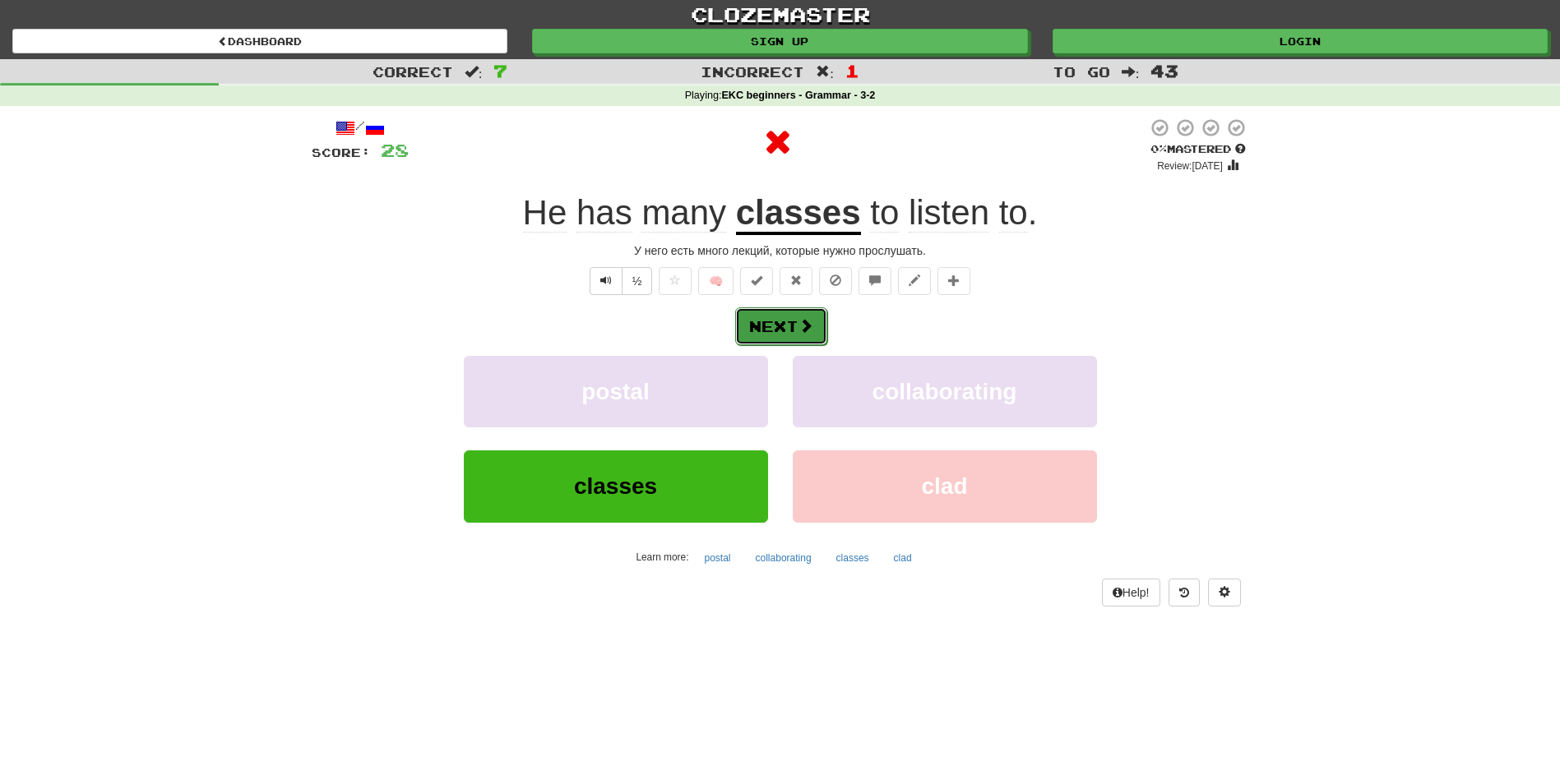
click at [789, 334] on button "Next" at bounding box center [782, 326] width 92 height 38
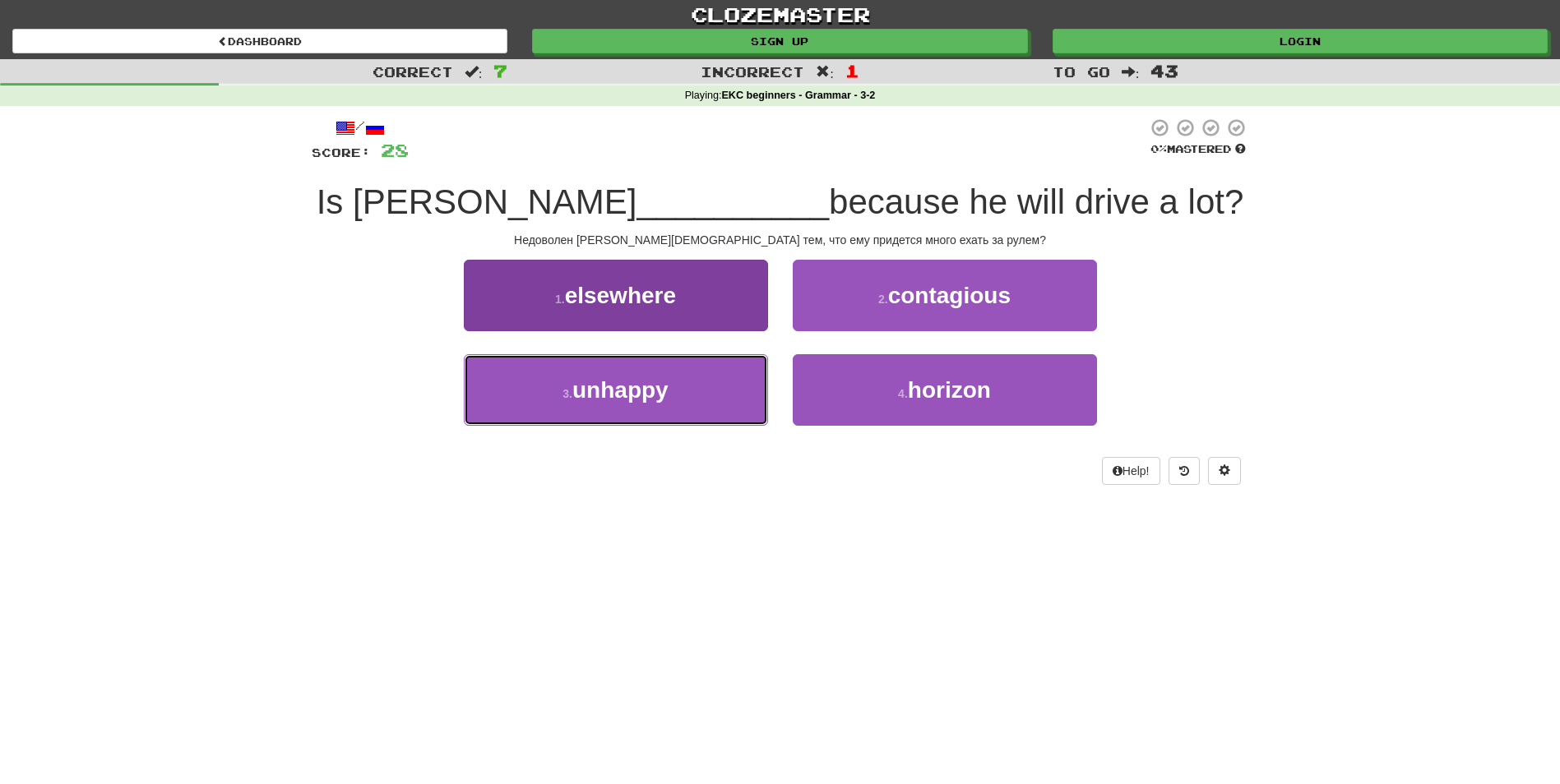
drag, startPoint x: 584, startPoint y: 406, endPoint x: 664, endPoint y: 387, distance: 82.2
click at [584, 406] on button "3 . unhappy" at bounding box center [616, 390] width 304 height 72
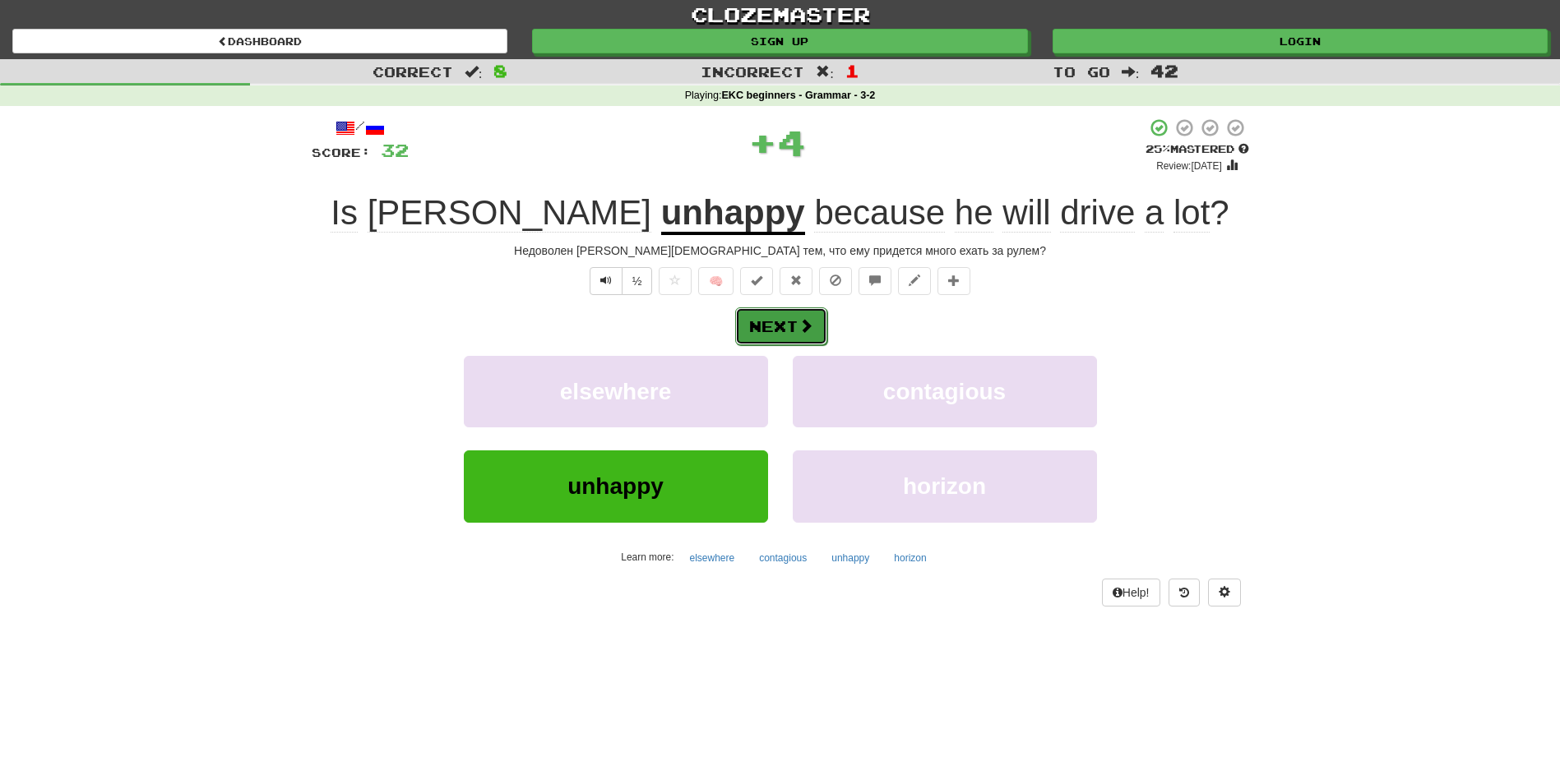
click at [748, 331] on button "Next" at bounding box center [782, 326] width 92 height 38
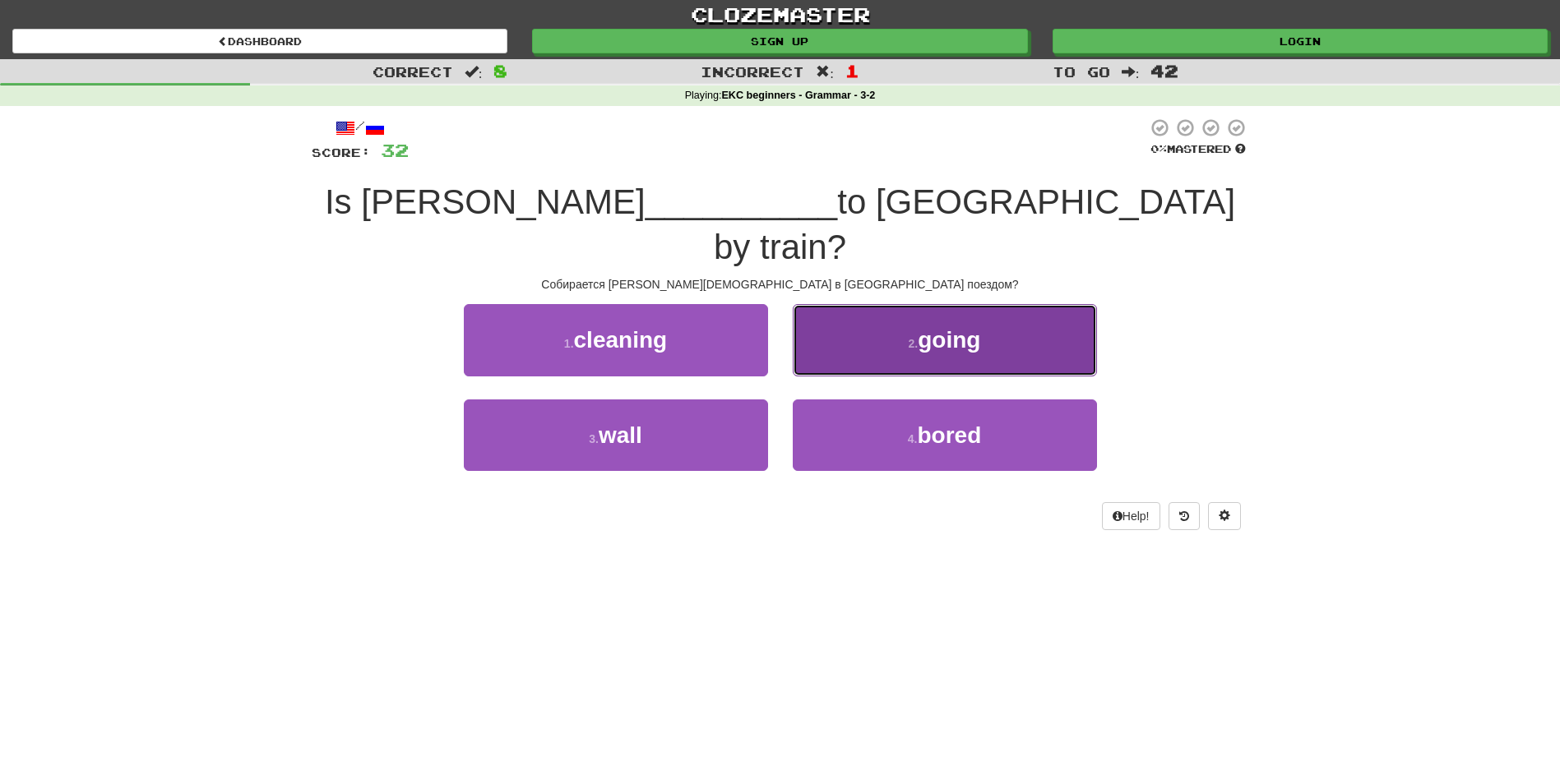
click at [941, 304] on button "2 . going" at bounding box center [945, 340] width 304 height 72
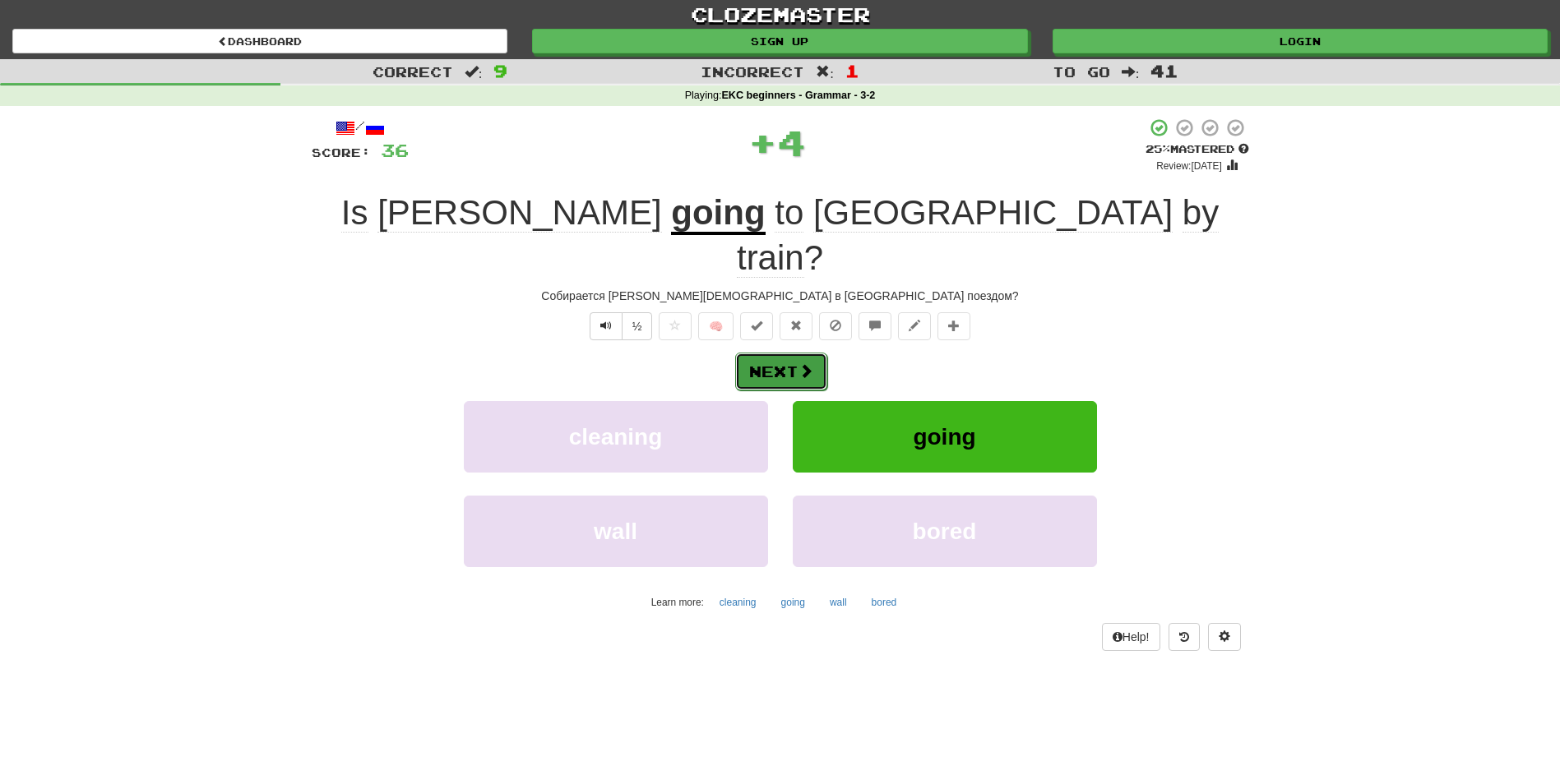
click at [804, 363] on span at bounding box center [806, 370] width 15 height 15
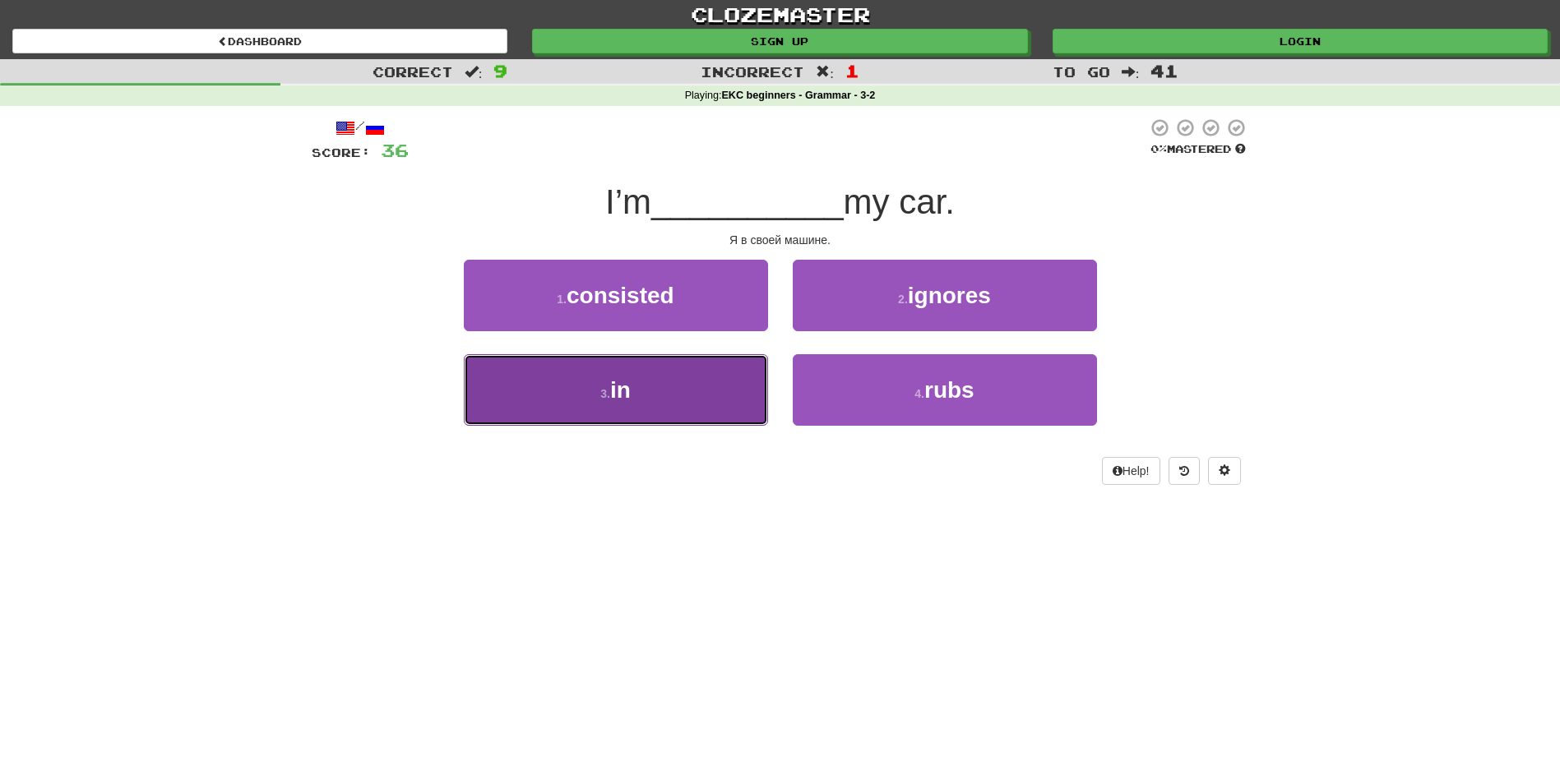
click at [683, 392] on button "3 . in" at bounding box center [616, 390] width 304 height 72
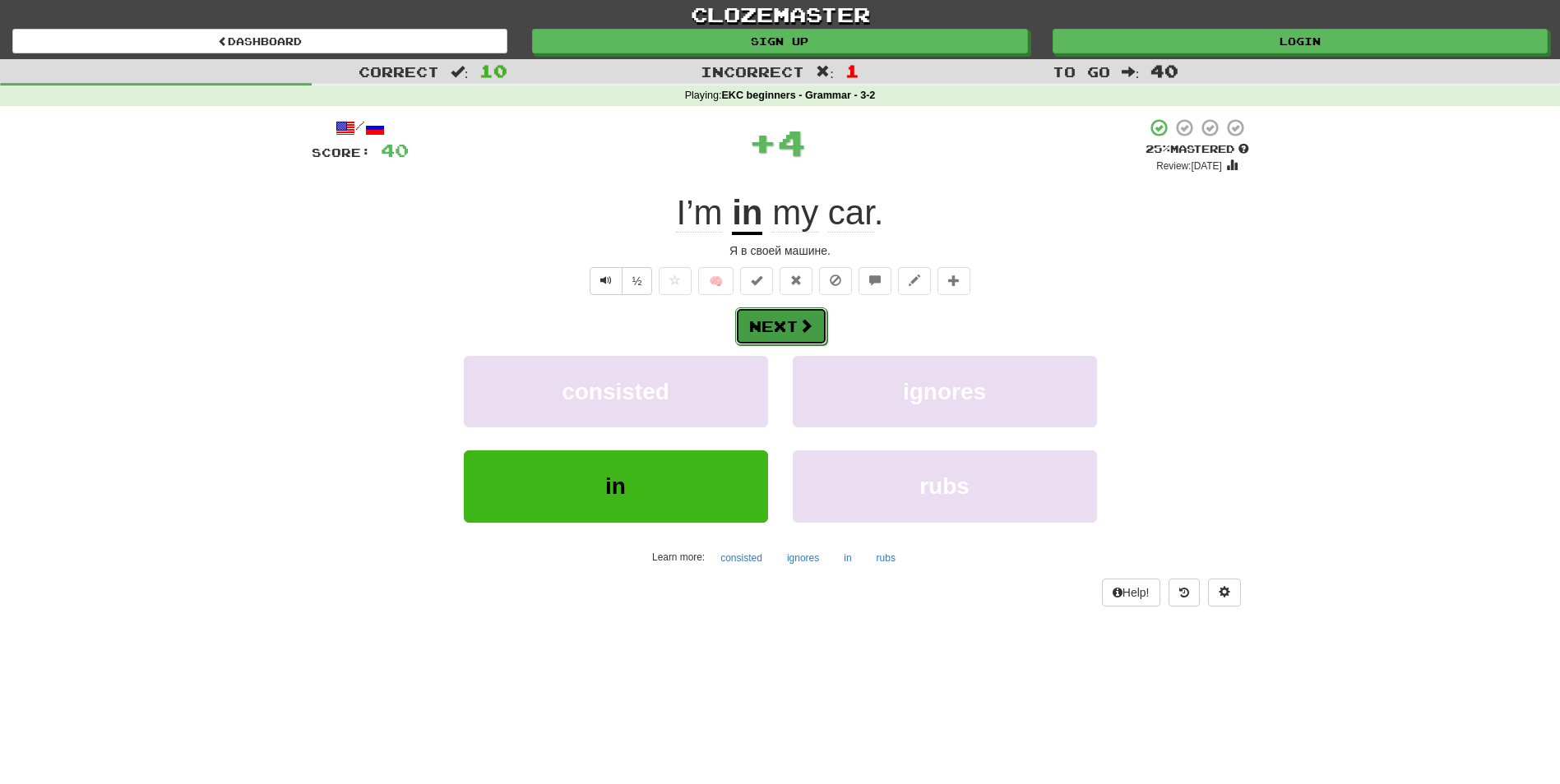
click at [774, 319] on button "Next" at bounding box center [782, 326] width 92 height 38
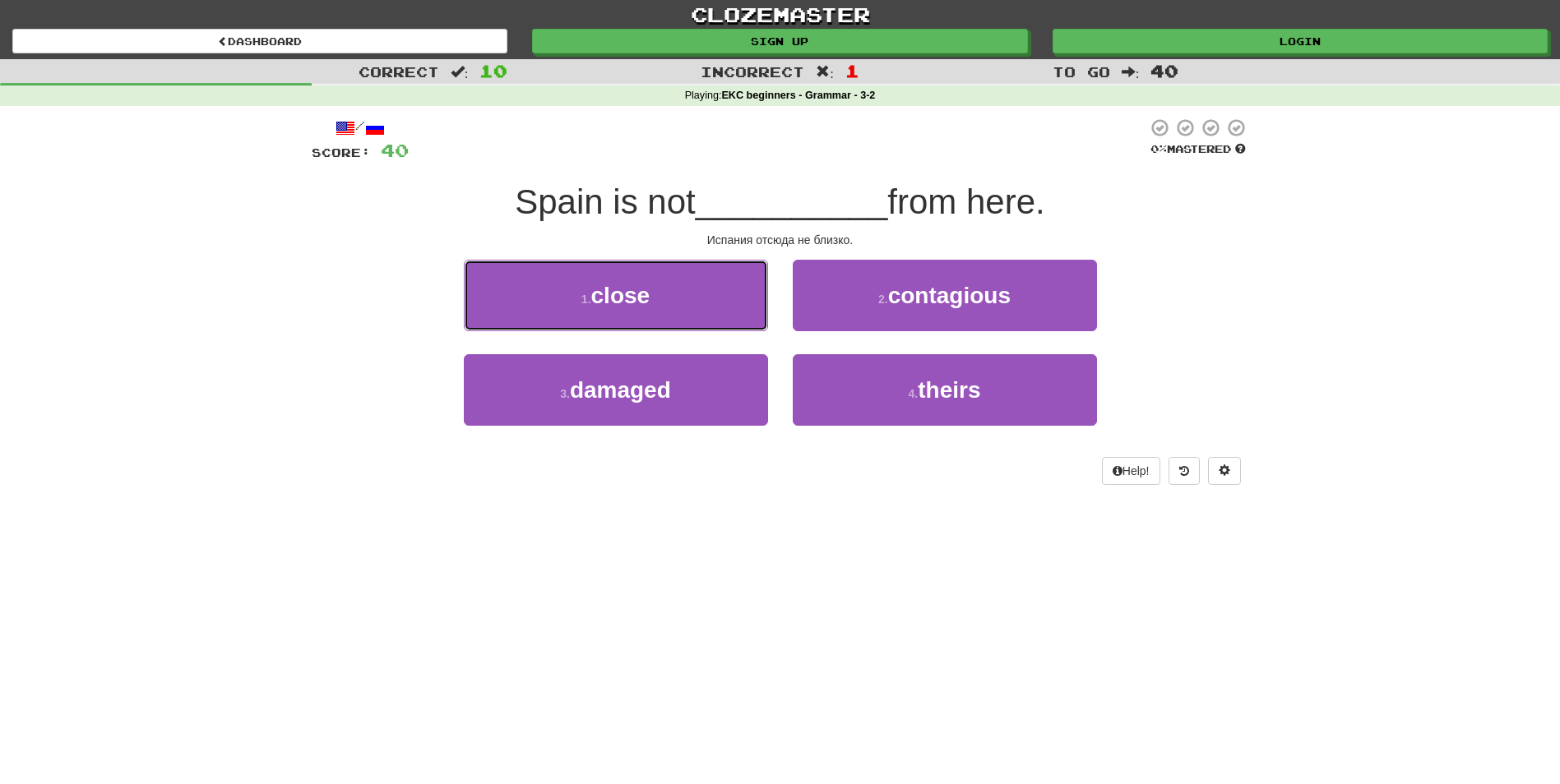
drag, startPoint x: 749, startPoint y: 305, endPoint x: 772, endPoint y: 296, distance: 24.7
click at [746, 319] on button "1 . close" at bounding box center [616, 295] width 304 height 72
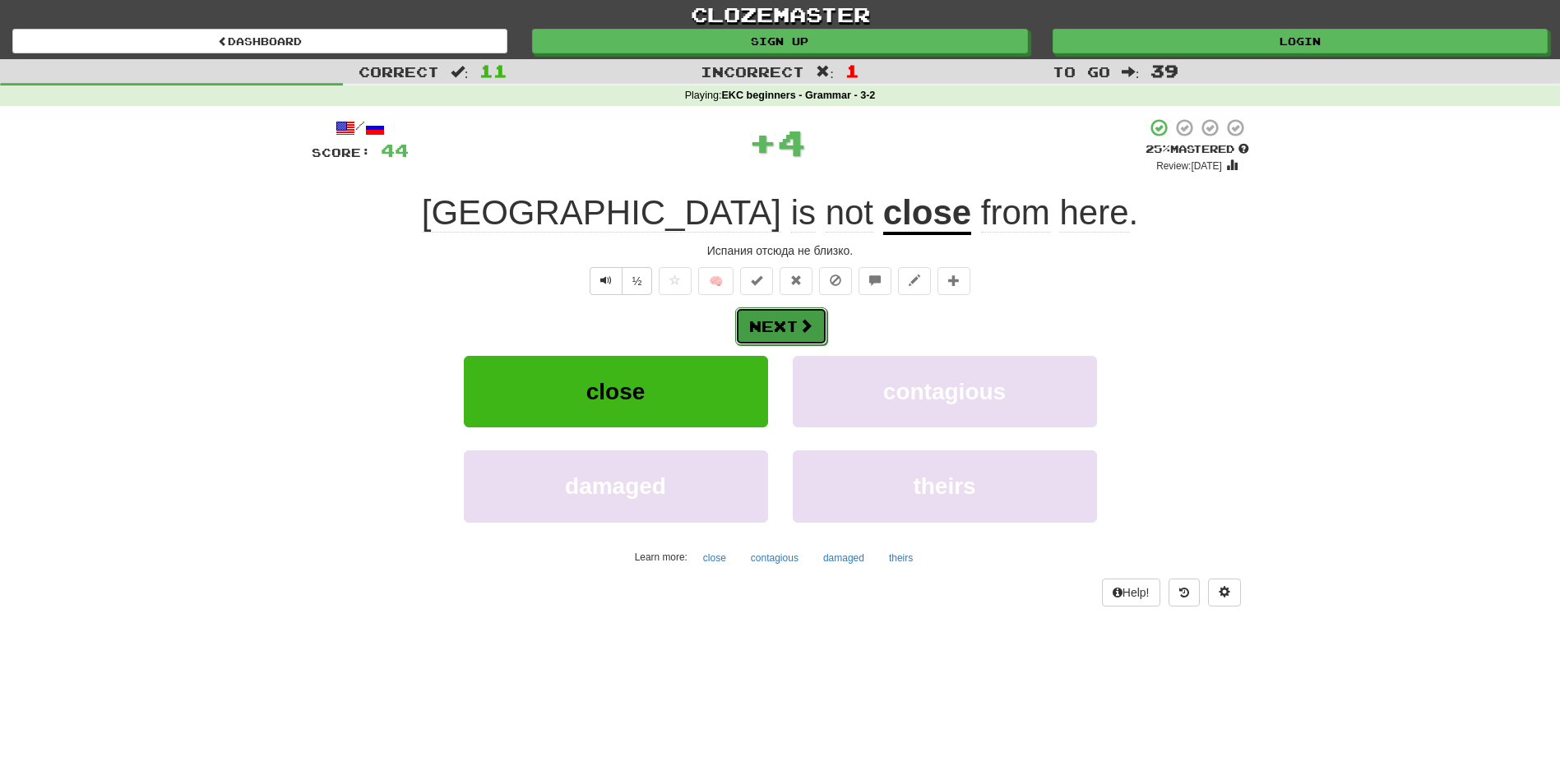
click at [792, 333] on button "Next" at bounding box center [782, 326] width 92 height 38
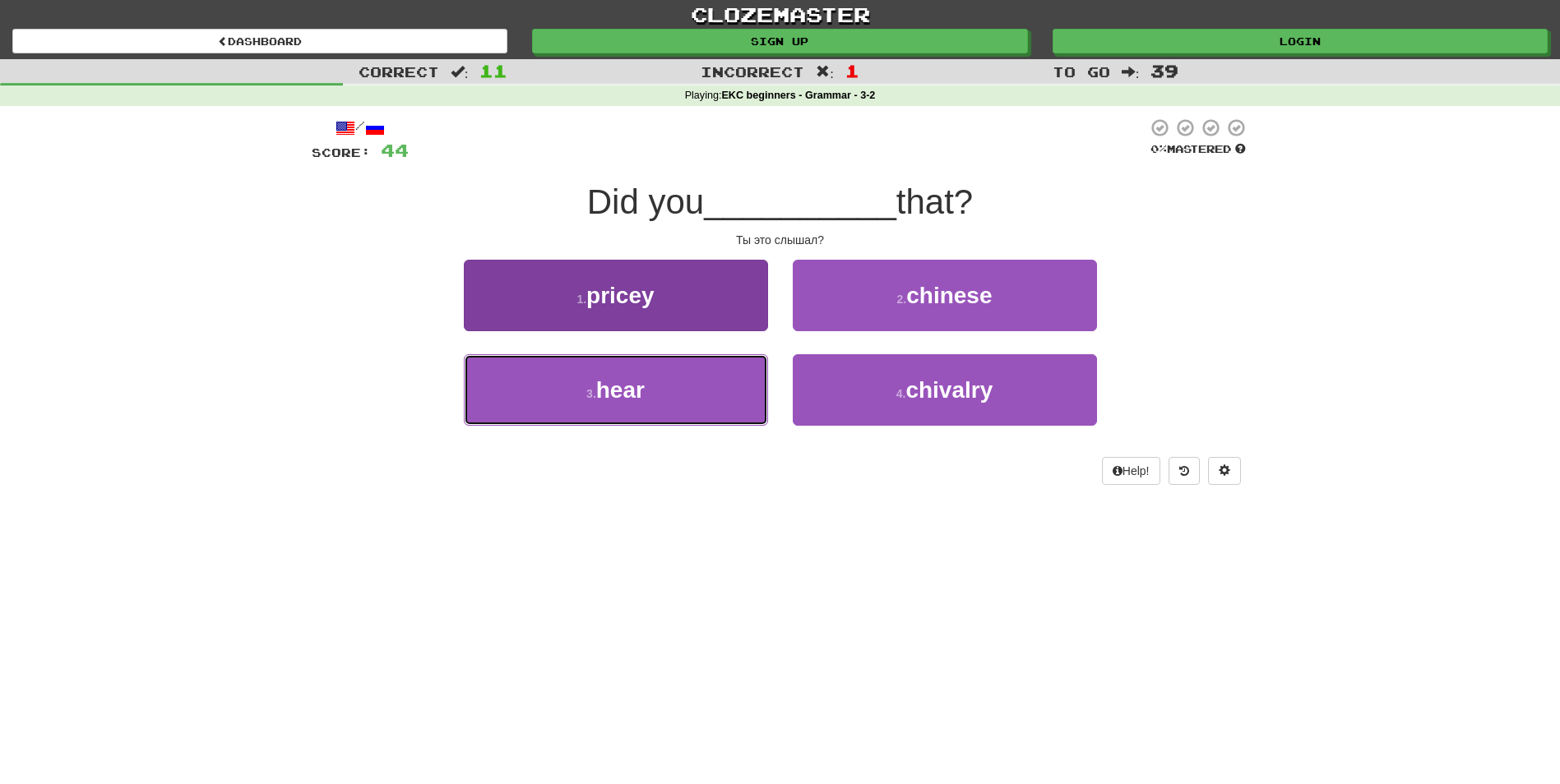
drag, startPoint x: 712, startPoint y: 383, endPoint x: 734, endPoint y: 369, distance: 26.1
click at [708, 384] on button "3 . hear" at bounding box center [616, 390] width 304 height 72
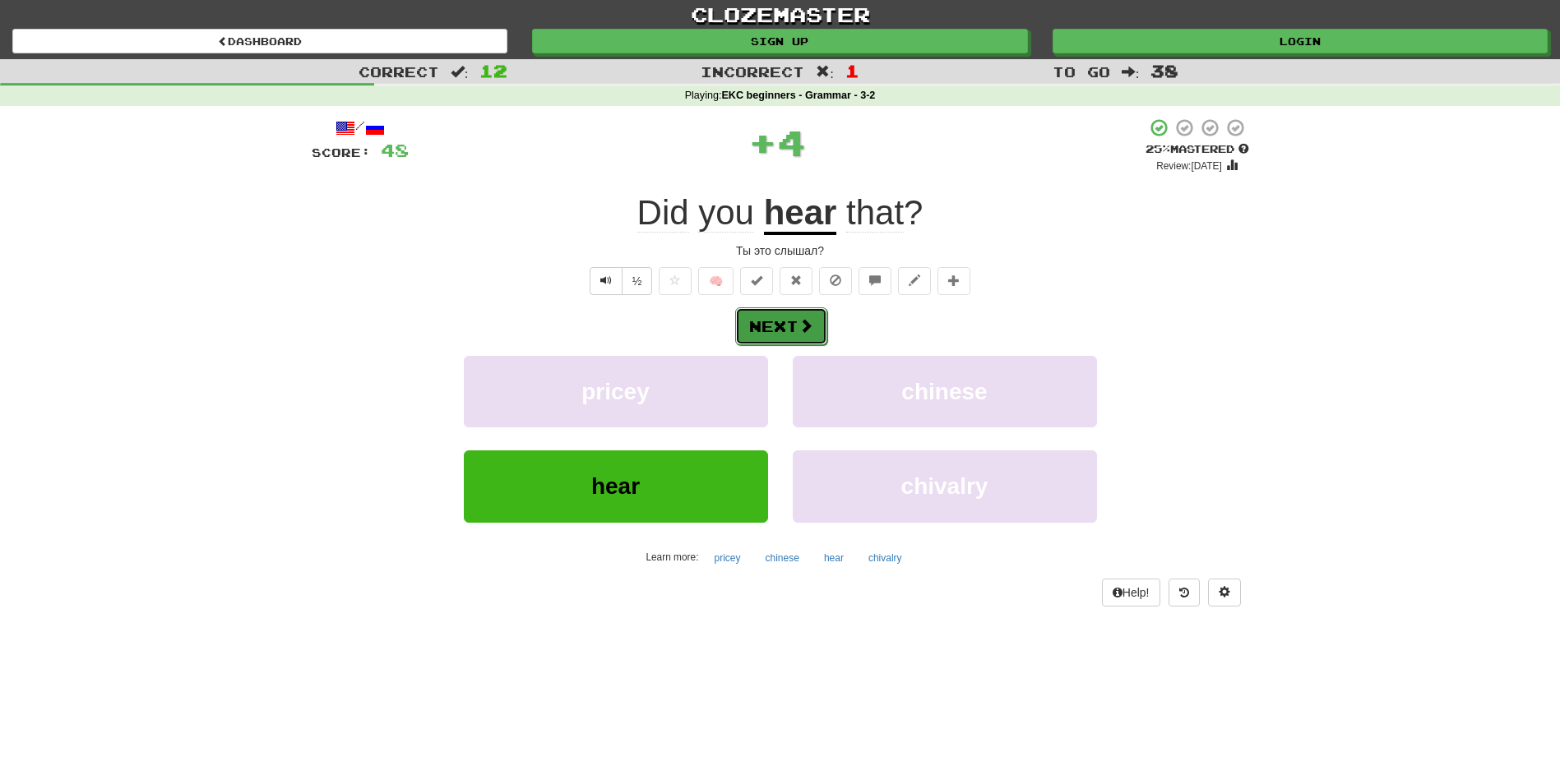
click at [782, 314] on button "Next" at bounding box center [782, 326] width 92 height 38
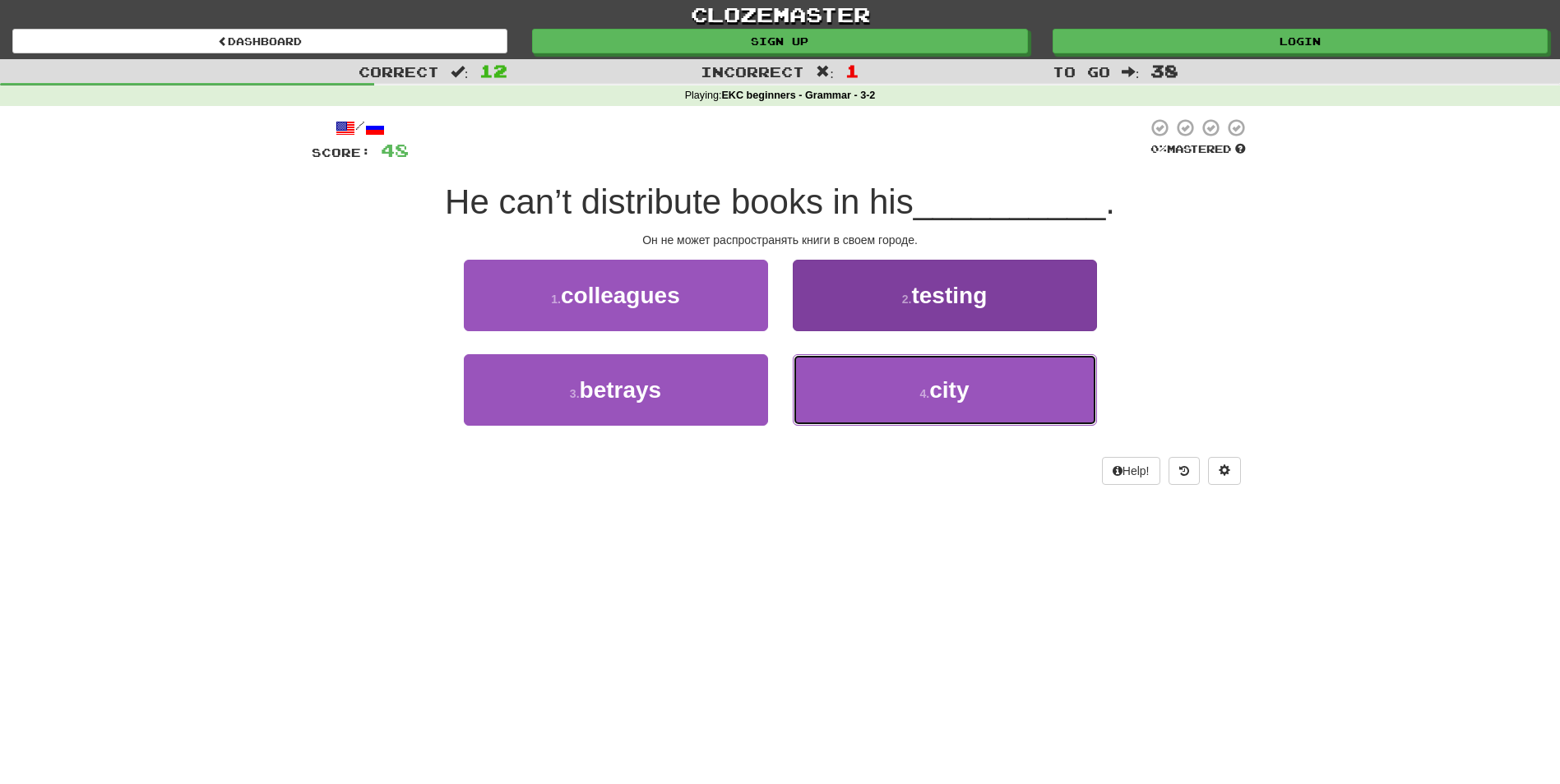
click at [862, 389] on button "4 . city" at bounding box center [945, 390] width 304 height 72
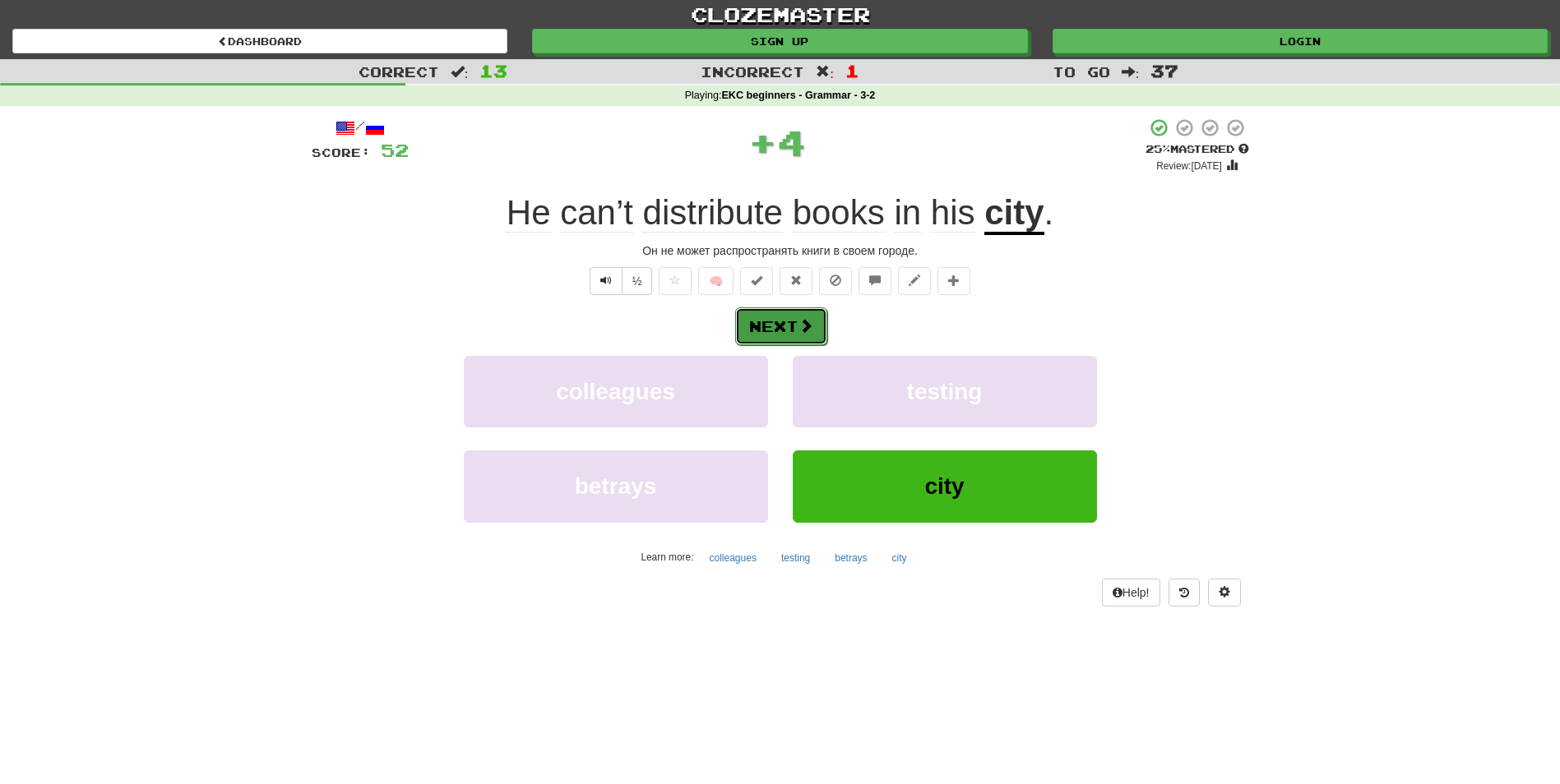
click at [777, 341] on button "Next" at bounding box center [782, 326] width 92 height 38
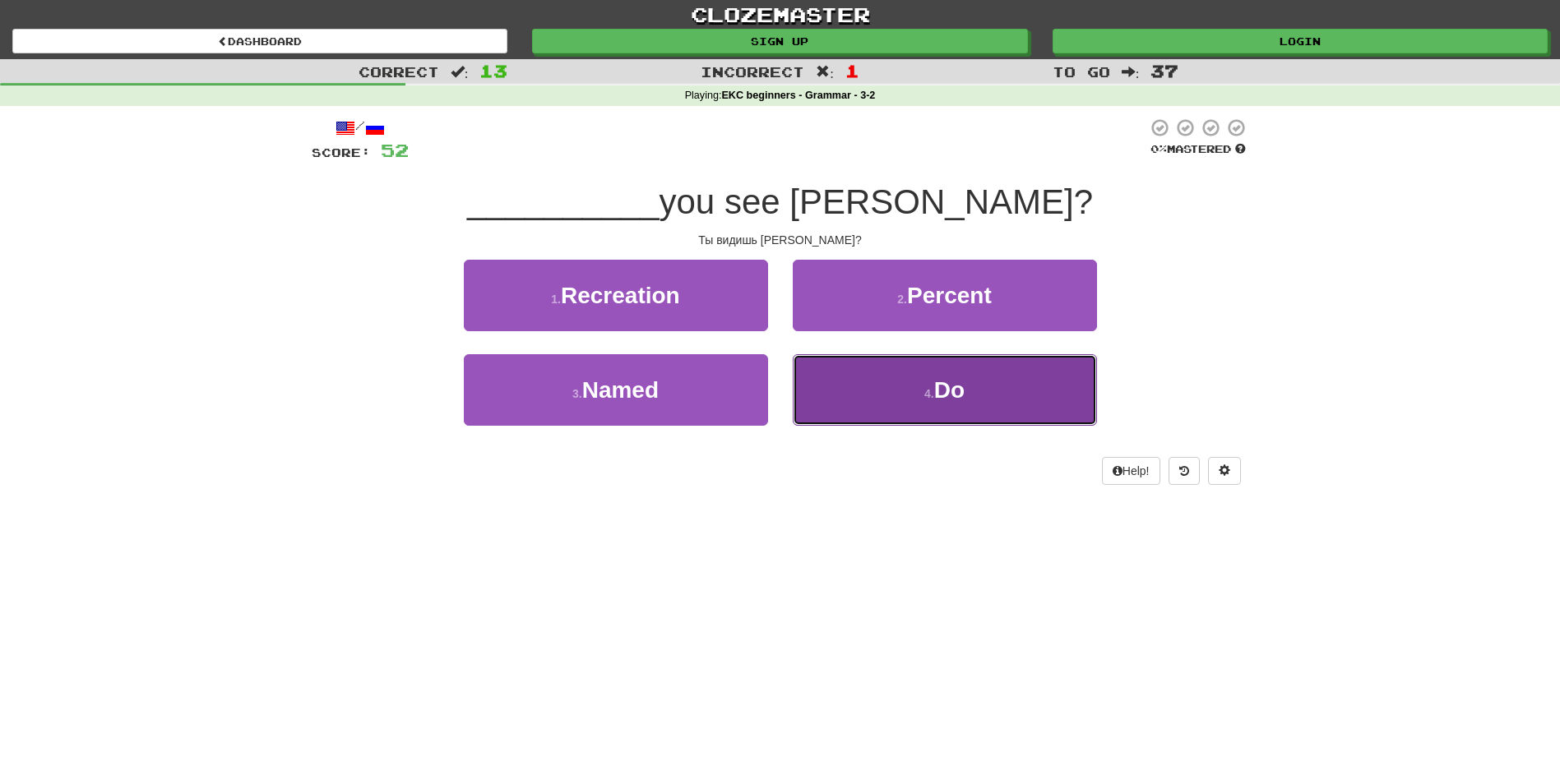
click at [918, 409] on button "4 . Do" at bounding box center [945, 390] width 304 height 72
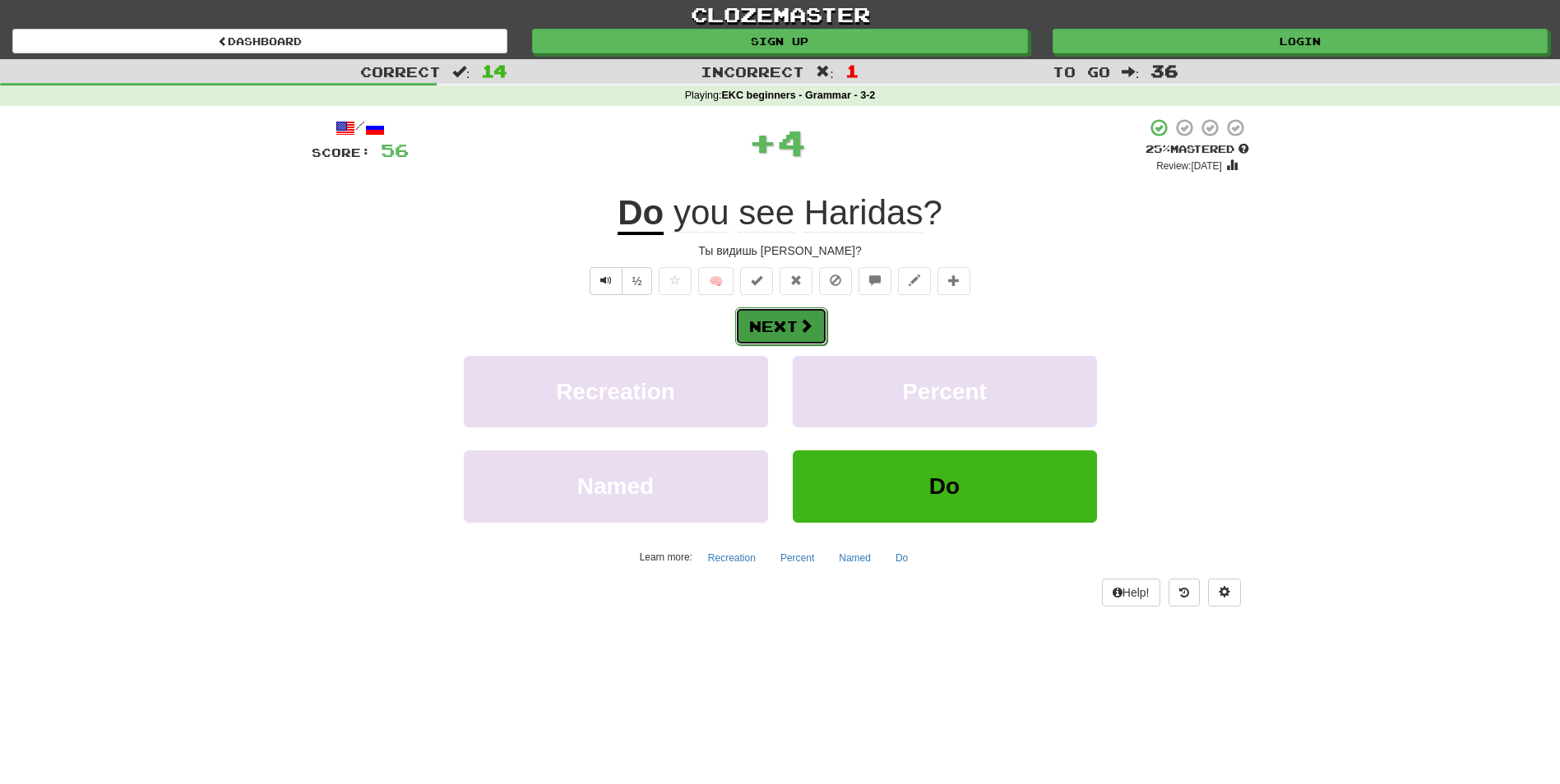
click at [777, 325] on button "Next" at bounding box center [782, 326] width 92 height 38
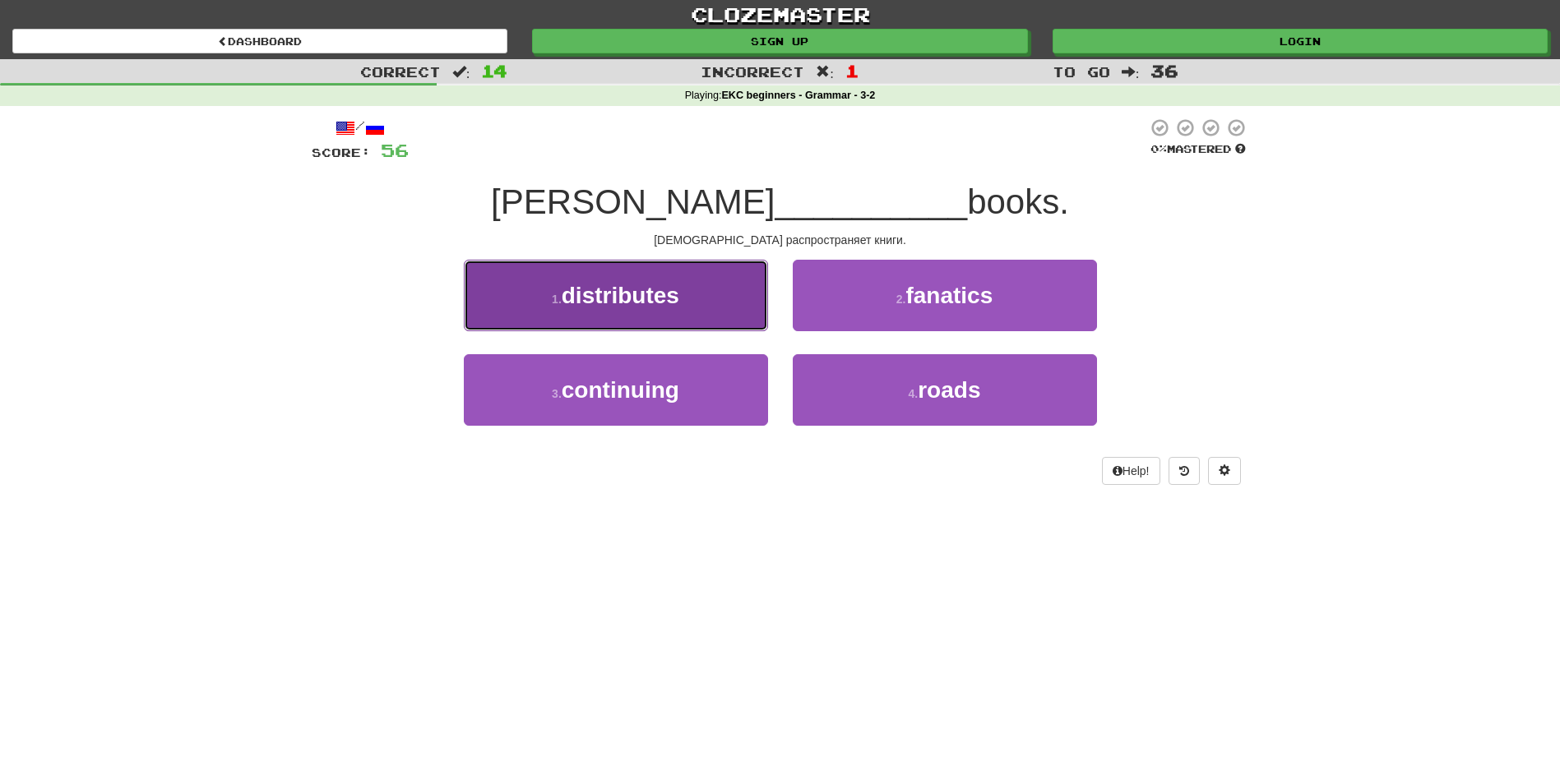
click at [730, 283] on button "1 . distributes" at bounding box center [616, 295] width 304 height 72
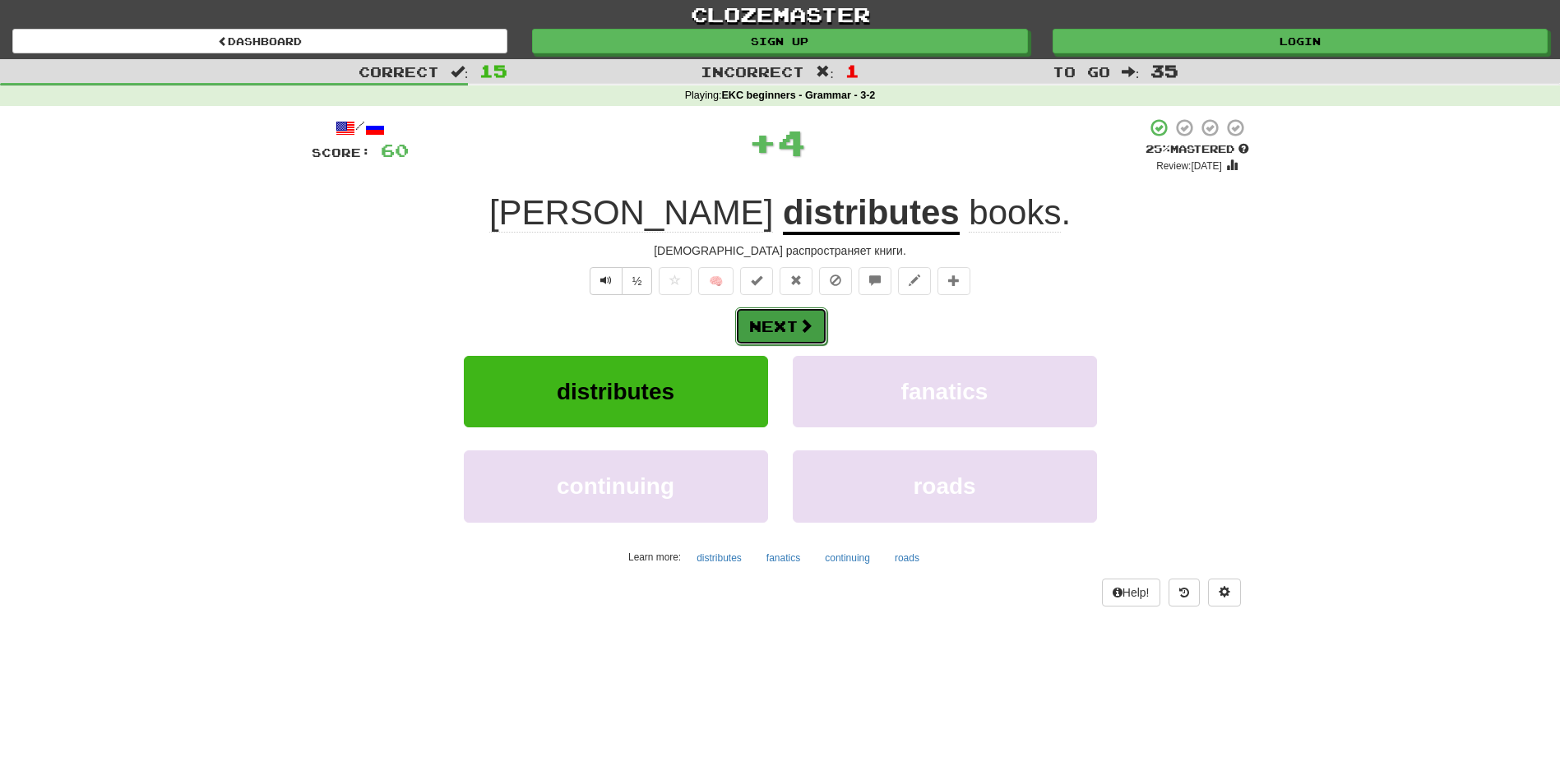
click at [787, 322] on button "Next" at bounding box center [782, 326] width 92 height 38
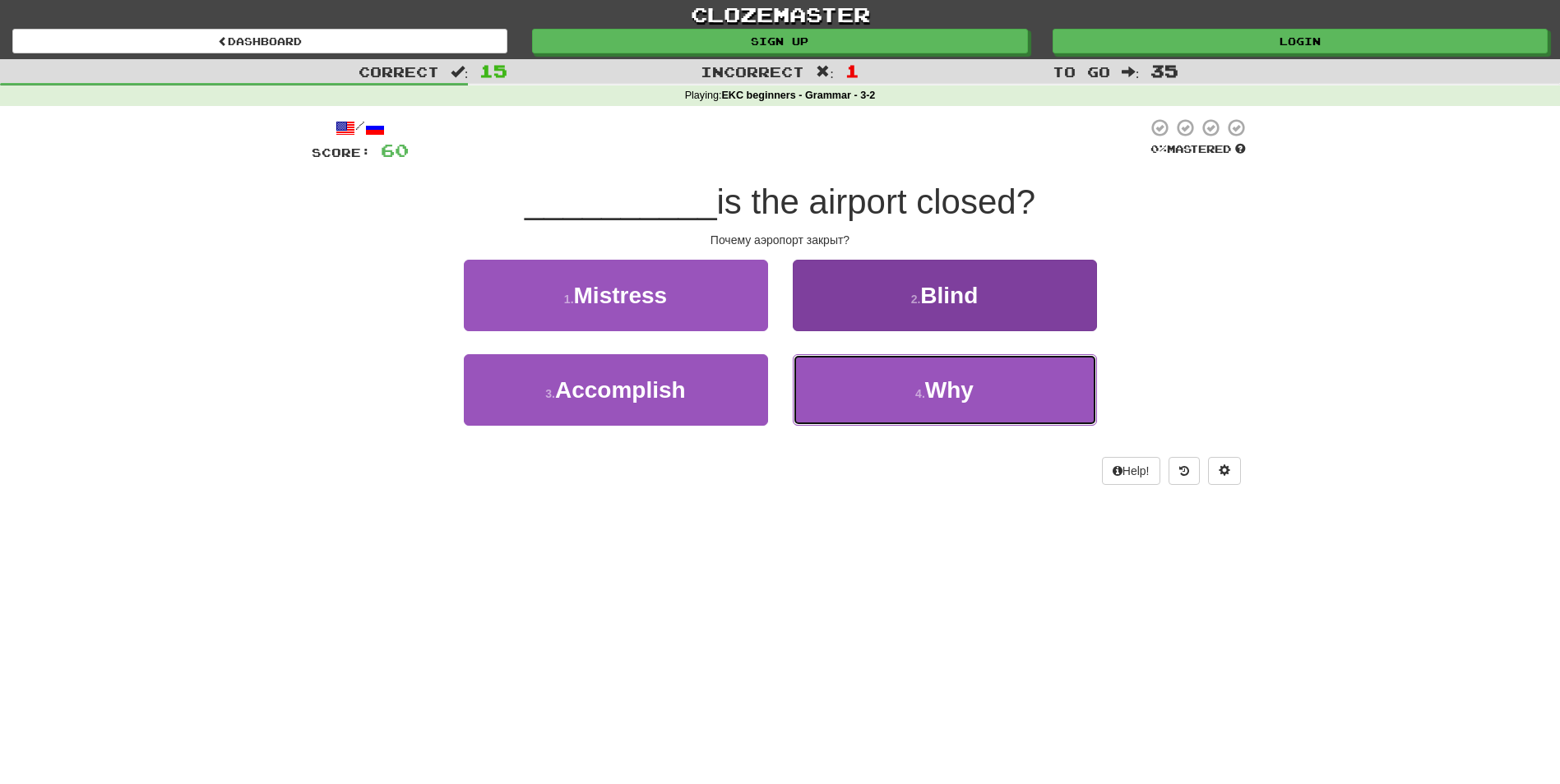
drag, startPoint x: 917, startPoint y: 399, endPoint x: 874, endPoint y: 365, distance: 54.8
click at [916, 399] on small "4 ." at bounding box center [920, 393] width 10 height 13
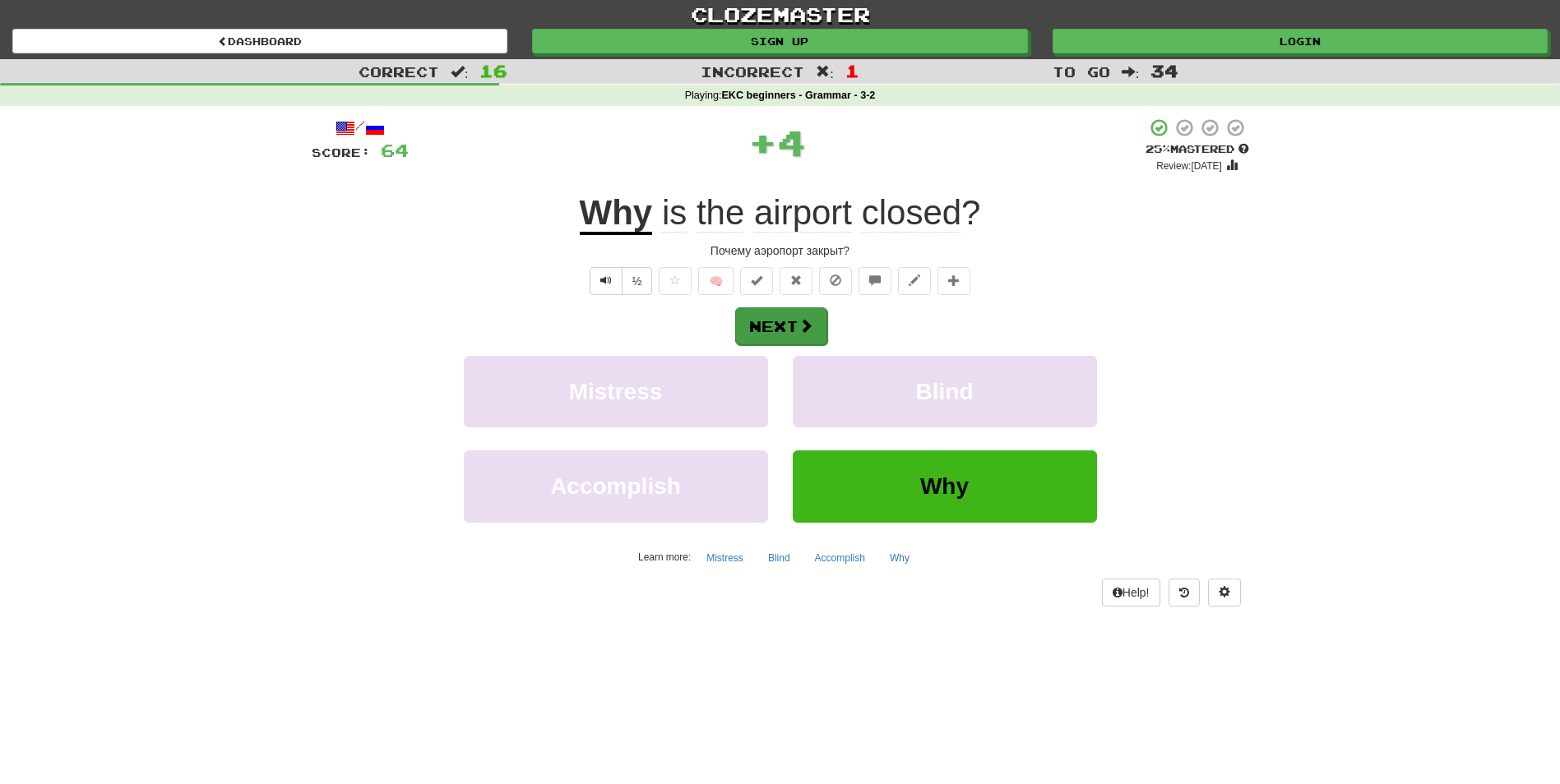
drag, startPoint x: 811, startPoint y: 346, endPoint x: 815, endPoint y: 331, distance: 15.5
click at [812, 338] on div "Next Mistress Blind Accomplish Why Learn more: Mistress Blind Accomplish Why" at bounding box center [780, 438] width 937 height 264
click at [815, 326] on button "Next" at bounding box center [782, 326] width 92 height 38
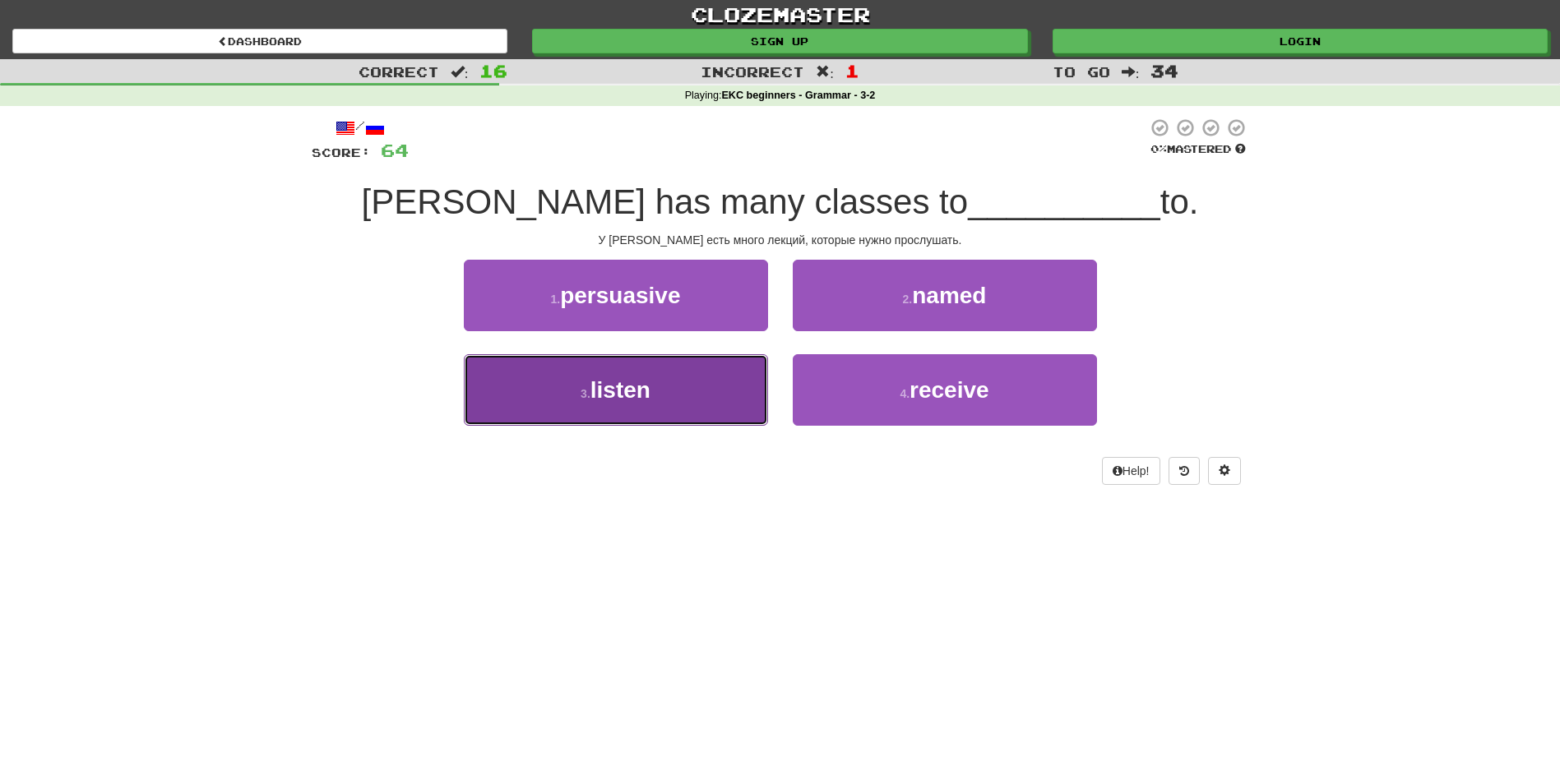
click at [677, 388] on button "3 . listen" at bounding box center [616, 390] width 304 height 72
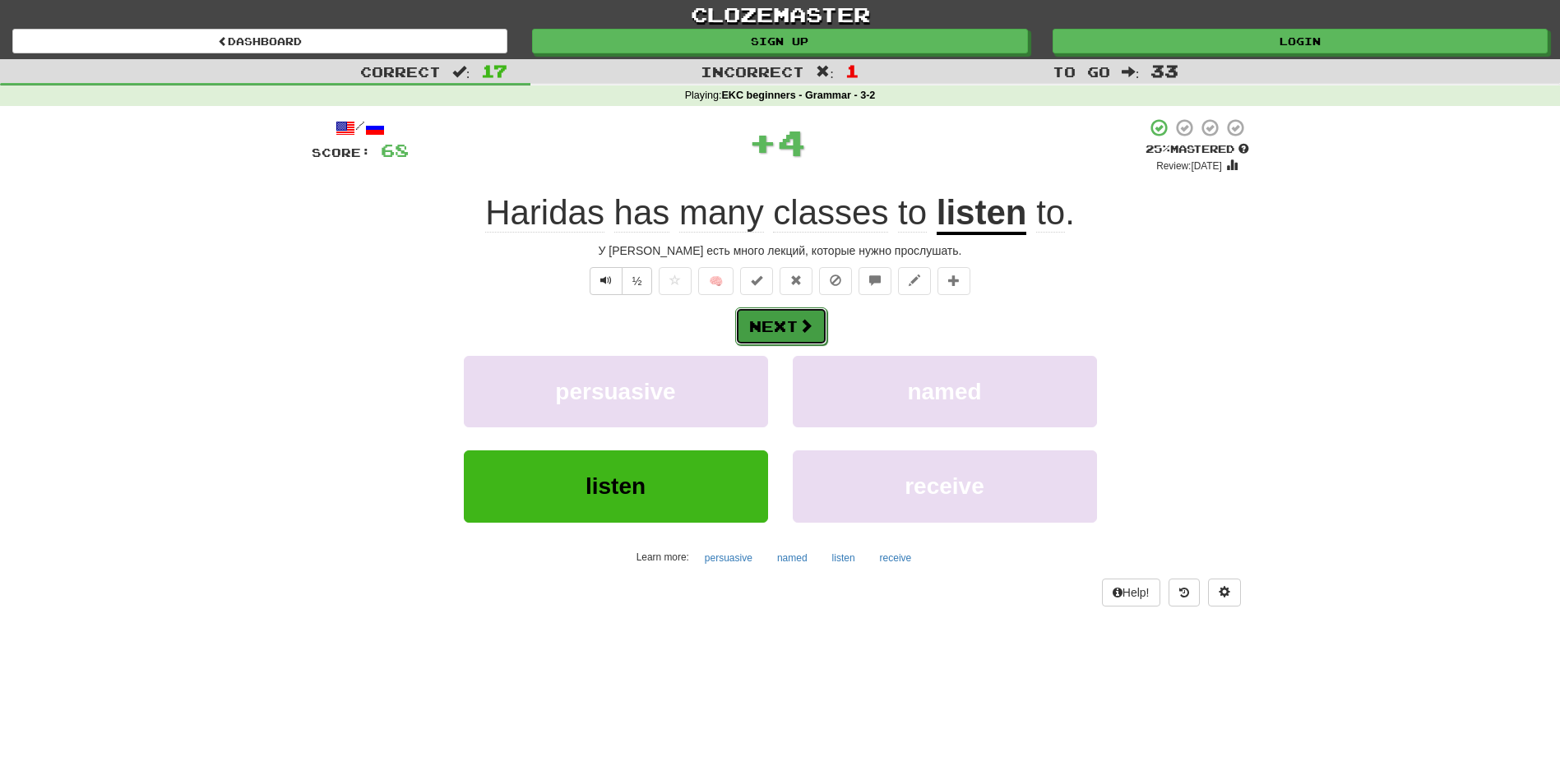
click at [773, 326] on button "Next" at bounding box center [782, 326] width 92 height 38
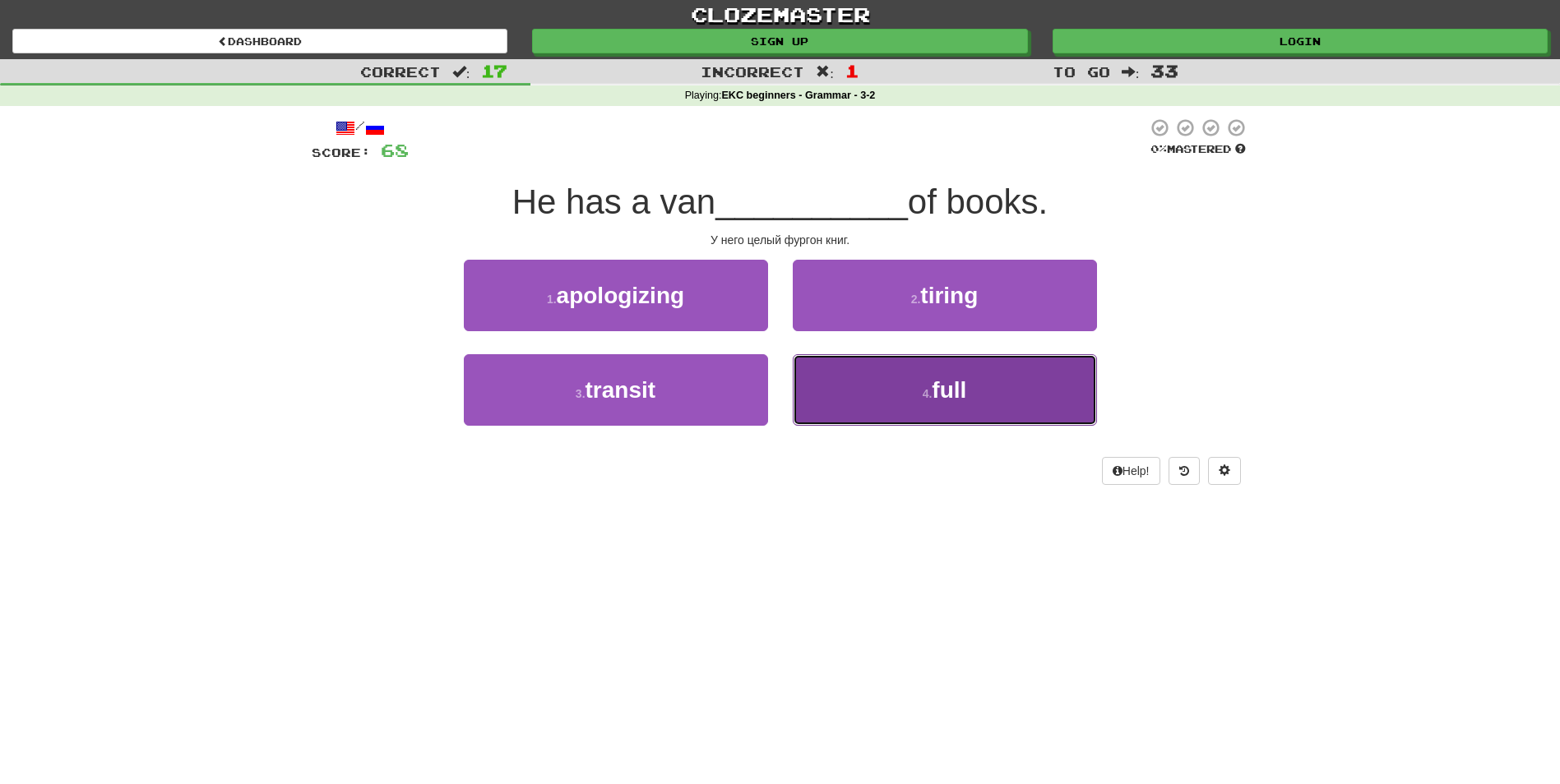
click at [852, 376] on button "4 . full" at bounding box center [945, 390] width 304 height 72
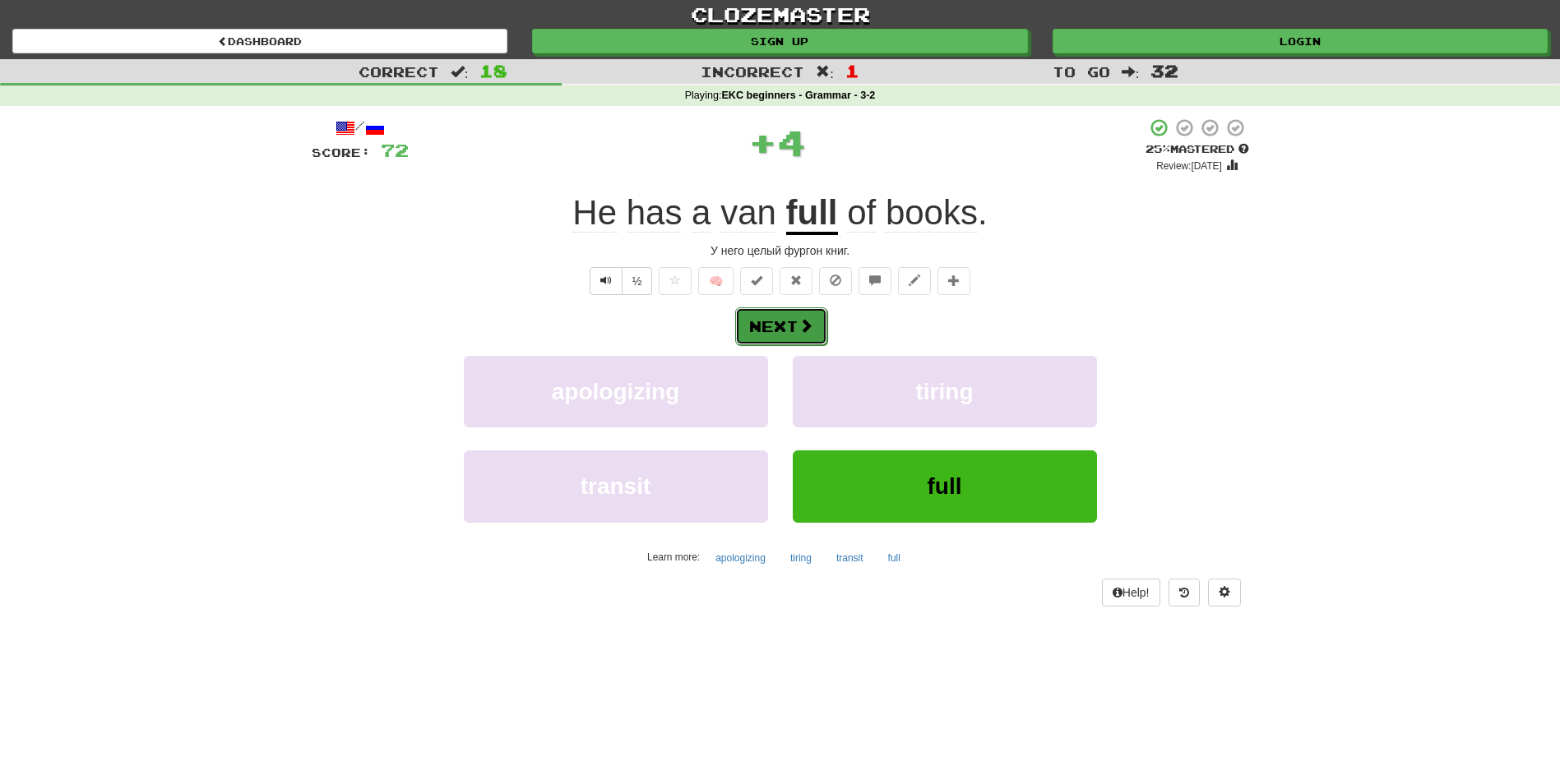
click at [789, 331] on button "Next" at bounding box center [782, 326] width 92 height 38
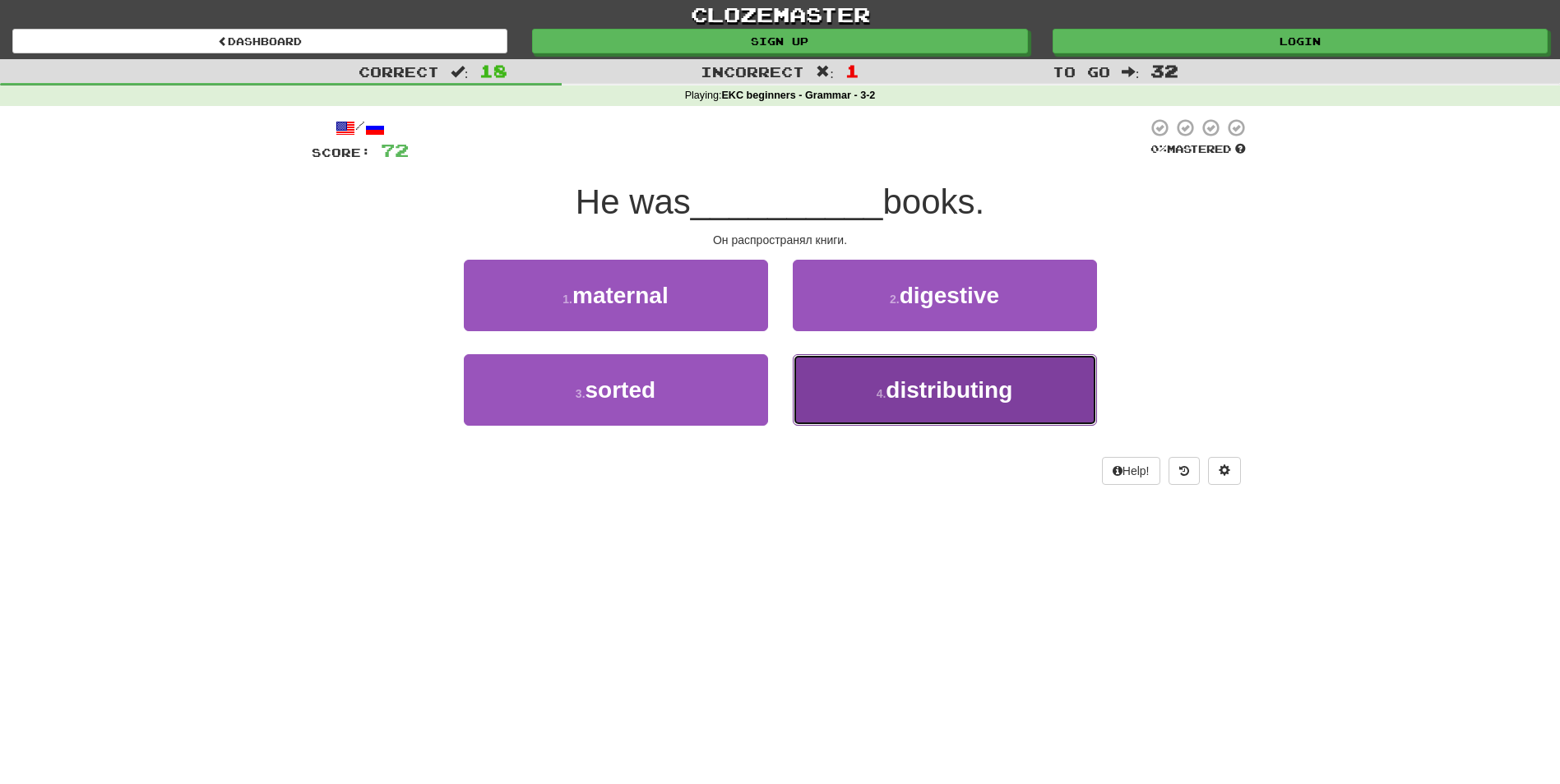
click at [875, 391] on button "4 . distributing" at bounding box center [945, 390] width 304 height 72
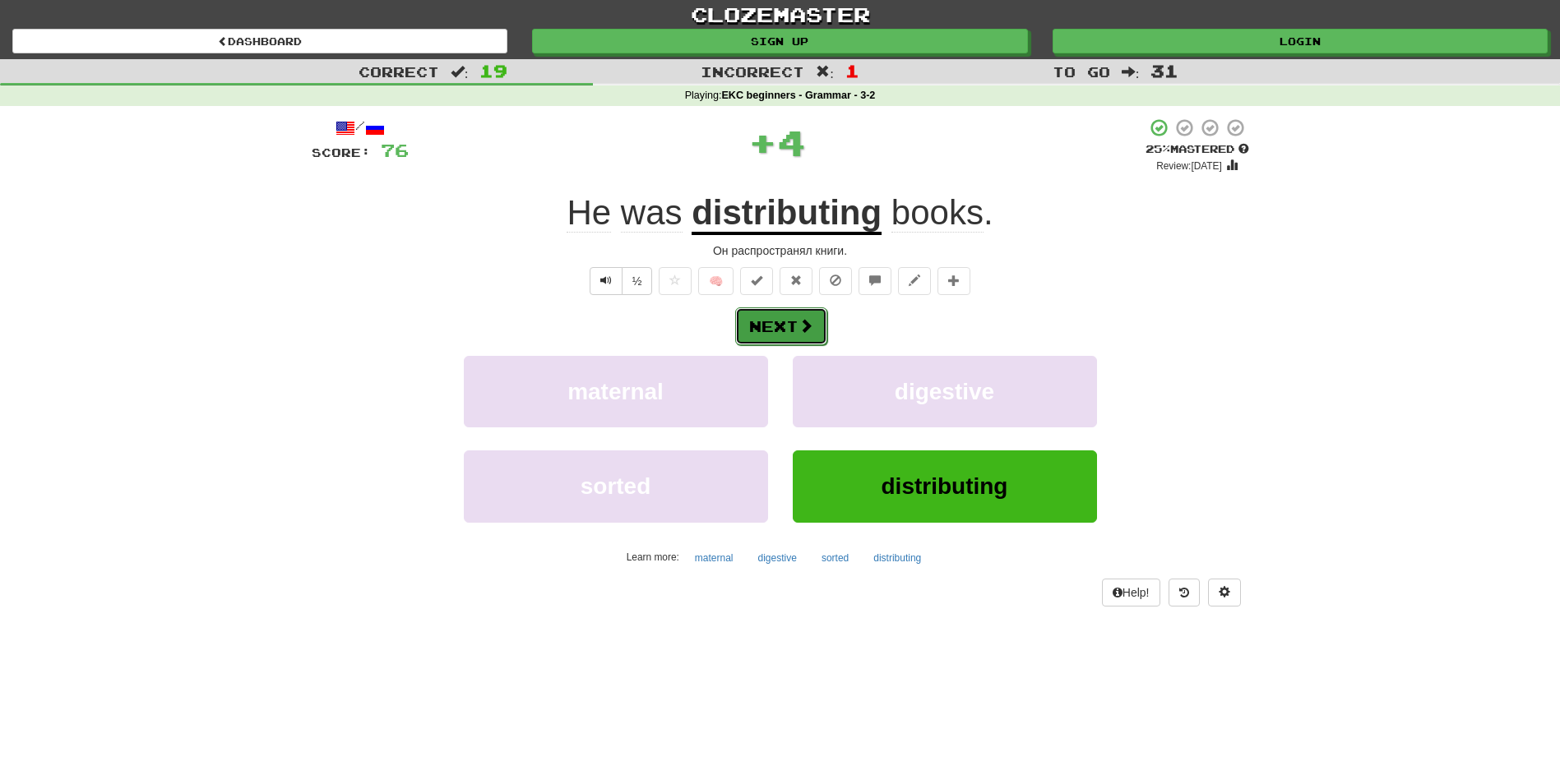
click at [806, 331] on span at bounding box center [806, 325] width 15 height 15
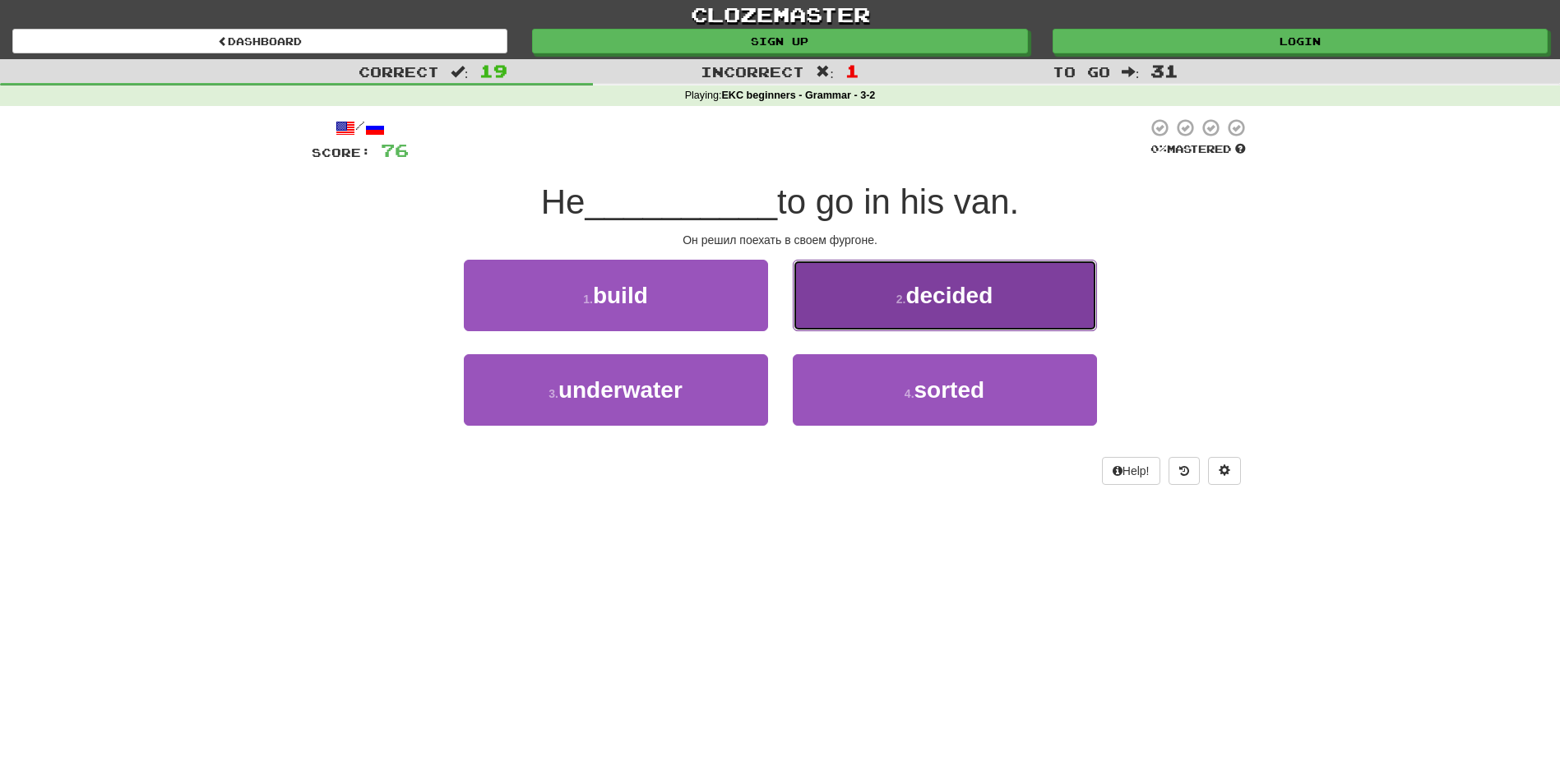
click at [885, 301] on button "2 . decided" at bounding box center [945, 295] width 304 height 72
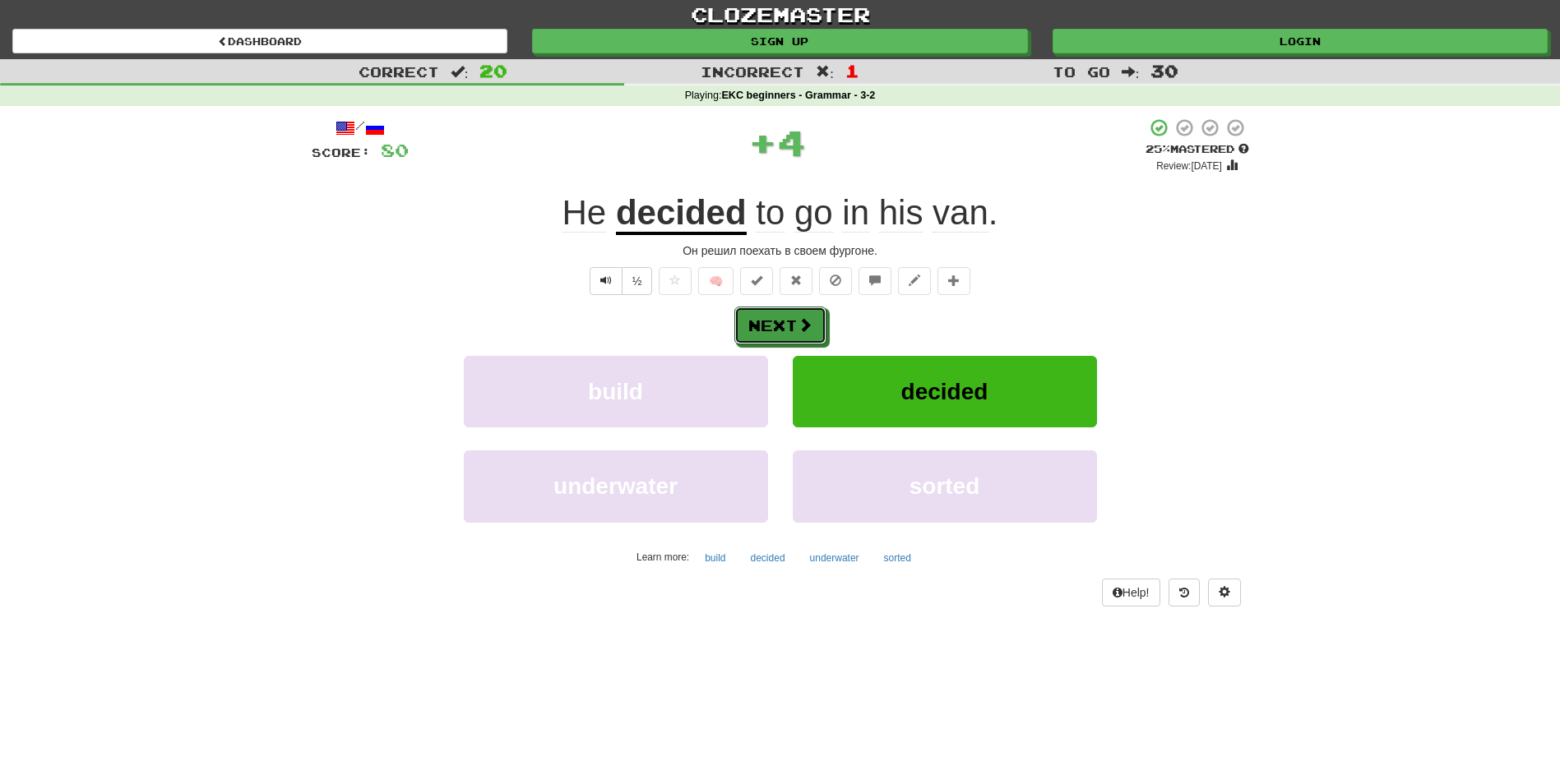
click at [827, 332] on div "Next" at bounding box center [780, 325] width 937 height 38
click at [815, 313] on button "Next" at bounding box center [782, 326] width 92 height 38
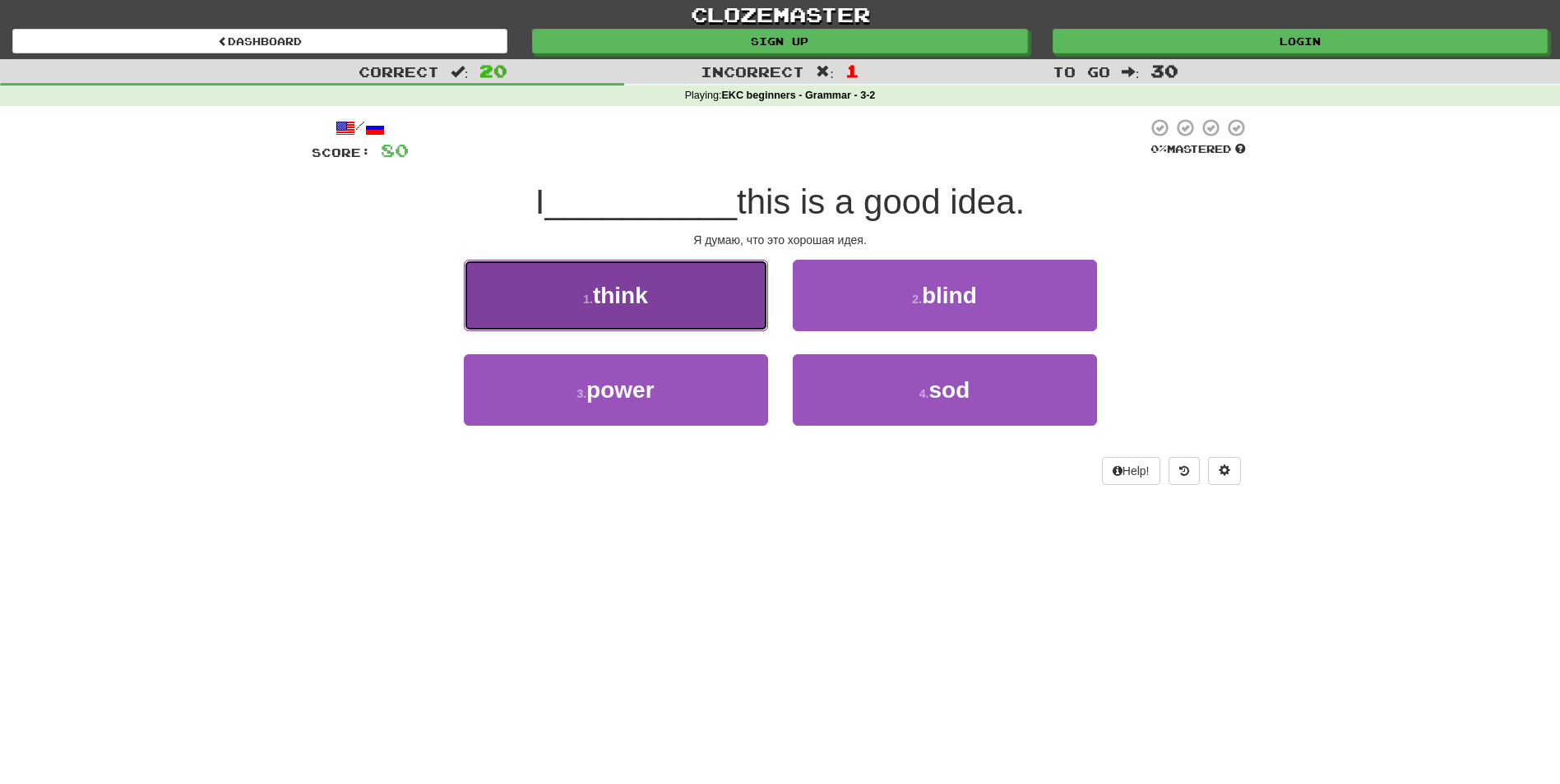
click at [688, 306] on button "1 . think" at bounding box center [616, 295] width 304 height 72
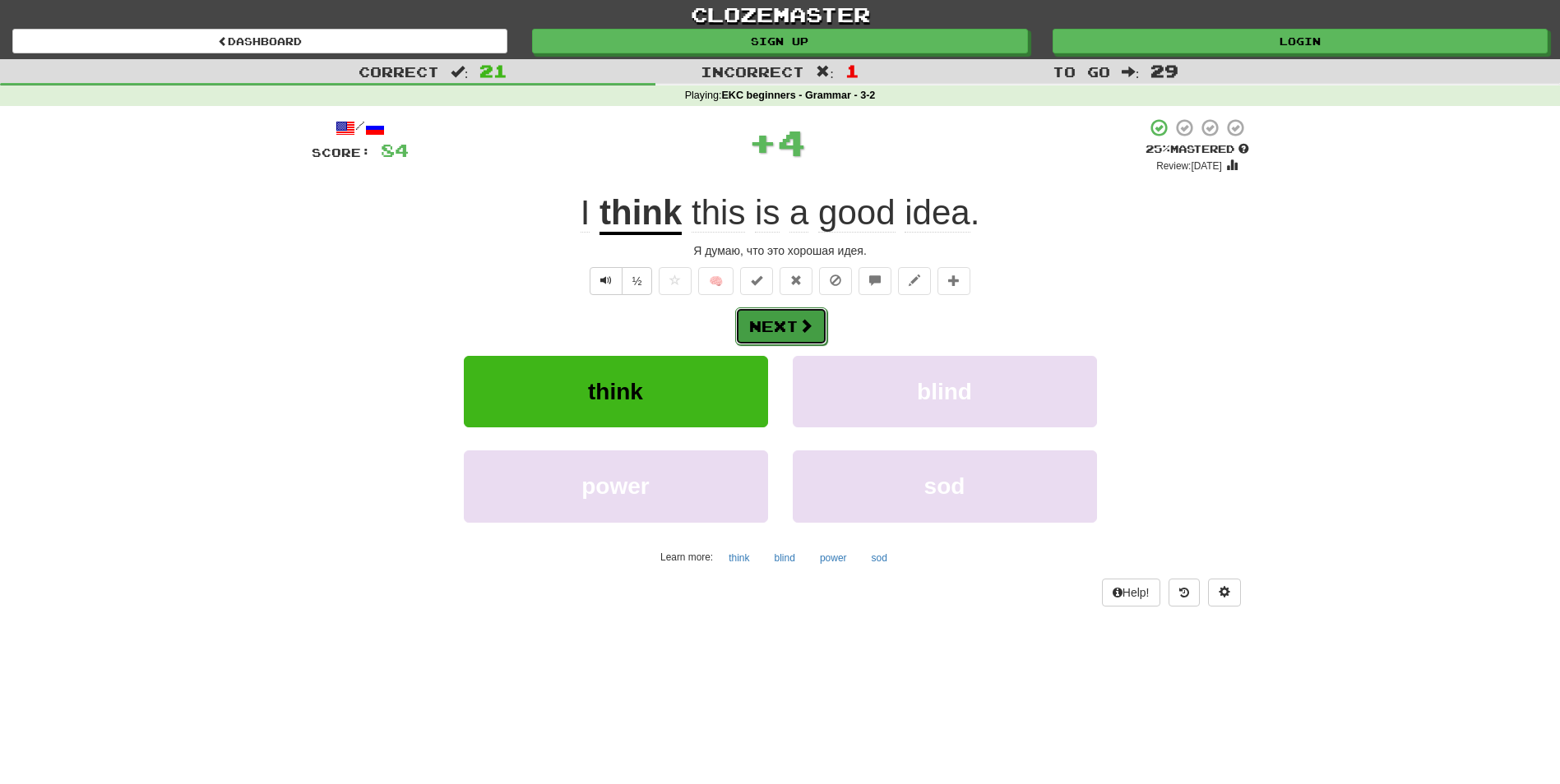
click at [784, 320] on button "Next" at bounding box center [782, 326] width 92 height 38
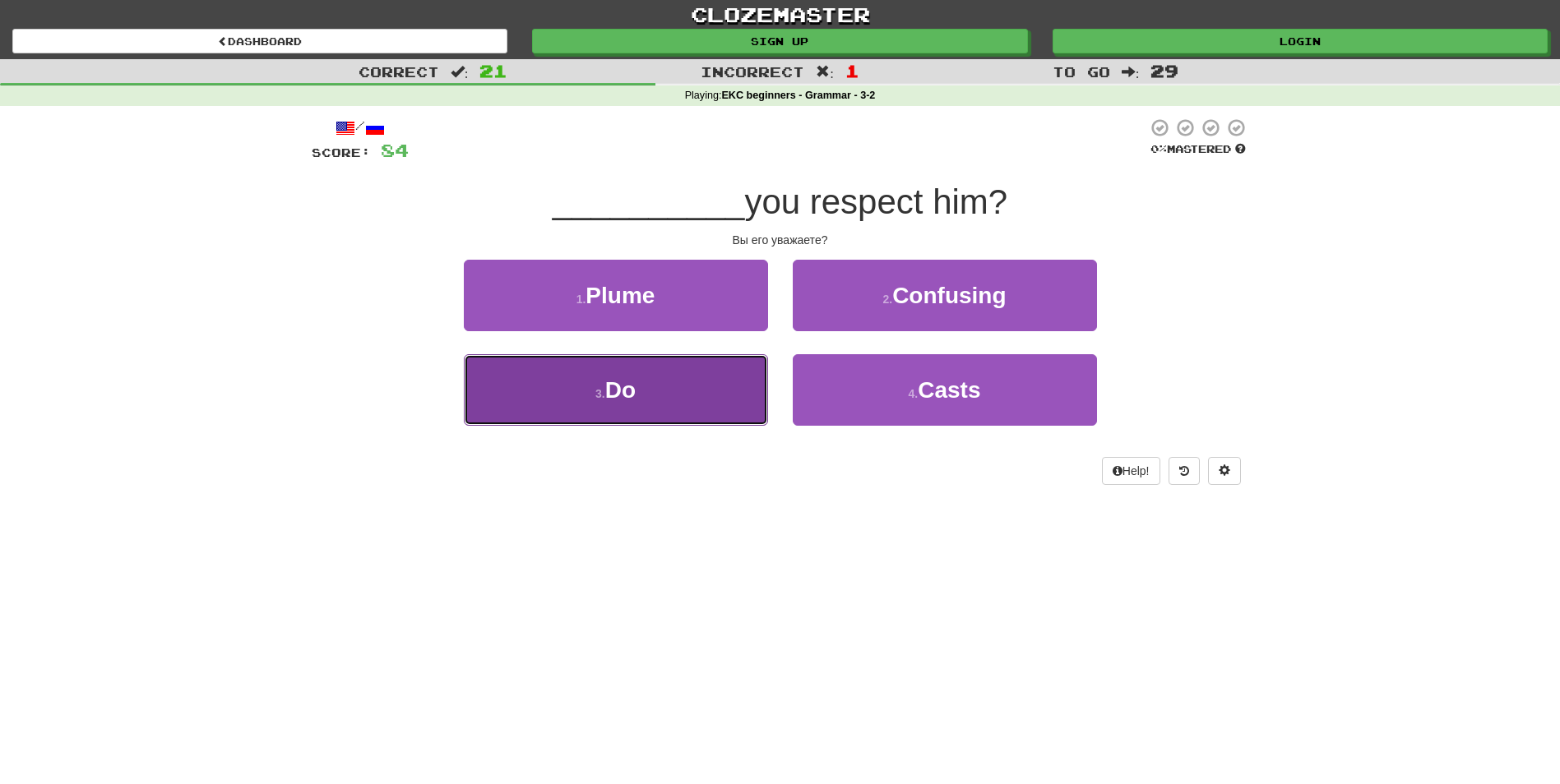
click at [667, 417] on button "3 . Do" at bounding box center [616, 390] width 304 height 72
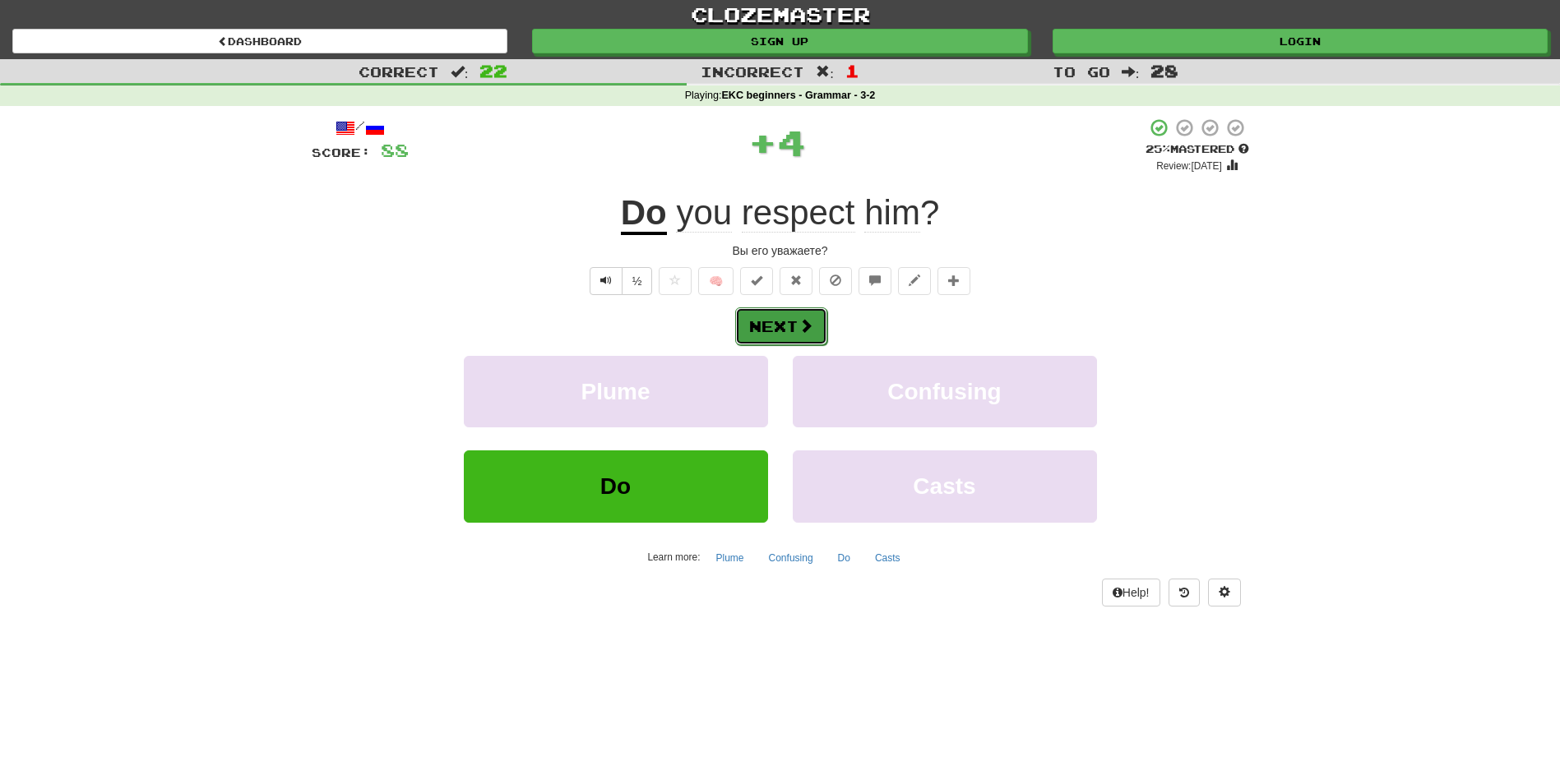
click at [755, 331] on button "Next" at bounding box center [782, 326] width 92 height 38
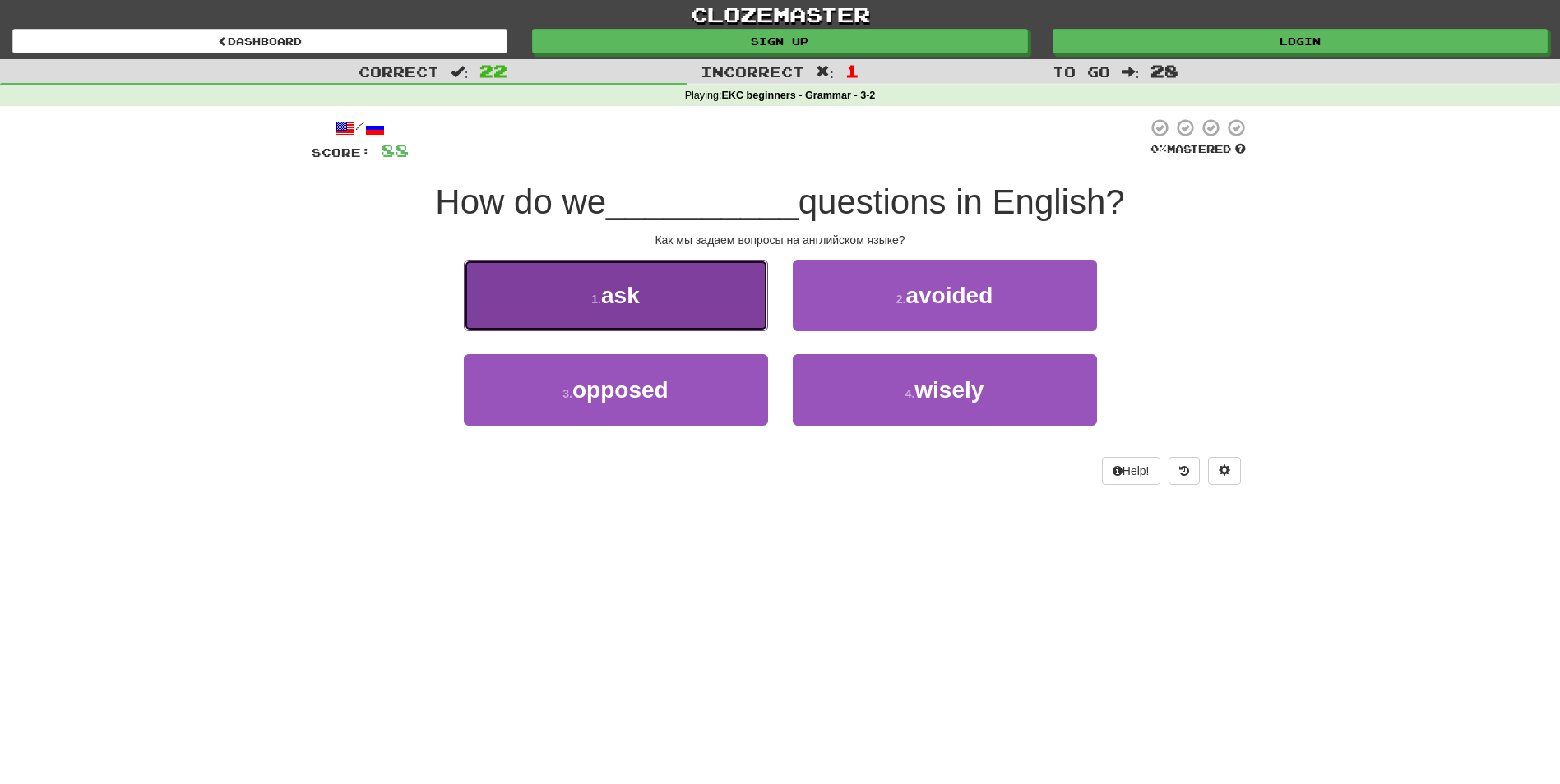
click at [730, 283] on button "1 . ask" at bounding box center [616, 295] width 304 height 72
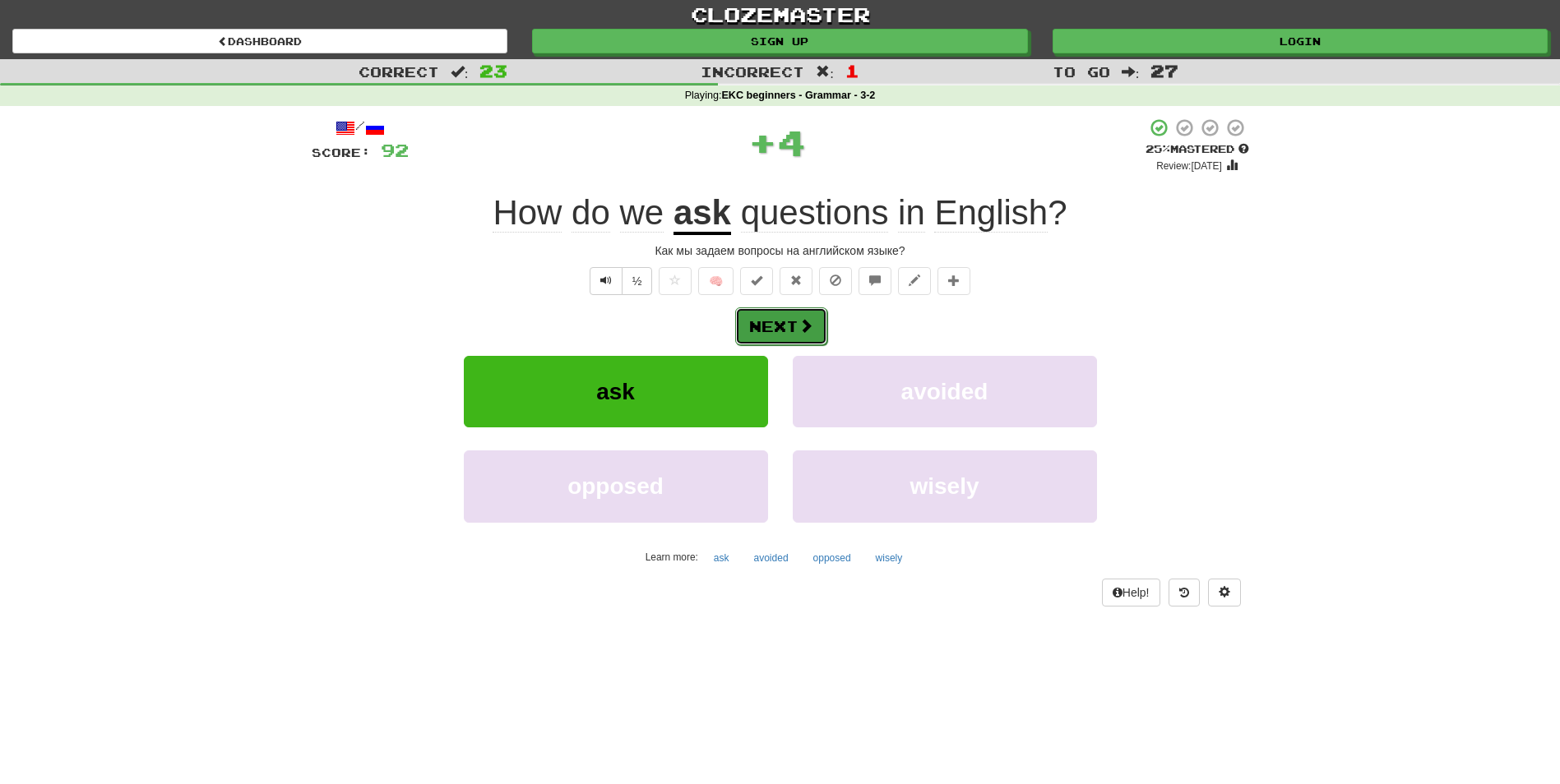
click at [759, 313] on button "Next" at bounding box center [782, 326] width 92 height 38
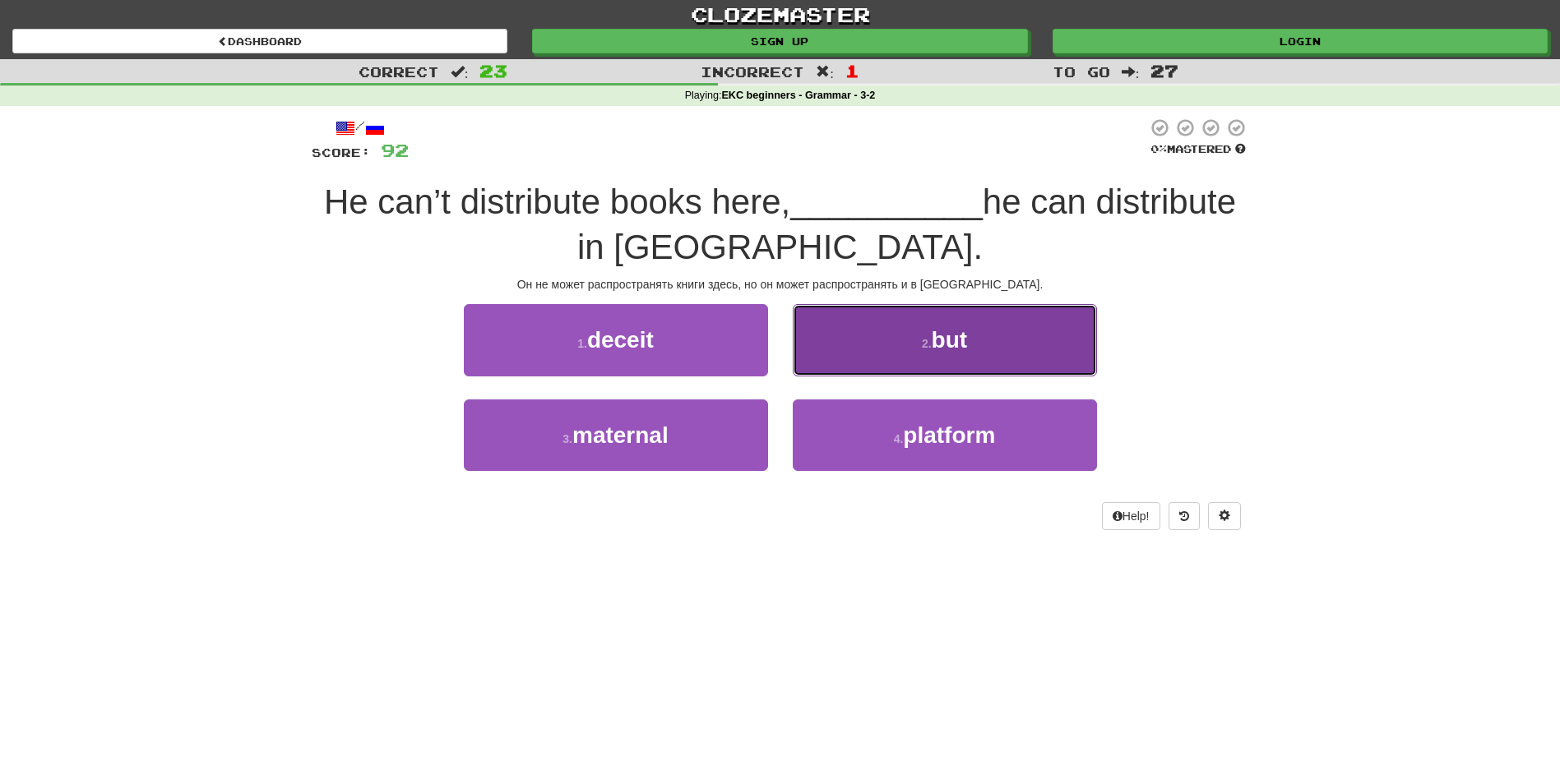
click at [897, 342] on button "2 . but" at bounding box center [945, 340] width 304 height 72
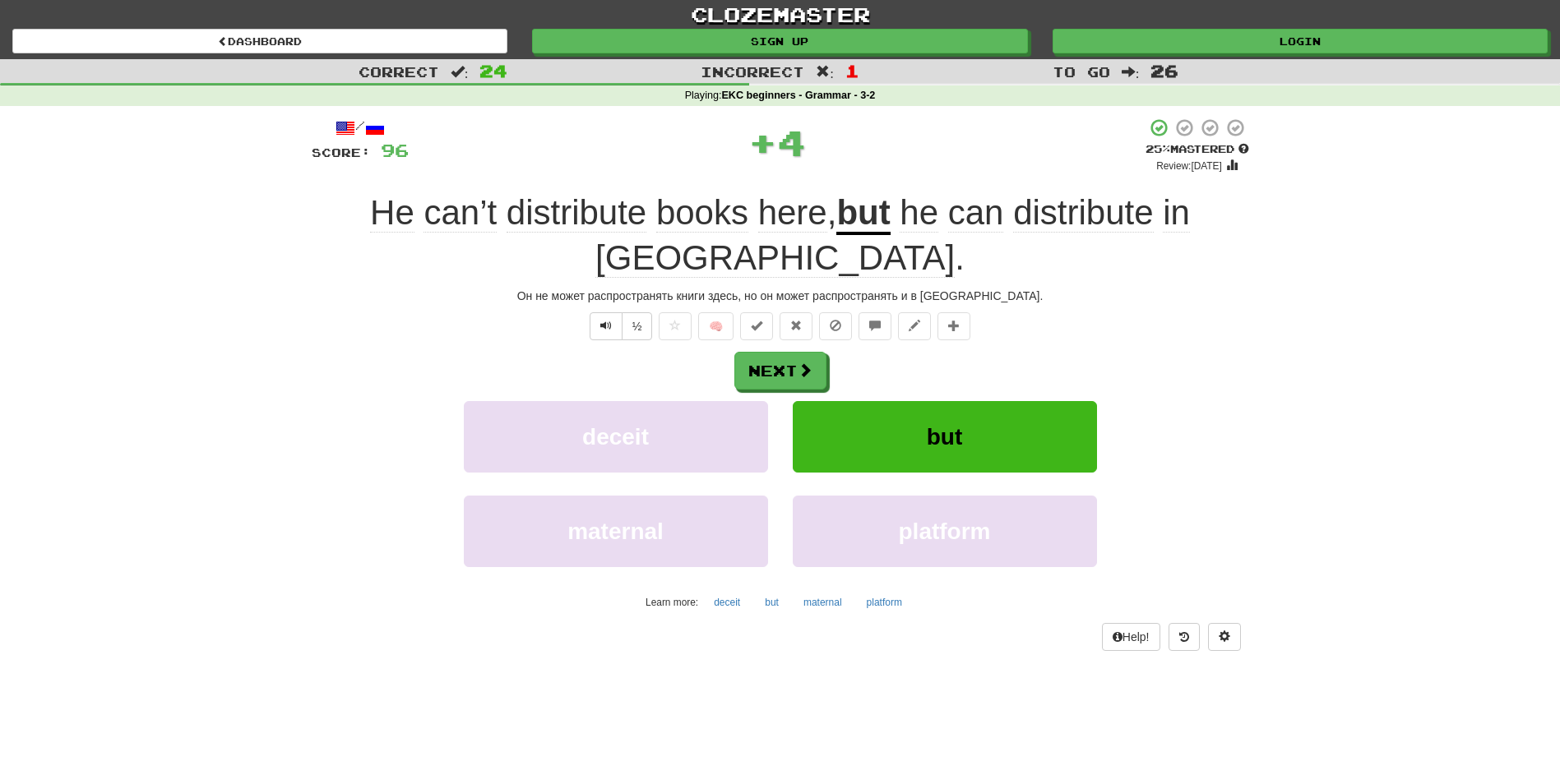
click at [801, 352] on div "Next deceit but maternal platform Learn more: deceit but maternal platform" at bounding box center [780, 483] width 937 height 264
click at [789, 353] on button "Next" at bounding box center [782, 372] width 92 height 38
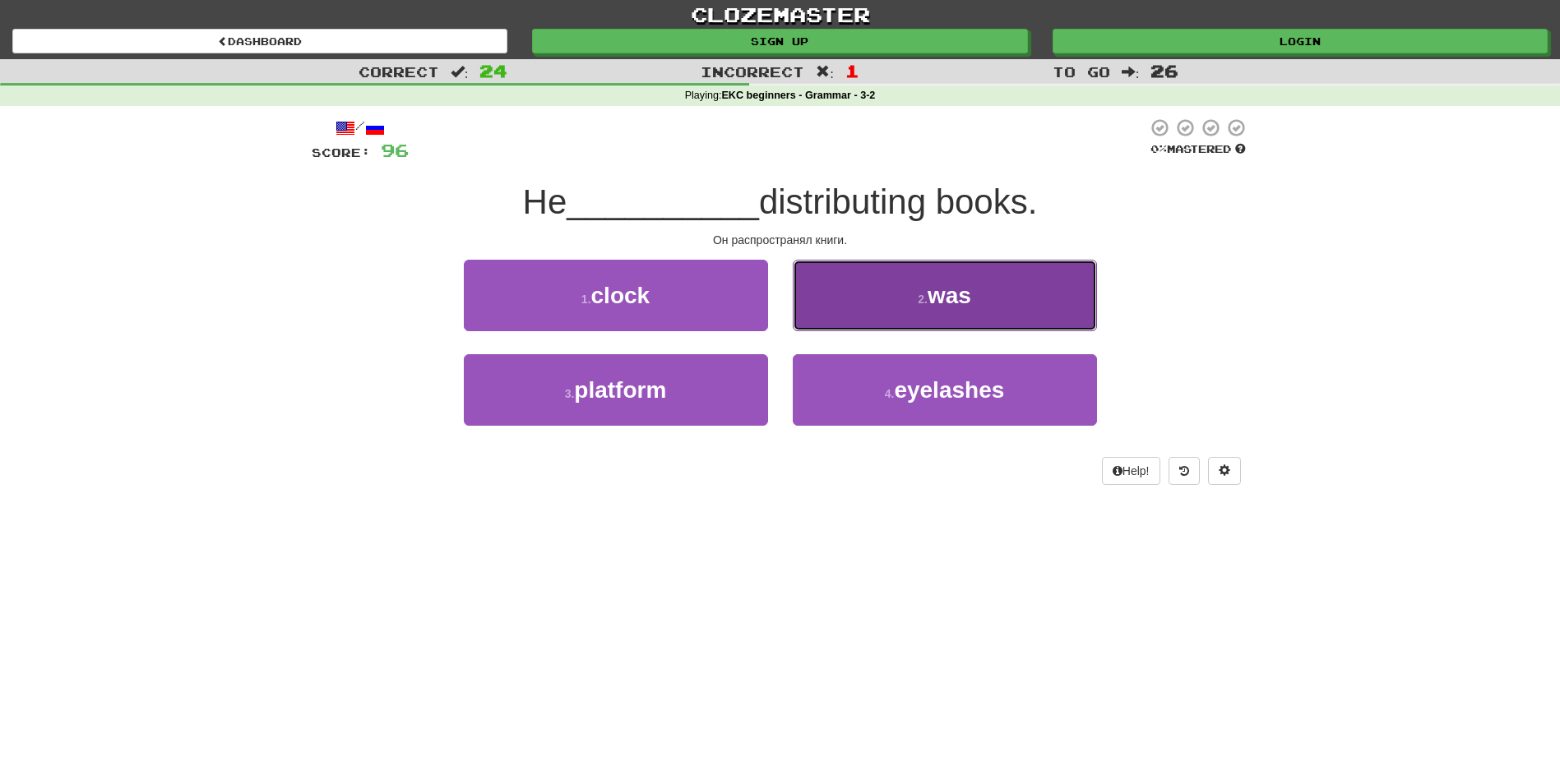
click at [900, 313] on button "2 . was" at bounding box center [945, 295] width 304 height 72
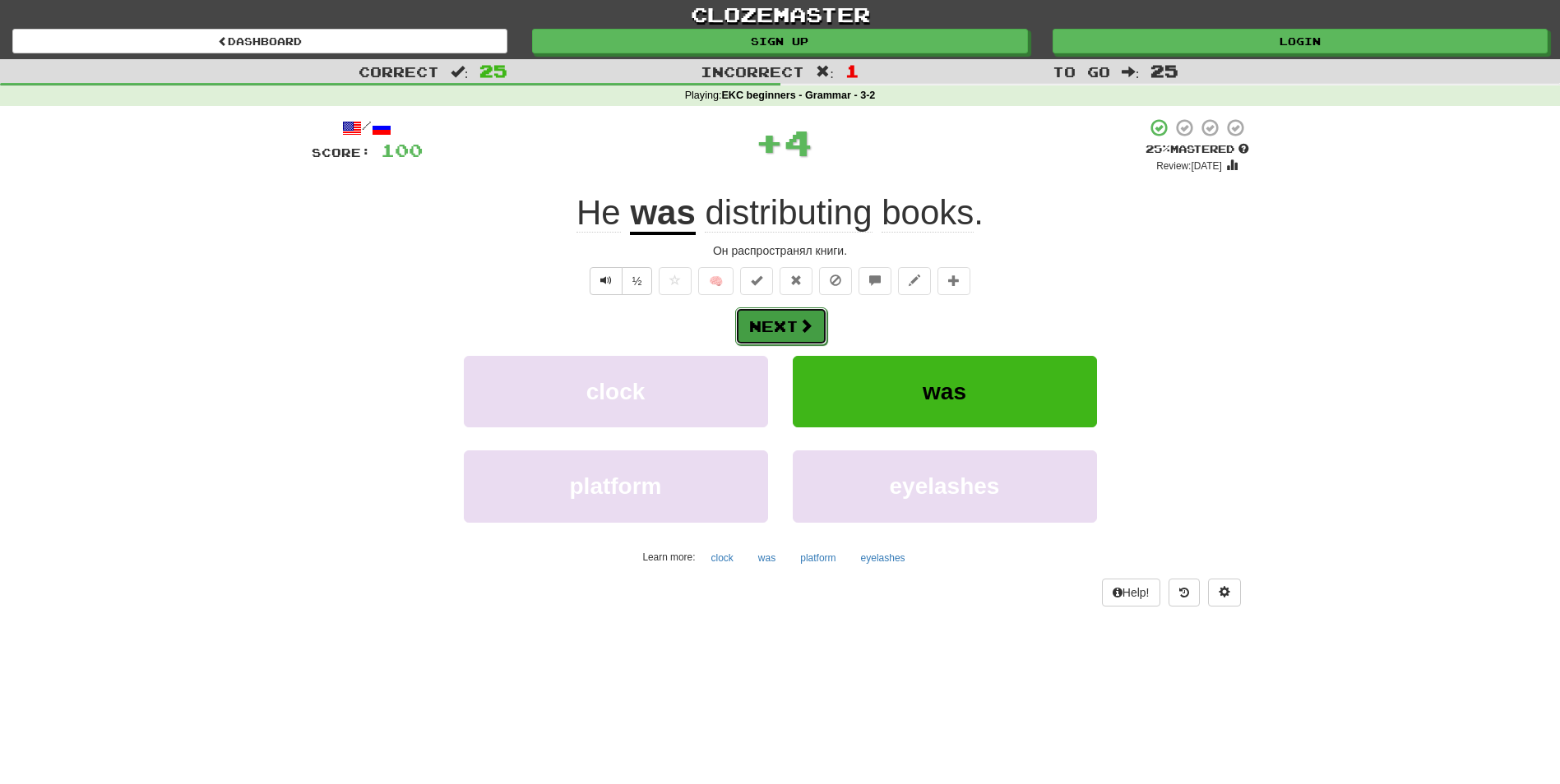
click at [772, 338] on button "Next" at bounding box center [782, 326] width 92 height 38
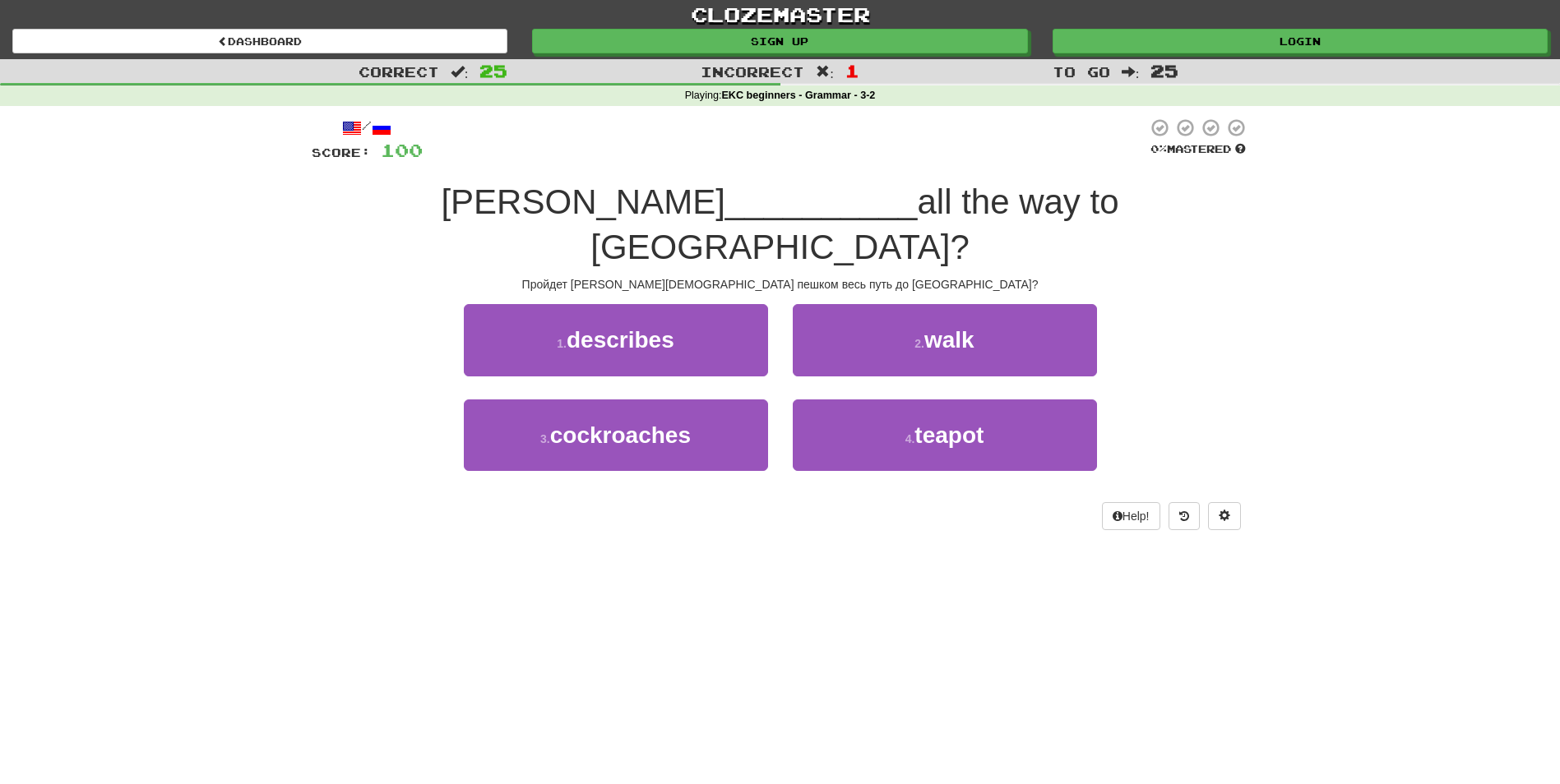
click at [928, 335] on div "2 . walk" at bounding box center [945, 351] width 329 height 95
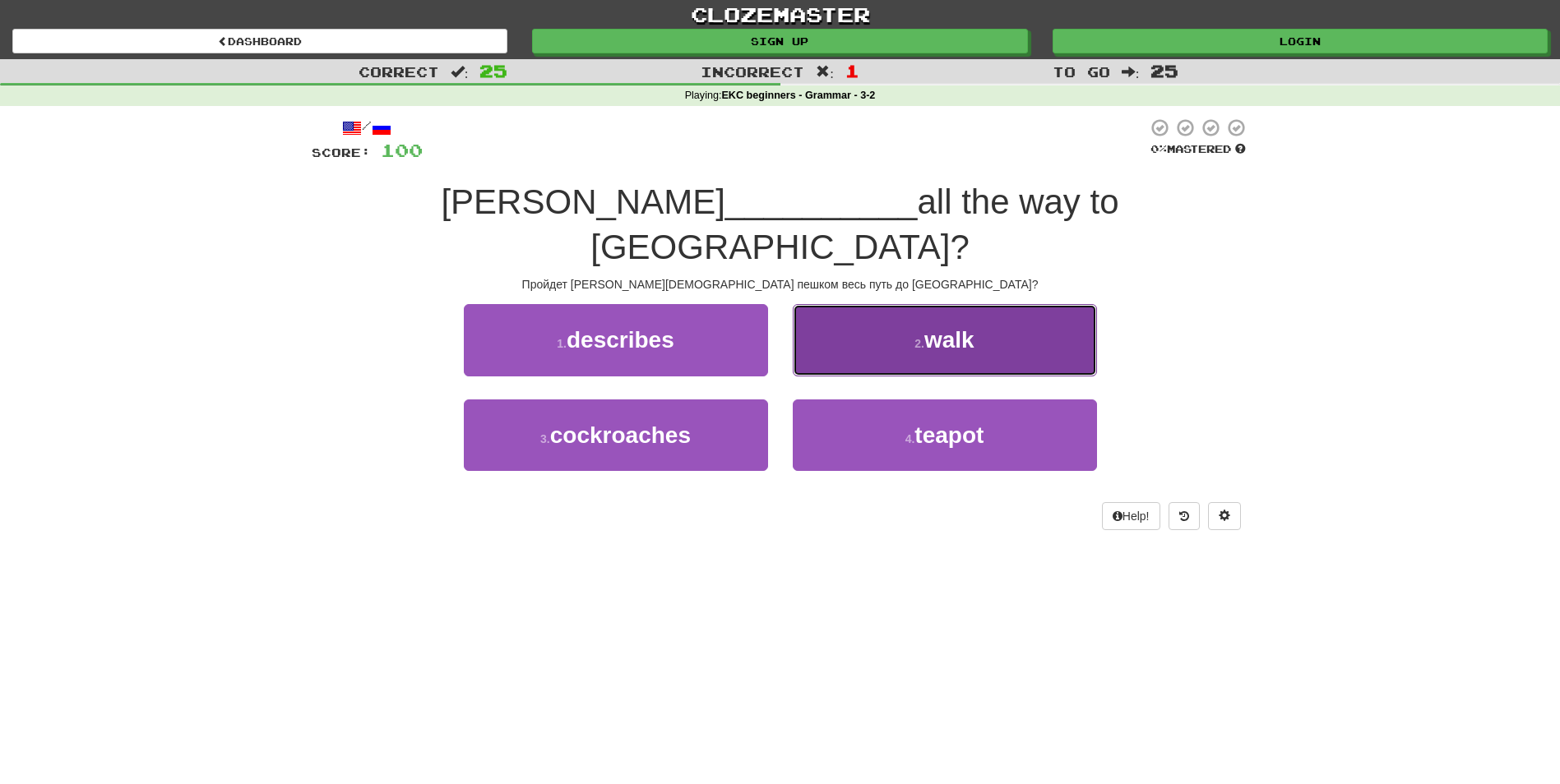
click at [908, 319] on button "2 . walk" at bounding box center [945, 340] width 304 height 72
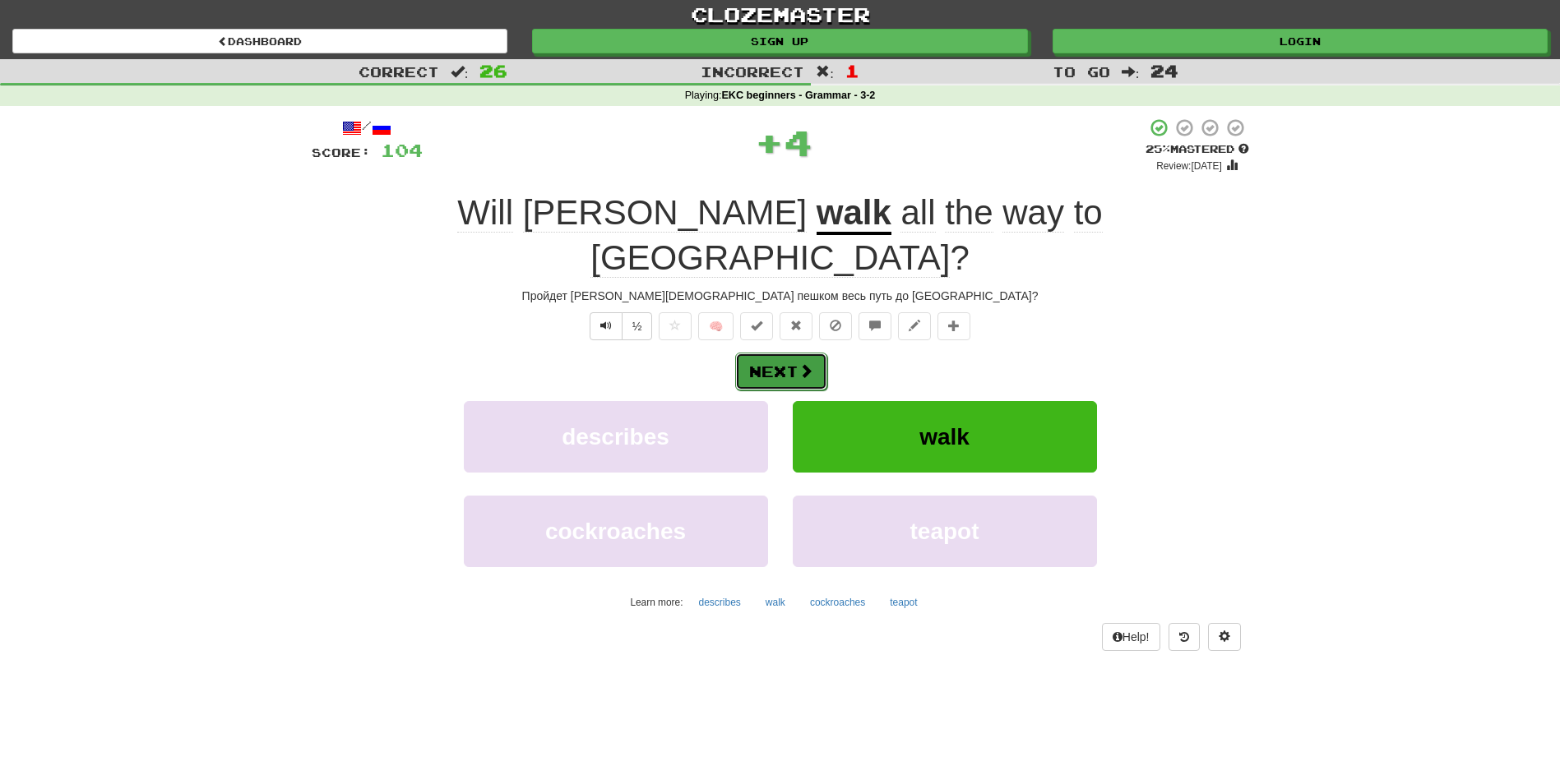
click at [779, 353] on button "Next" at bounding box center [782, 372] width 92 height 38
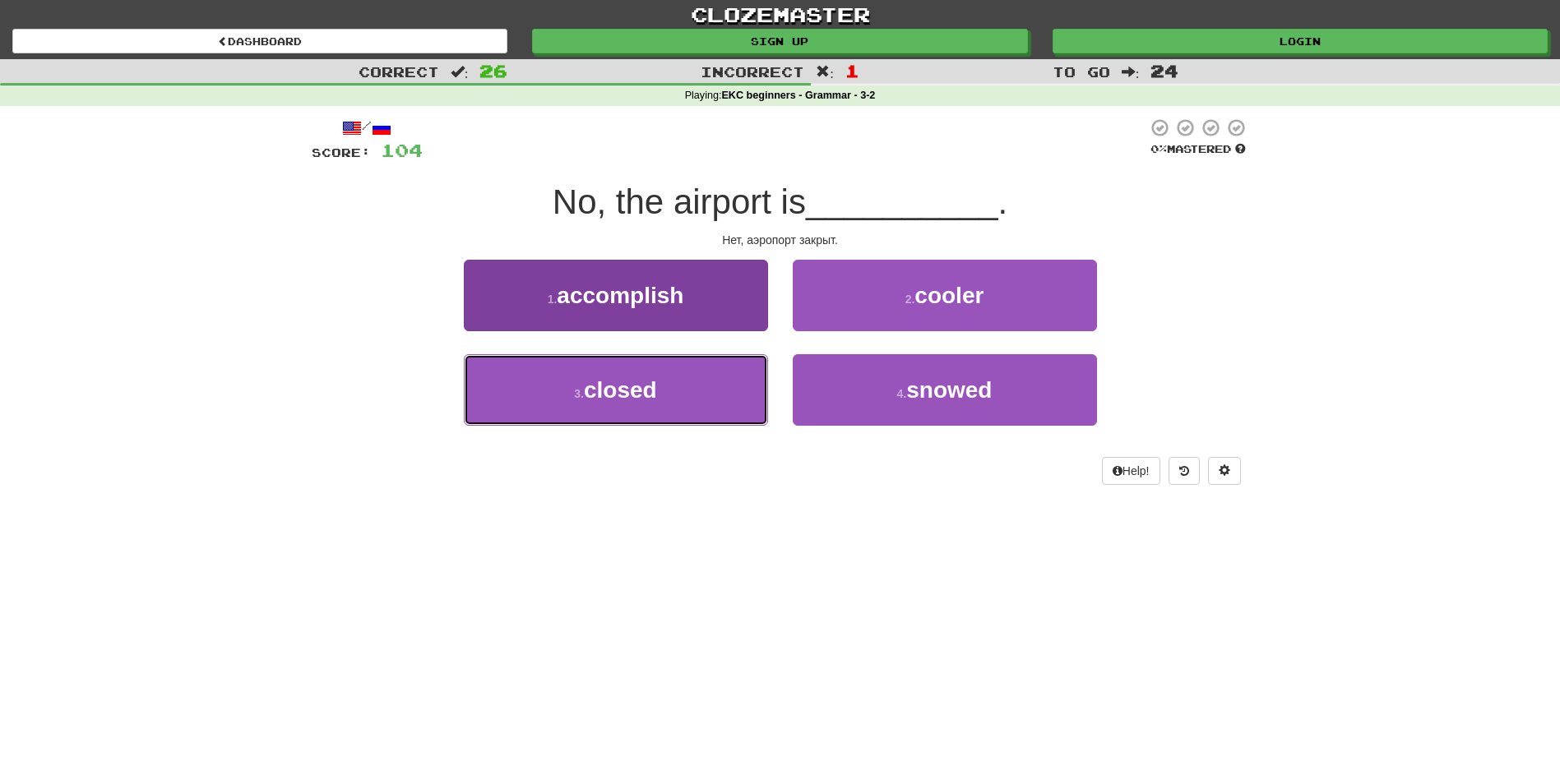
drag, startPoint x: 718, startPoint y: 378, endPoint x: 729, endPoint y: 366, distance: 16.3
click at [717, 379] on button "3 . closed" at bounding box center [616, 390] width 304 height 72
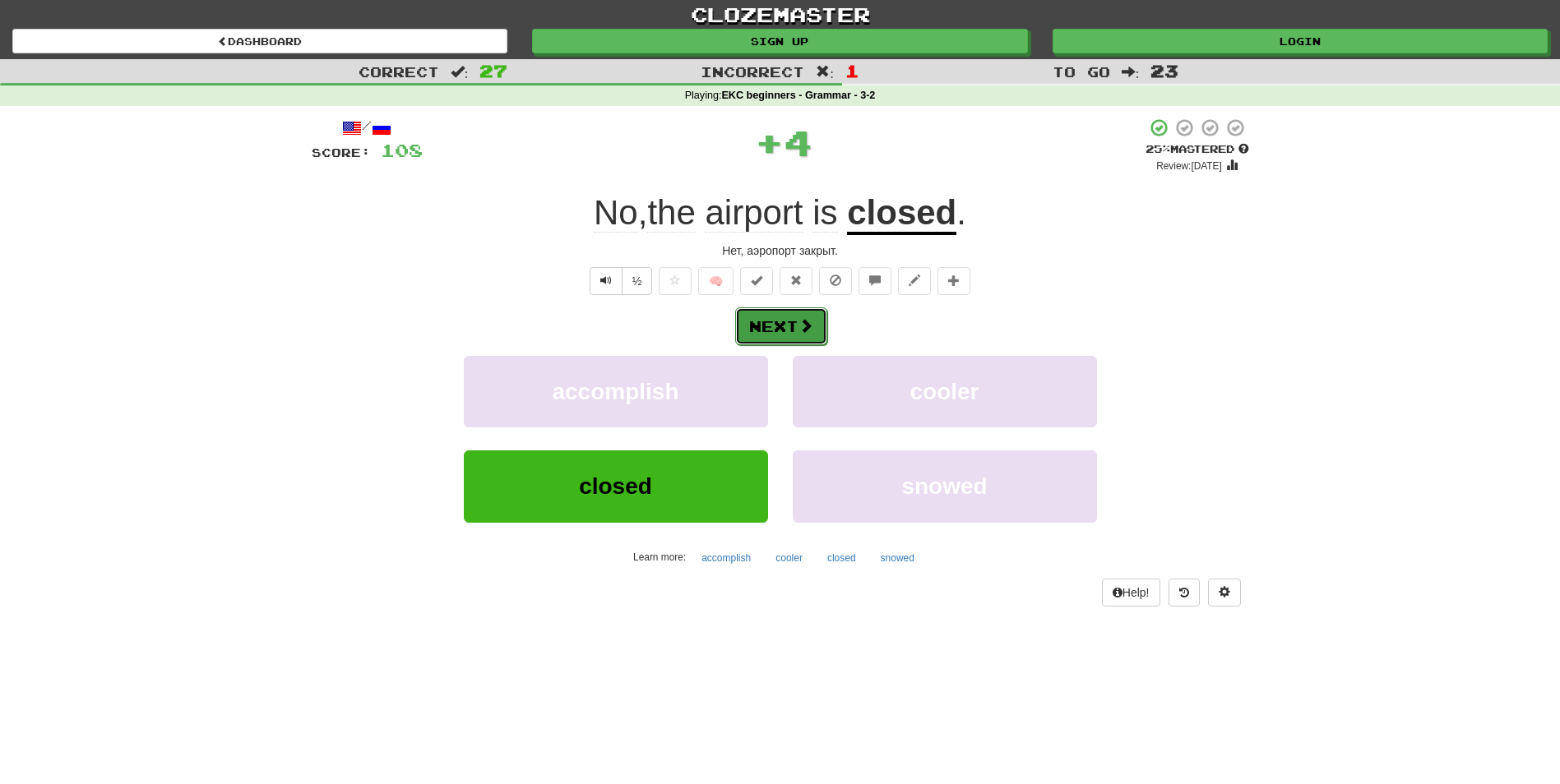
click at [768, 319] on button "Next" at bounding box center [782, 326] width 92 height 38
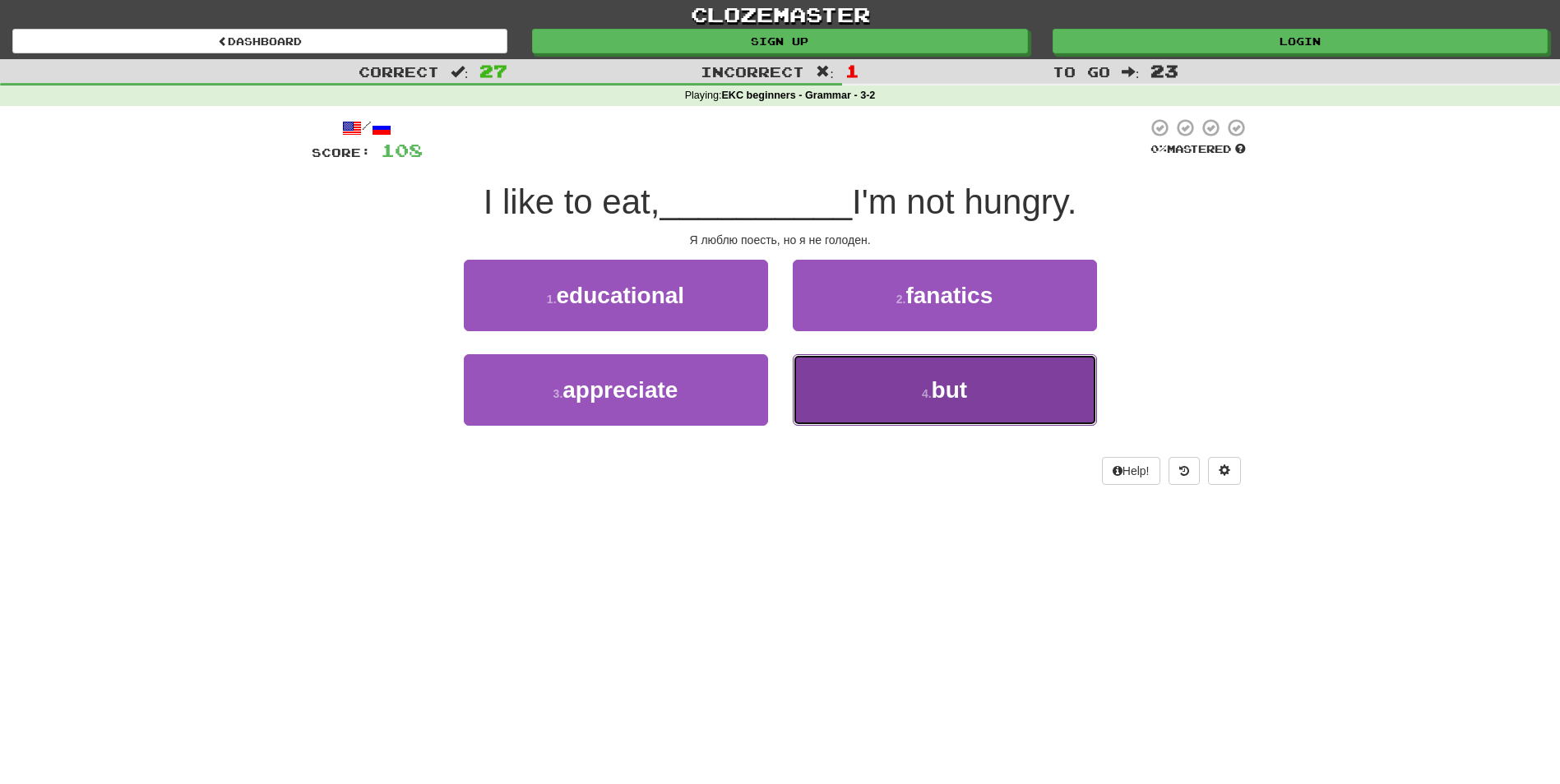
click at [851, 392] on button "4 . but" at bounding box center [945, 390] width 304 height 72
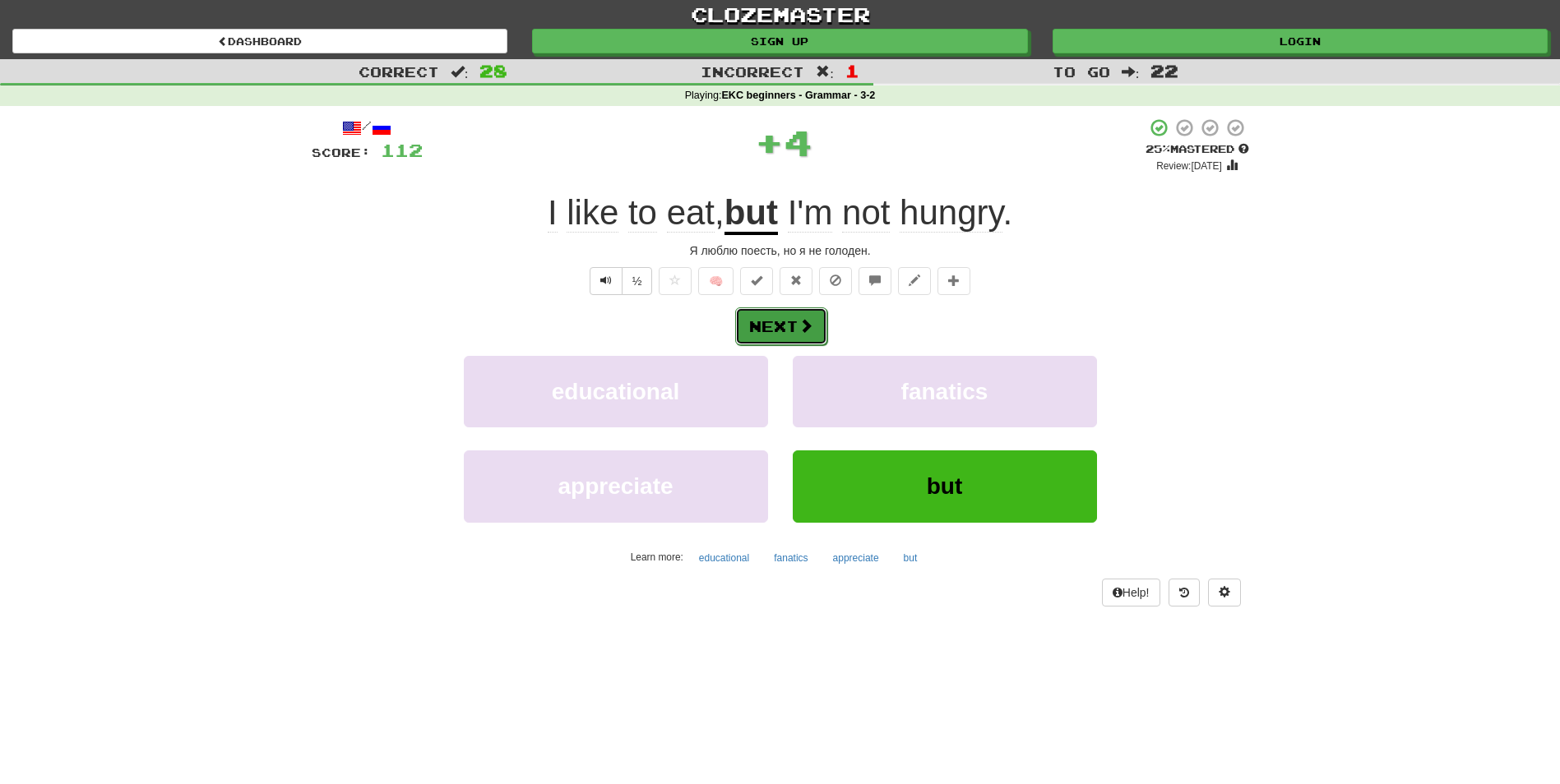
click at [791, 329] on button "Next" at bounding box center [782, 326] width 92 height 38
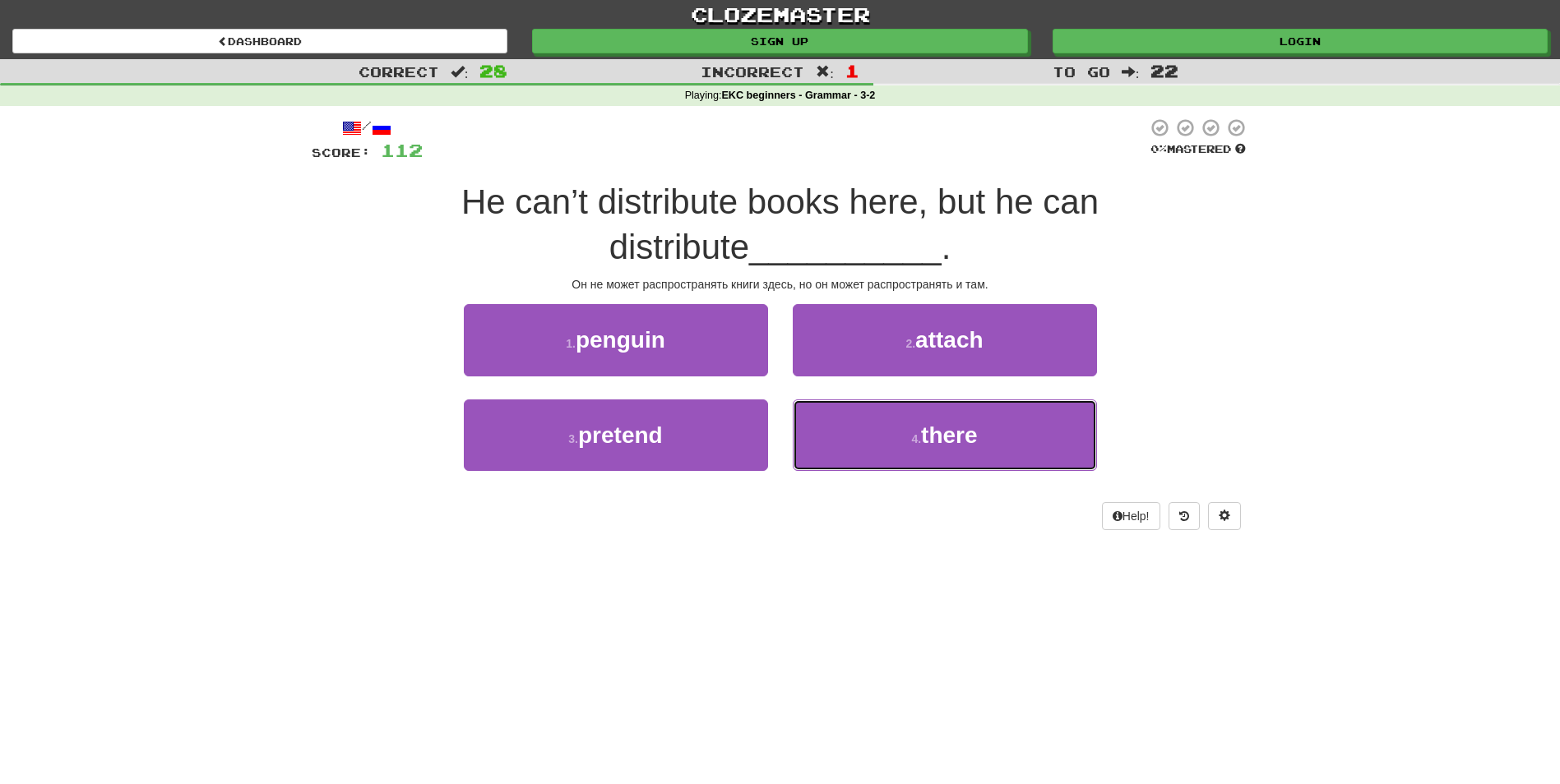
click at [856, 438] on button "4 . there" at bounding box center [945, 436] width 304 height 72
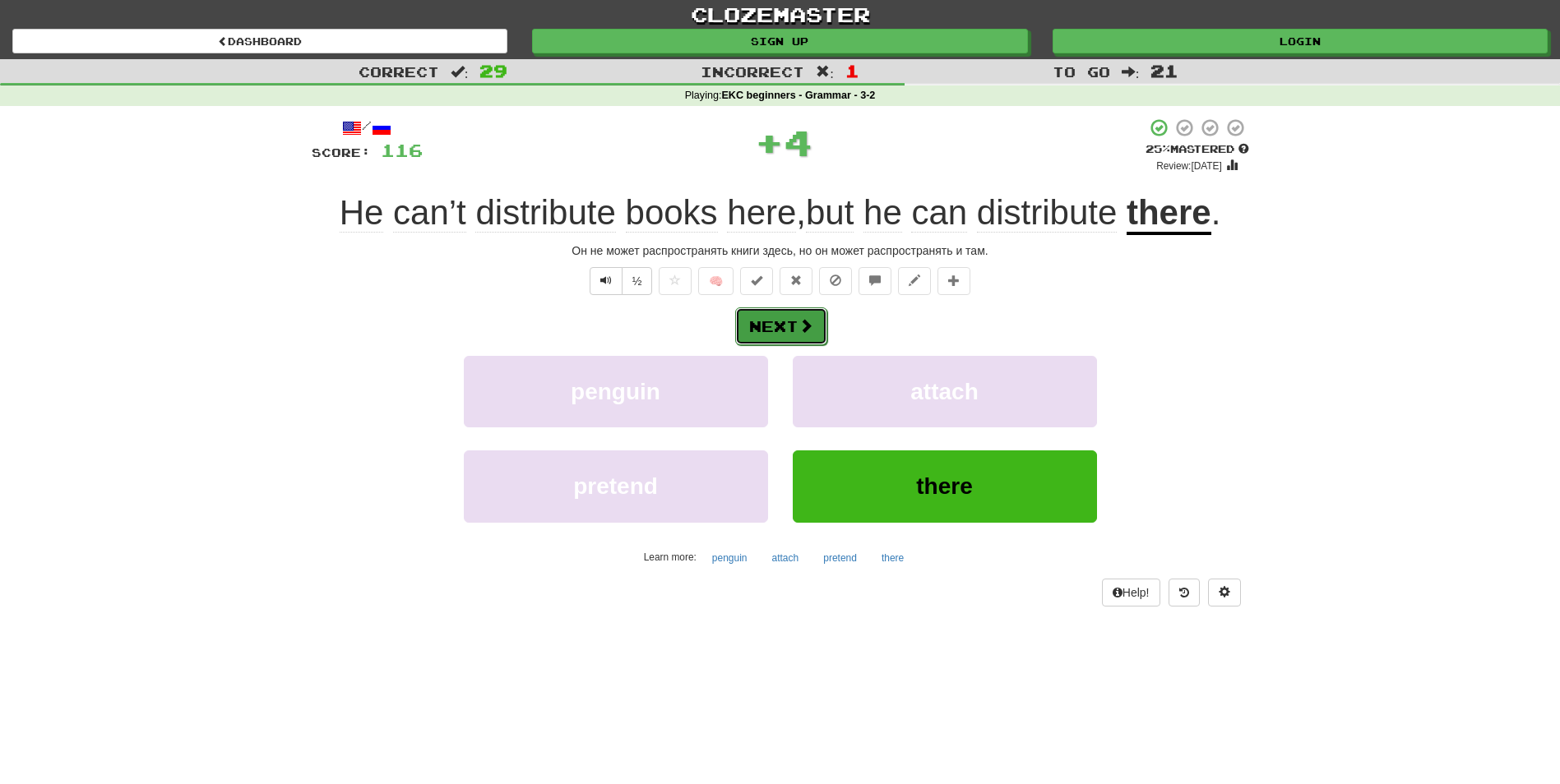
click at [787, 336] on button "Next" at bounding box center [782, 326] width 92 height 38
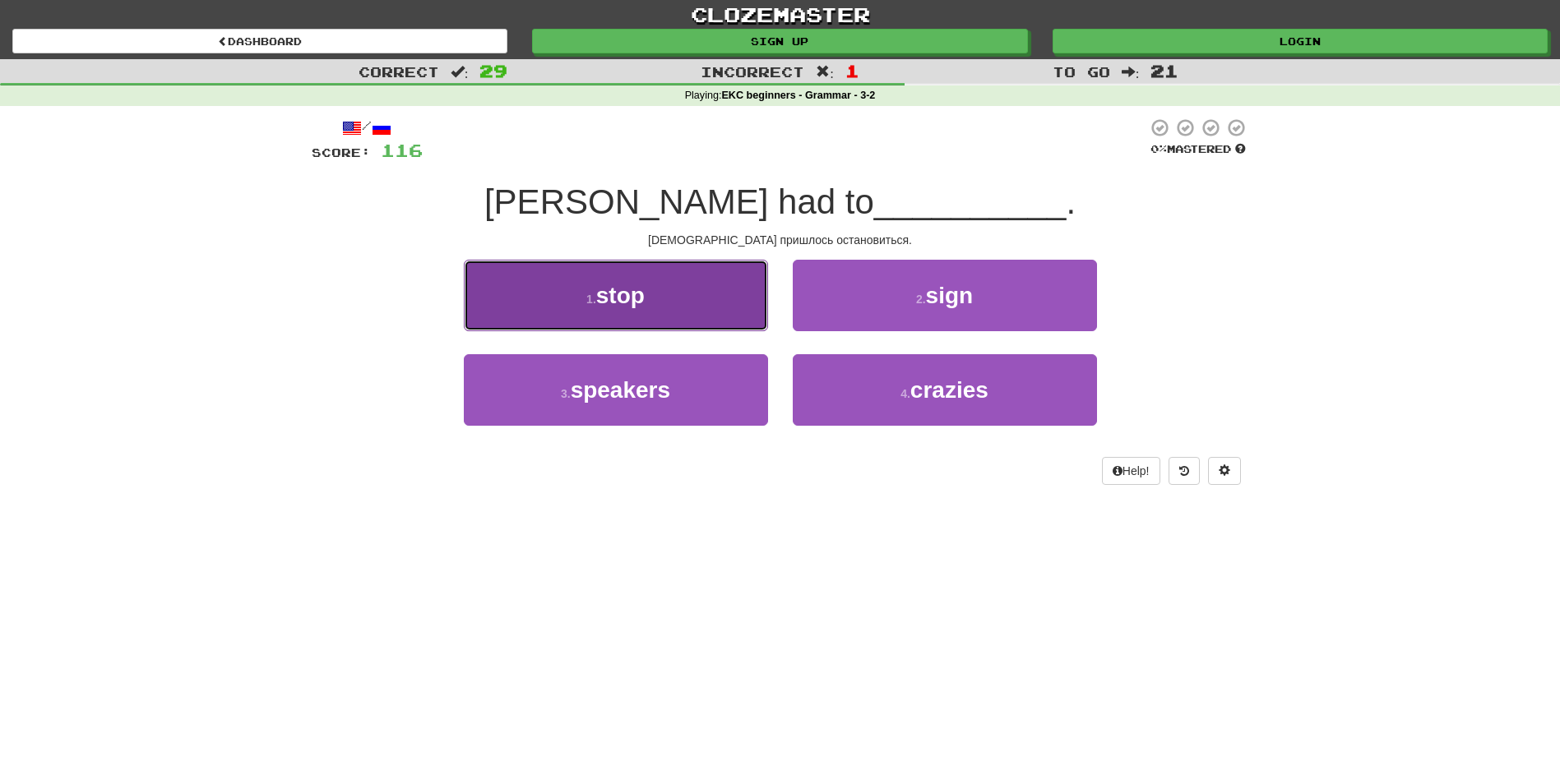
click at [708, 301] on button "1 . stop" at bounding box center [616, 295] width 304 height 72
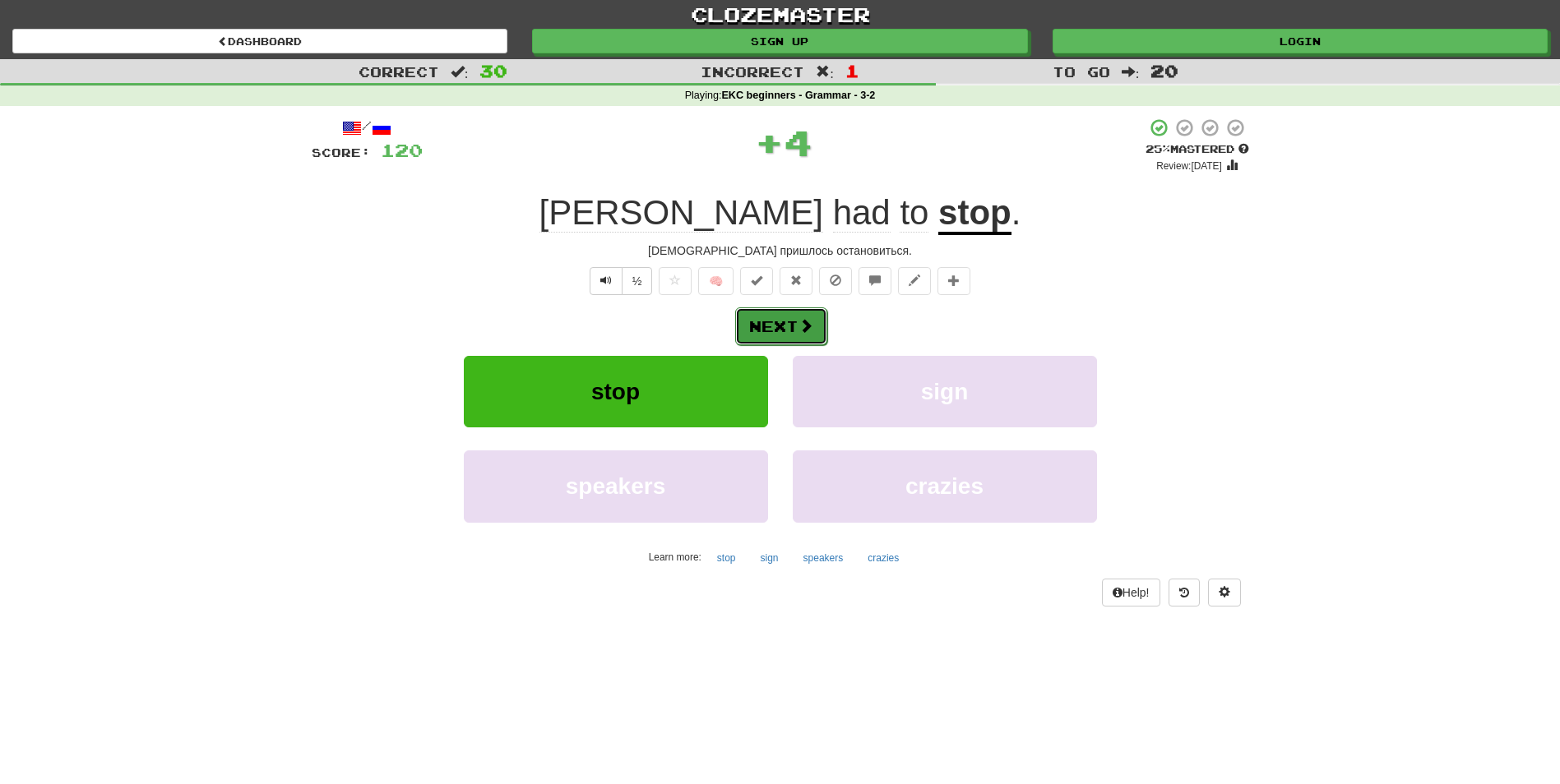
click at [760, 336] on button "Next" at bounding box center [782, 326] width 92 height 38
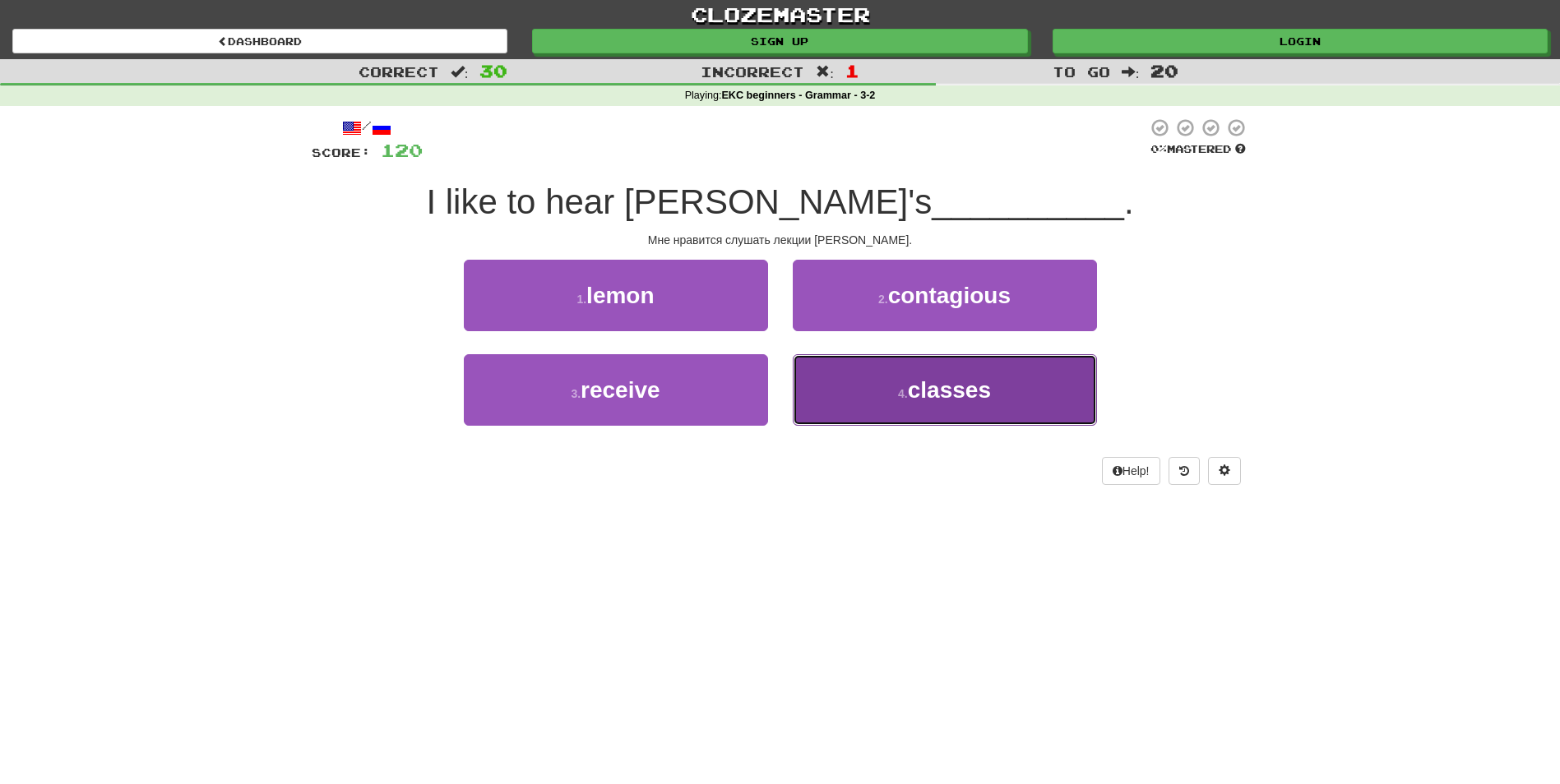
click at [885, 390] on button "4 . classes" at bounding box center [945, 390] width 304 height 72
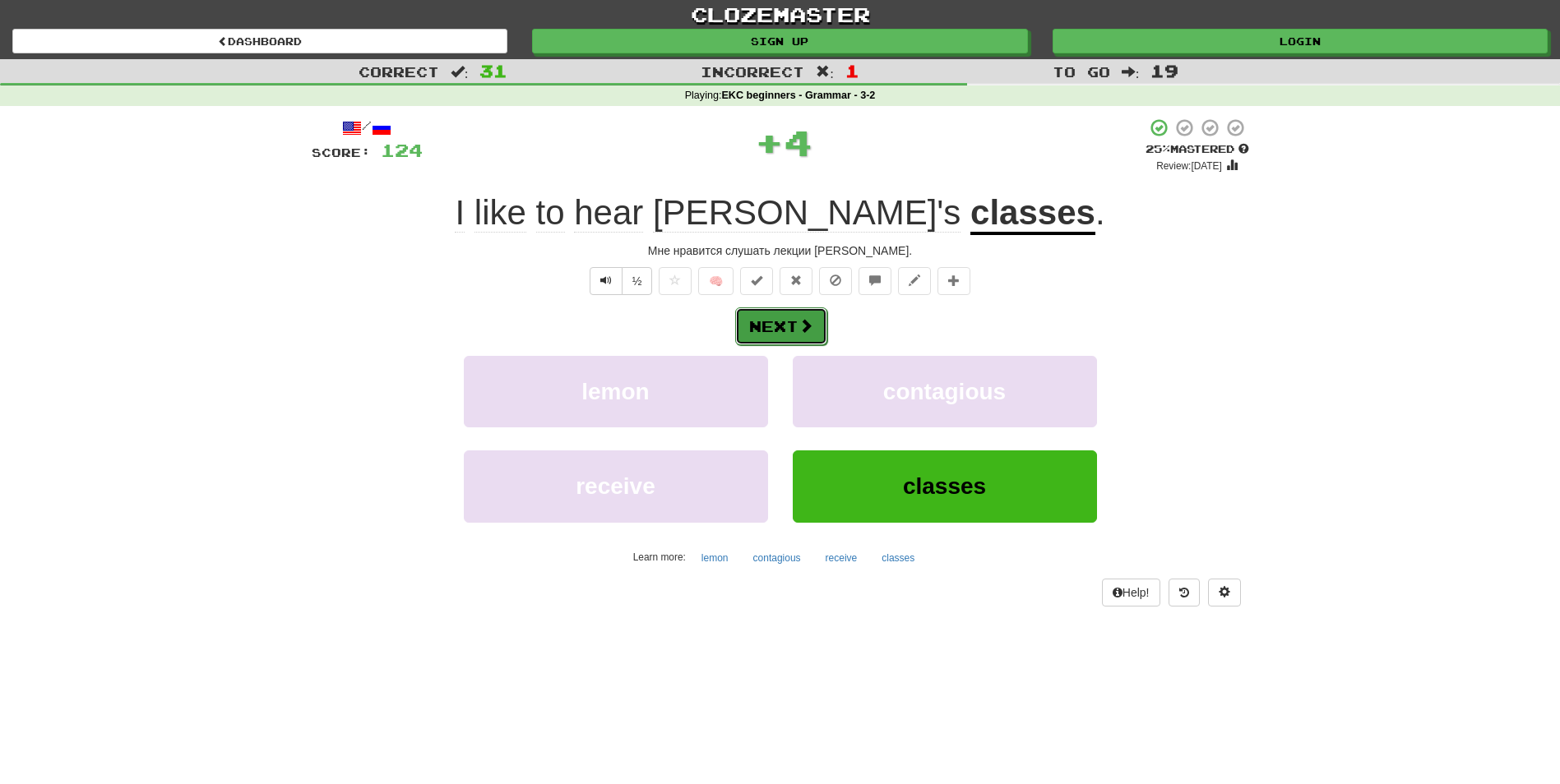
click at [786, 326] on button "Next" at bounding box center [782, 326] width 92 height 38
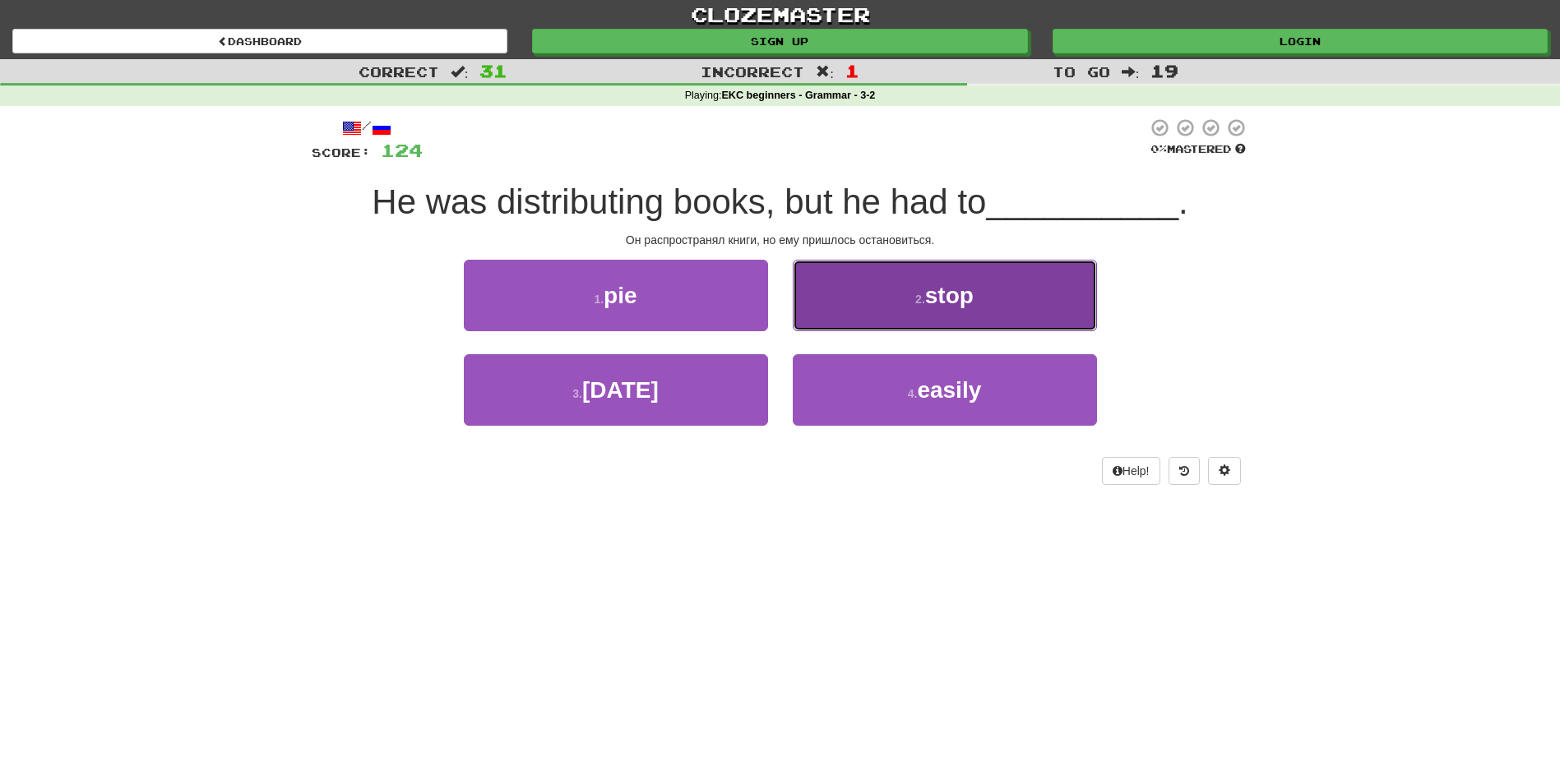
click at [925, 281] on button "2 . stop" at bounding box center [945, 295] width 304 height 72
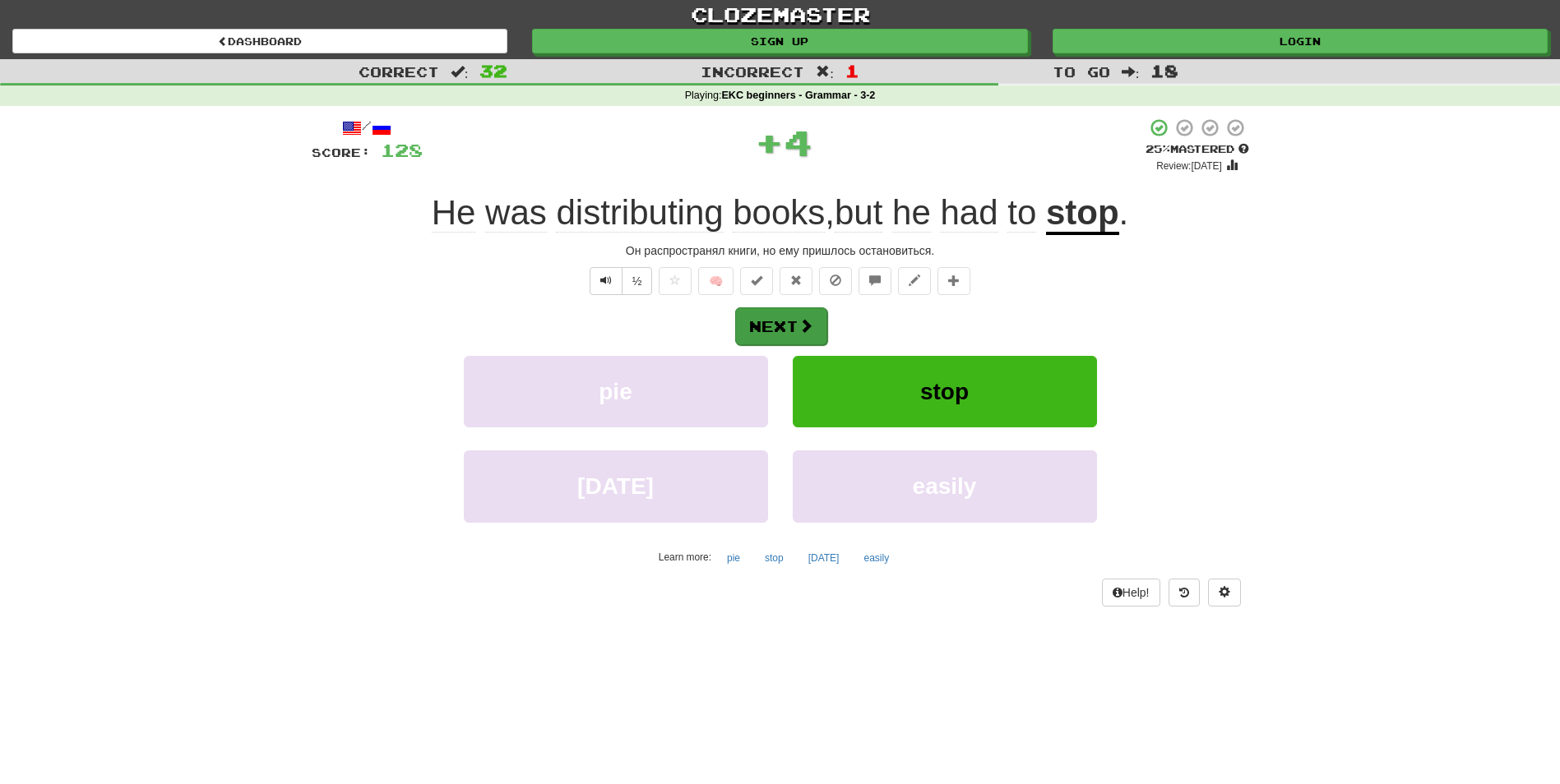
click at [824, 328] on div "Next" at bounding box center [780, 325] width 937 height 38
click at [787, 329] on button "Next" at bounding box center [782, 326] width 92 height 38
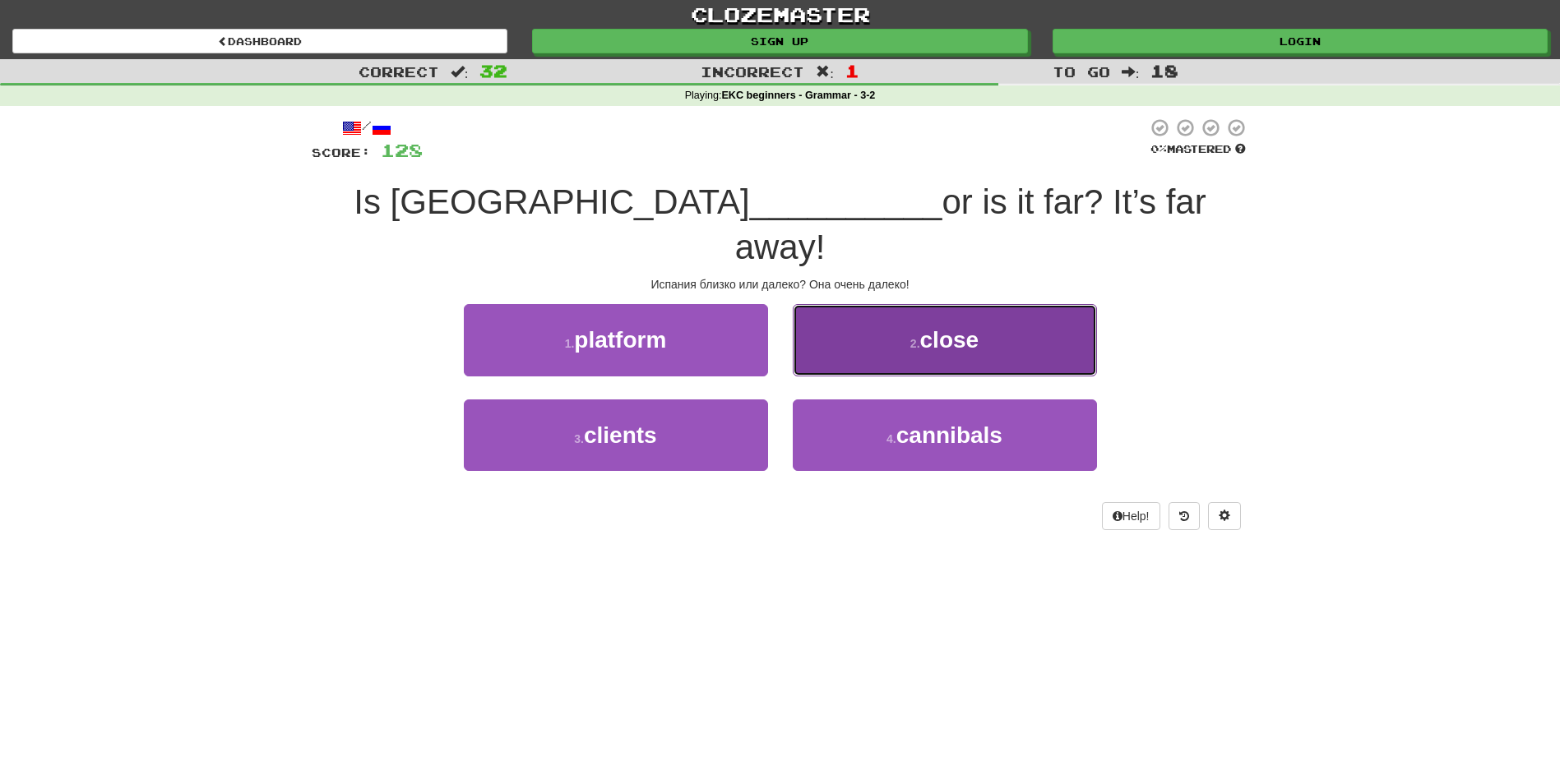
click at [955, 313] on button "2 . close" at bounding box center [945, 340] width 304 height 72
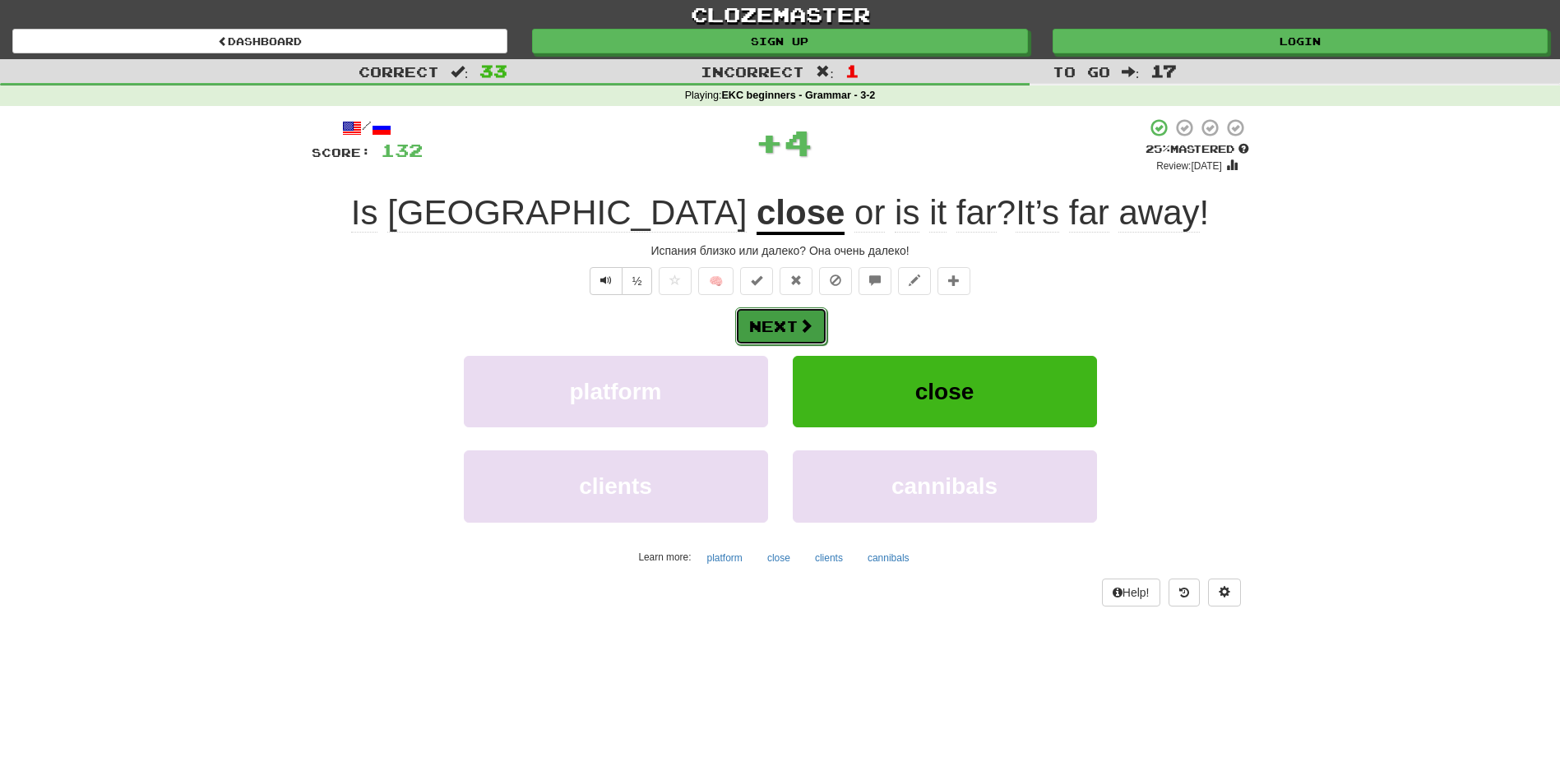
click at [754, 323] on button "Next" at bounding box center [782, 326] width 92 height 38
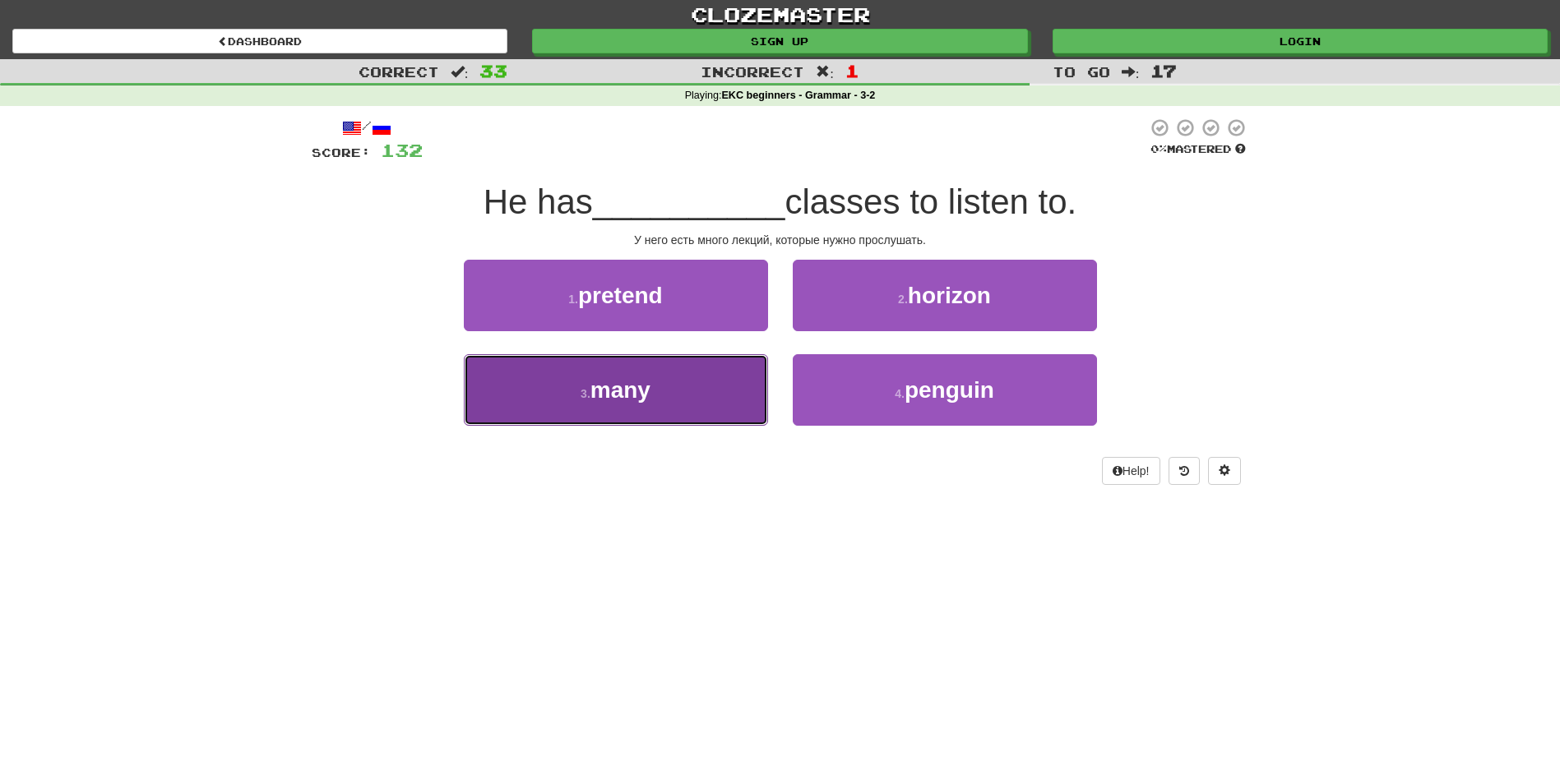
click at [643, 383] on span "many" at bounding box center [620, 390] width 60 height 26
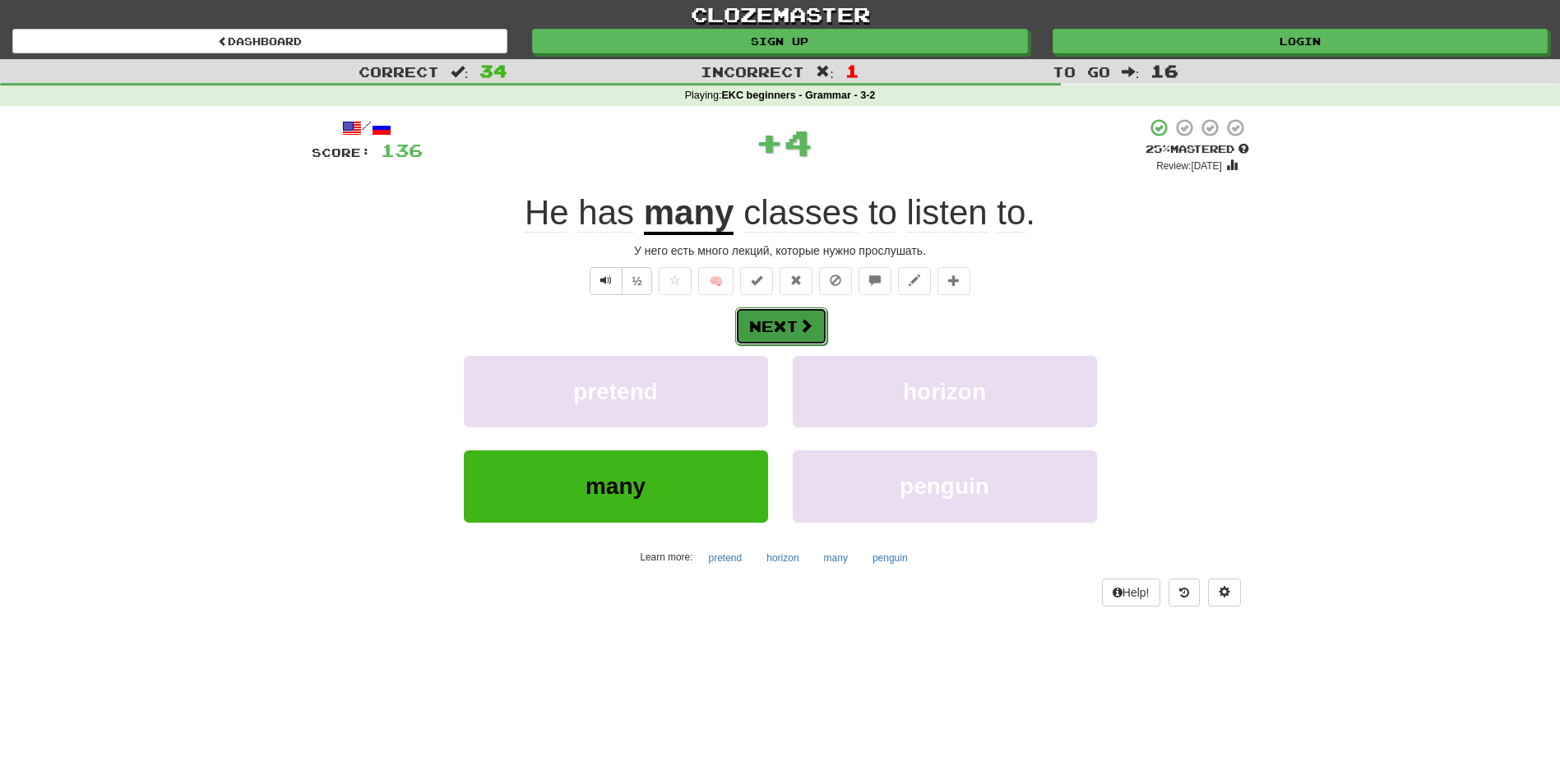
click at [759, 307] on button "Next" at bounding box center [782, 326] width 92 height 38
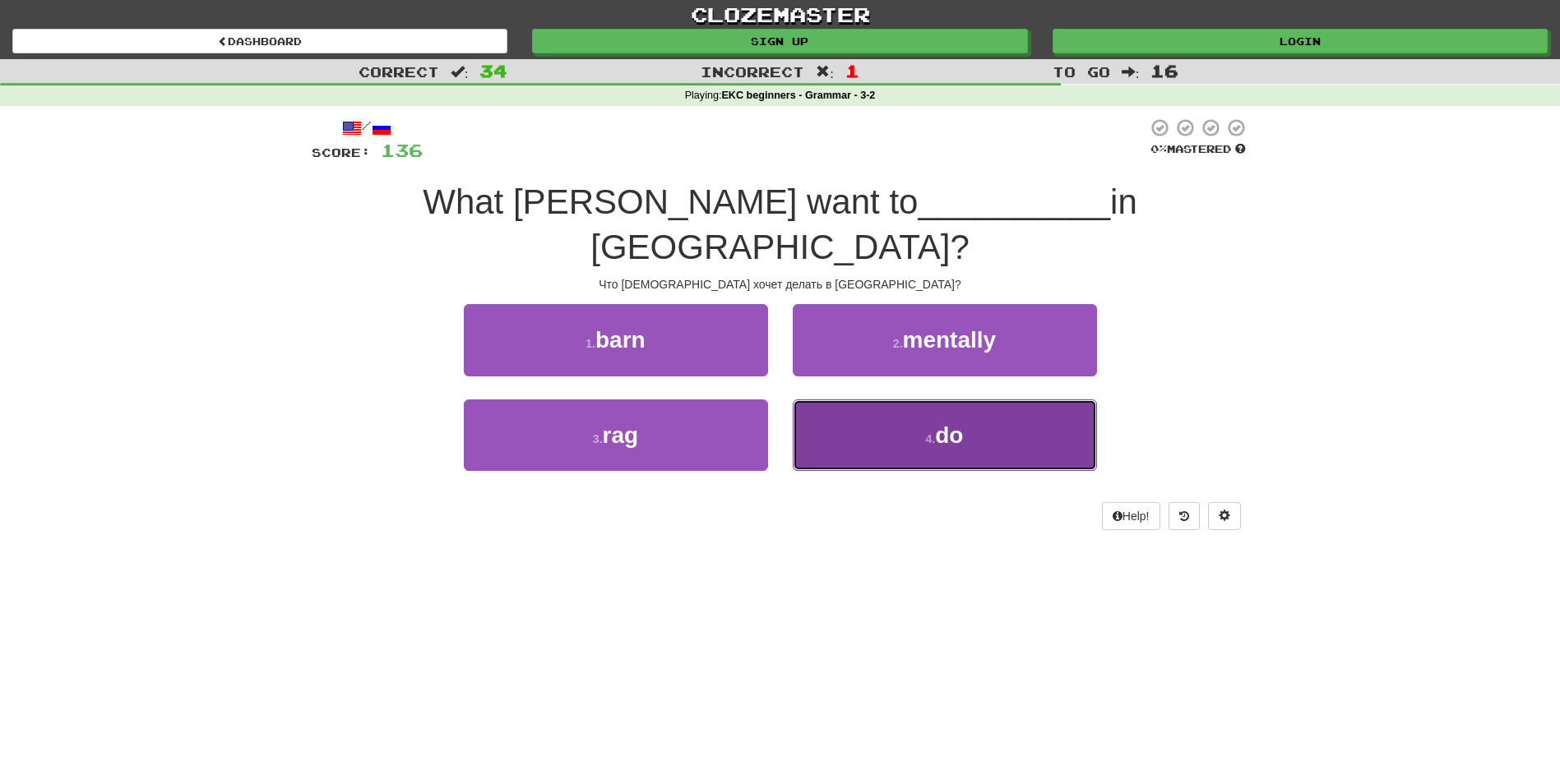
click at [906, 400] on button "4 . do" at bounding box center [945, 436] width 304 height 72
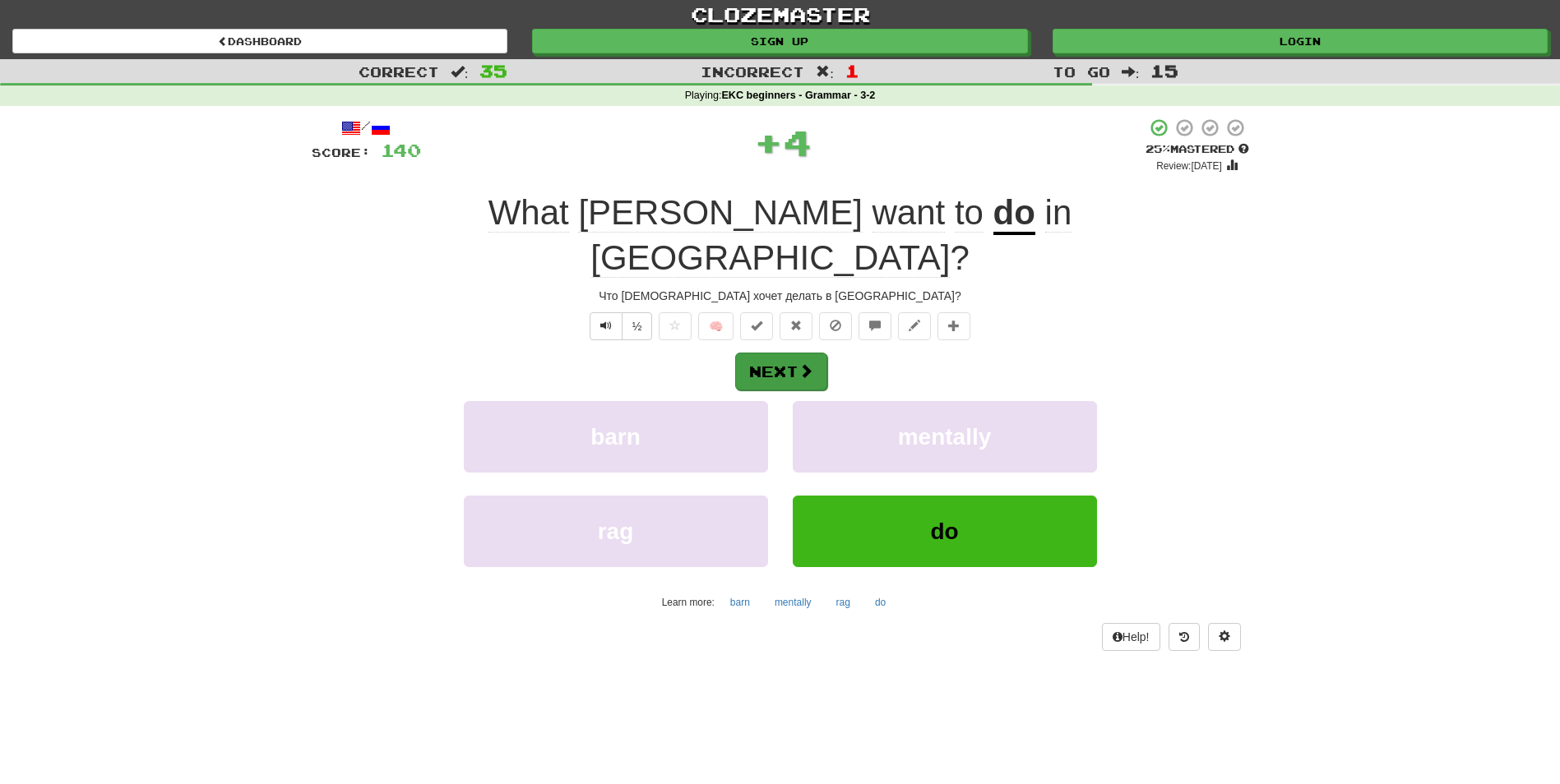
drag, startPoint x: 830, startPoint y: 332, endPoint x: 813, endPoint y: 323, distance: 19.2
click at [828, 352] on div "Next" at bounding box center [780, 371] width 937 height 38
click at [813, 353] on button "Next" at bounding box center [782, 372] width 92 height 38
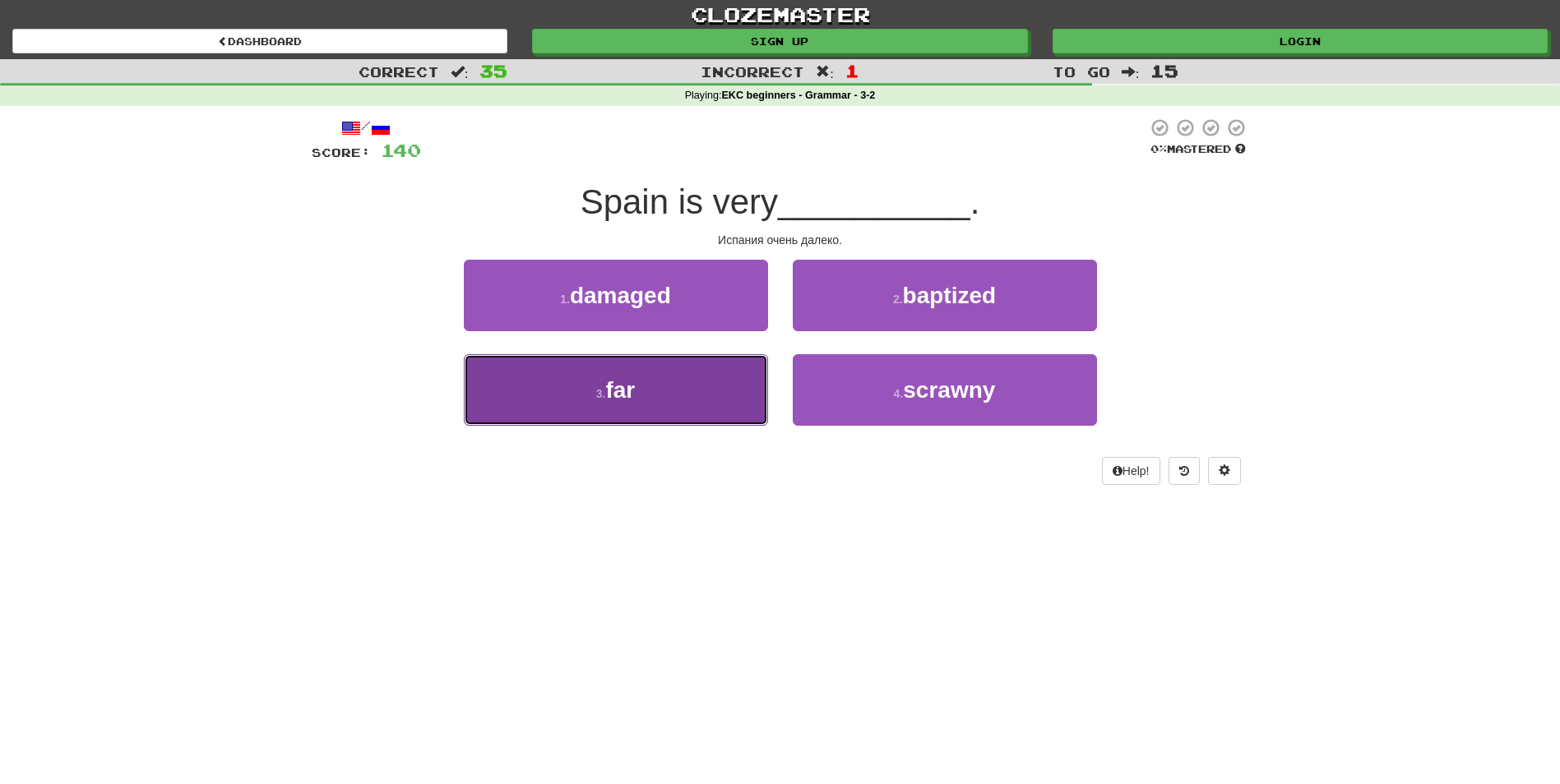
click at [693, 377] on button "3 . far" at bounding box center [616, 390] width 304 height 72
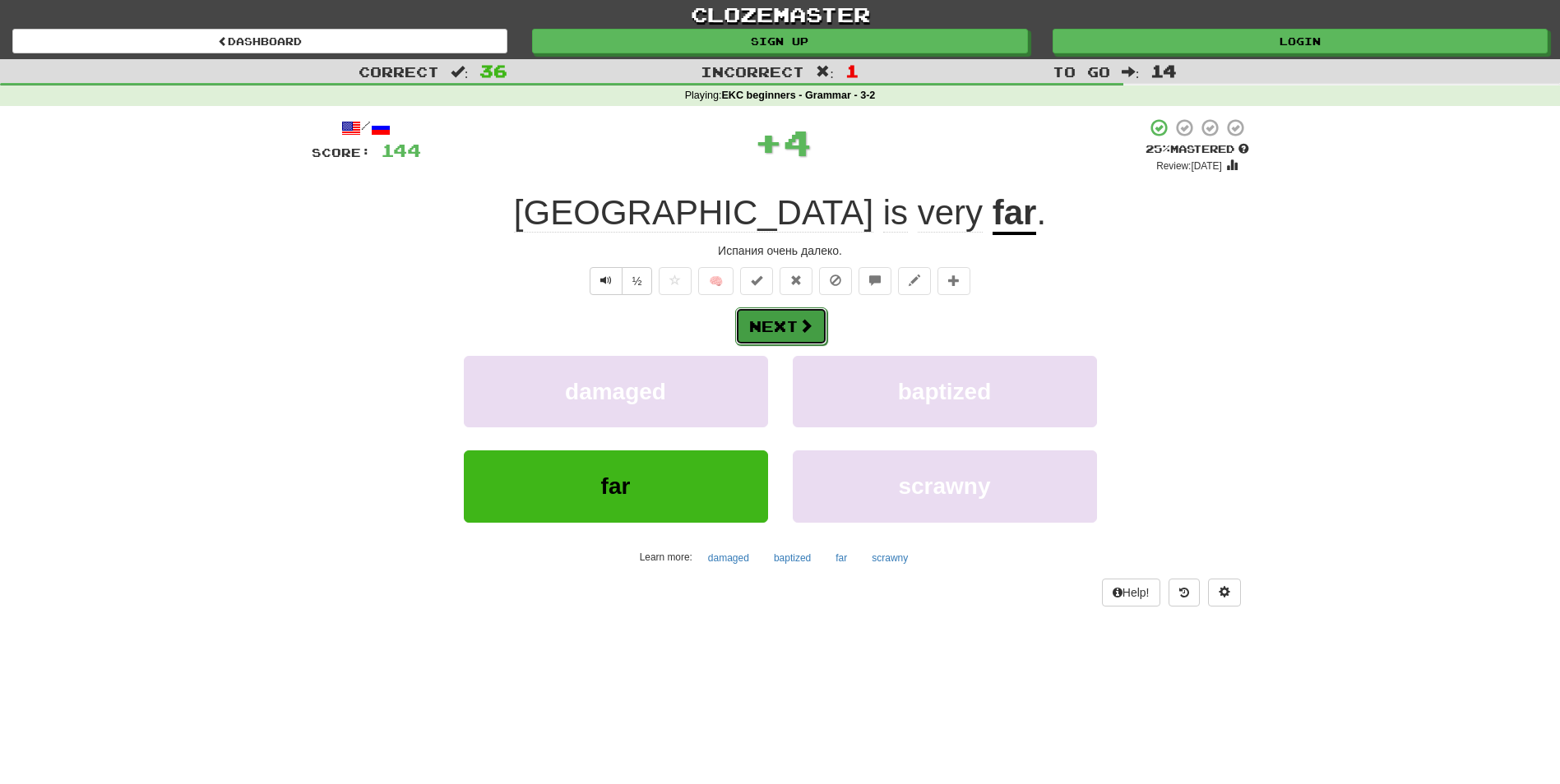
click at [778, 333] on button "Next" at bounding box center [782, 326] width 92 height 38
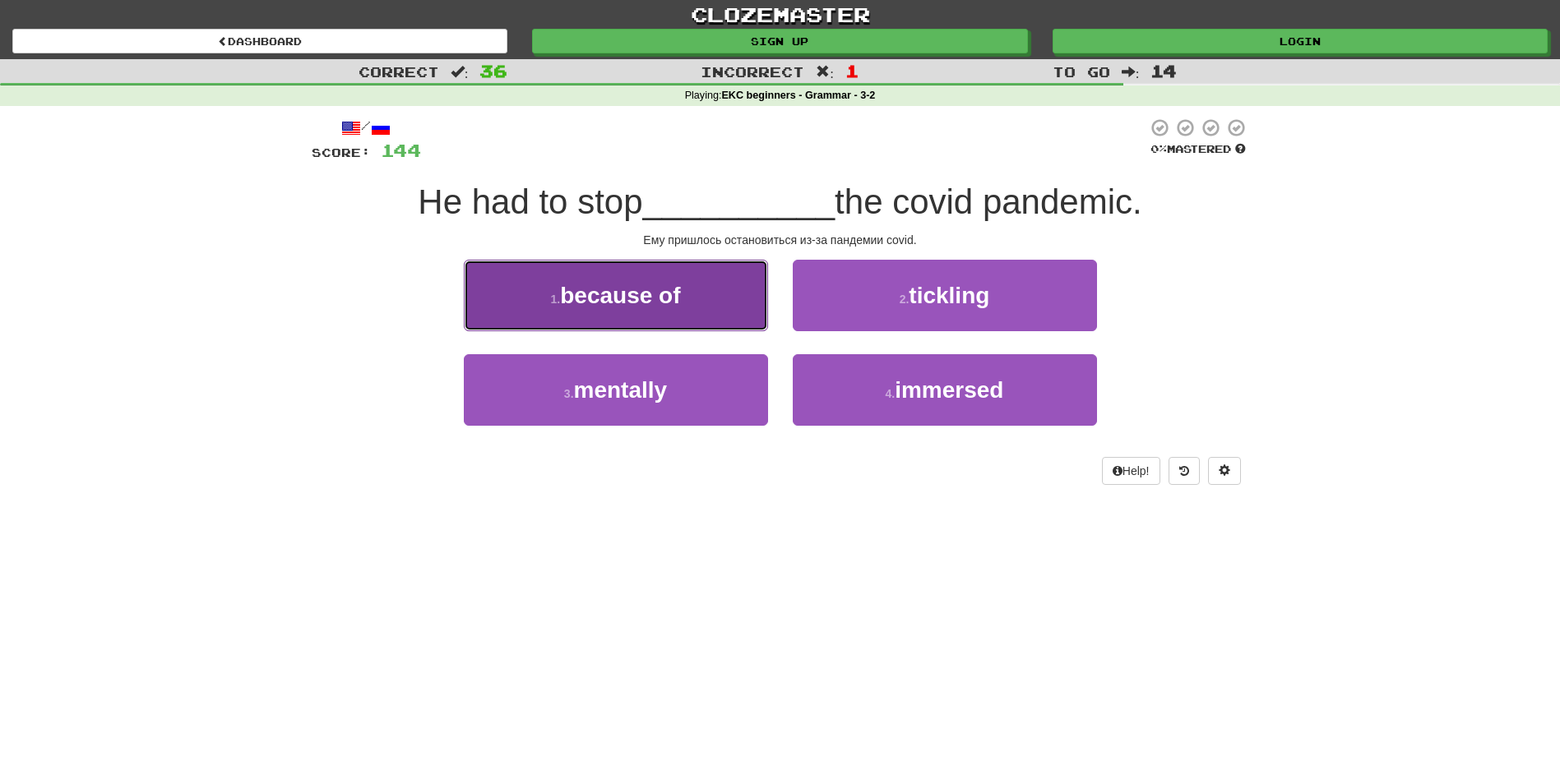
click at [651, 310] on button "1 . because of" at bounding box center [616, 295] width 304 height 72
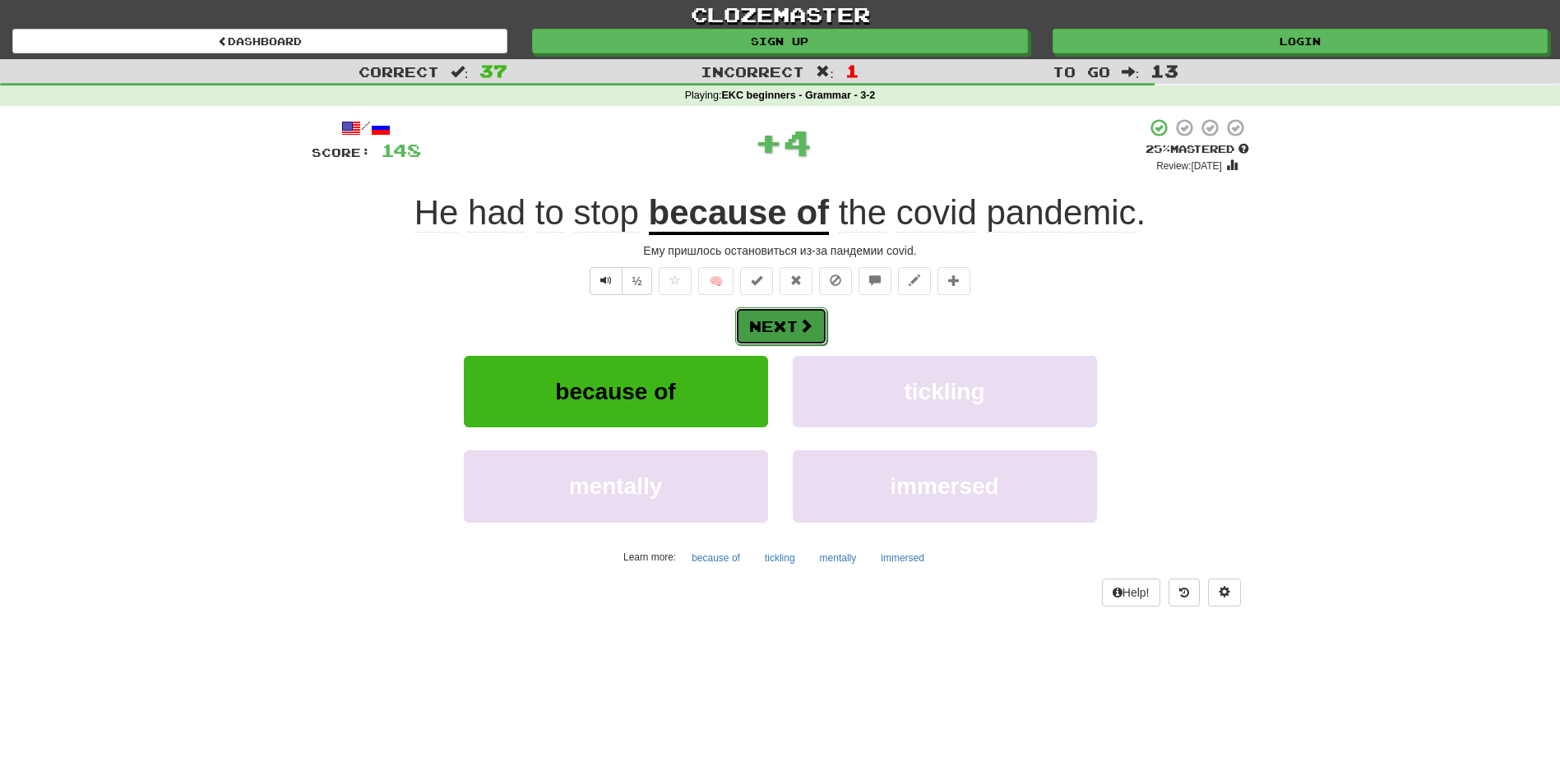
click at [774, 328] on button "Next" at bounding box center [782, 326] width 92 height 38
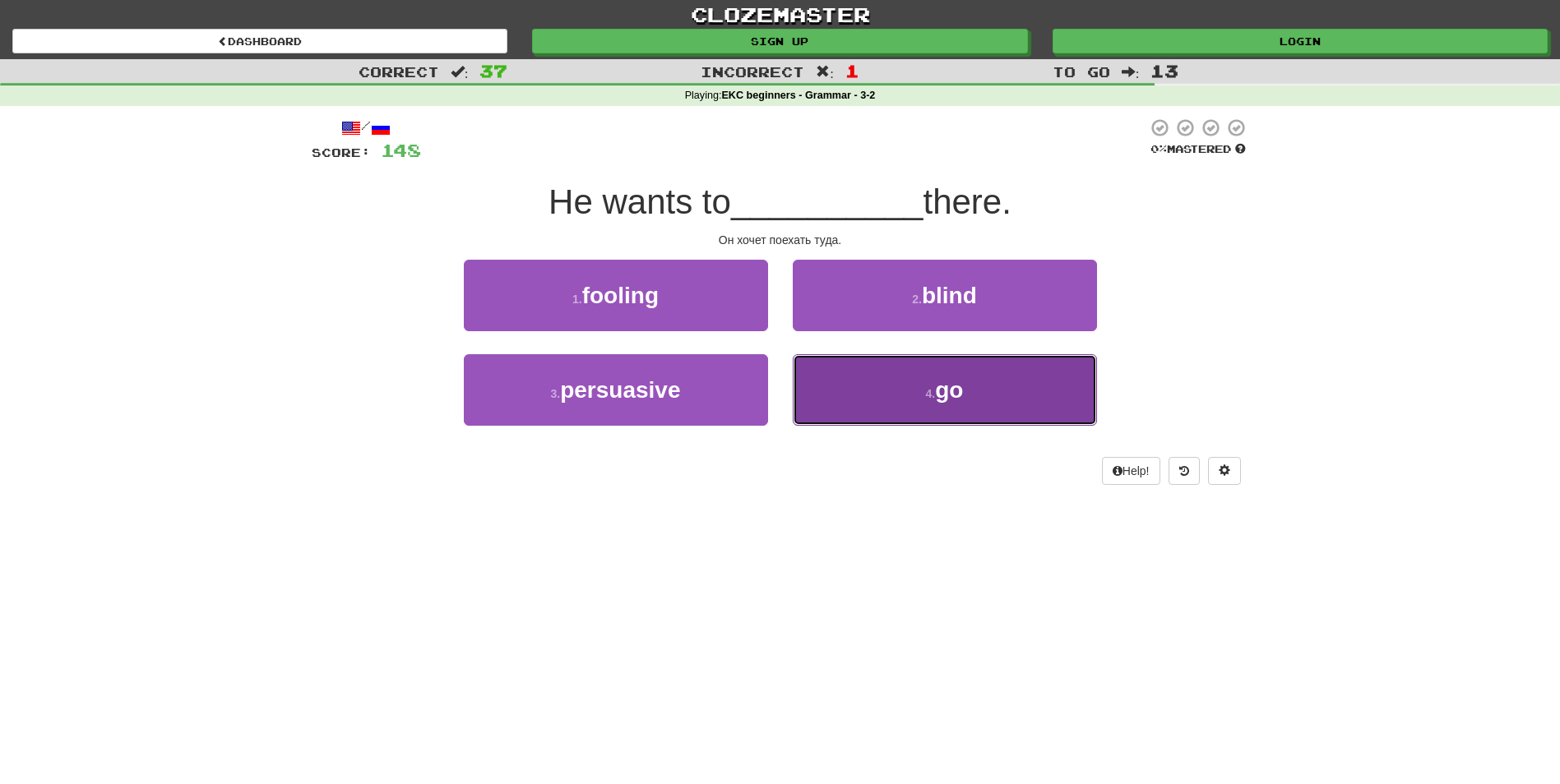
click at [930, 402] on button "4 . go" at bounding box center [945, 390] width 304 height 72
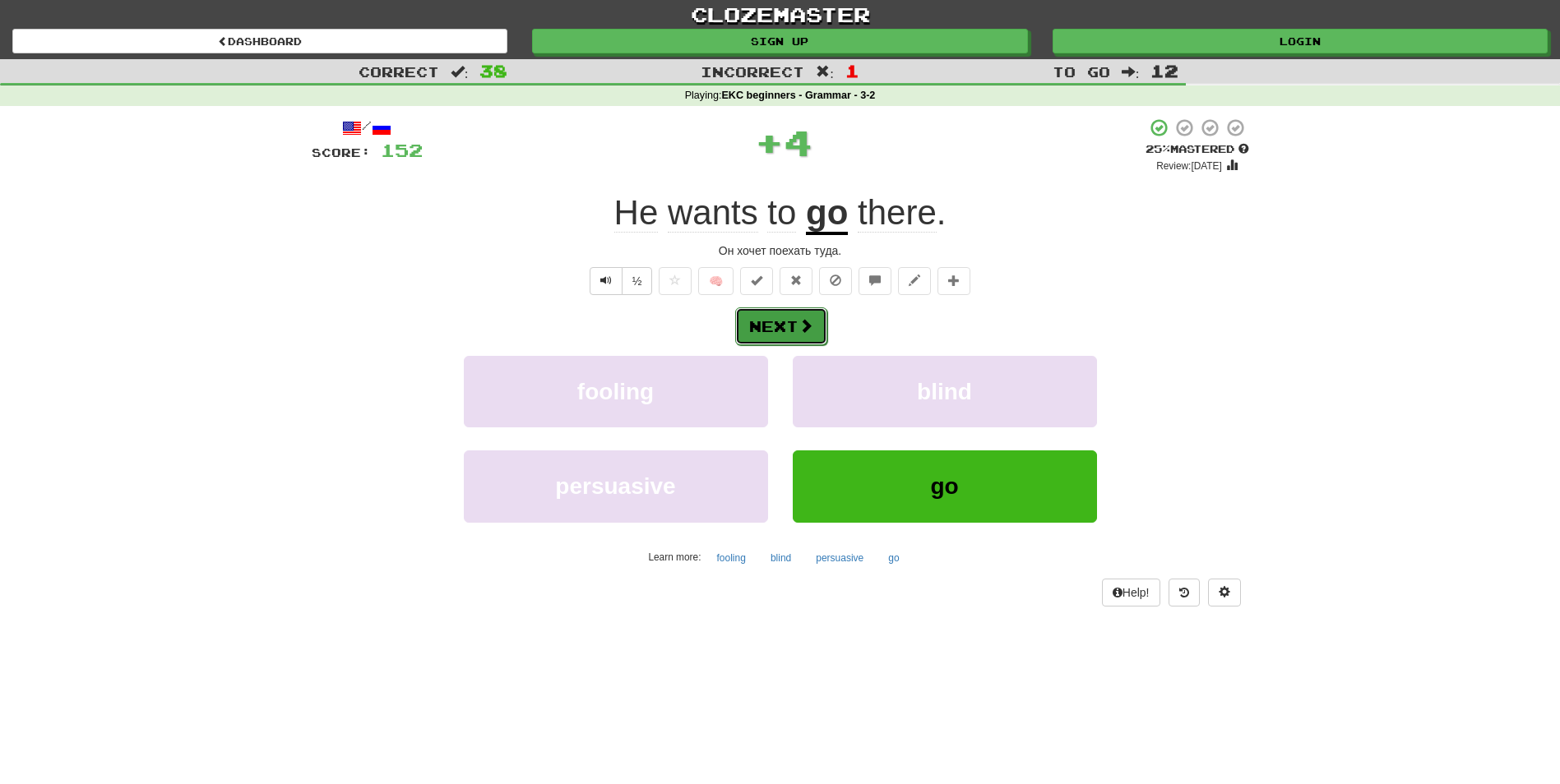
click at [797, 326] on button "Next" at bounding box center [782, 326] width 92 height 38
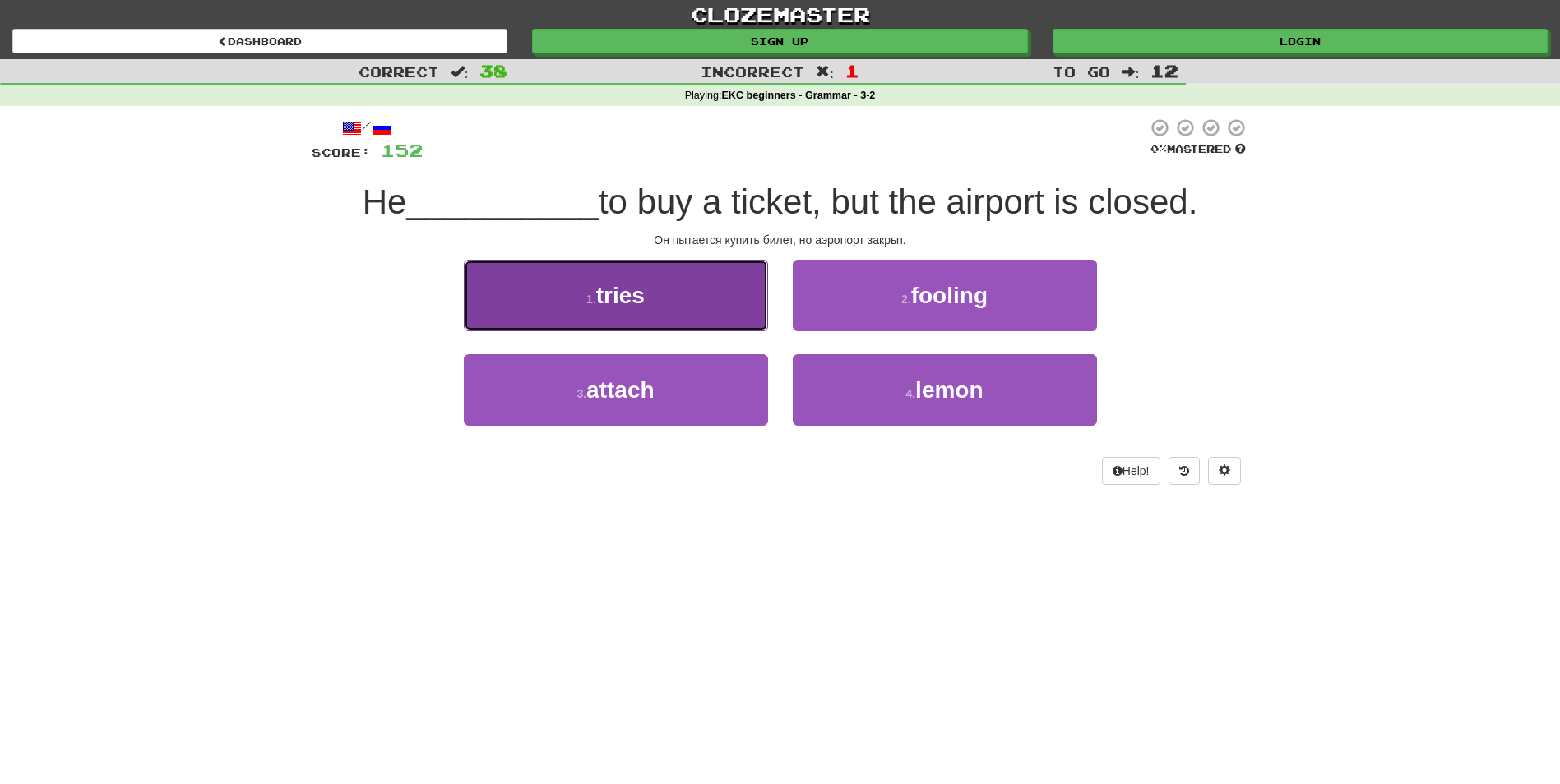
click at [736, 289] on button "1 . tries" at bounding box center [616, 295] width 304 height 72
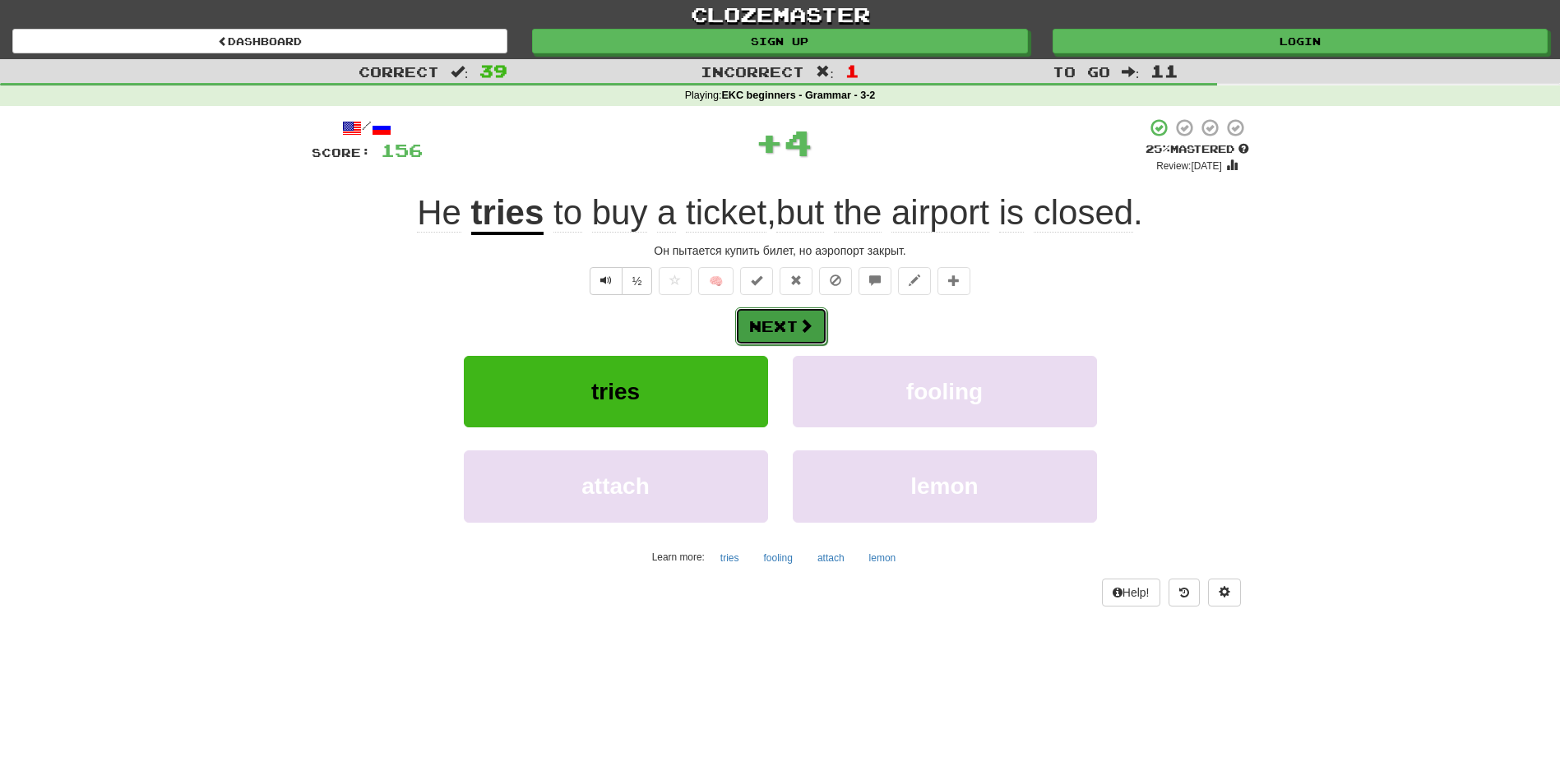
click at [781, 322] on button "Next" at bounding box center [782, 326] width 92 height 38
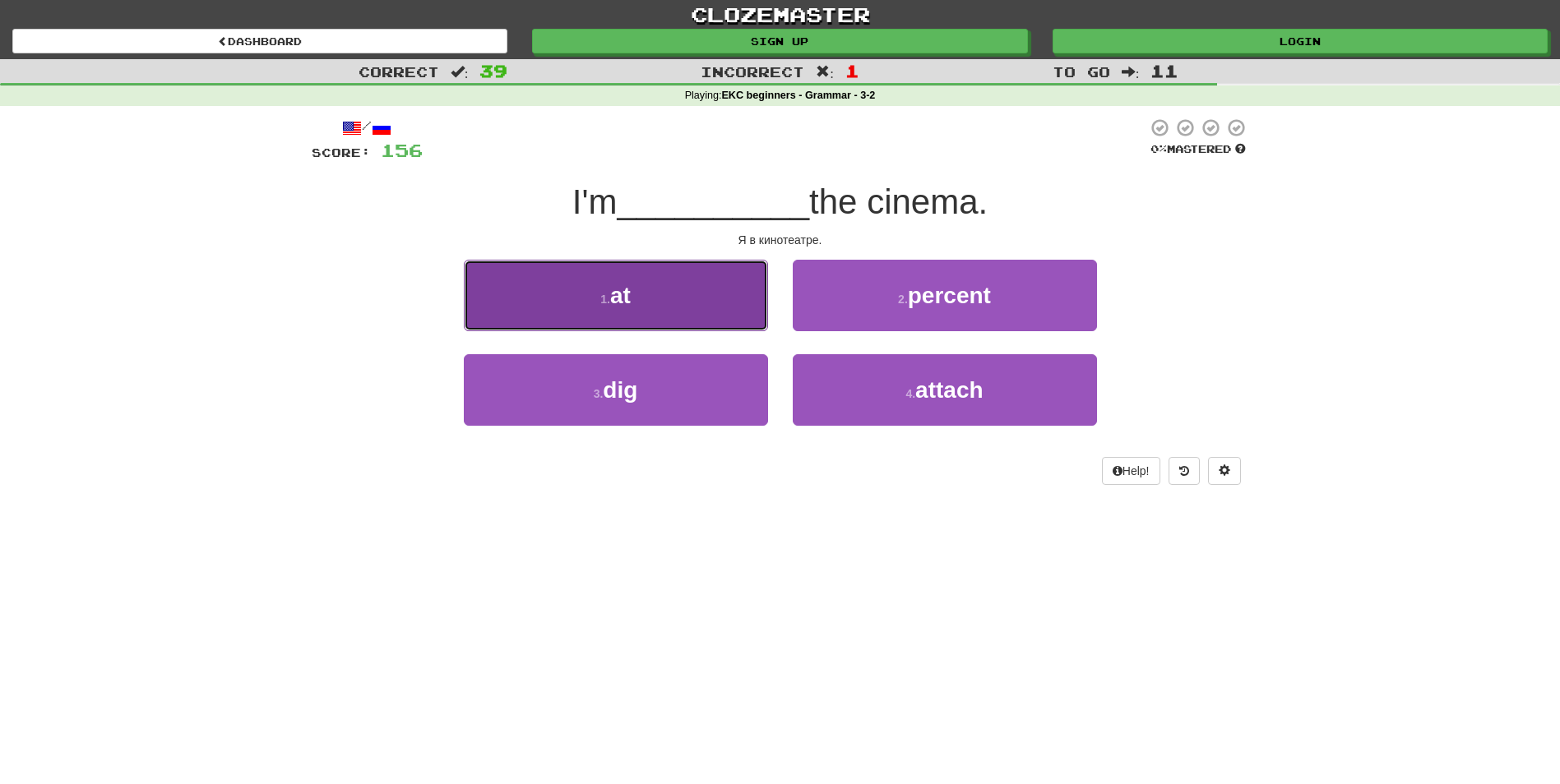
click at [684, 288] on button "1 . at" at bounding box center [616, 295] width 304 height 72
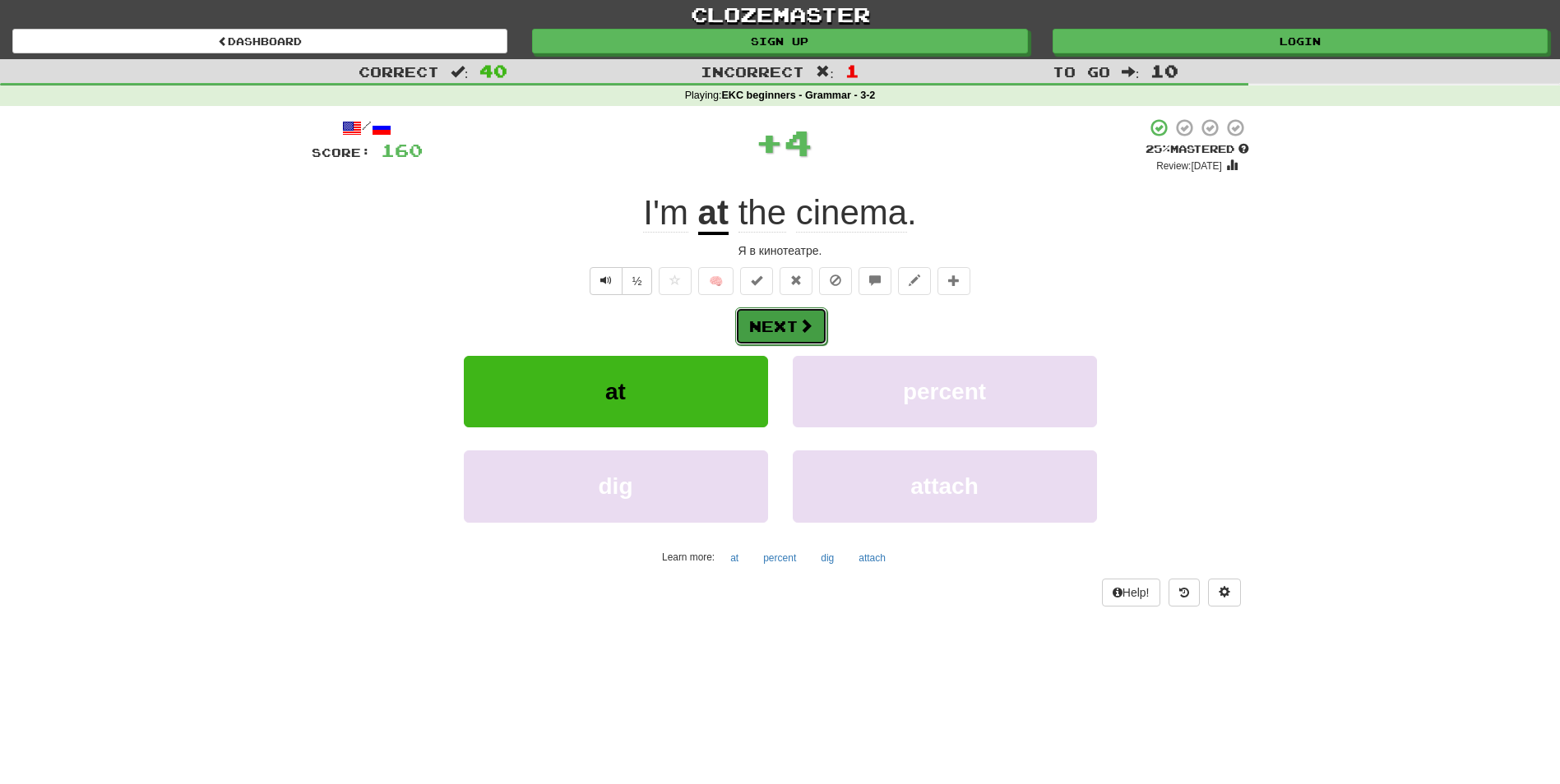
click at [782, 320] on button "Next" at bounding box center [782, 326] width 92 height 38
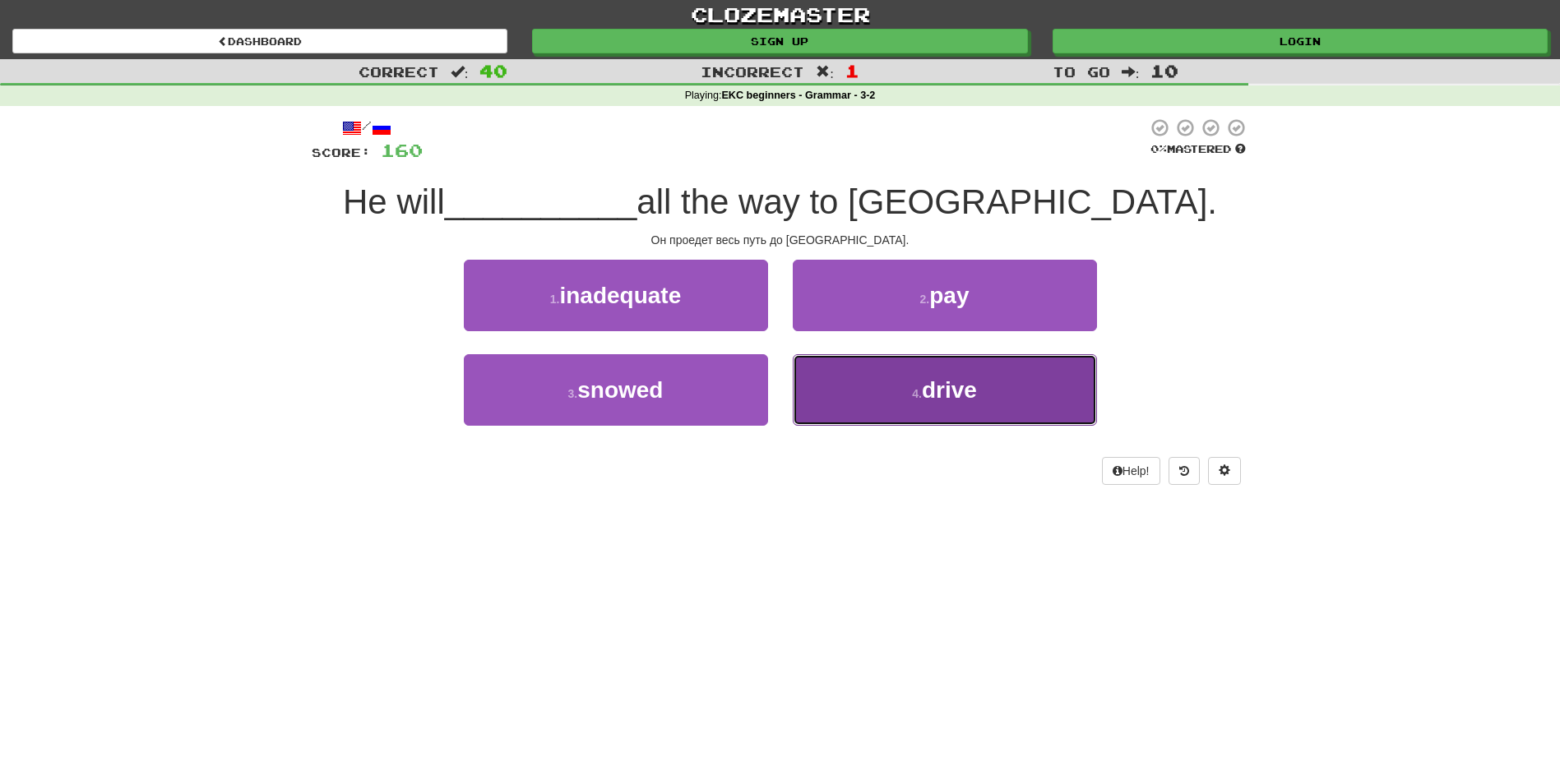
click at [834, 384] on button "4 . drive" at bounding box center [945, 390] width 304 height 72
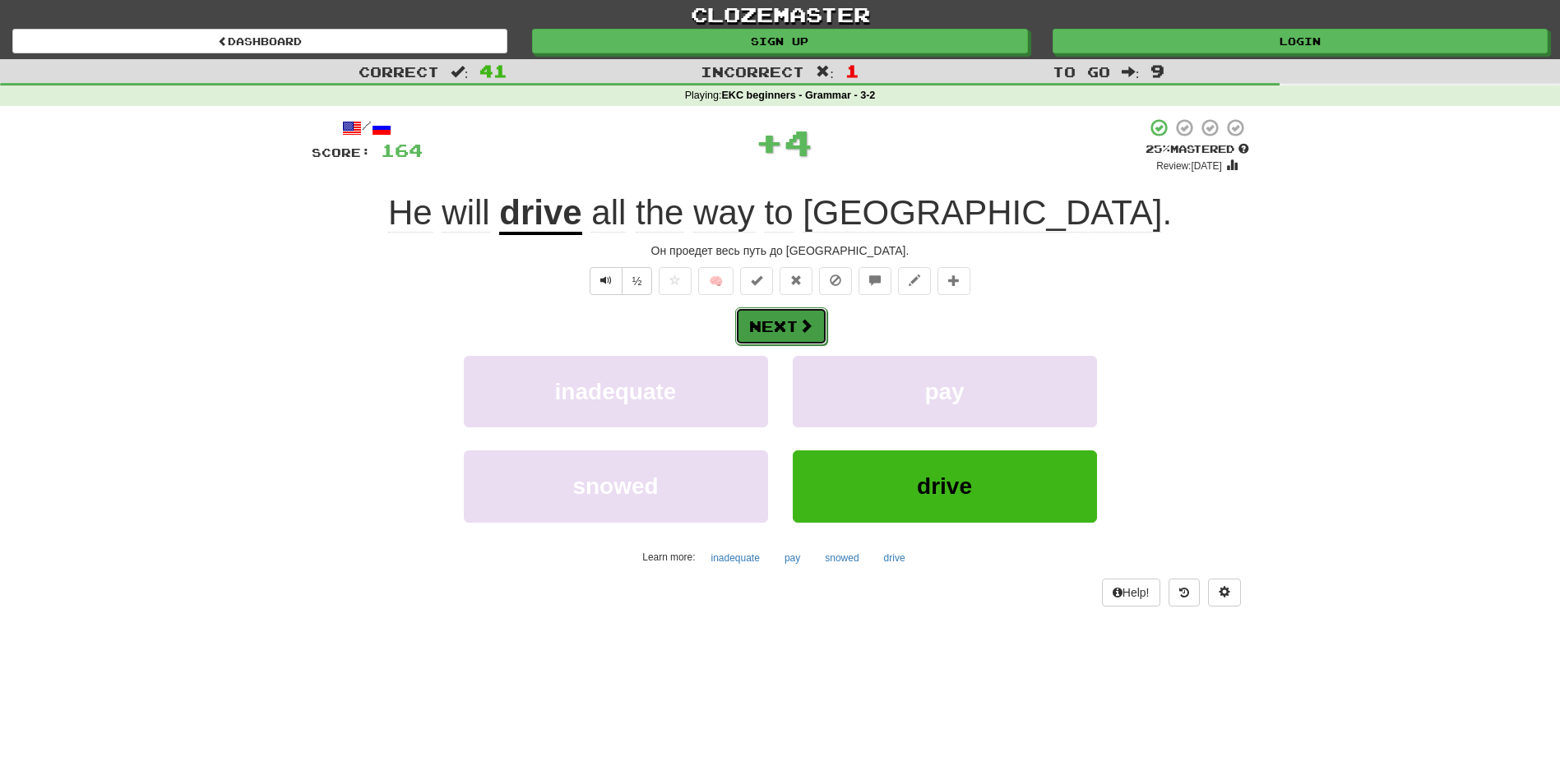
click at [765, 328] on button "Next" at bounding box center [782, 326] width 92 height 38
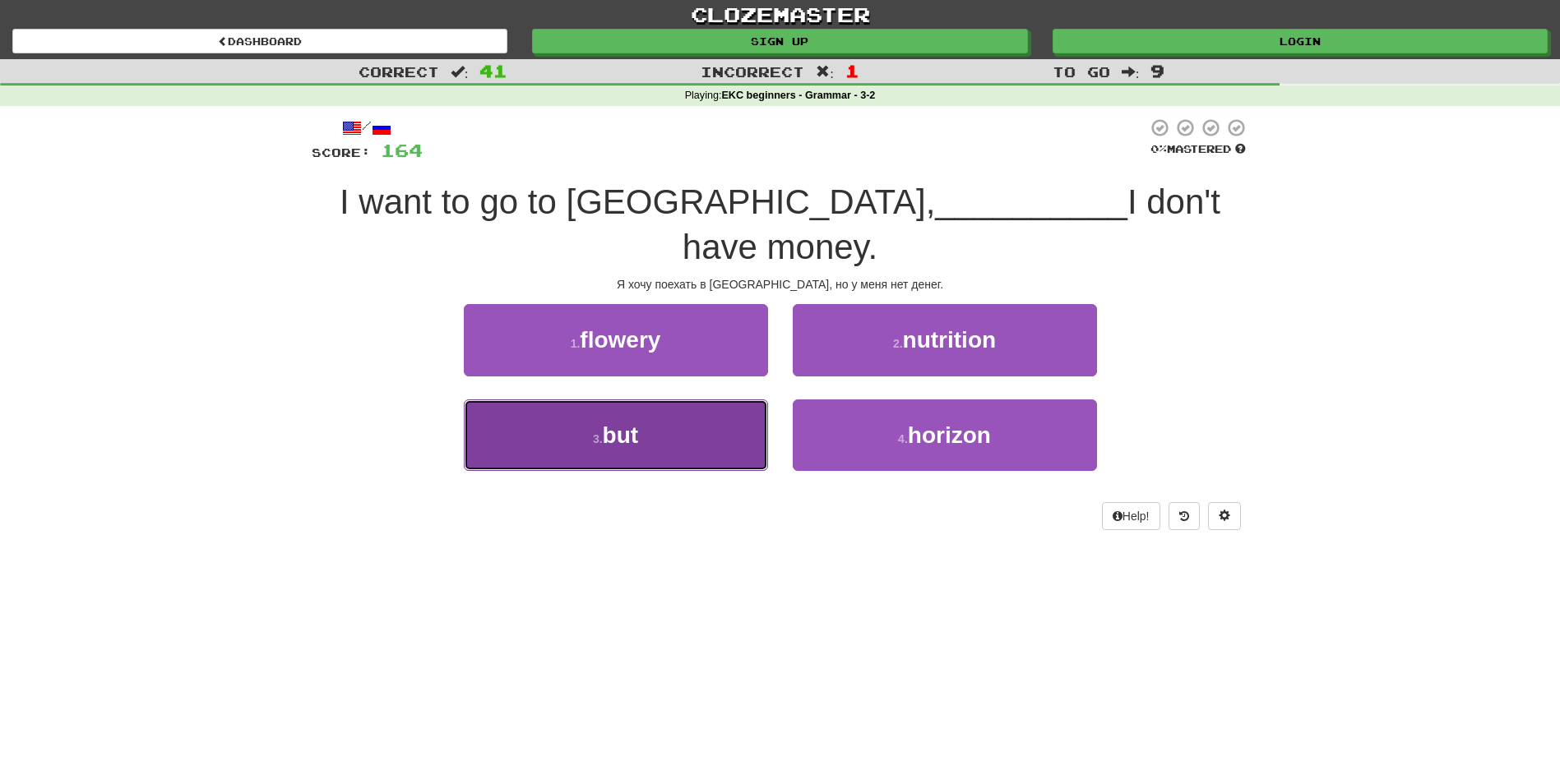
click at [710, 400] on button "3 . but" at bounding box center [616, 436] width 304 height 72
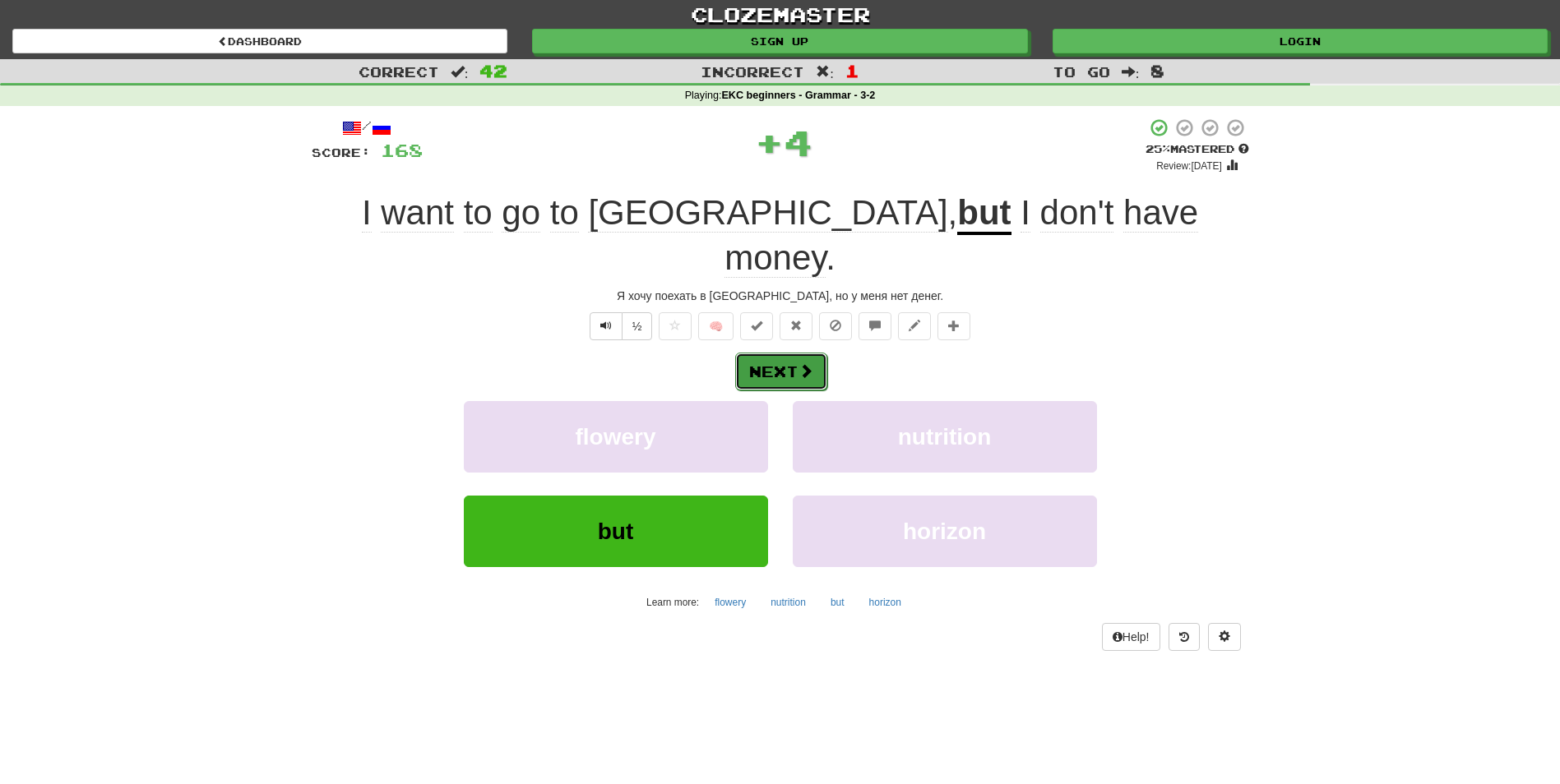
click at [770, 353] on button "Next" at bounding box center [782, 372] width 92 height 38
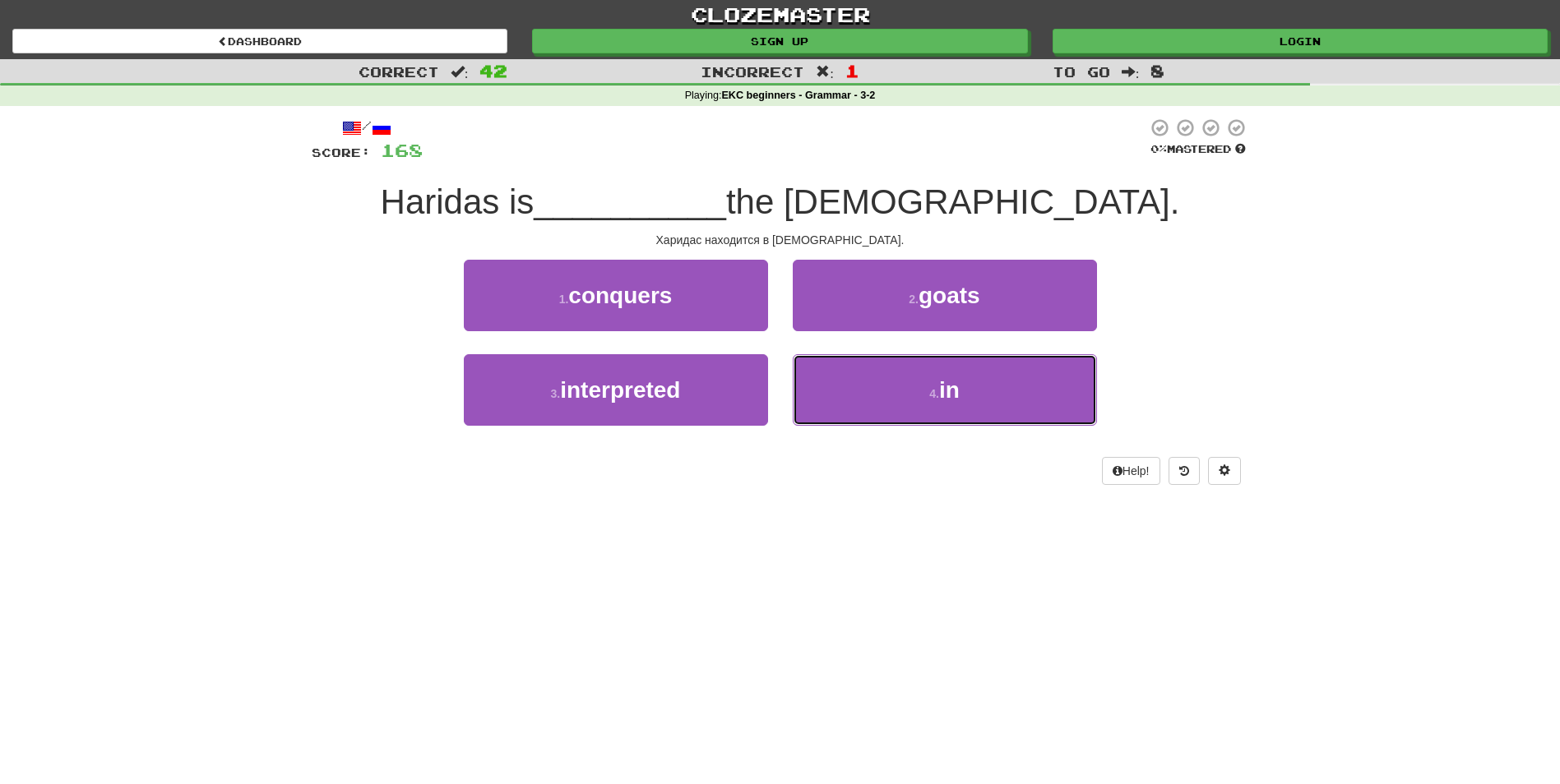
drag, startPoint x: 924, startPoint y: 374, endPoint x: 912, endPoint y: 353, distance: 24.2
click at [928, 386] on button "4 . in" at bounding box center [945, 390] width 304 height 72
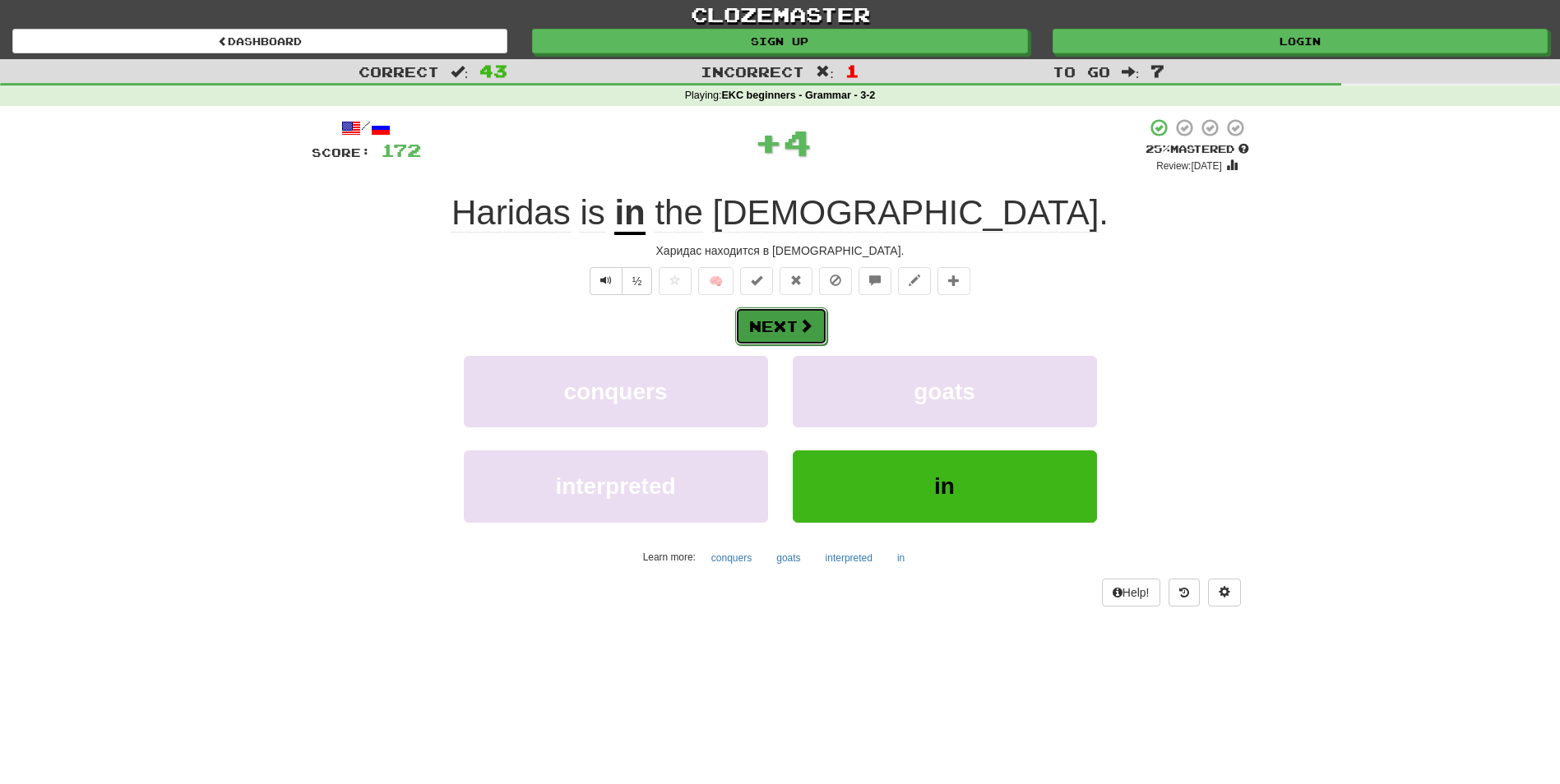
click at [799, 332] on span at bounding box center [806, 325] width 15 height 15
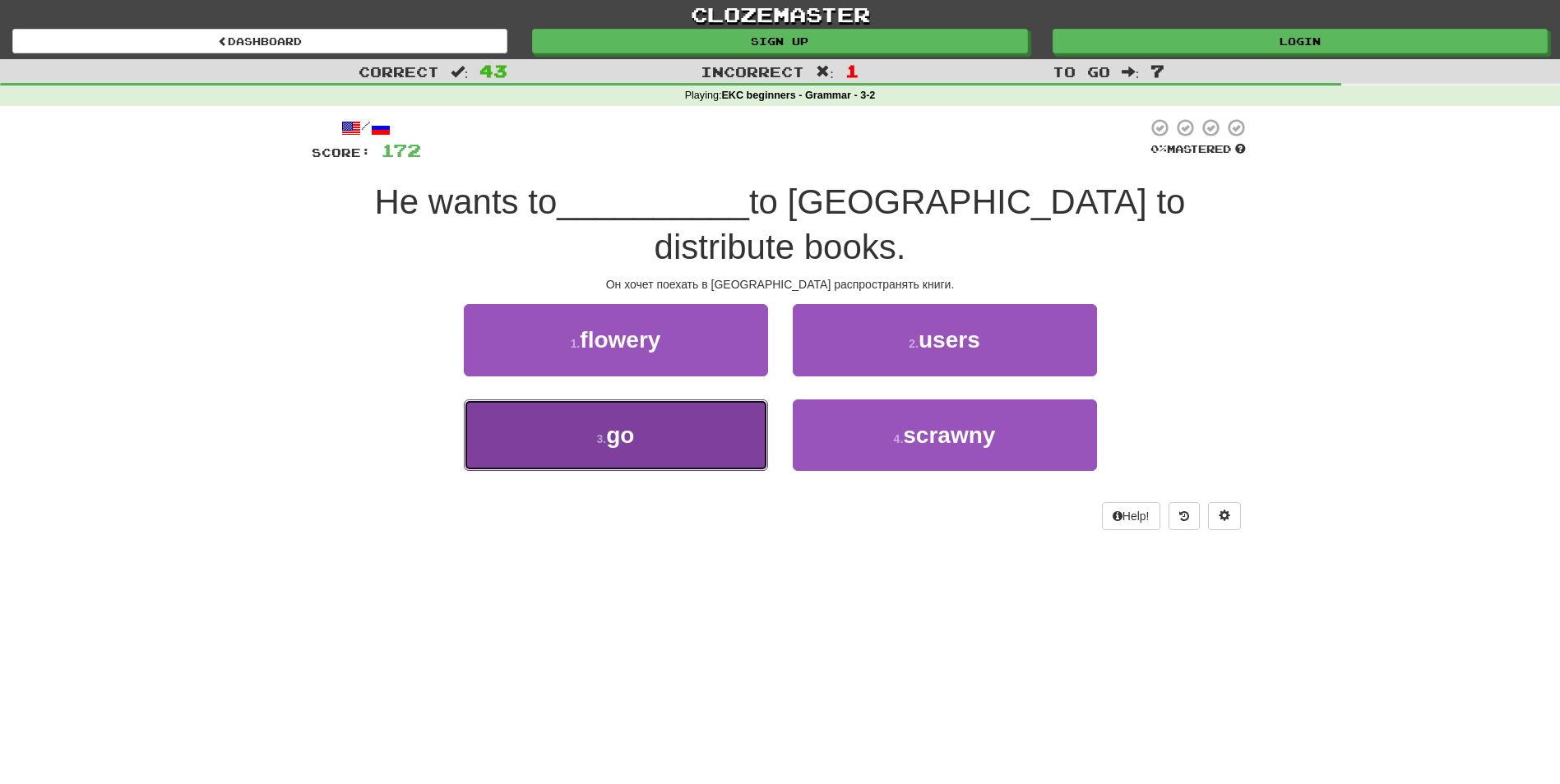
click at [660, 412] on button "3 . go" at bounding box center [616, 436] width 304 height 72
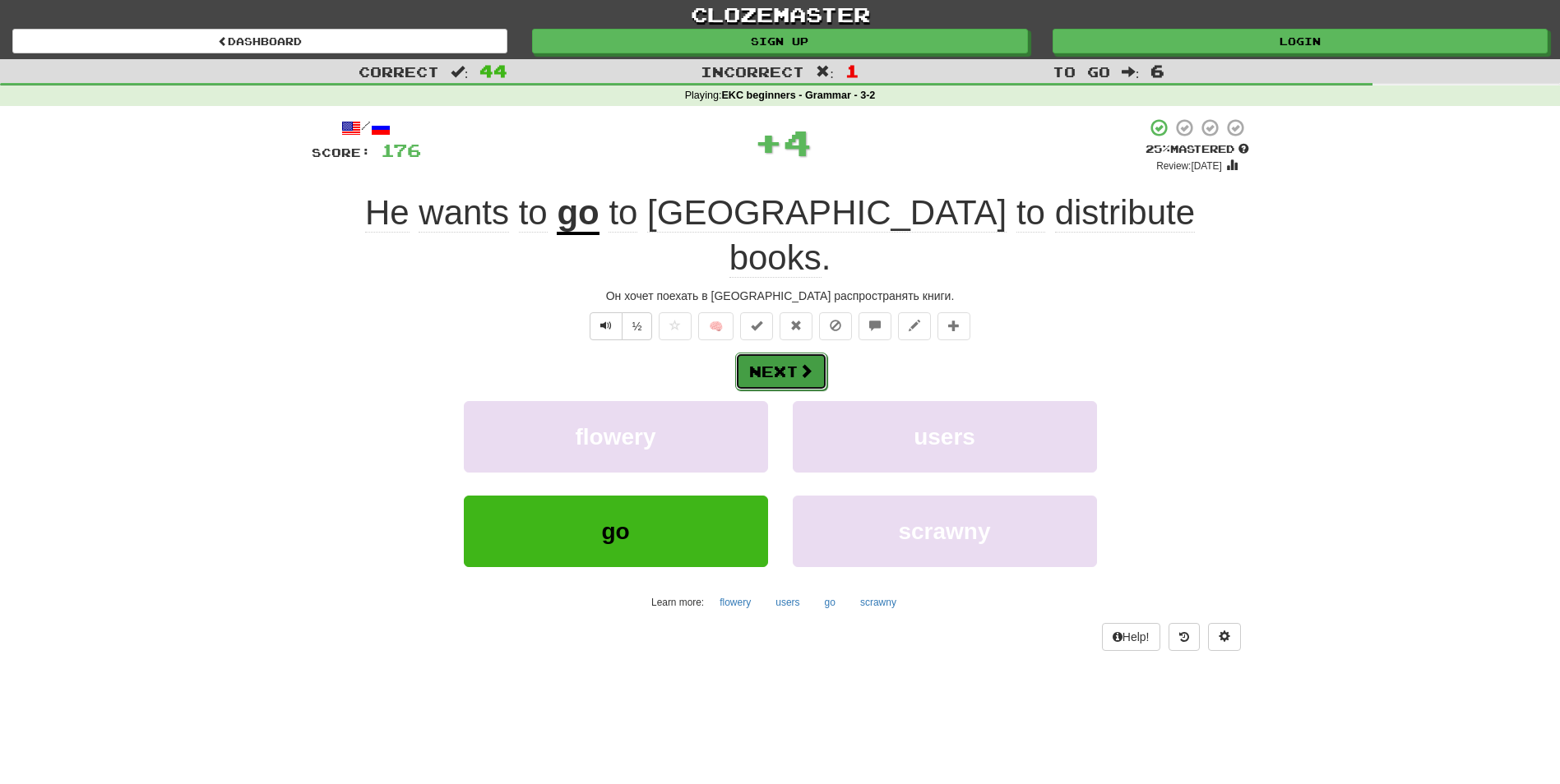
click at [748, 353] on button "Next" at bounding box center [782, 372] width 92 height 38
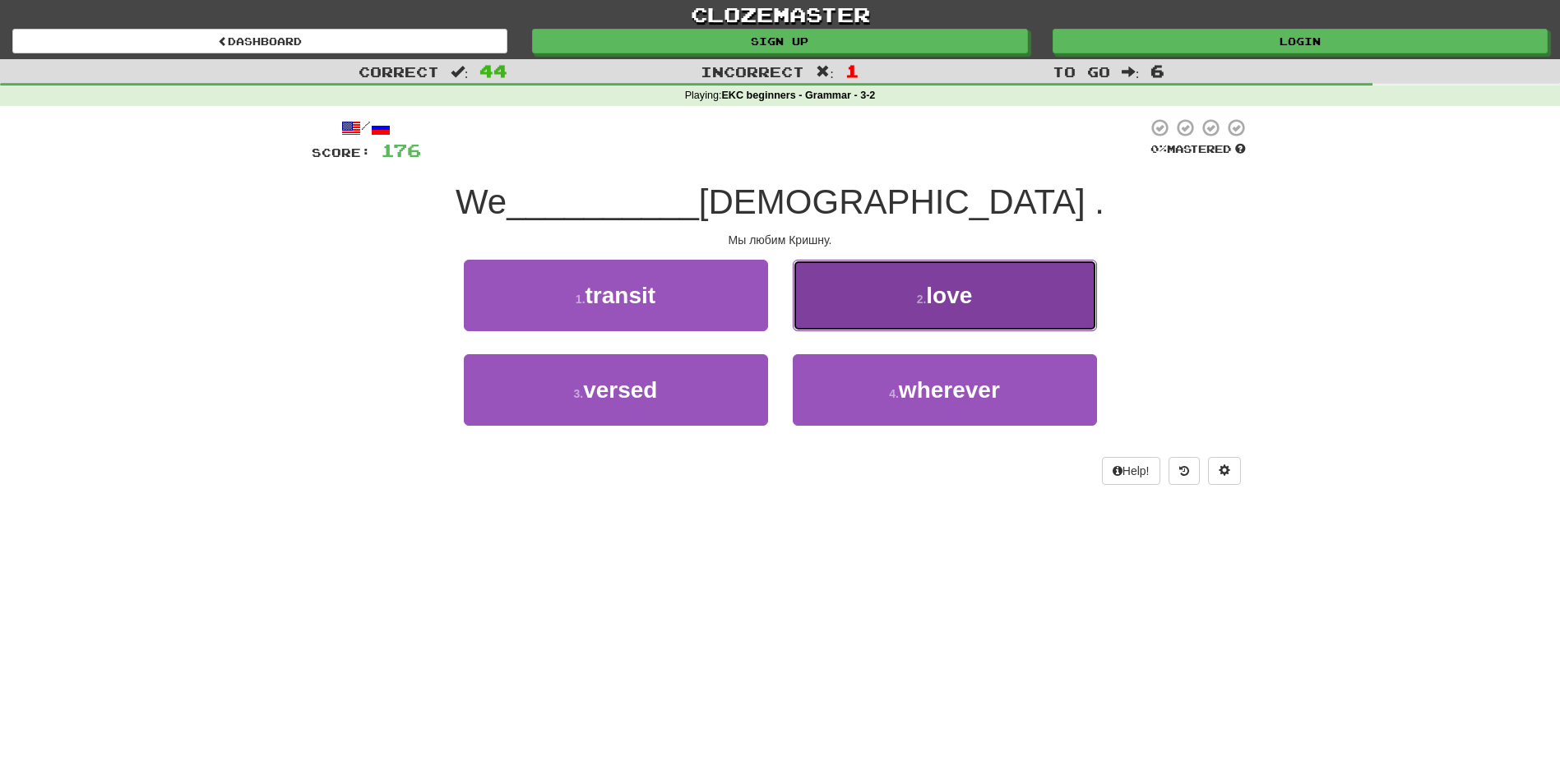
click at [956, 318] on button "2 . love" at bounding box center [945, 295] width 304 height 72
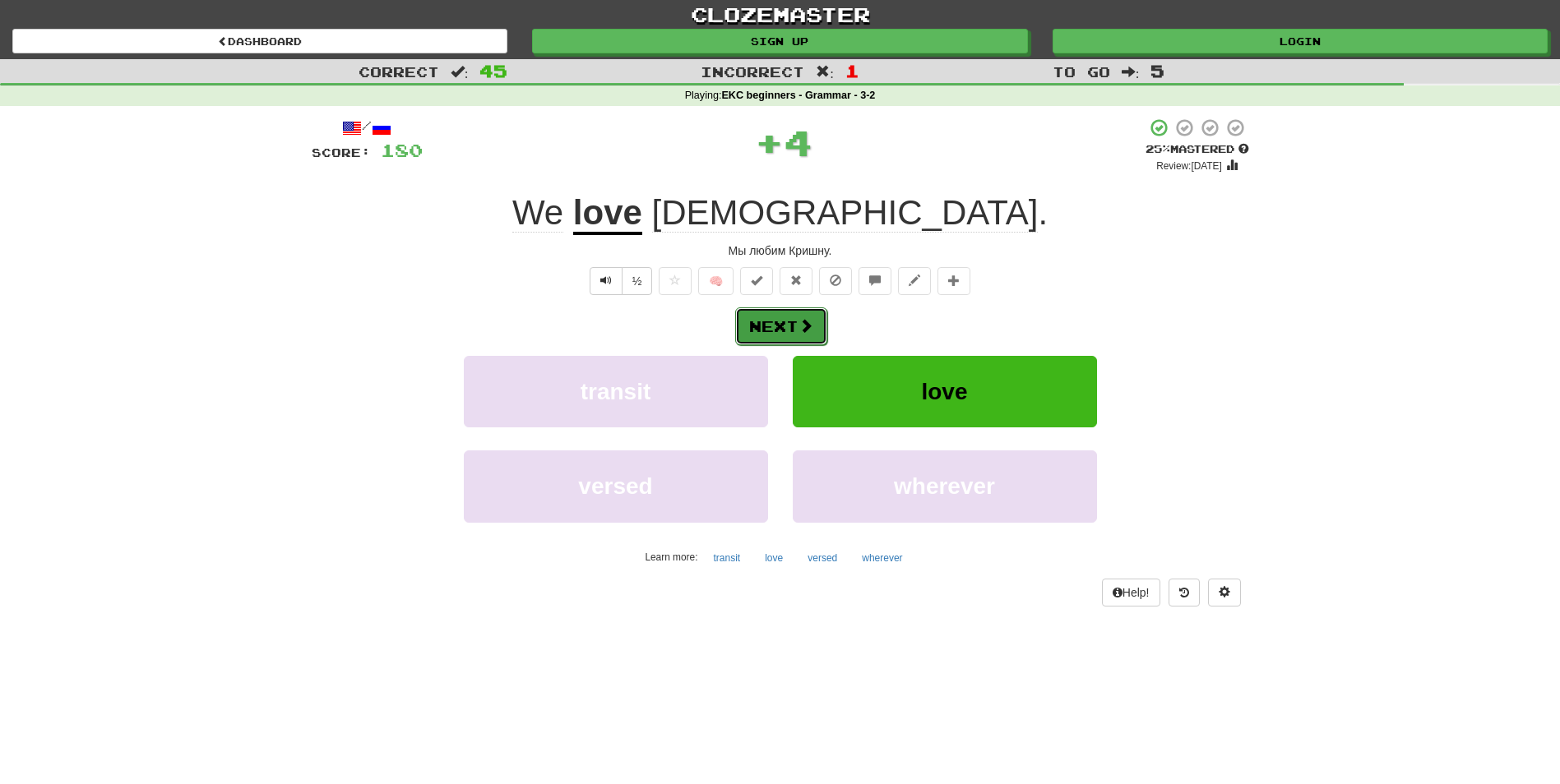
click at [779, 324] on button "Next" at bounding box center [782, 326] width 92 height 38
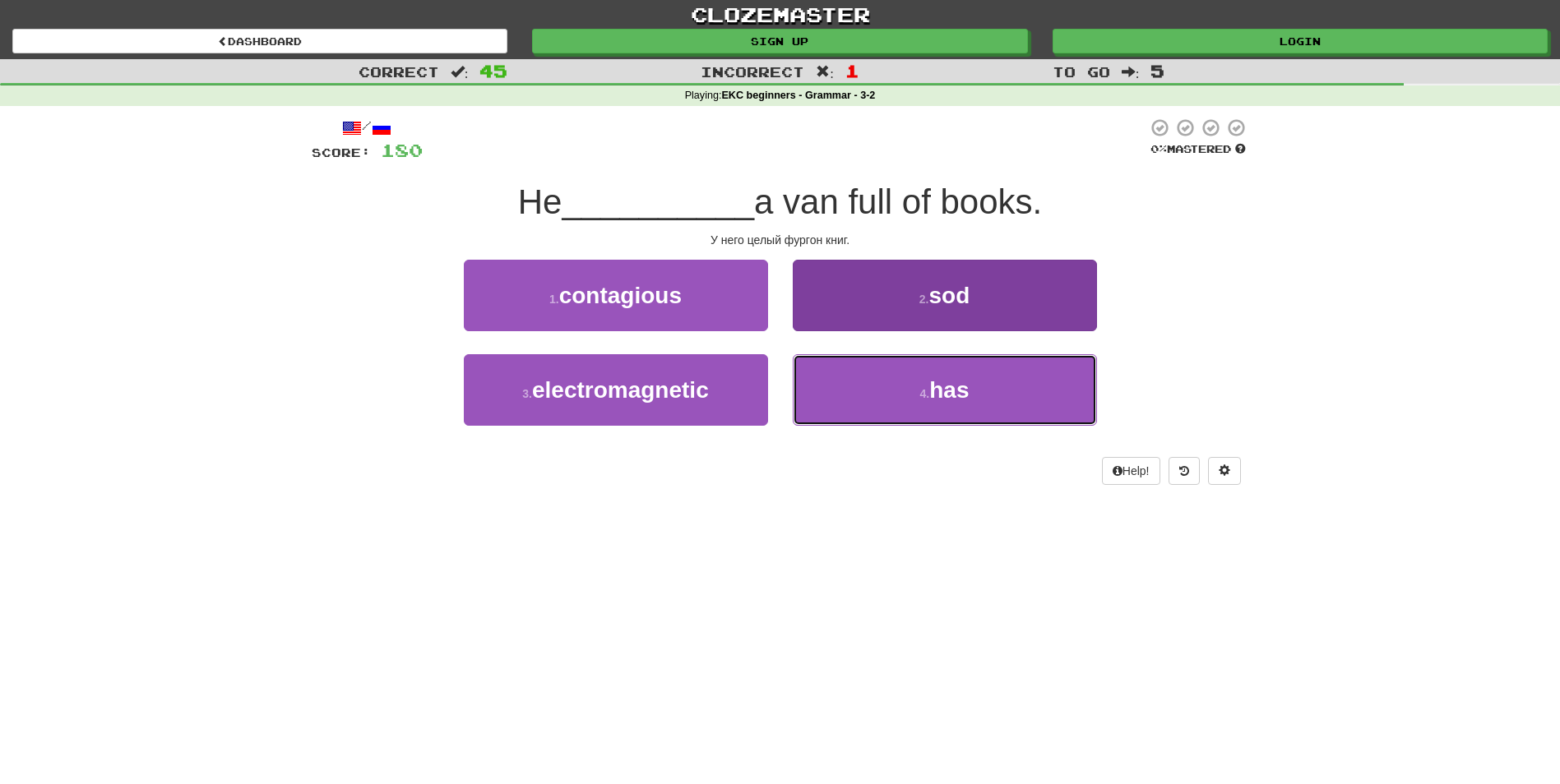
drag, startPoint x: 887, startPoint y: 385, endPoint x: 851, endPoint y: 368, distance: 39.8
click at [886, 386] on button "4 . has" at bounding box center [945, 390] width 304 height 72
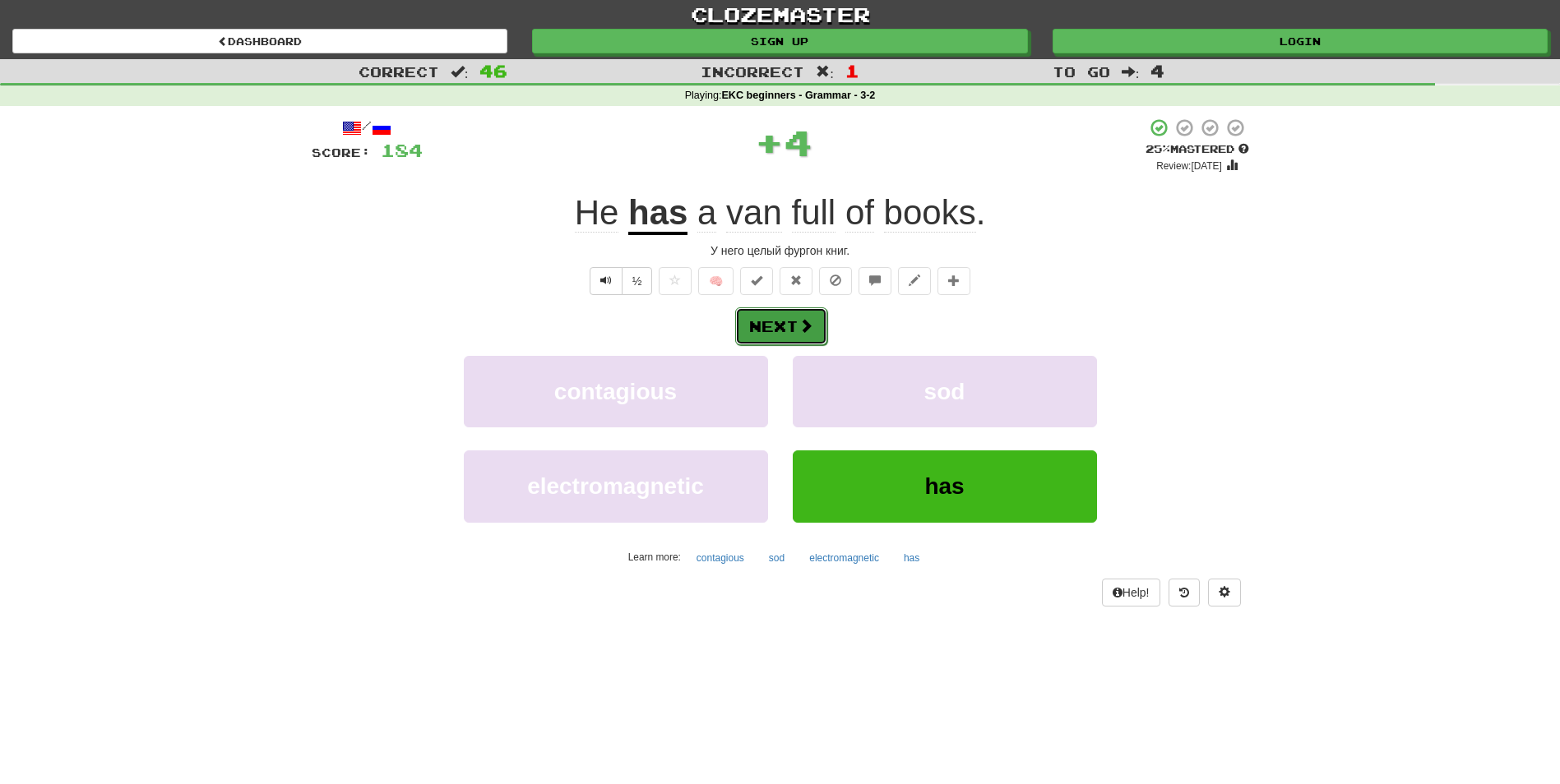
click at [745, 323] on button "Next" at bounding box center [782, 326] width 92 height 38
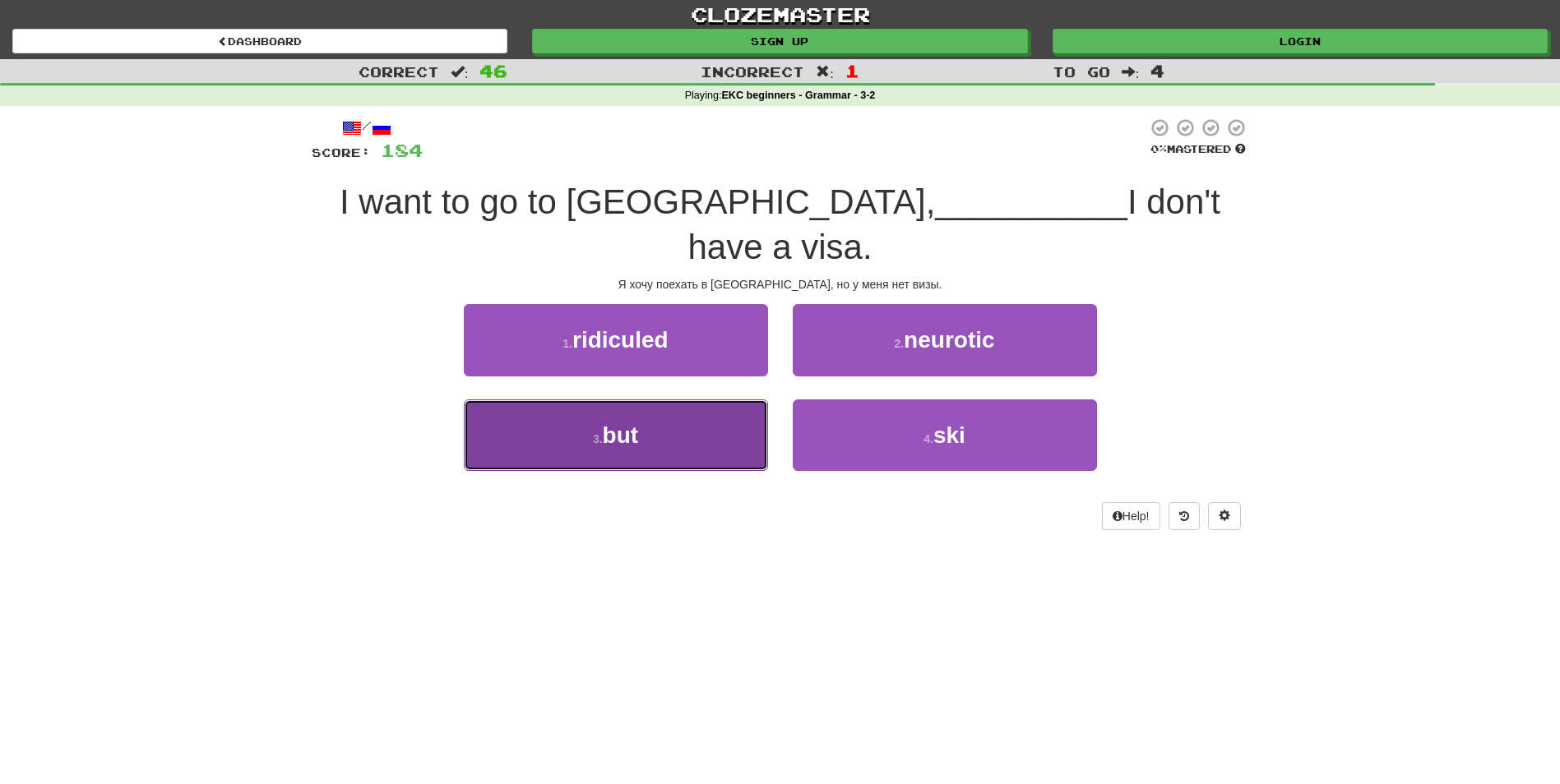
click at [726, 400] on button "3 . but" at bounding box center [616, 436] width 304 height 72
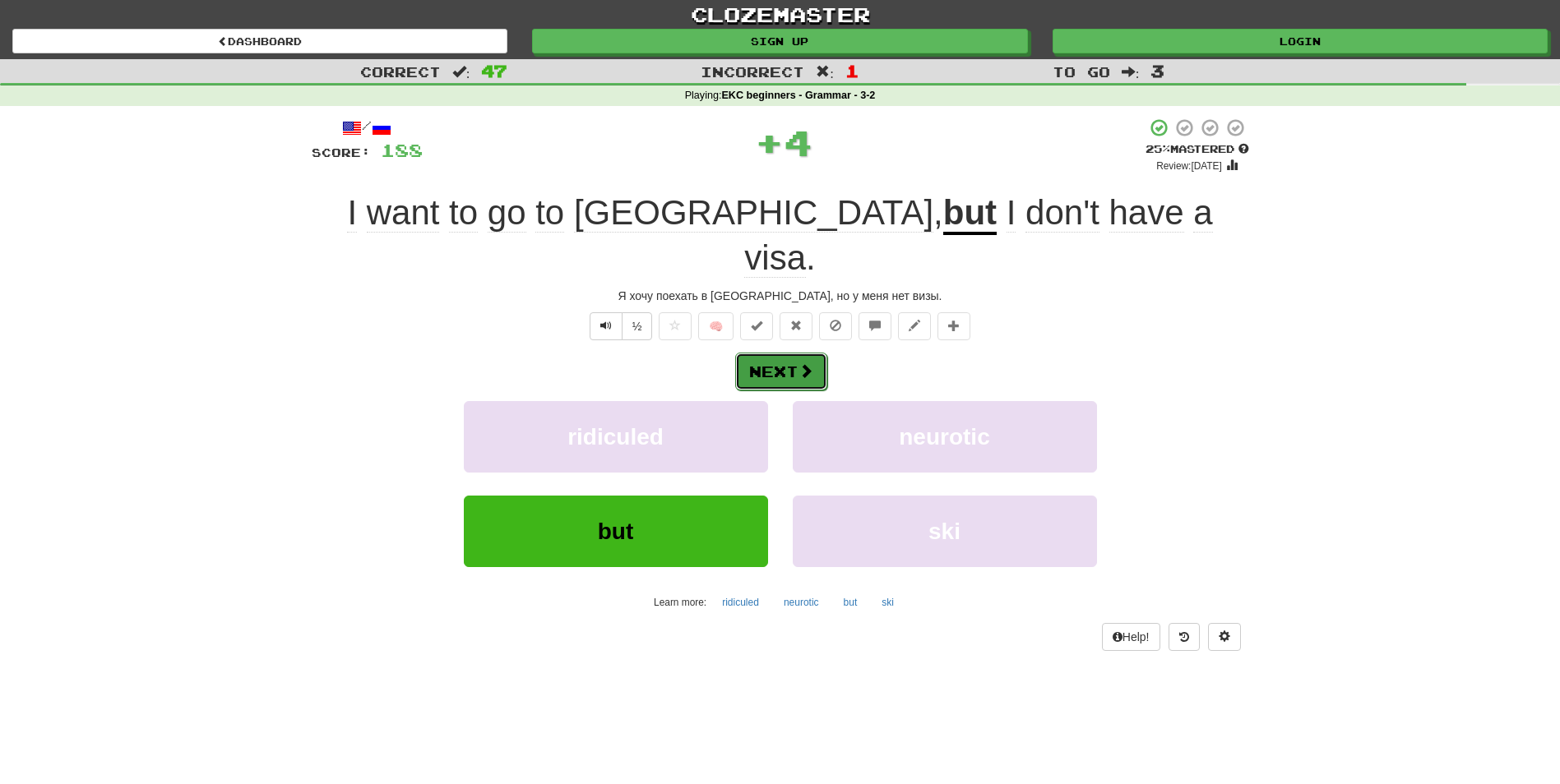
click at [784, 353] on button "Next" at bounding box center [782, 372] width 92 height 38
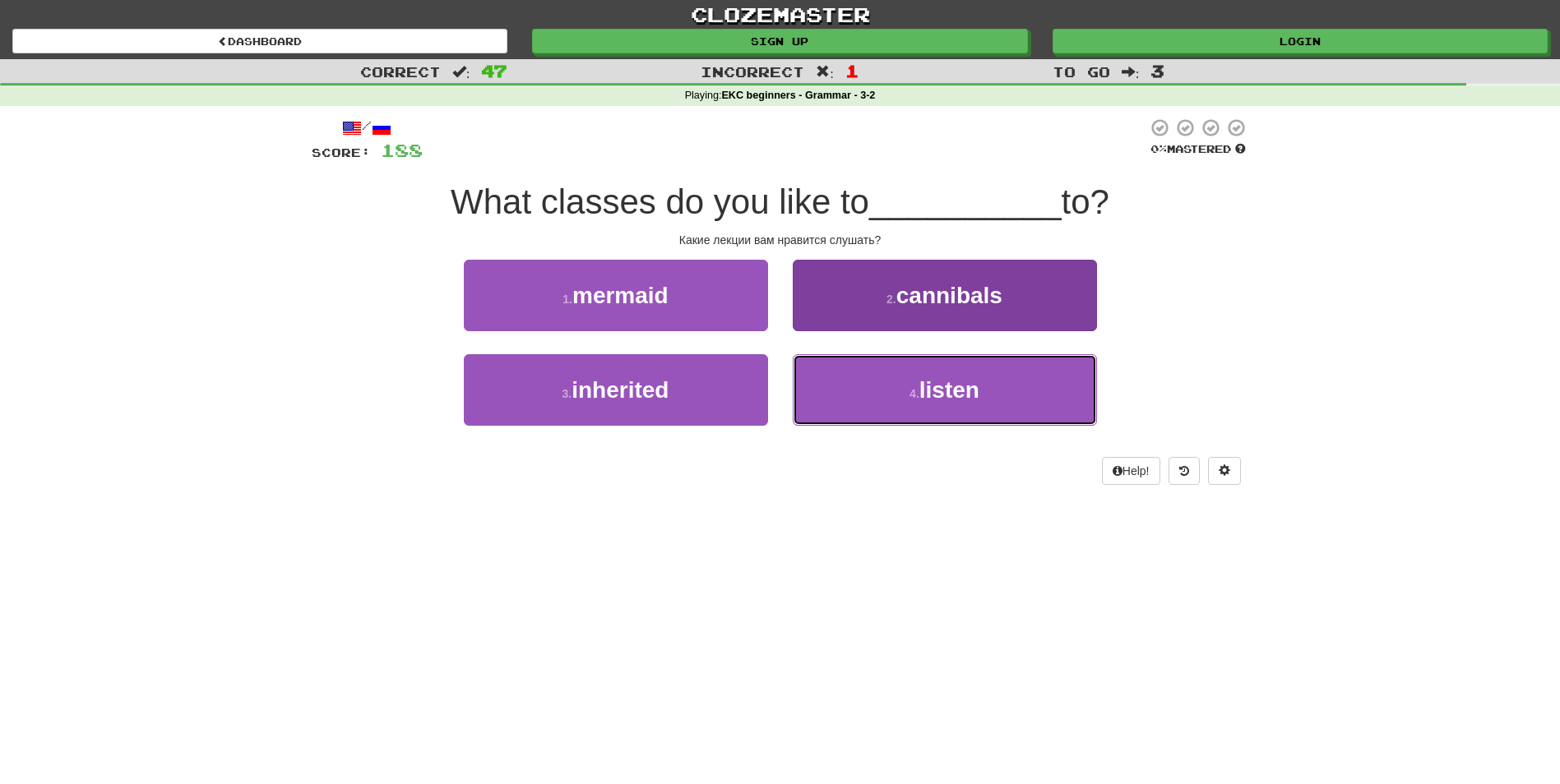
drag, startPoint x: 938, startPoint y: 397, endPoint x: 930, endPoint y: 370, distance: 28.2
click at [937, 403] on button "4 . listen" at bounding box center [945, 390] width 304 height 72
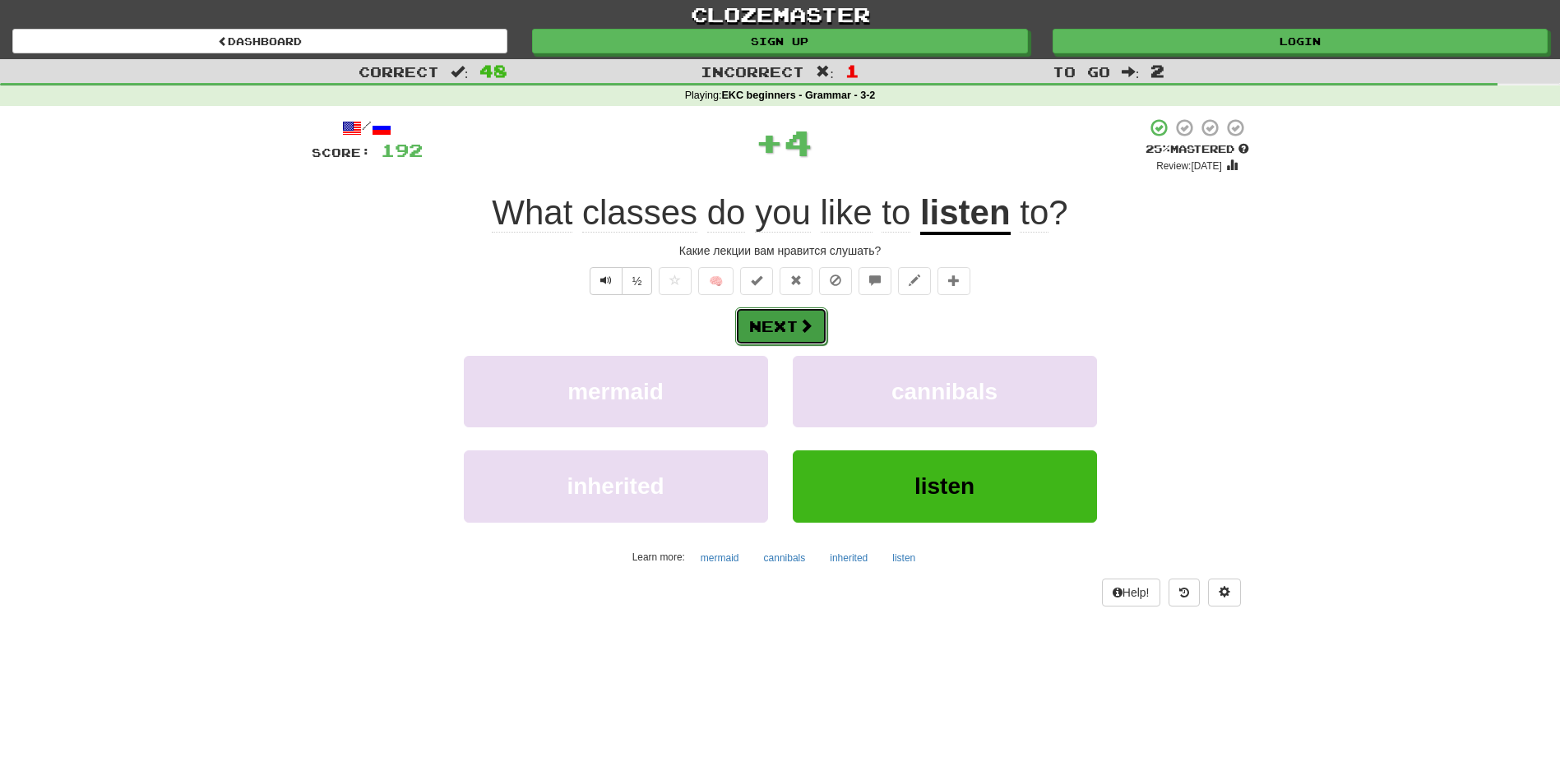
click at [786, 328] on button "Next" at bounding box center [782, 326] width 92 height 38
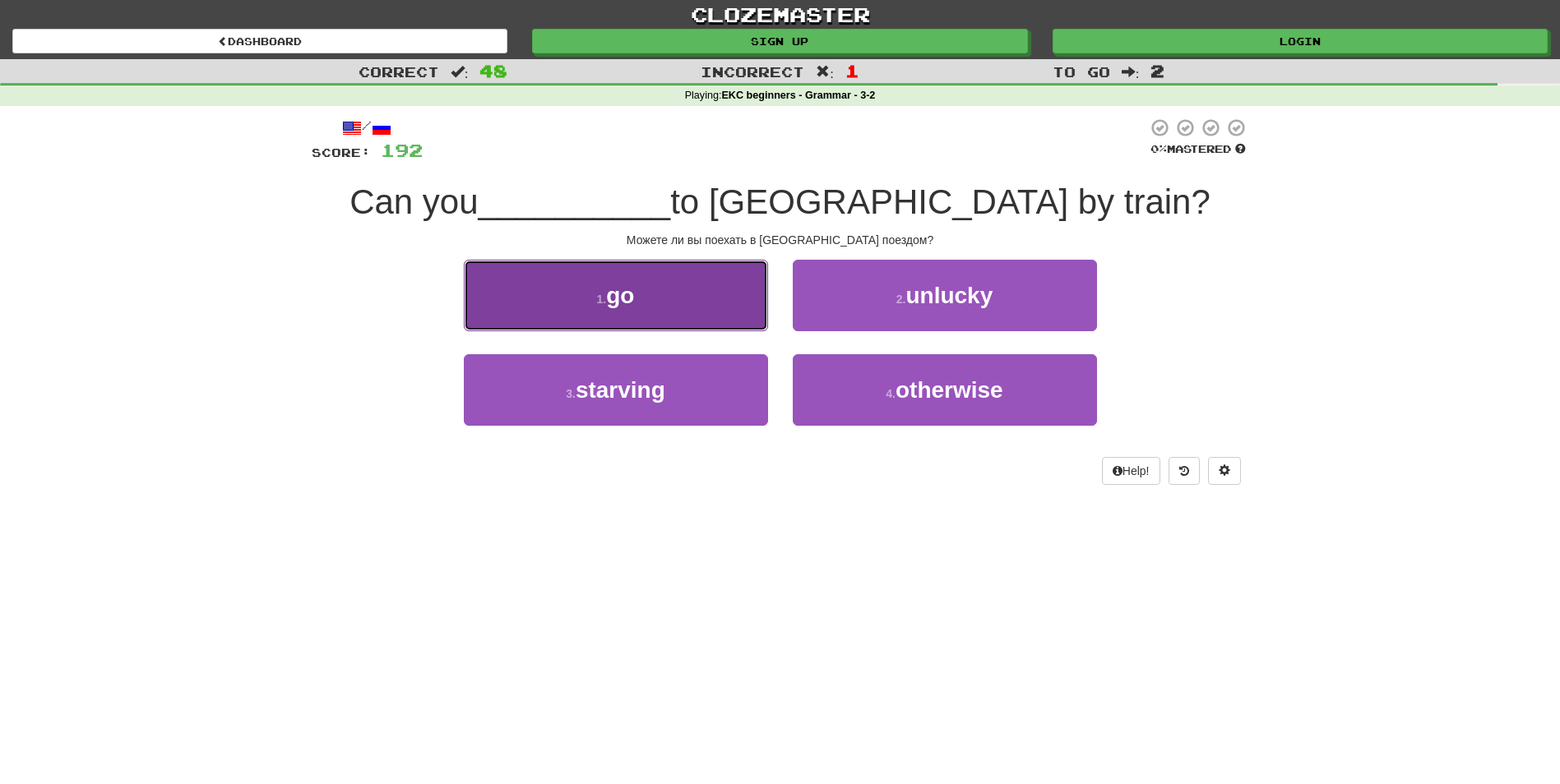
click at [646, 282] on button "1 . go" at bounding box center [616, 295] width 304 height 72
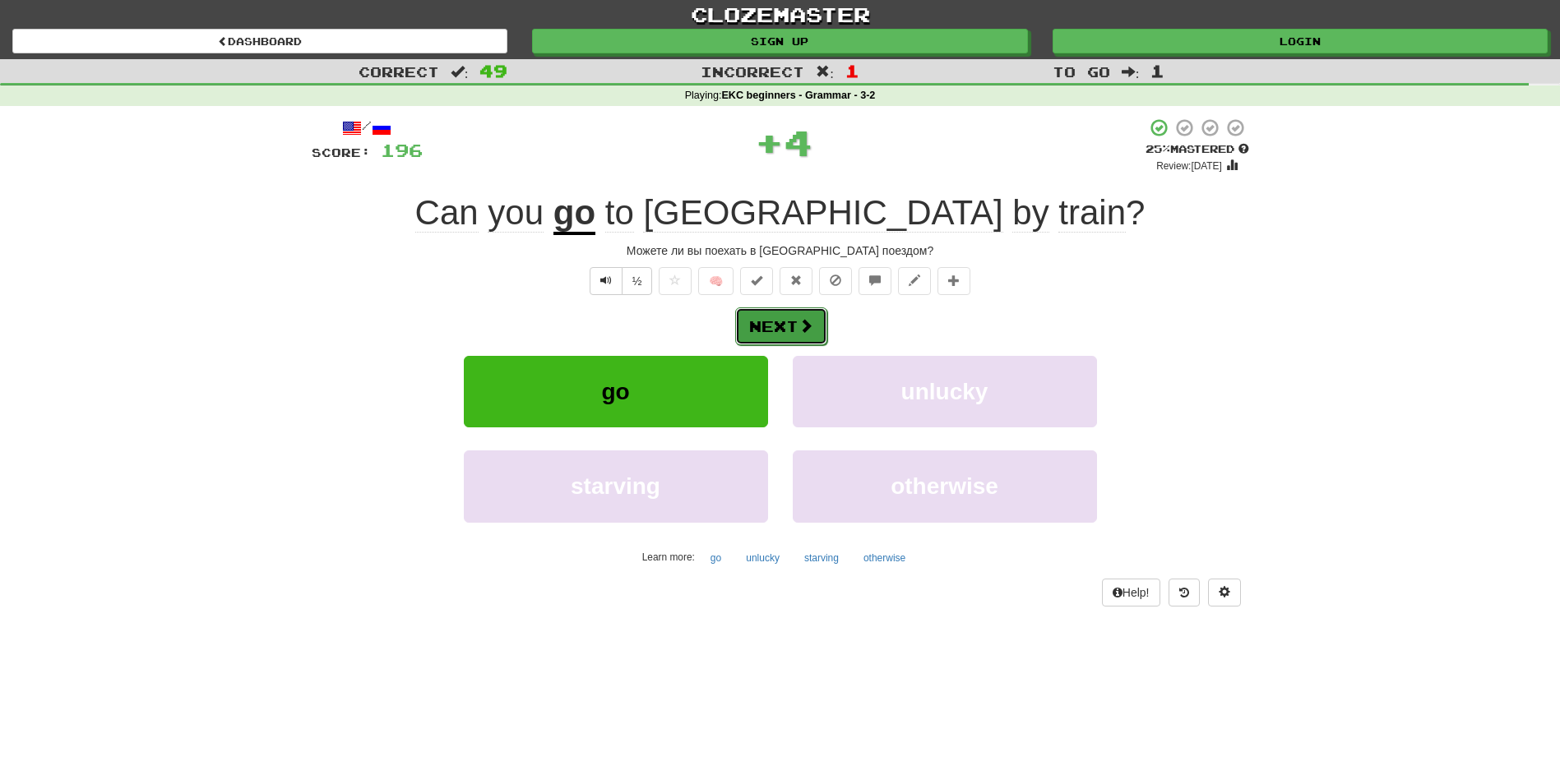
click at [780, 325] on button "Next" at bounding box center [782, 326] width 92 height 38
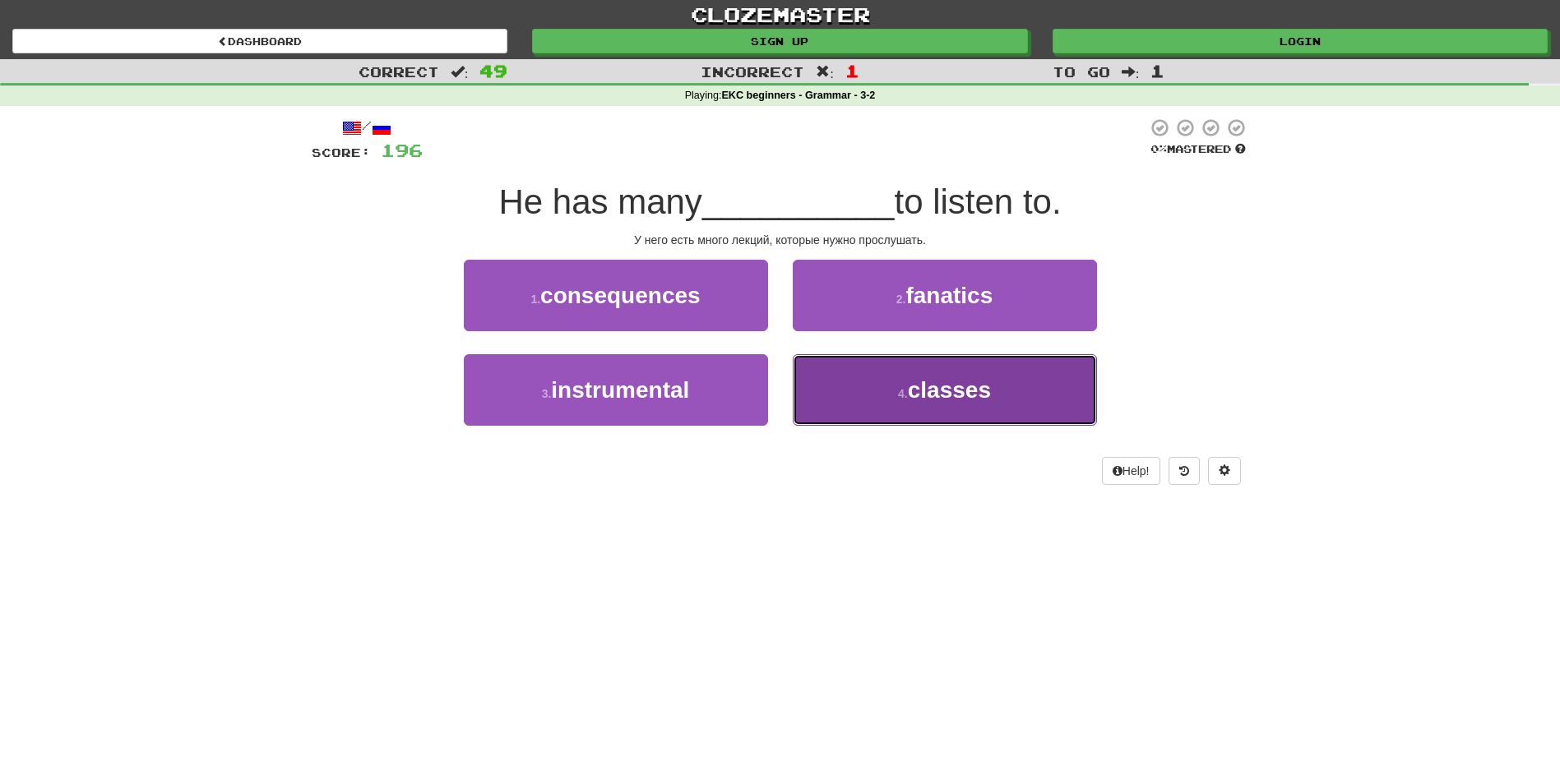
click at [899, 412] on button "4 . classes" at bounding box center [945, 390] width 304 height 72
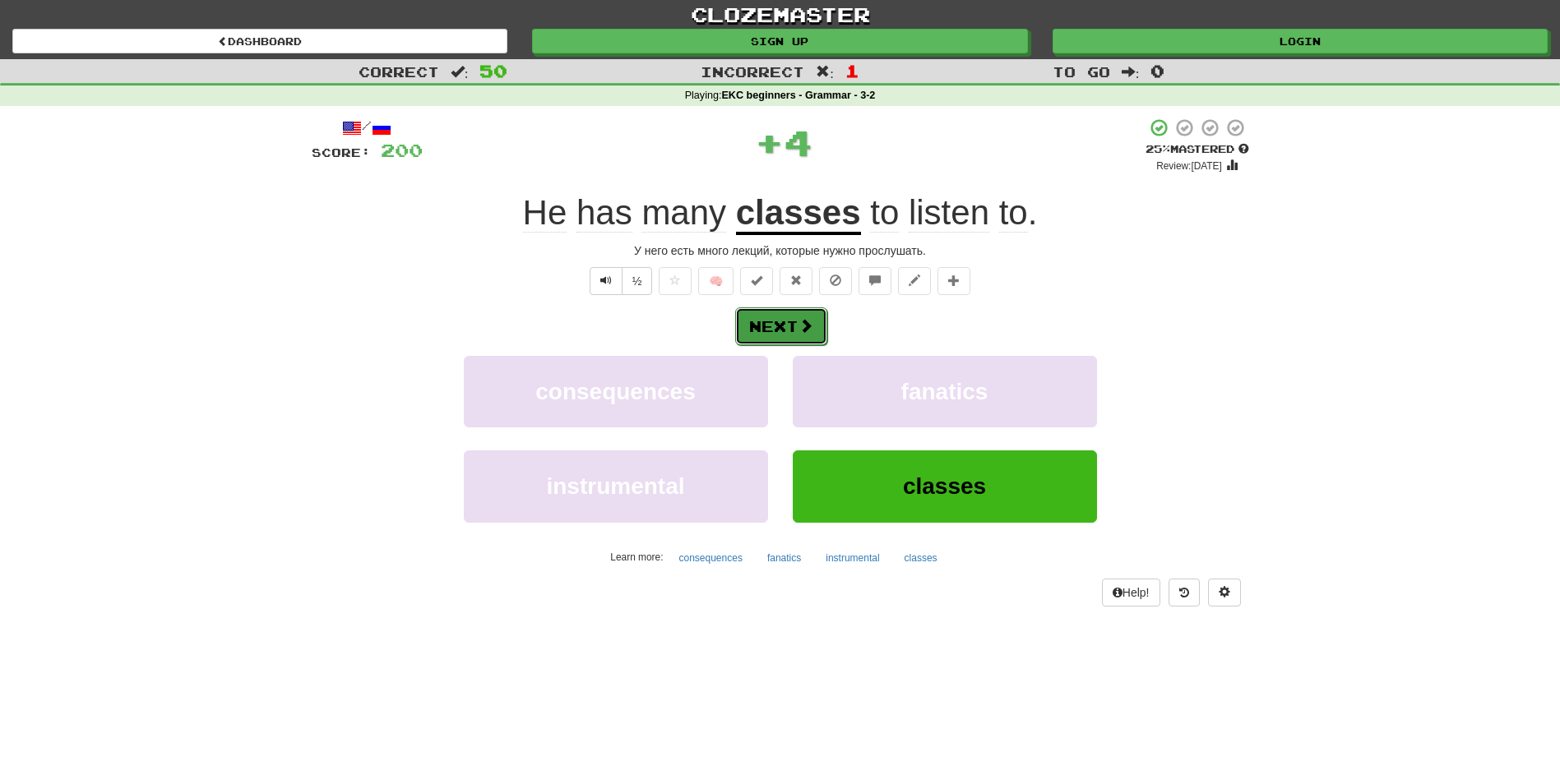
click at [791, 336] on button "Next" at bounding box center [782, 326] width 92 height 38
